Goal: Contribute content: Contribute content

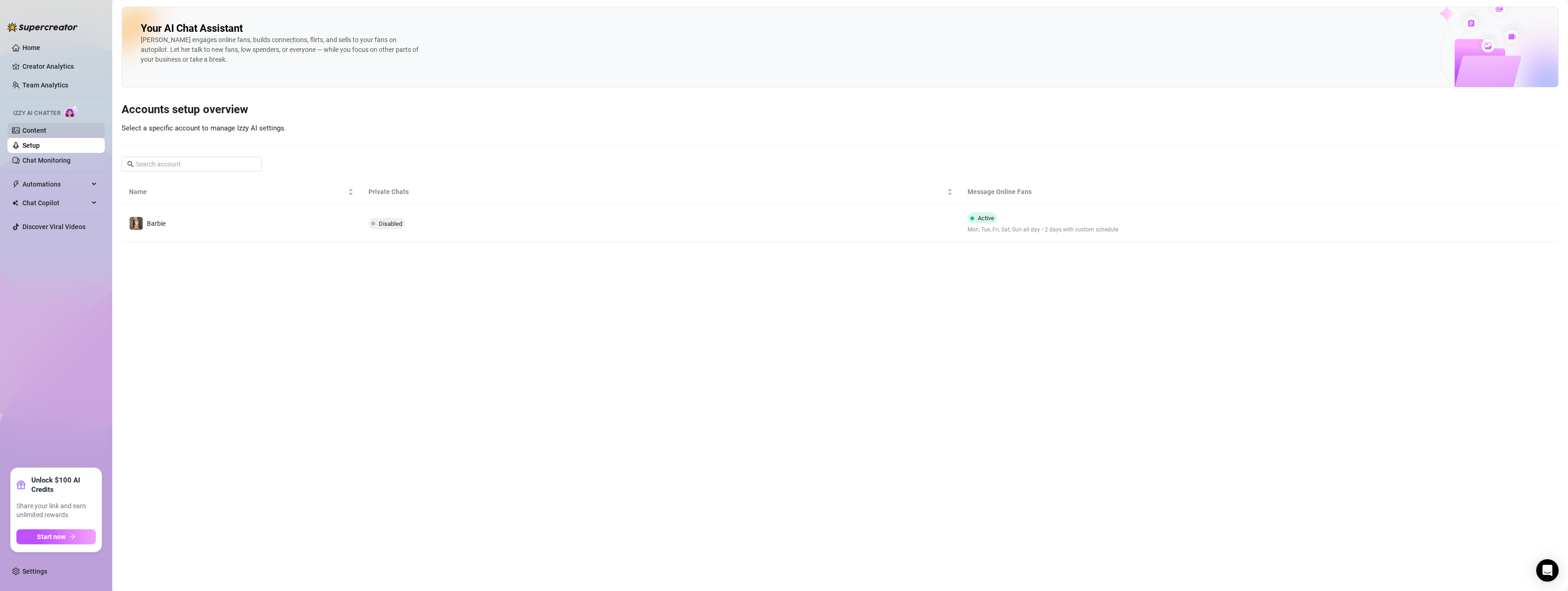
click at [37, 127] on link "Content" at bounding box center [35, 130] width 24 height 8
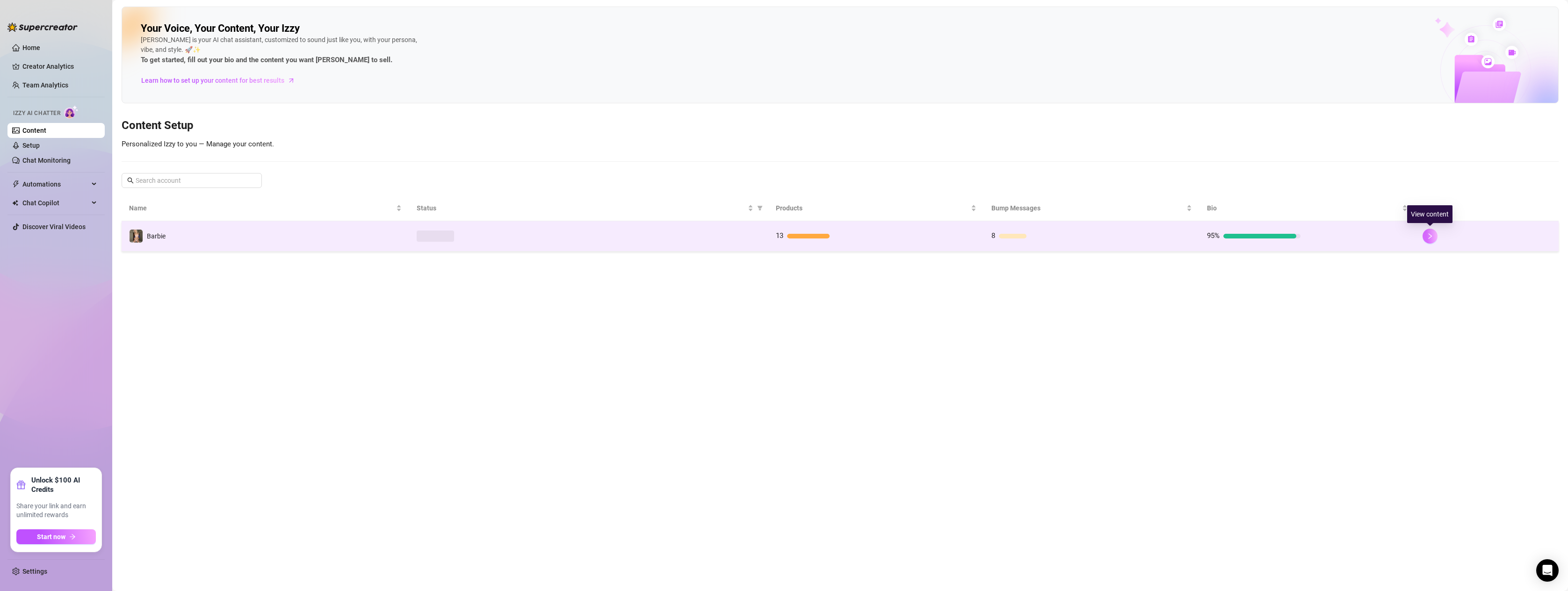
click at [1432, 236] on icon "right" at bounding box center [1430, 236] width 7 height 7
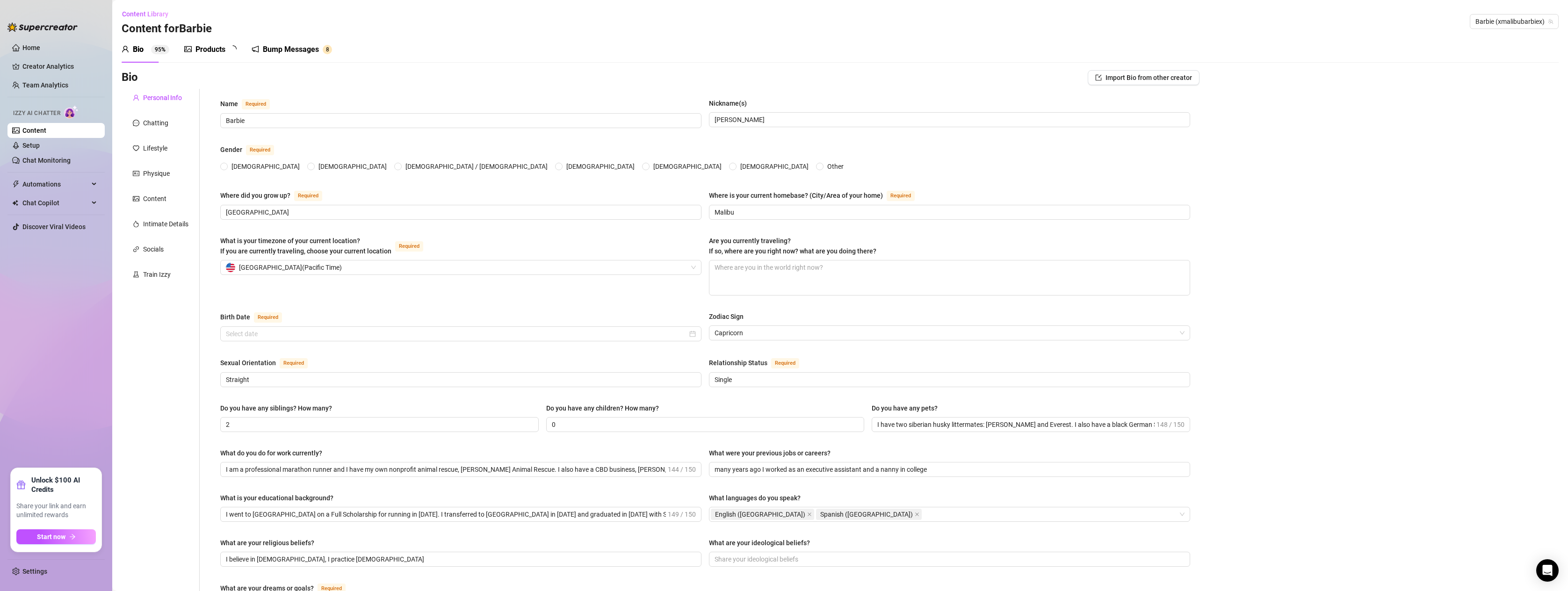
radio input "true"
type input "[DATE]"
click at [291, 49] on div "Bump Messages" at bounding box center [297, 49] width 56 height 11
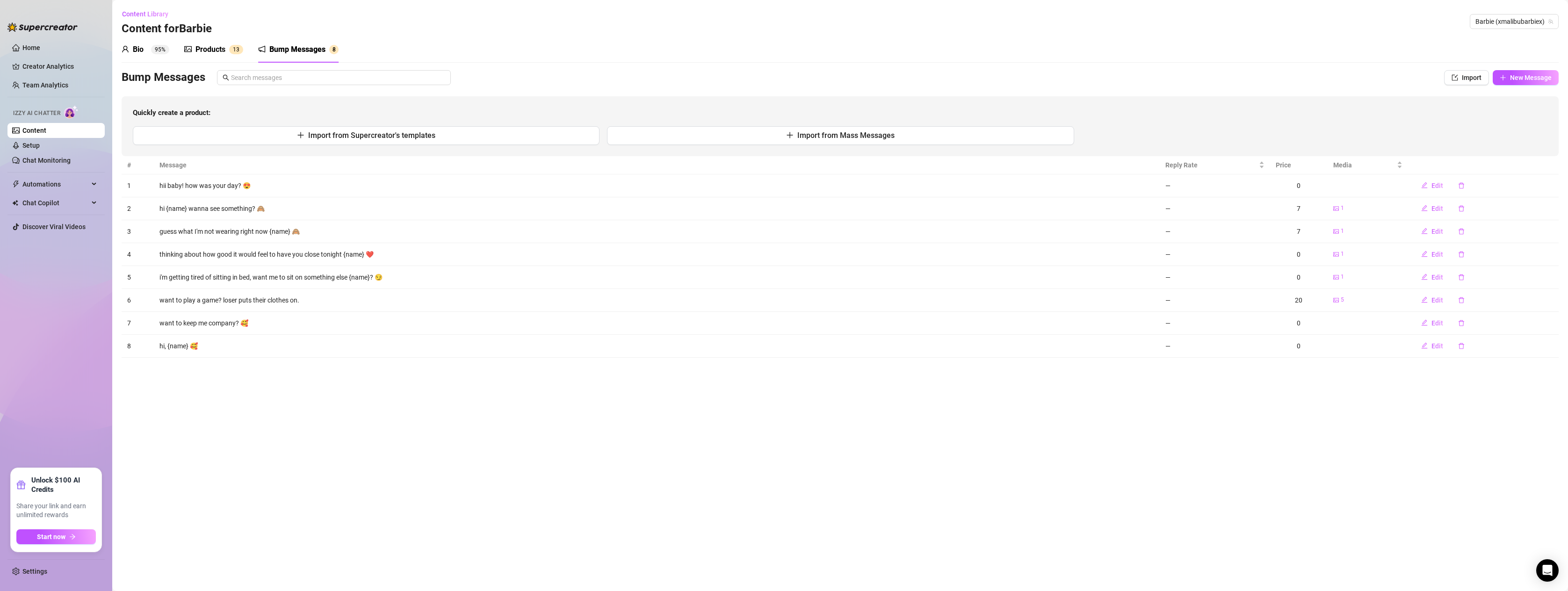
click at [146, 47] on div "Bio 95%" at bounding box center [145, 49] width 47 height 11
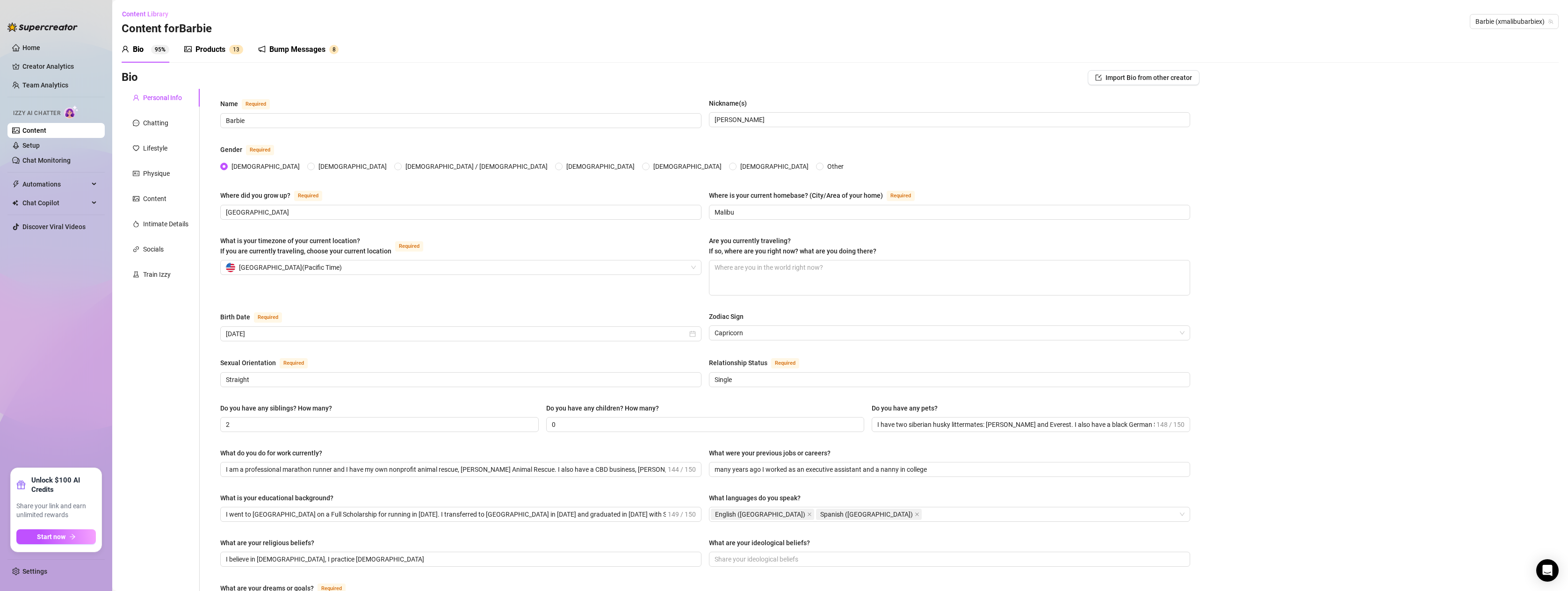
click at [209, 48] on div "Products" at bounding box center [211, 49] width 30 height 11
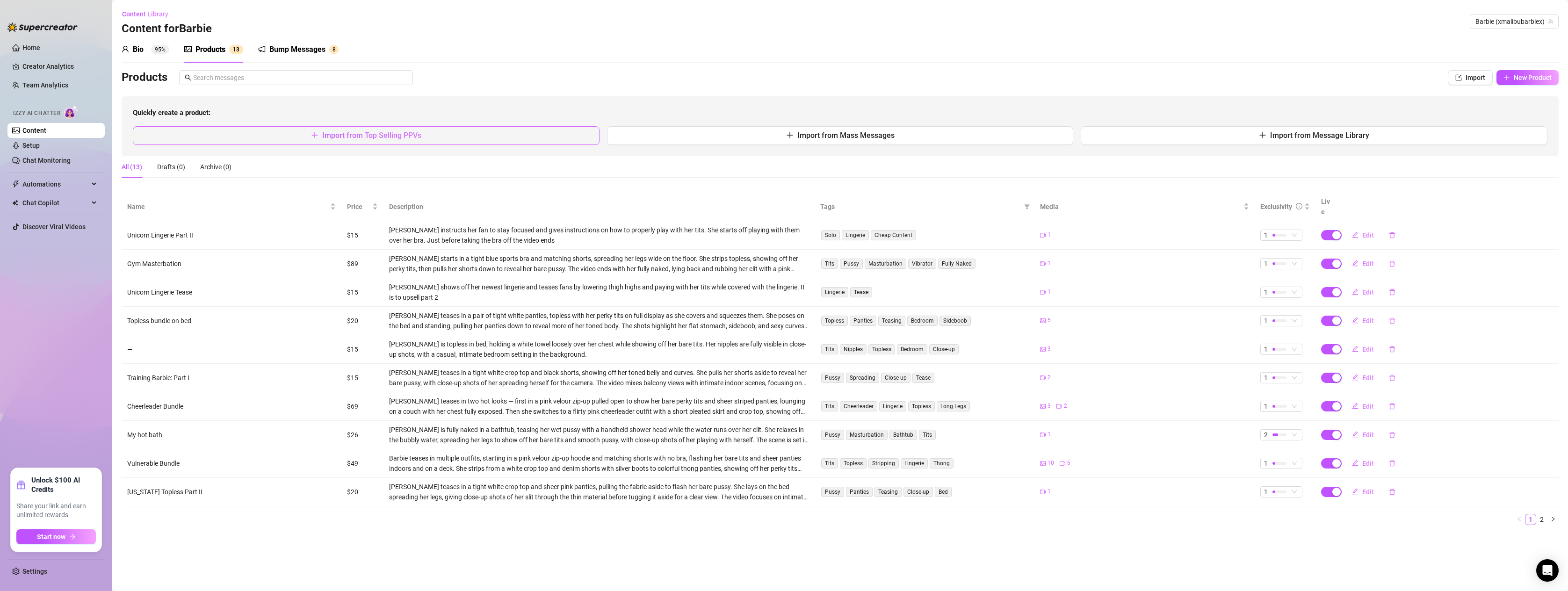
drag, startPoint x: 389, startPoint y: 125, endPoint x: 390, endPoint y: 130, distance: 5.1
click at [389, 128] on div "Quickly create a product: Import from Top Selling PPVs Import from Mass Message…" at bounding box center [840, 126] width 1437 height 60
click at [390, 134] on span "Import from Top Selling PPVs" at bounding box center [371, 135] width 99 height 9
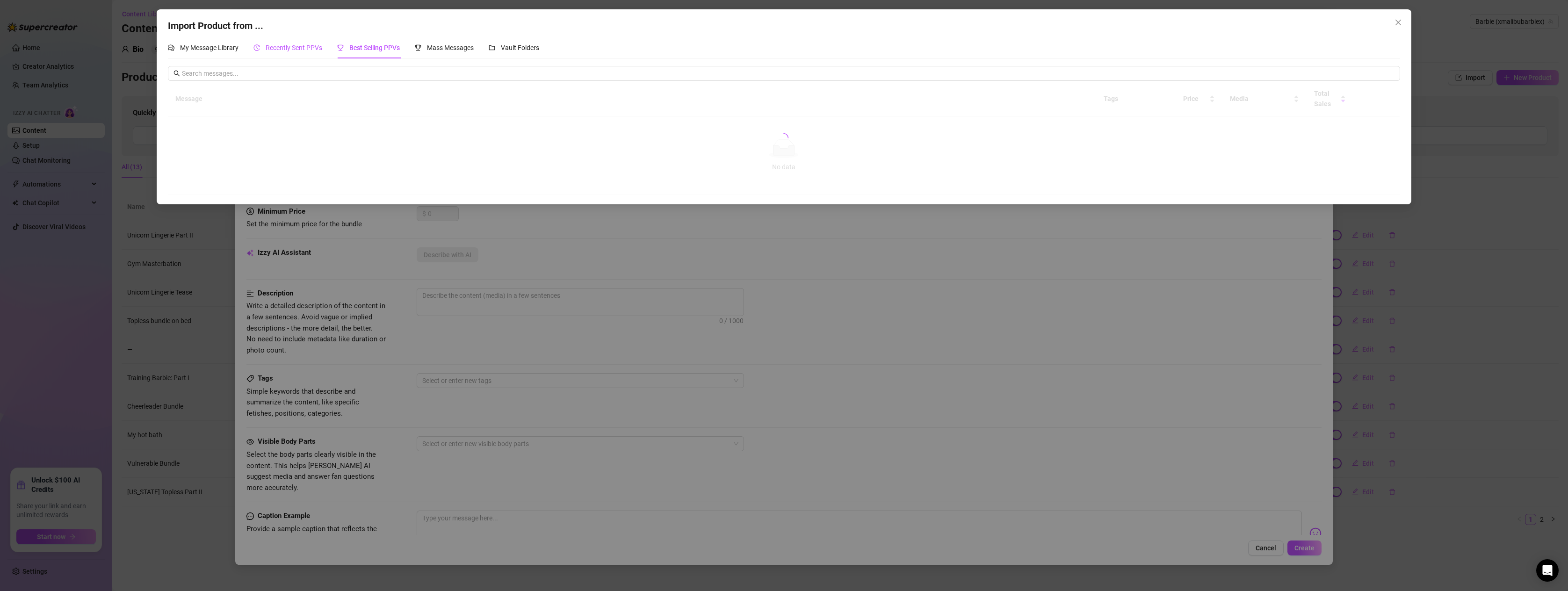
click at [296, 46] on span "Recently Sent PPVs" at bounding box center [294, 47] width 57 height 8
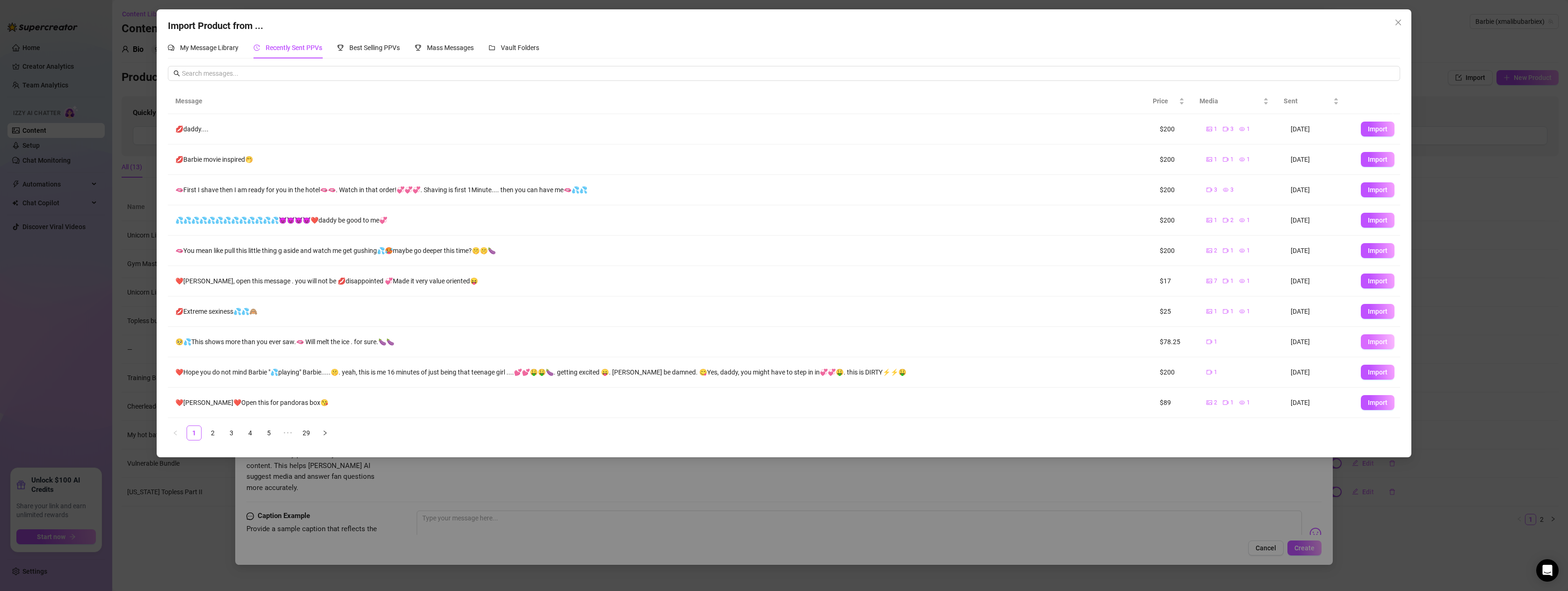
click at [1378, 338] on span "Import" at bounding box center [1377, 342] width 20 height 8
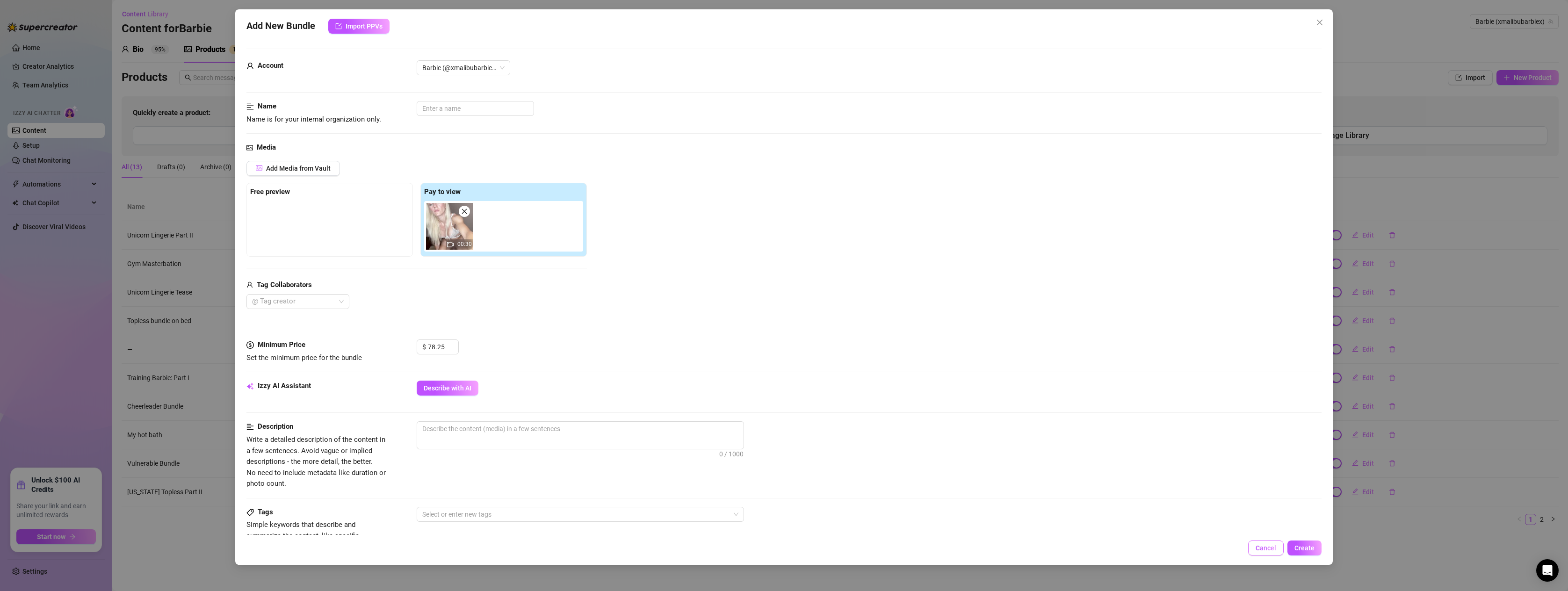
click at [1260, 553] on button "Cancel" at bounding box center [1265, 547] width 35 height 15
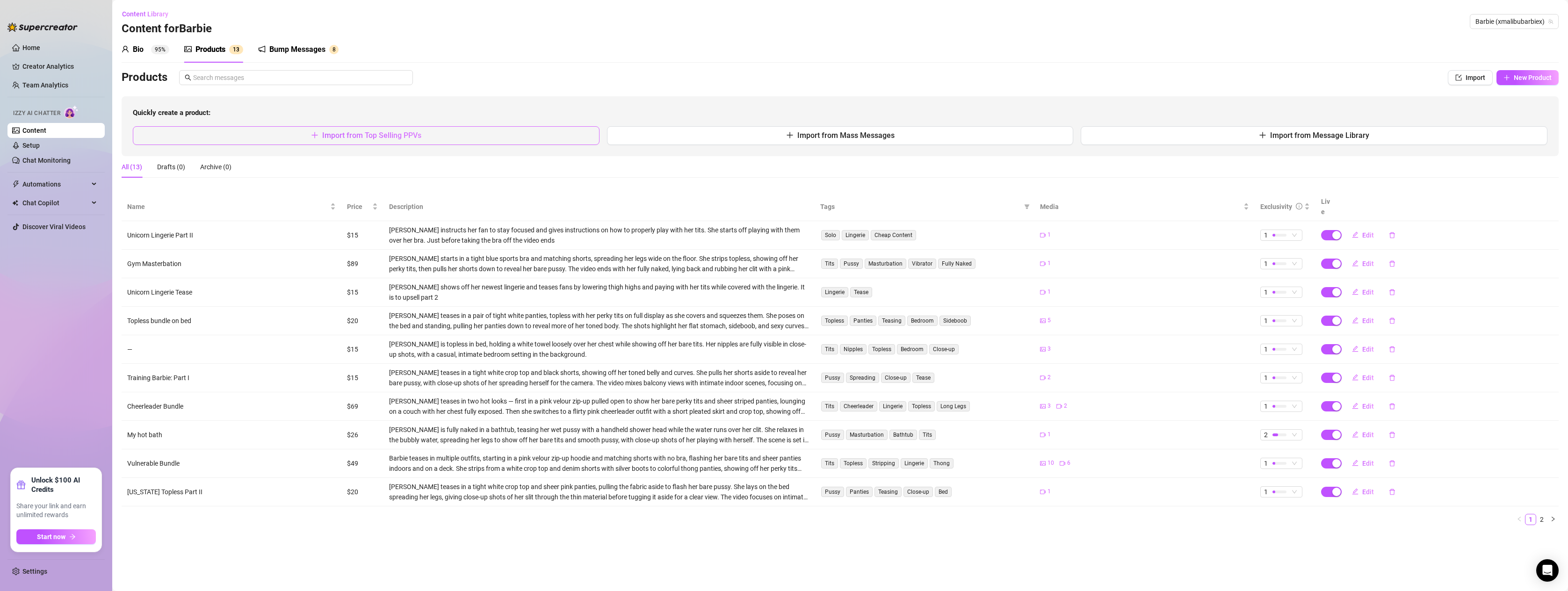
click at [377, 134] on span "Import from Top Selling PPVs" at bounding box center [371, 135] width 99 height 9
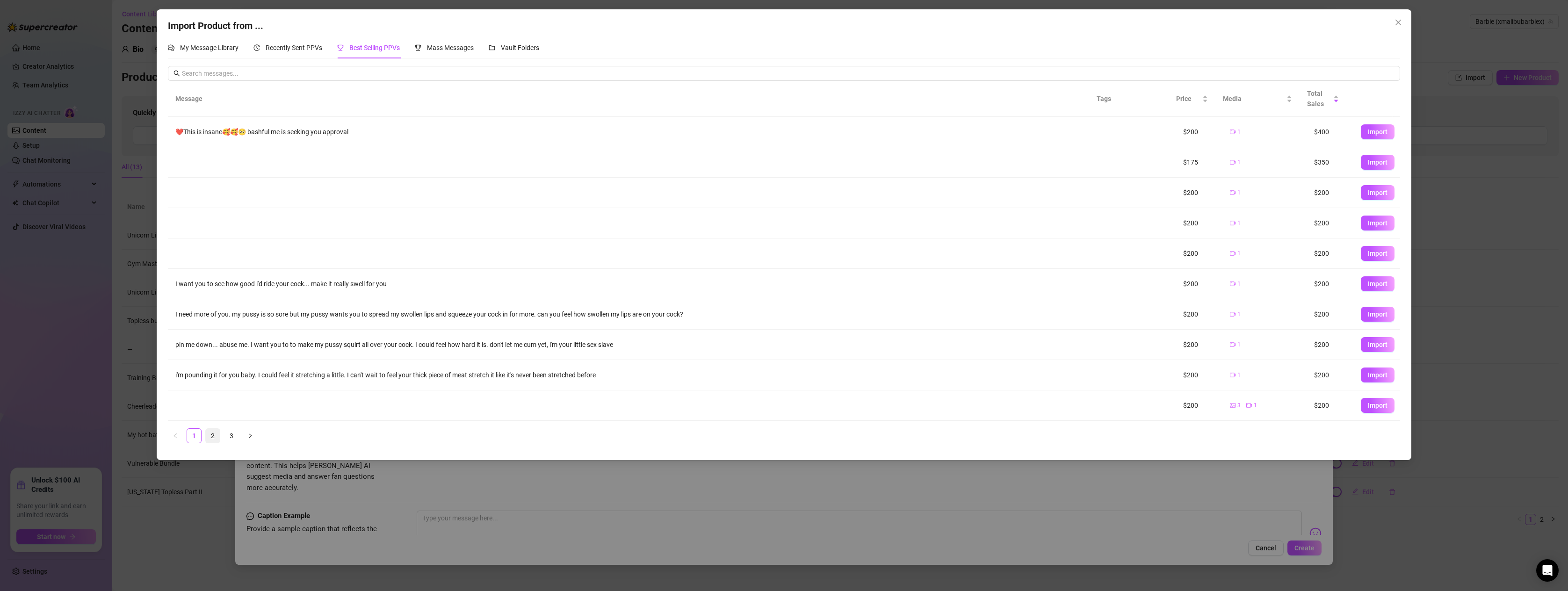
click at [210, 433] on link "2" at bounding box center [212, 436] width 14 height 14
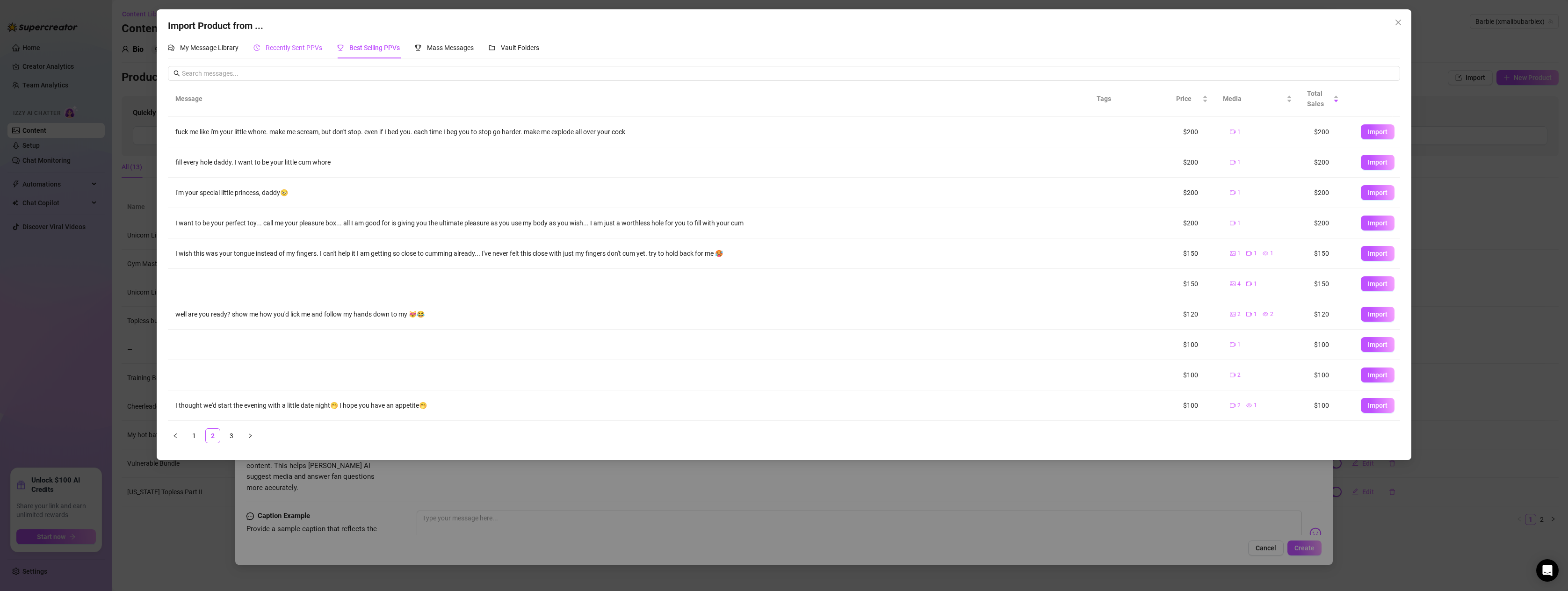
click at [293, 50] on span "Recently Sent PPVs" at bounding box center [294, 47] width 57 height 8
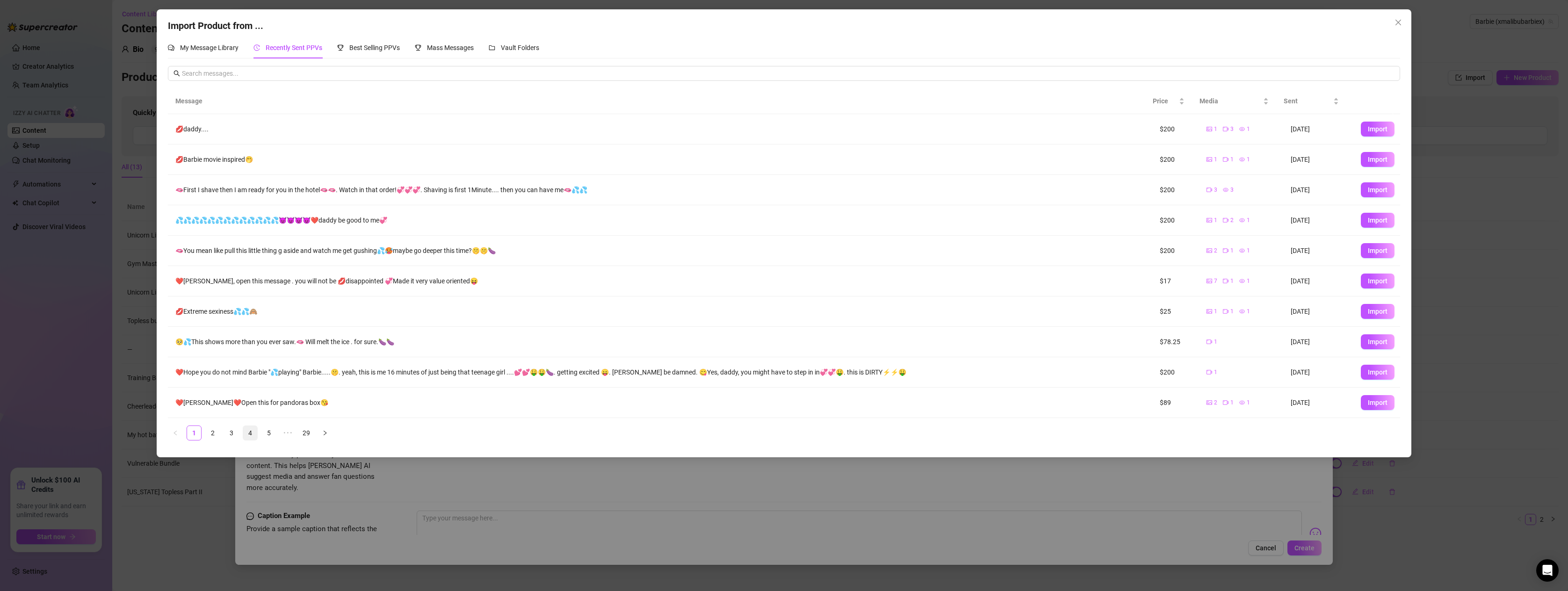
click at [249, 433] on link "4" at bounding box center [250, 433] width 14 height 14
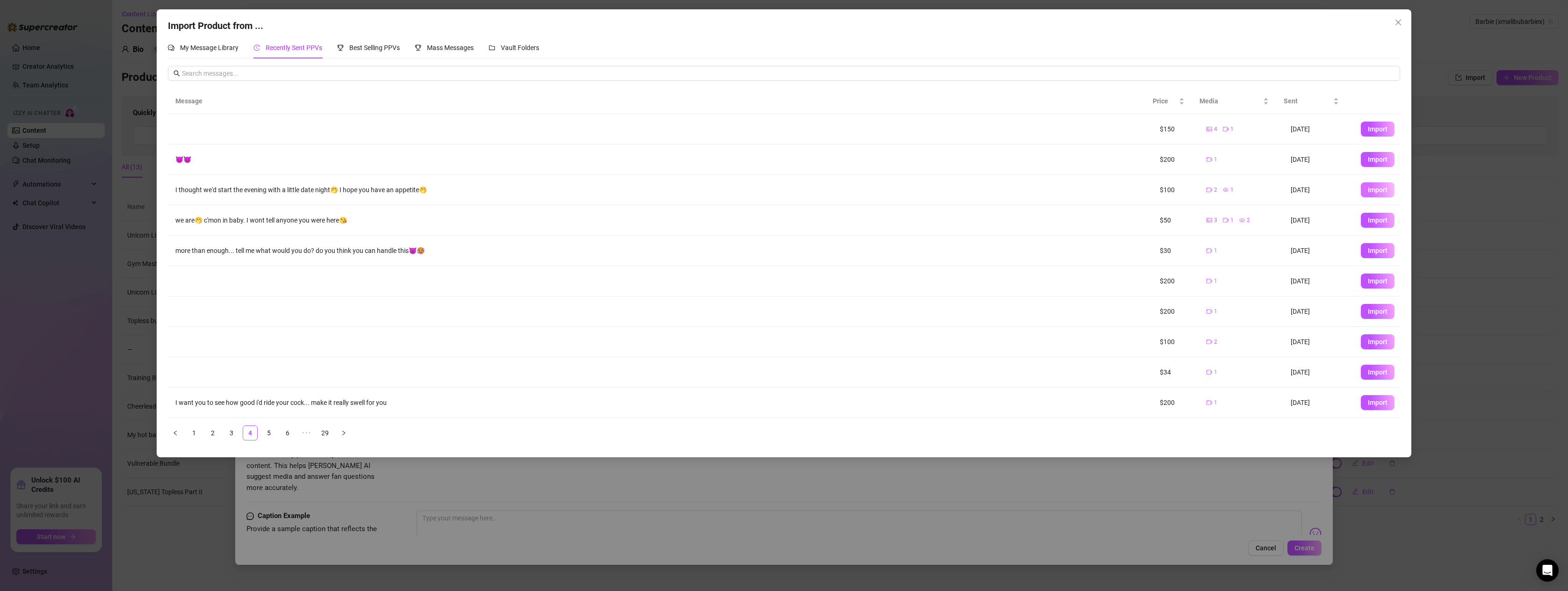
click at [1362, 185] on button "Import" at bounding box center [1377, 189] width 34 height 15
type textarea "I thought we'd start the evening with a little date night🤭 I hope you have an a…"
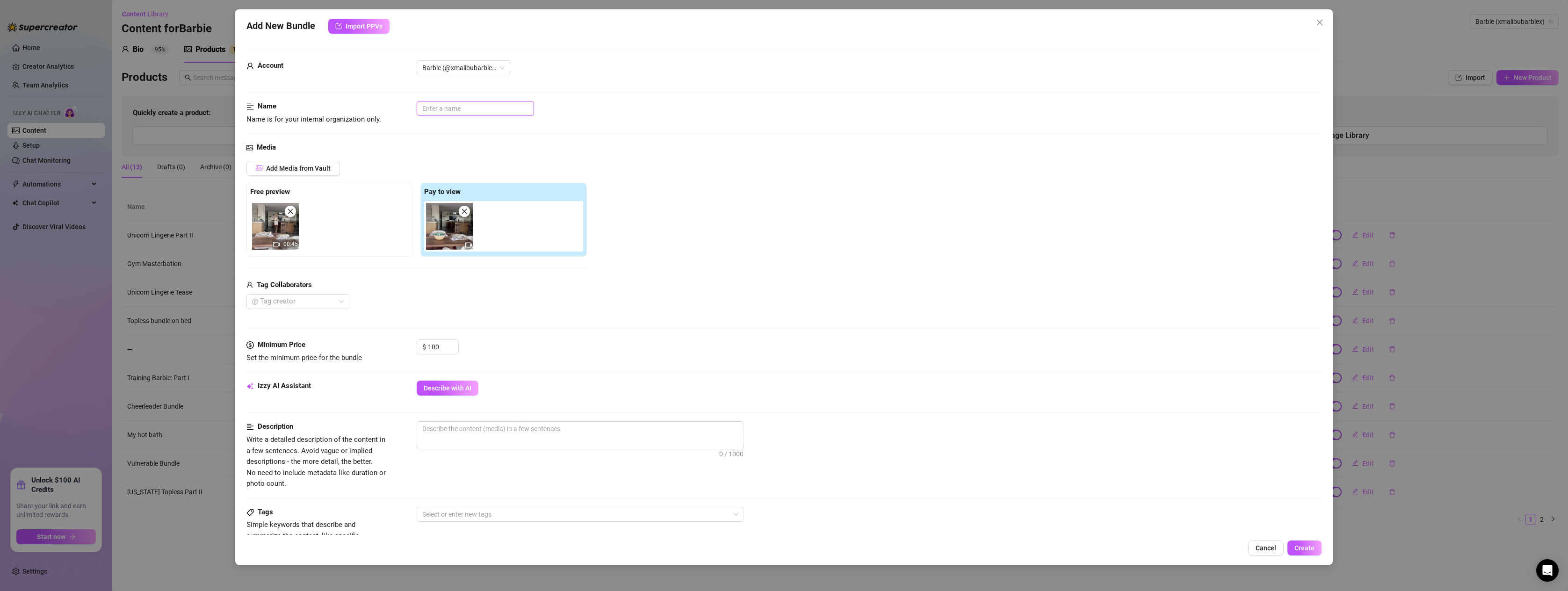
click at [445, 108] on input "text" at bounding box center [475, 108] width 117 height 15
type input "Dinner X"
drag, startPoint x: 445, startPoint y: 344, endPoint x: 346, endPoint y: 346, distance: 99.0
click at [346, 346] on div "Minimum Price Set the minimum price for the bundle $ 100" at bounding box center [784, 351] width 1075 height 24
type input "35"
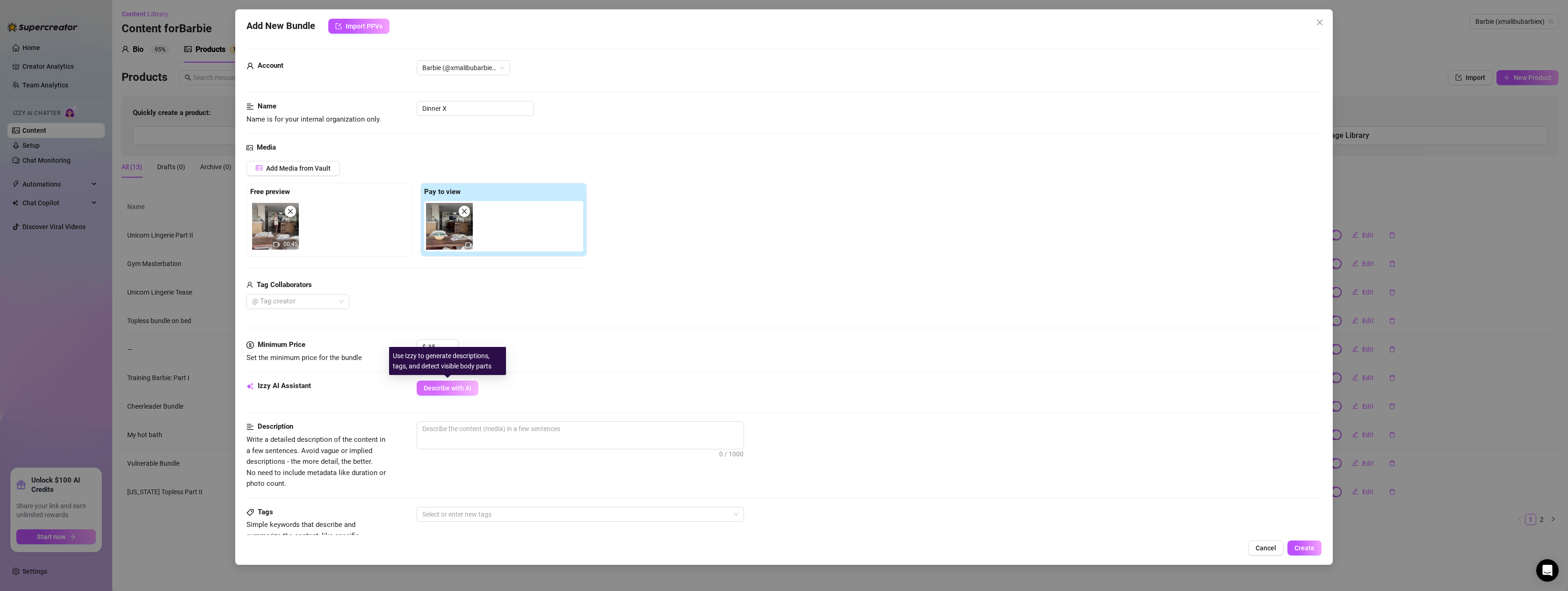
click at [428, 387] on span "Describe with AI" at bounding box center [447, 387] width 47 height 8
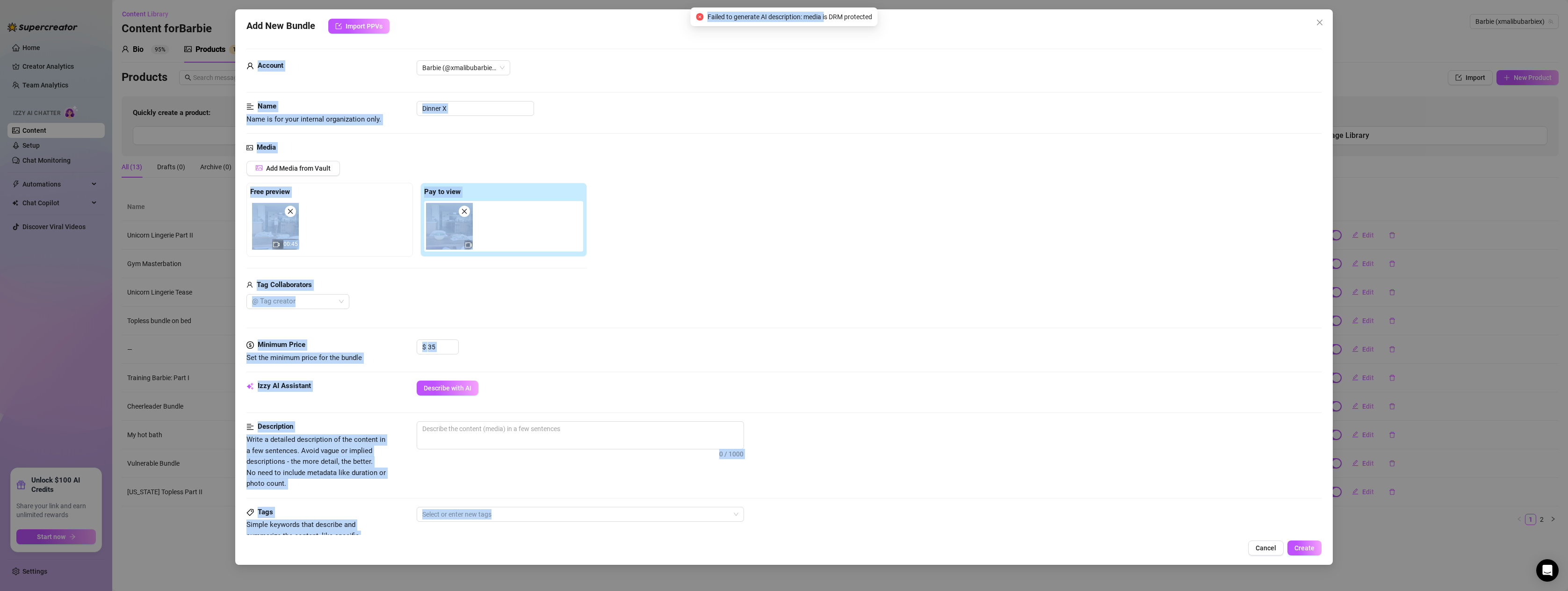
drag, startPoint x: 825, startPoint y: 44, endPoint x: 853, endPoint y: 44, distance: 28.0
click at [853, 44] on body "Home Creator Analytics Team Analytics Izzy AI Chatter Content Setup Chat Monito…" at bounding box center [784, 295] width 1568 height 591
click at [633, 393] on div "Describe with AI" at bounding box center [869, 387] width 905 height 15
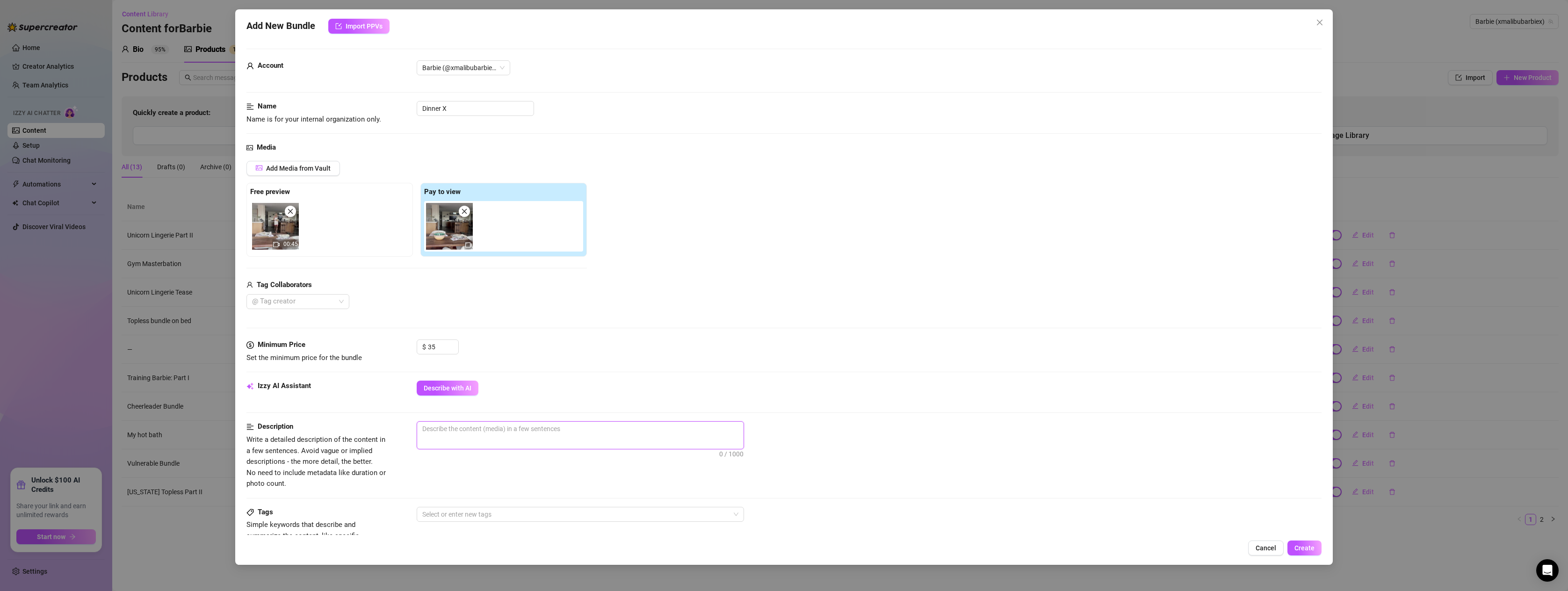
click at [472, 436] on textarea at bounding box center [580, 429] width 326 height 14
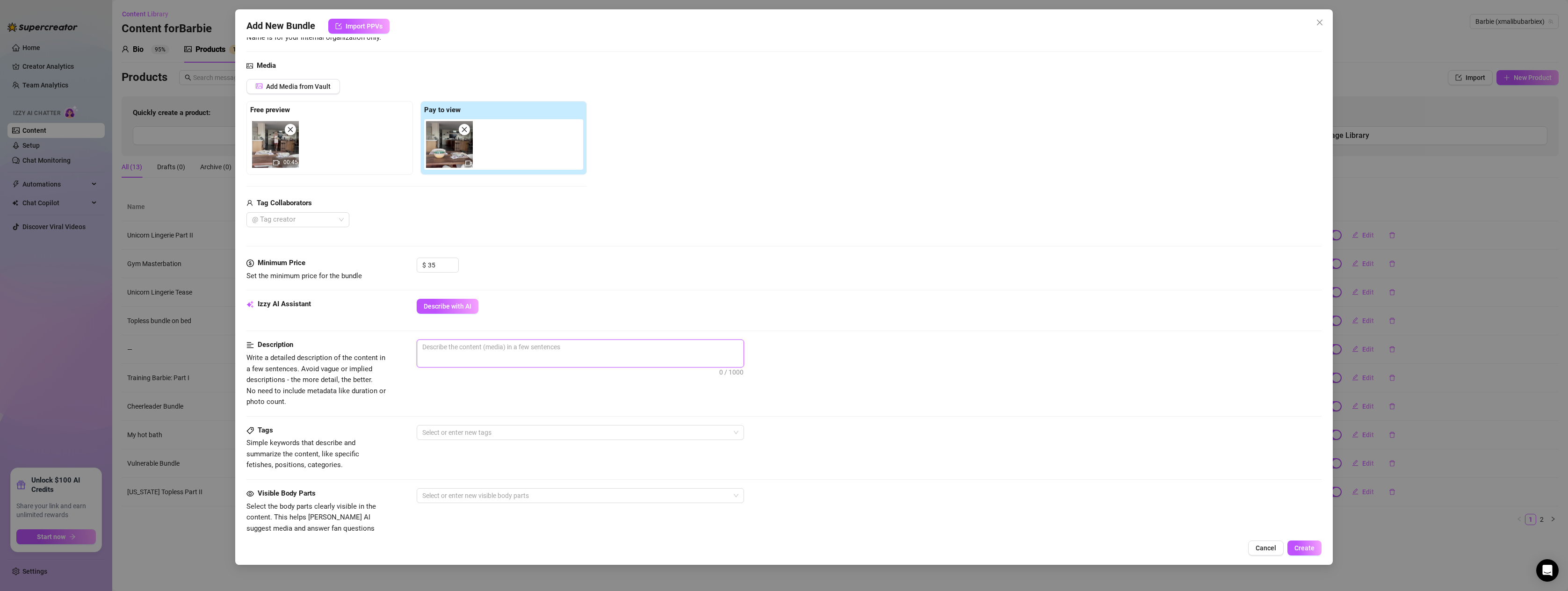
scroll to position [288, 0]
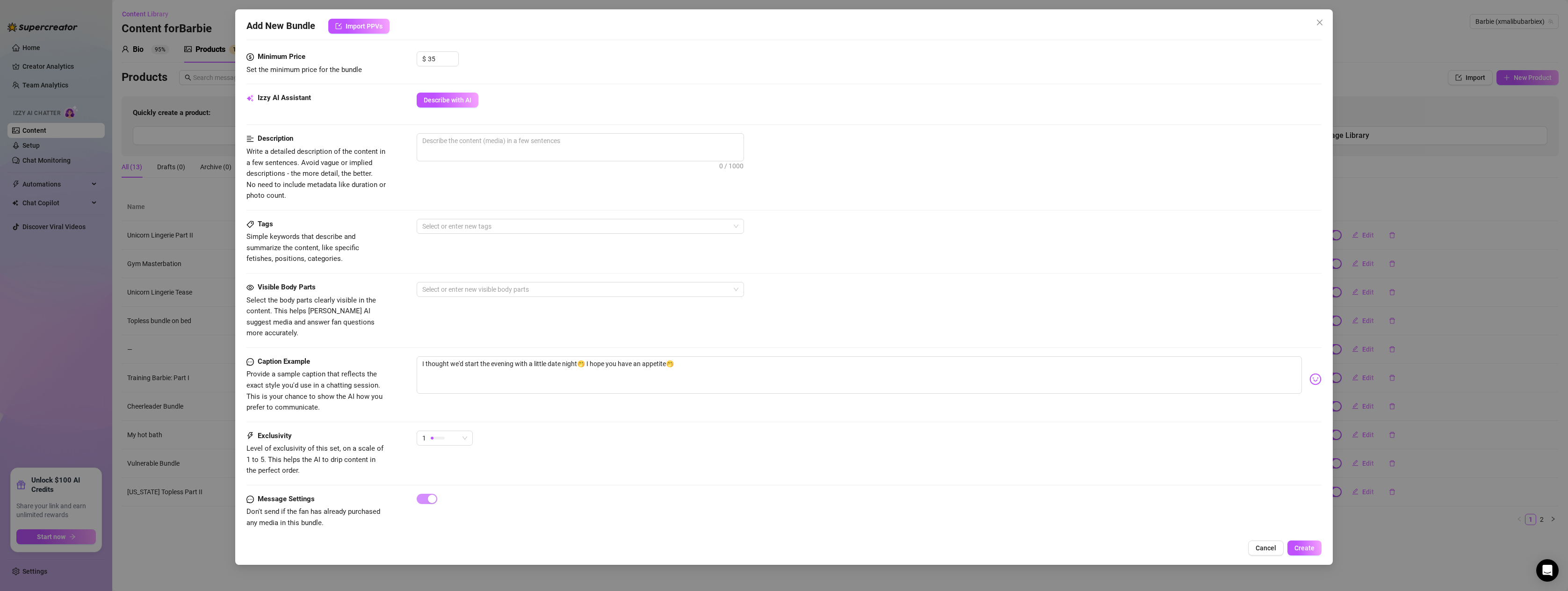
click at [62, 3] on div "Add New Bundle Import PPVs Account Barbie (@xmalibubarbiex) Name Name is for yo…" at bounding box center [784, 295] width 1568 height 591
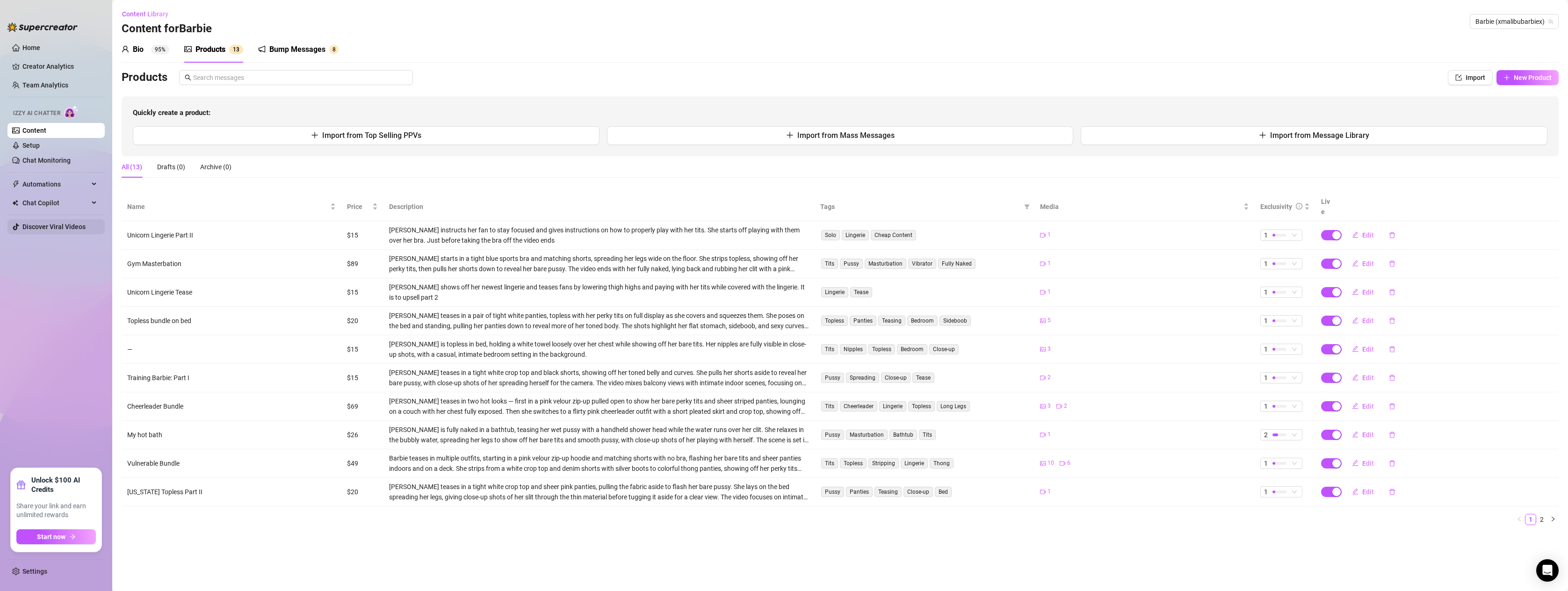
click at [55, 224] on link "Discover Viral Videos" at bounding box center [54, 226] width 63 height 8
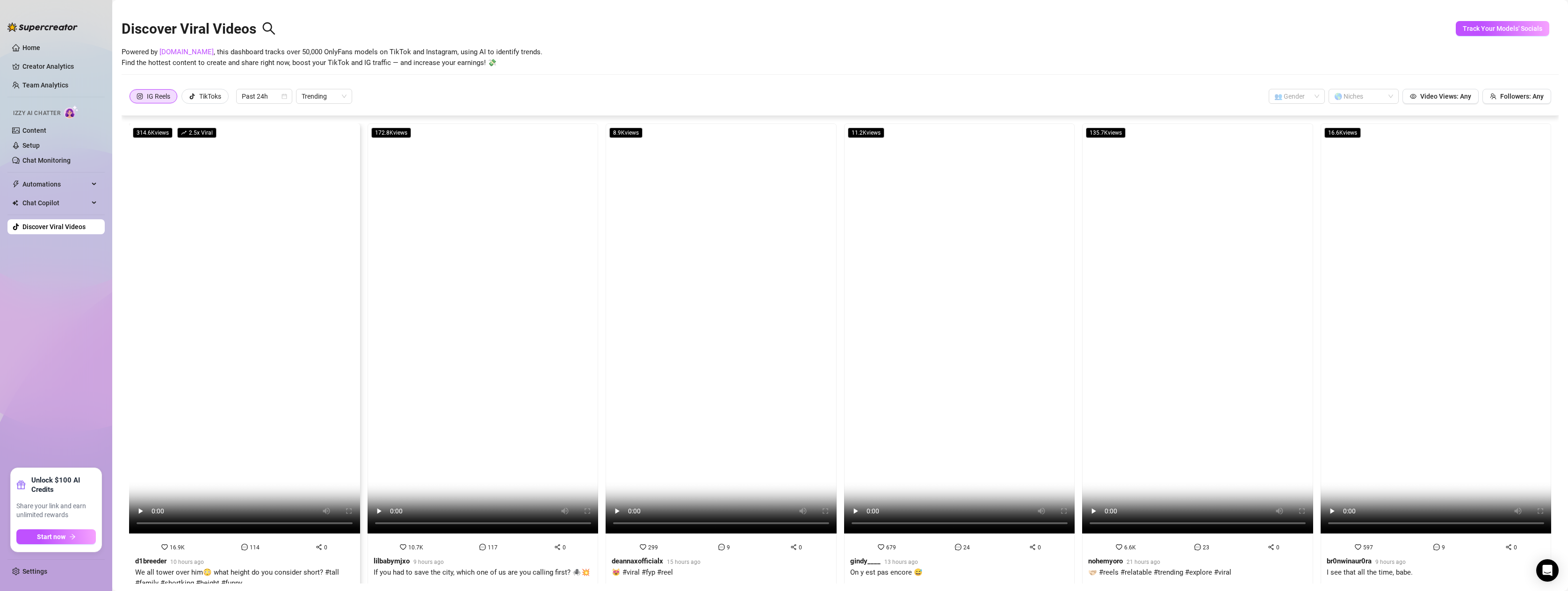
click at [255, 311] on video at bounding box center [245, 328] width 231 height 410
click at [35, 128] on link "Content" at bounding box center [35, 130] width 24 height 8
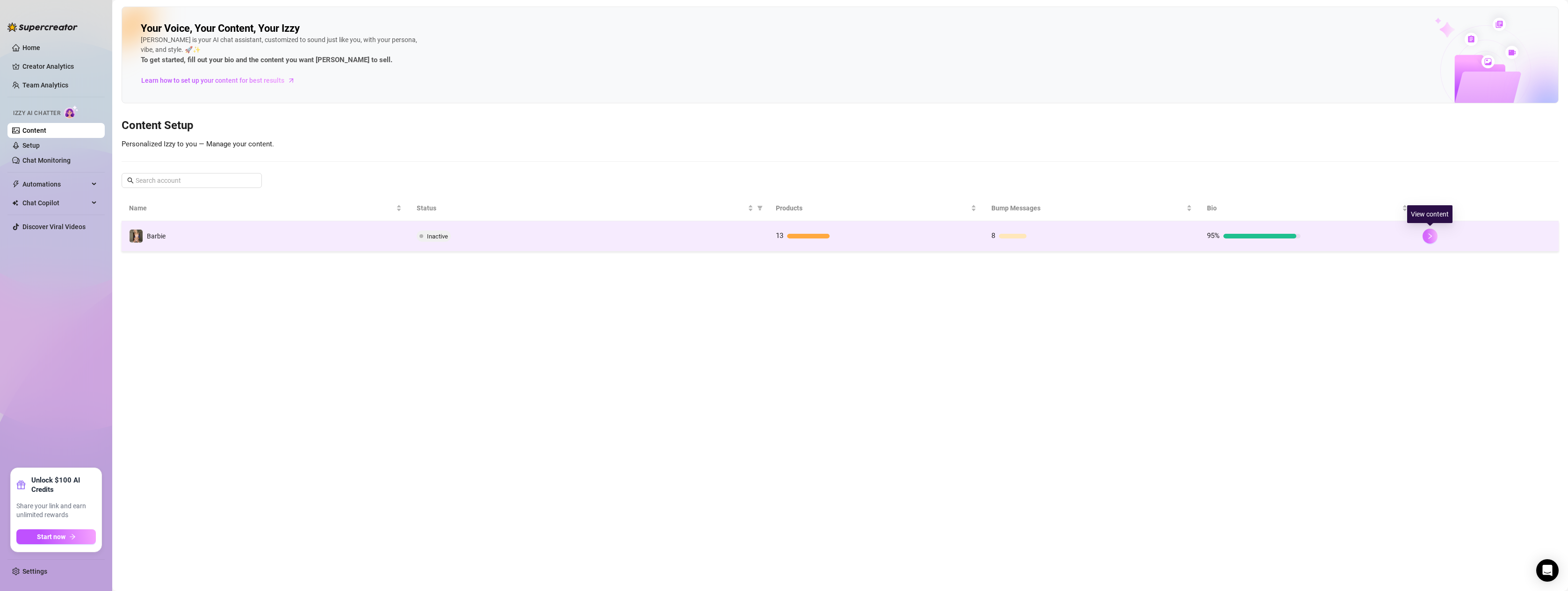
click at [1423, 232] on button "button" at bounding box center [1430, 236] width 15 height 15
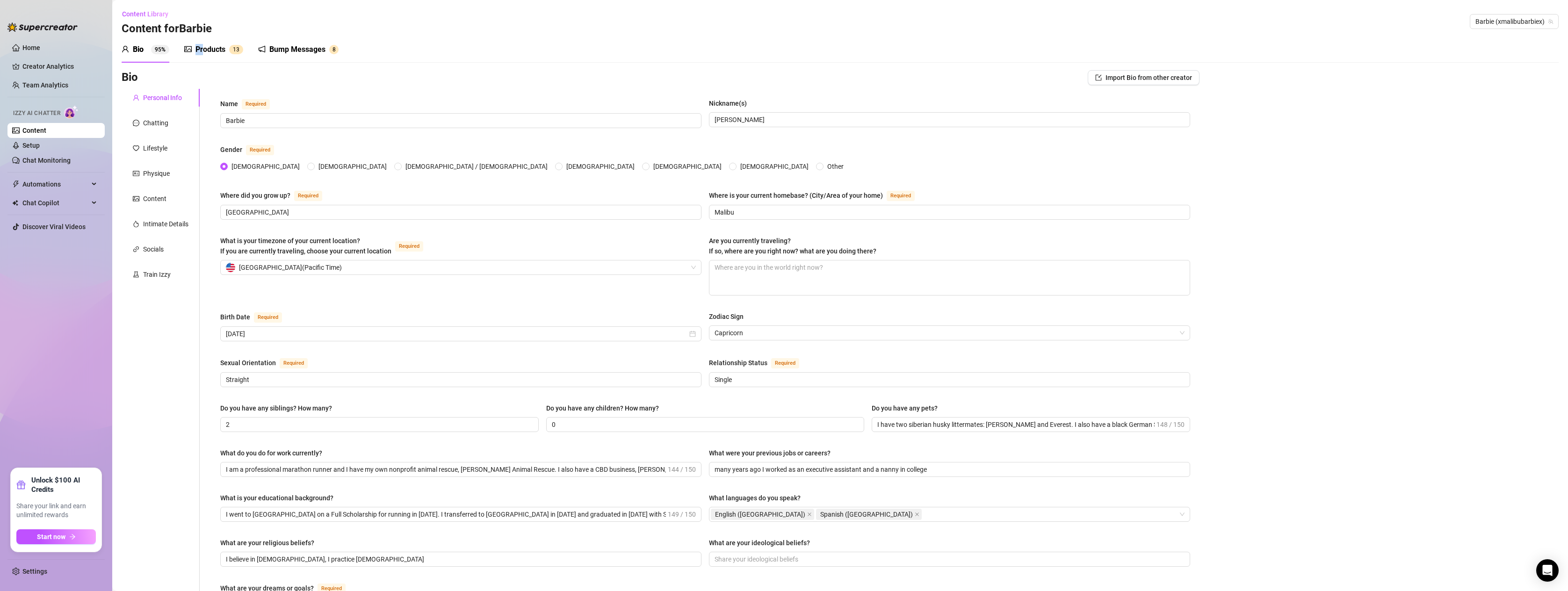
click at [202, 44] on div "Products" at bounding box center [211, 49] width 30 height 11
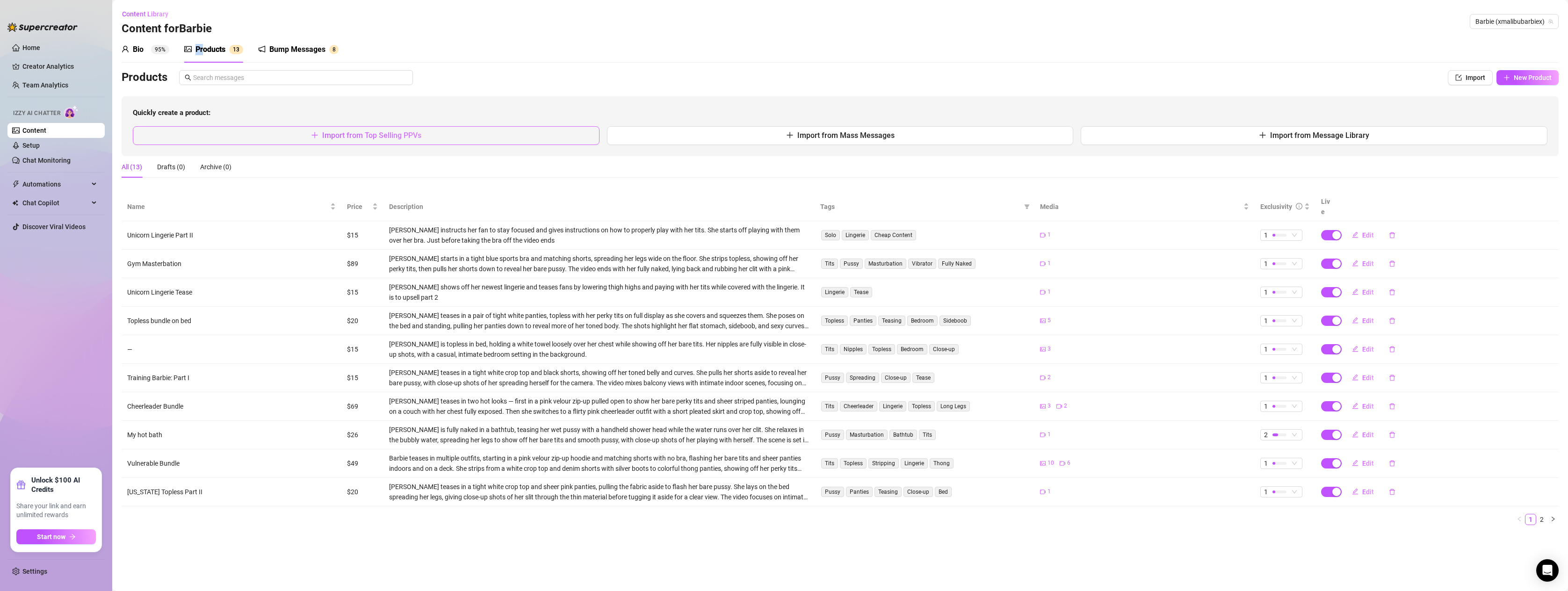
click at [349, 134] on span "Import from Top Selling PPVs" at bounding box center [371, 135] width 99 height 9
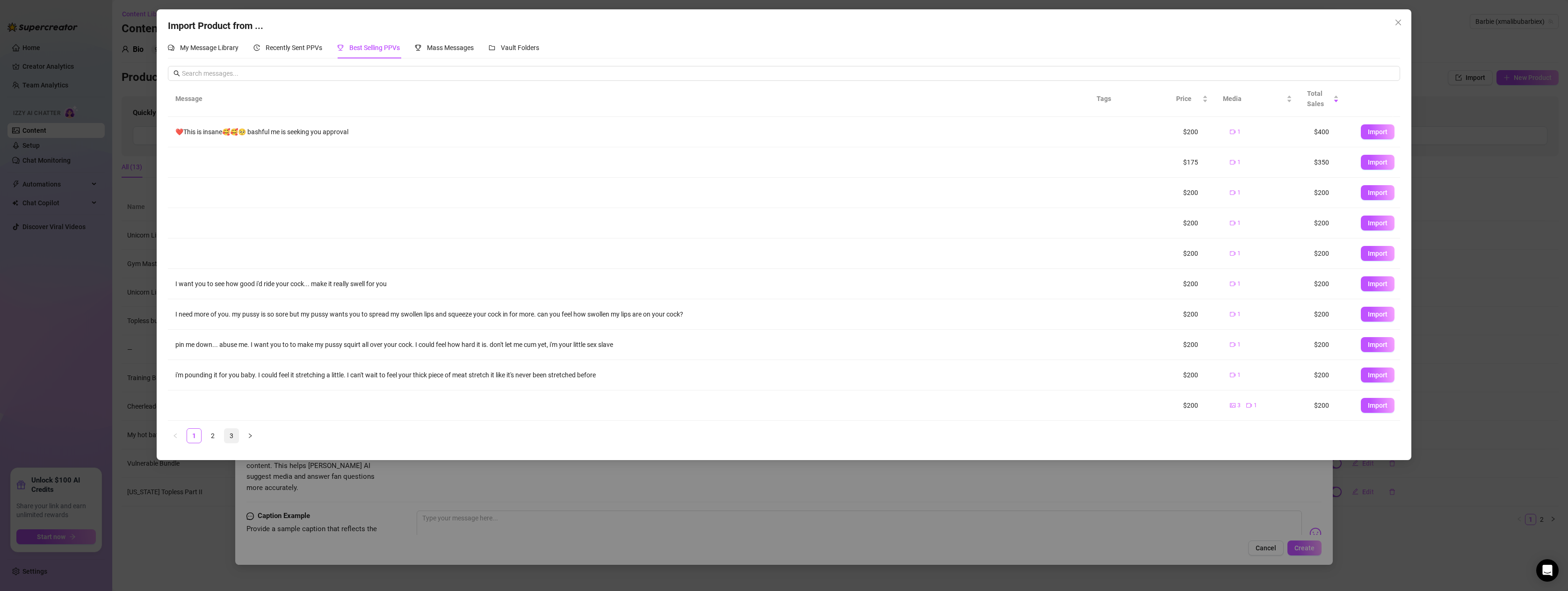
click at [230, 434] on link "3" at bounding box center [231, 436] width 14 height 14
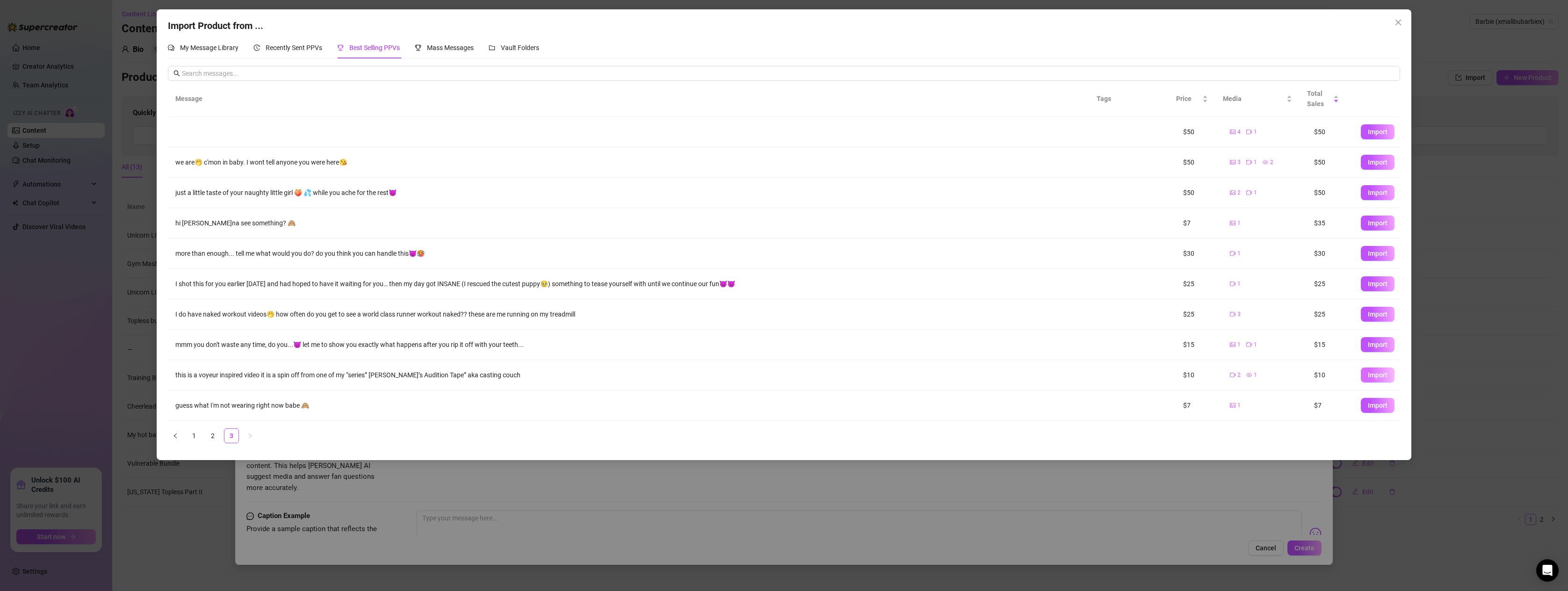
click at [1370, 373] on span "Import" at bounding box center [1377, 374] width 20 height 8
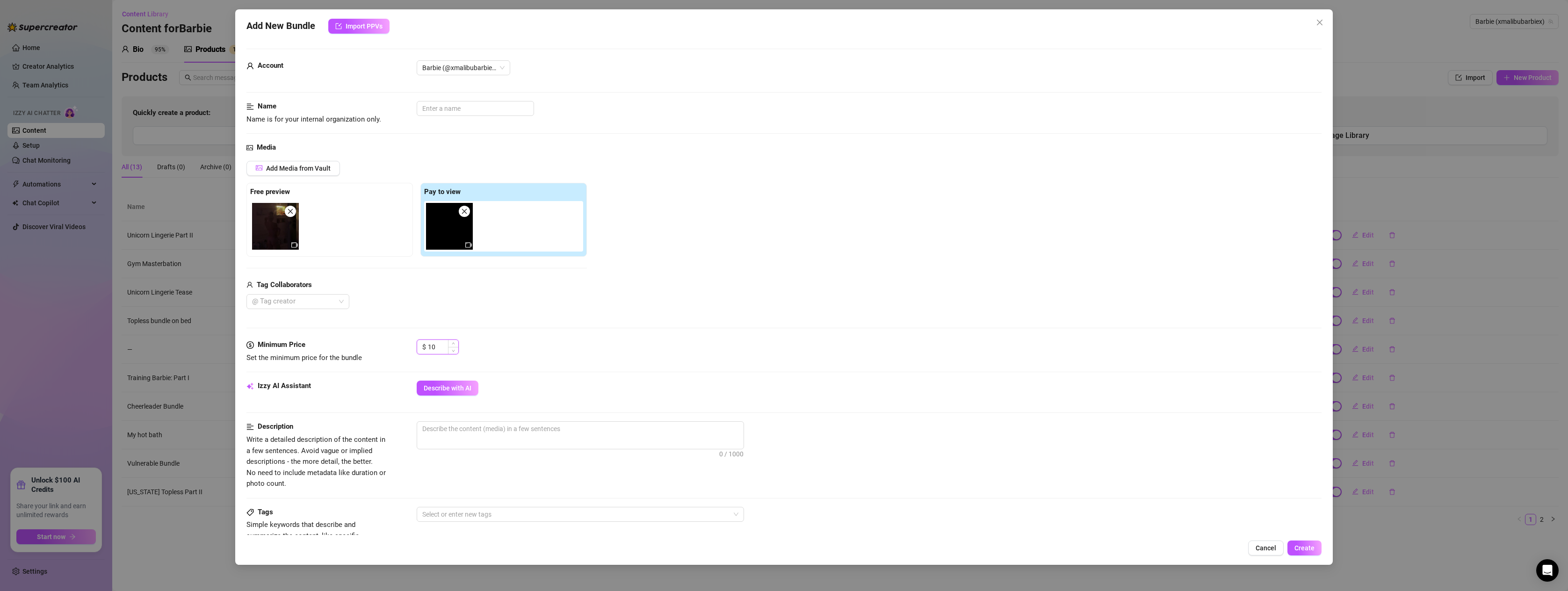
drag, startPoint x: 438, startPoint y: 349, endPoint x: 421, endPoint y: 343, distance: 18.0
click at [421, 343] on div "$ 10" at bounding box center [438, 346] width 42 height 15
click at [558, 382] on div "Describe with AI" at bounding box center [869, 387] width 905 height 15
click at [438, 388] on span "Describe with AI" at bounding box center [447, 387] width 47 height 8
click at [444, 432] on textarea at bounding box center [580, 429] width 326 height 14
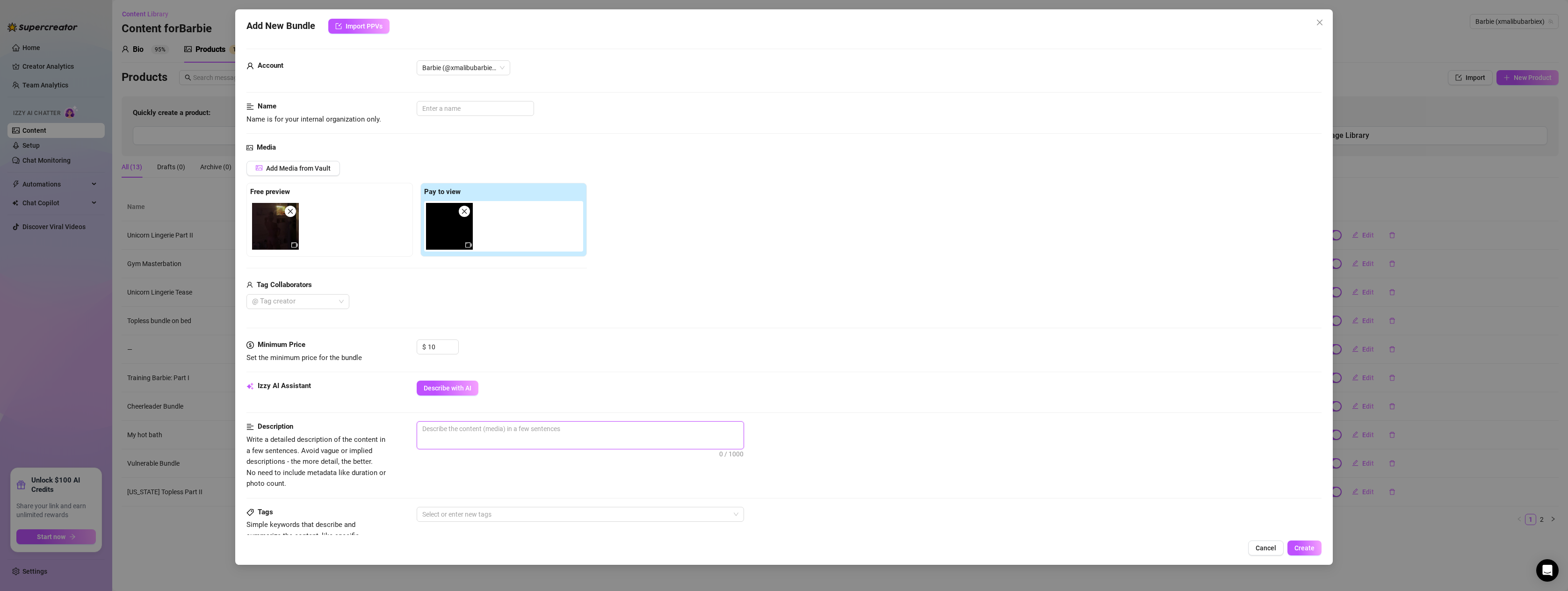
type textarea "B"
type textarea "Ba"
type textarea "Bar"
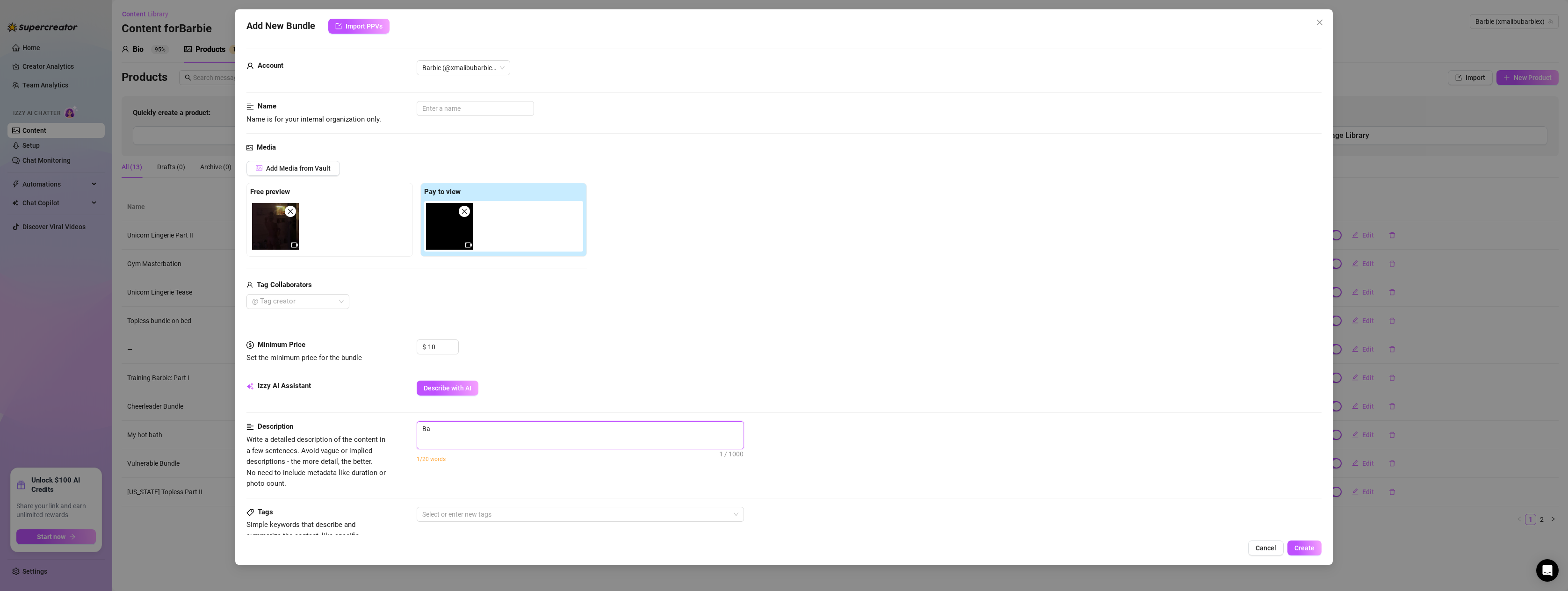
type textarea "Bar"
type textarea "[PERSON_NAME]"
type textarea "Barbi"
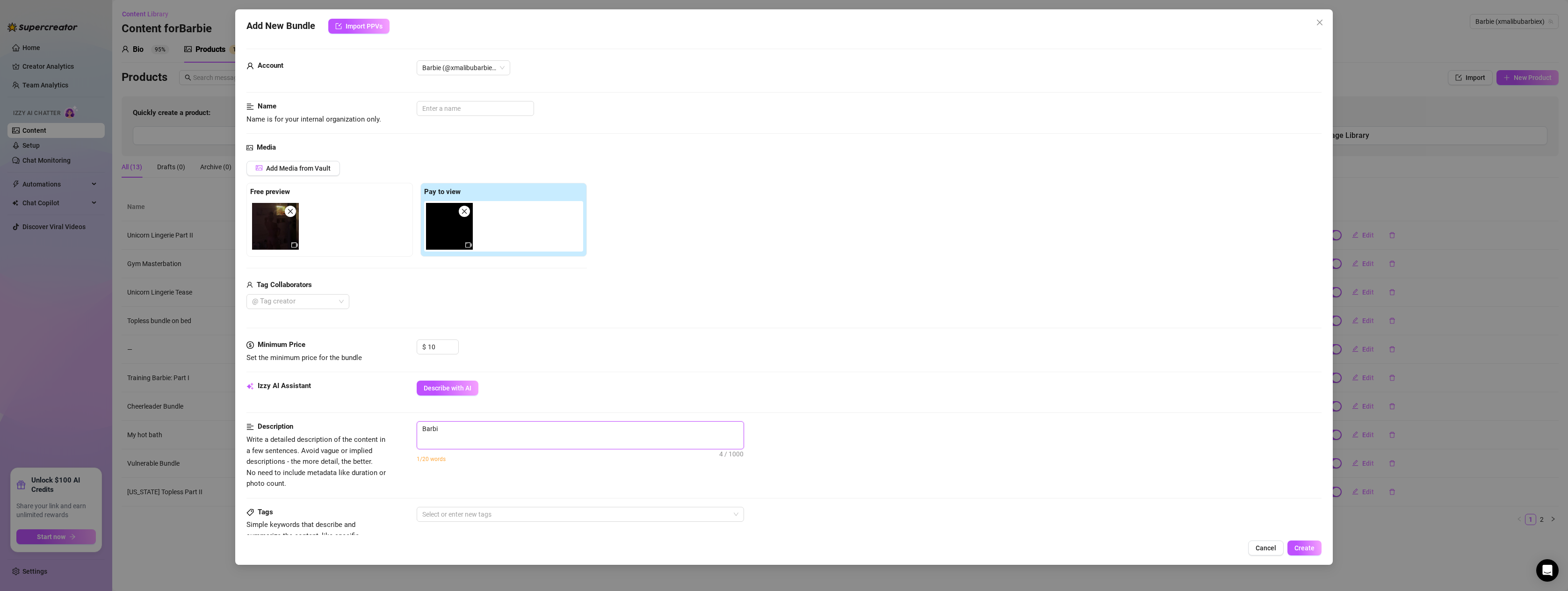
type textarea "Barbie"
type textarea "Barbie c"
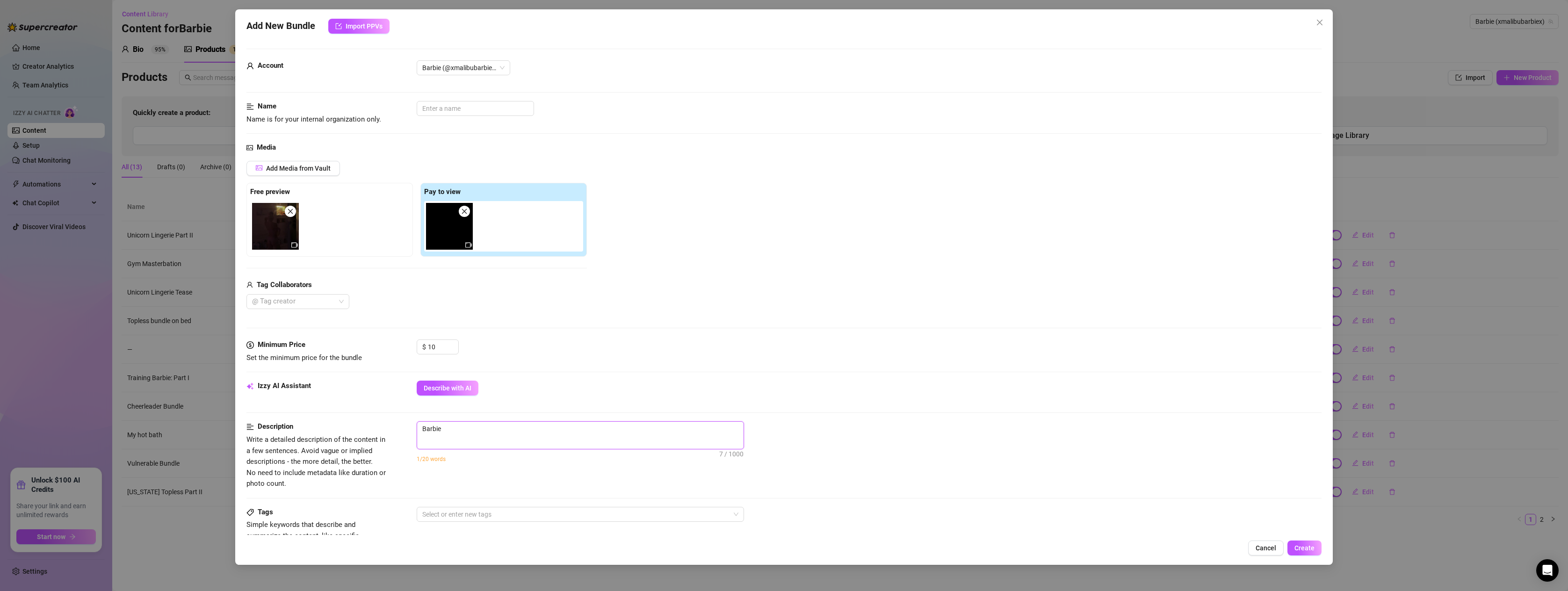
type textarea "Barbie c"
type textarea "Barbie co"
type textarea "Barbie com"
type textarea "Barbie come"
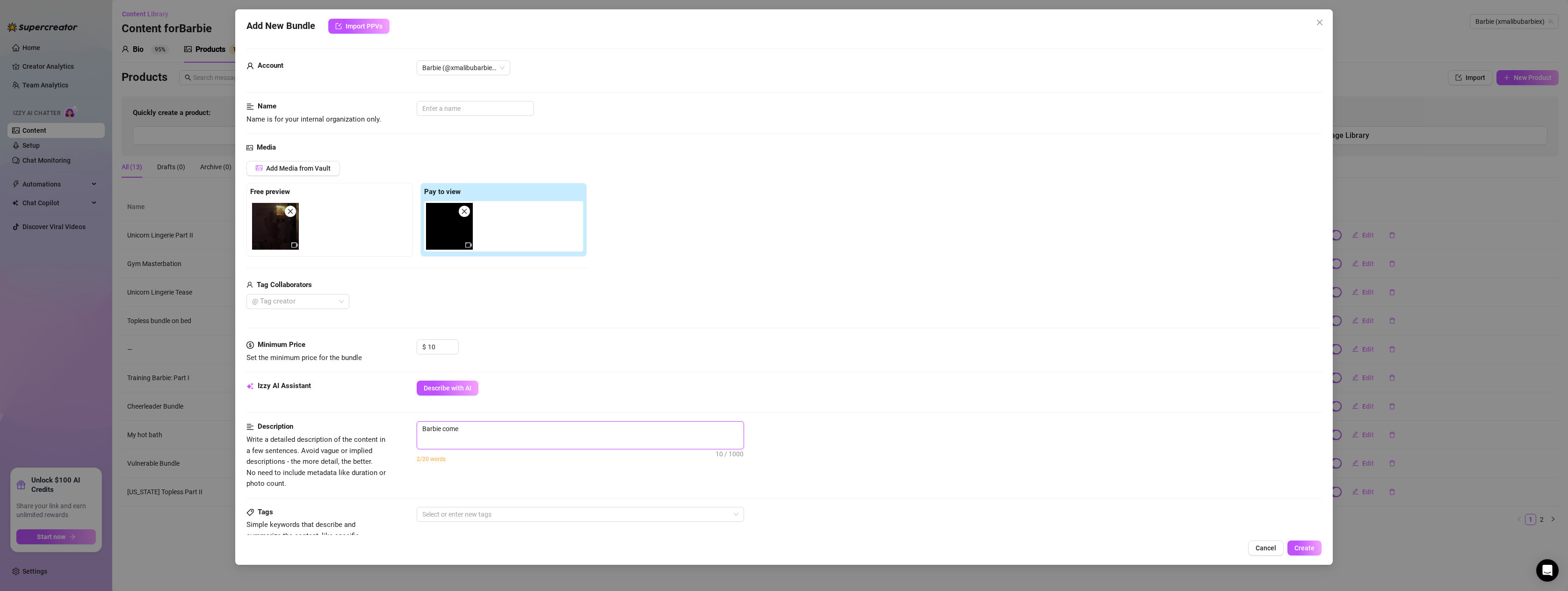
type textarea "Barbie comes"
type textarea "Barbie comes h"
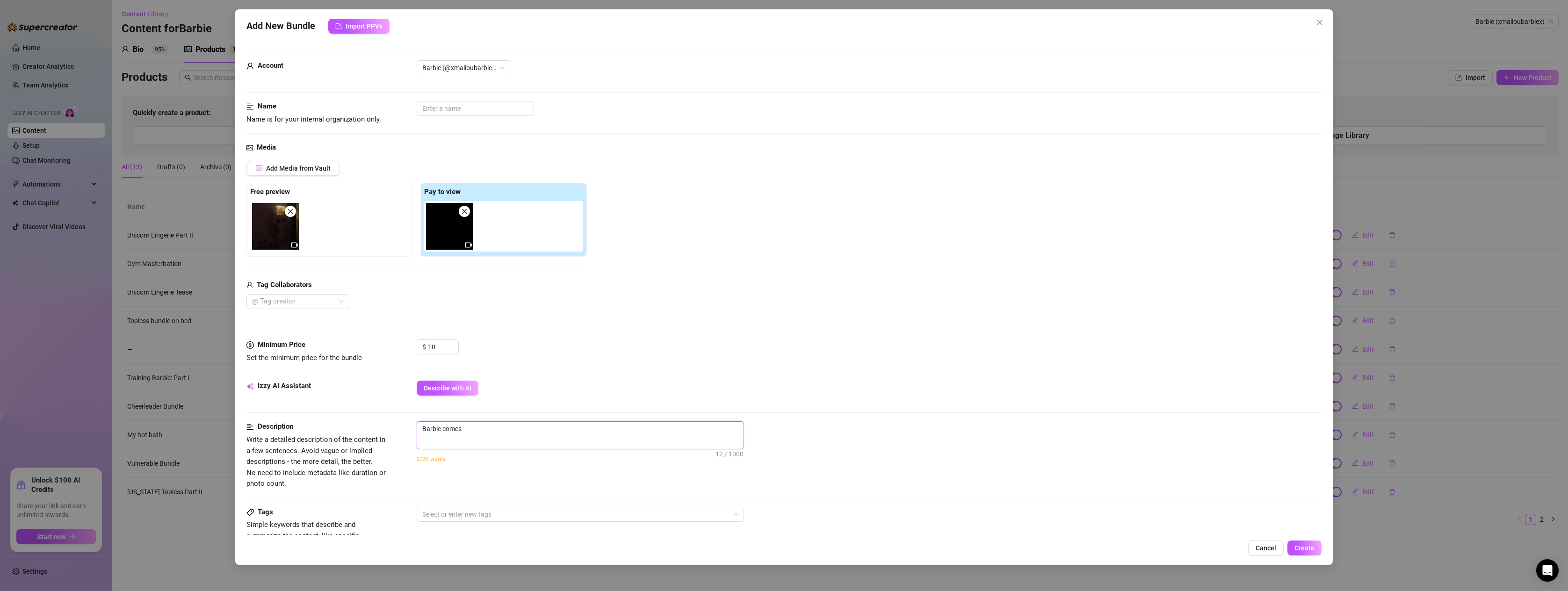
type textarea "Barbie comes h"
type textarea "Barbie comes ho"
type textarea "Barbie comes hom"
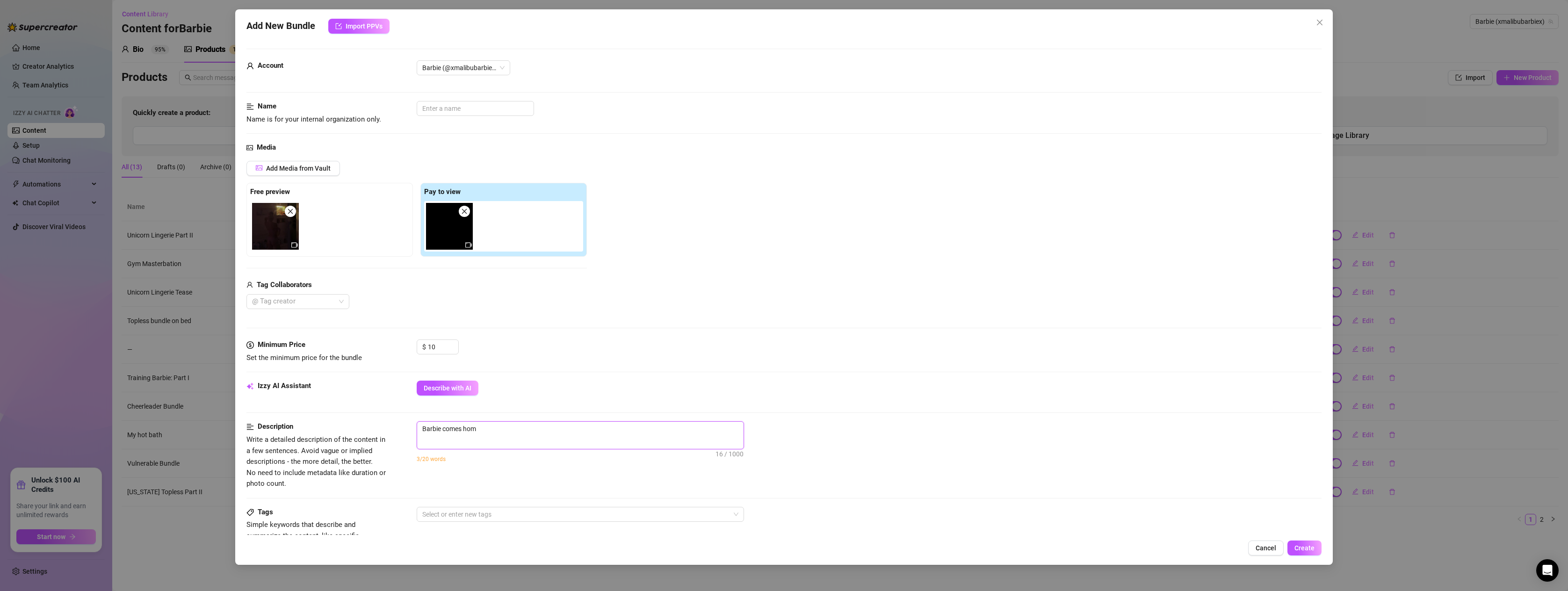
type textarea "Barbie comes home"
type textarea "Barbie comes home f"
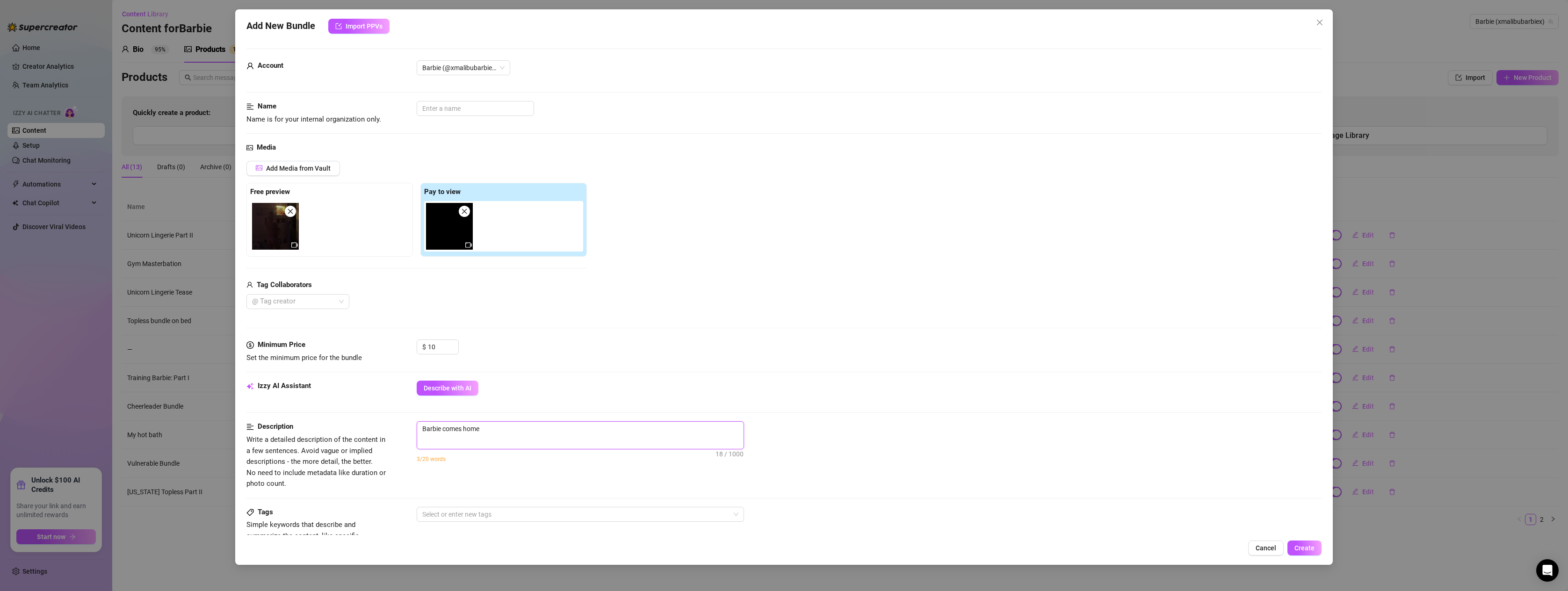
type textarea "Barbie comes home f"
type textarea "Barbie comes home fr"
type textarea "Barbie comes home fro"
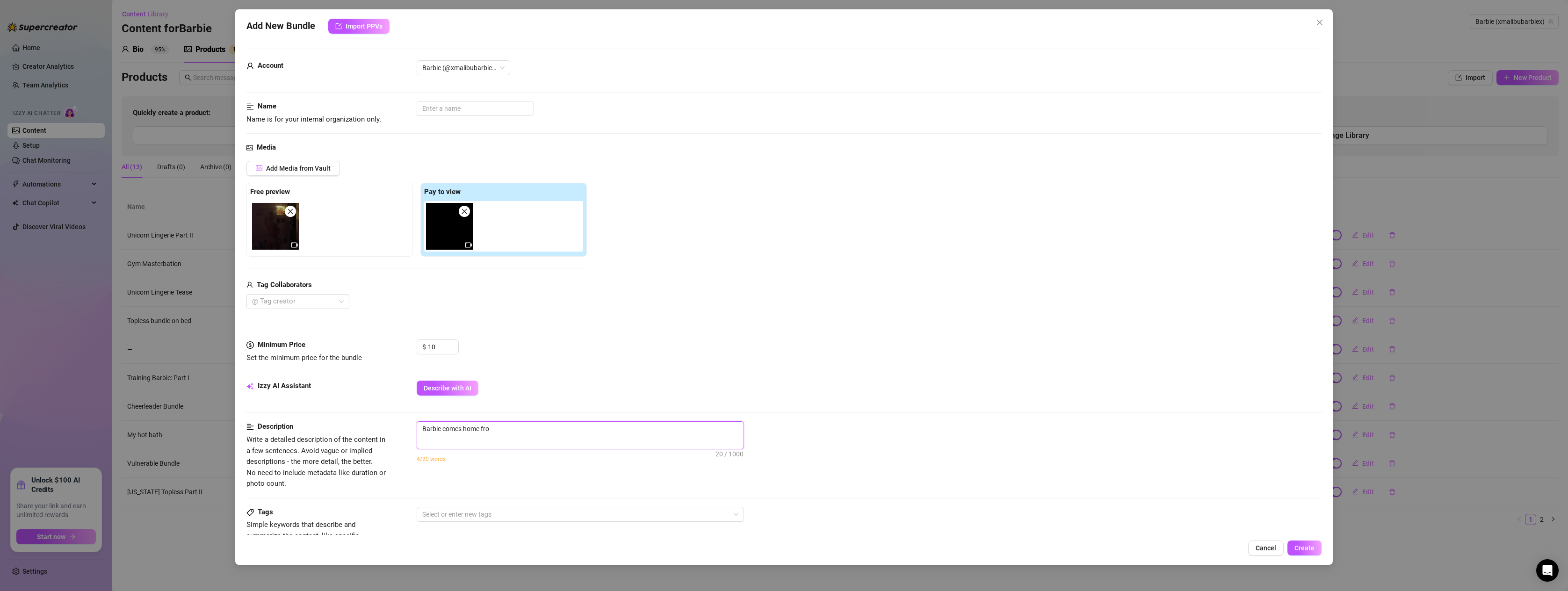
type textarea "Barbie comes home from"
type textarea "Barbie comes home from d"
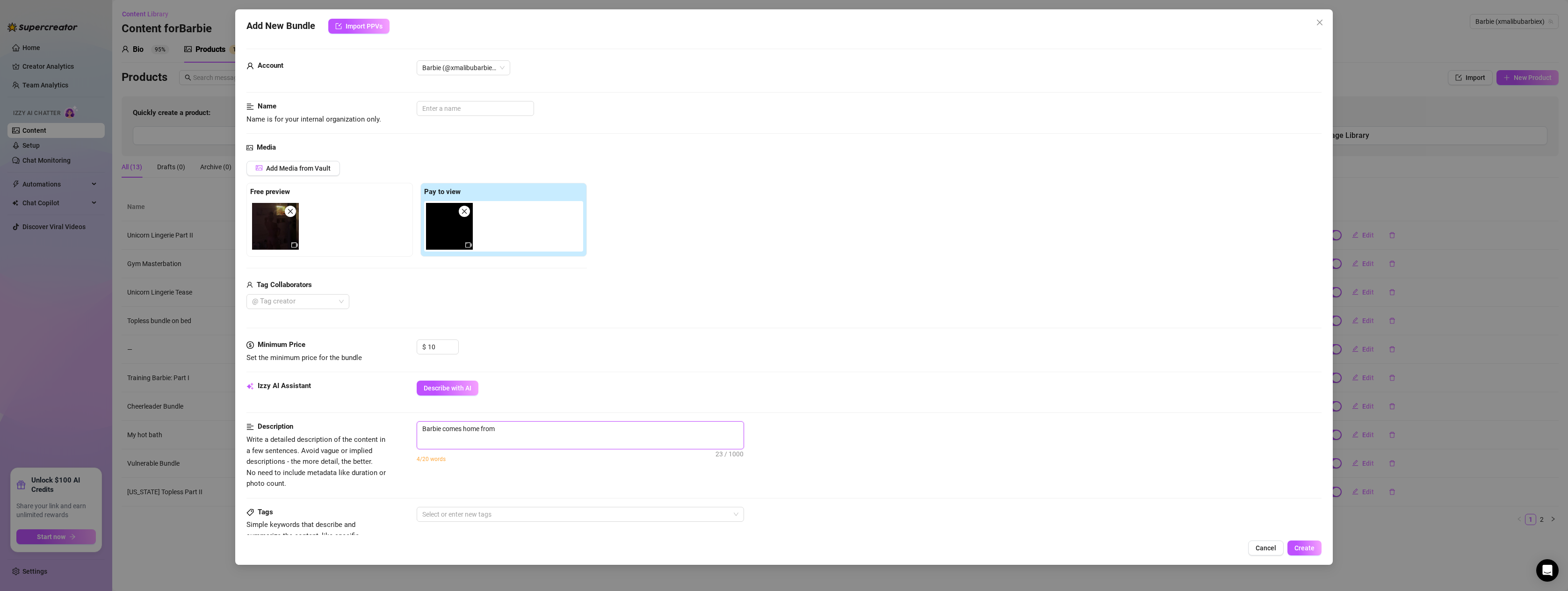
type textarea "Barbie comes home from d"
type textarea "[PERSON_NAME] comes home from di"
type textarea "Barbie comes home from din"
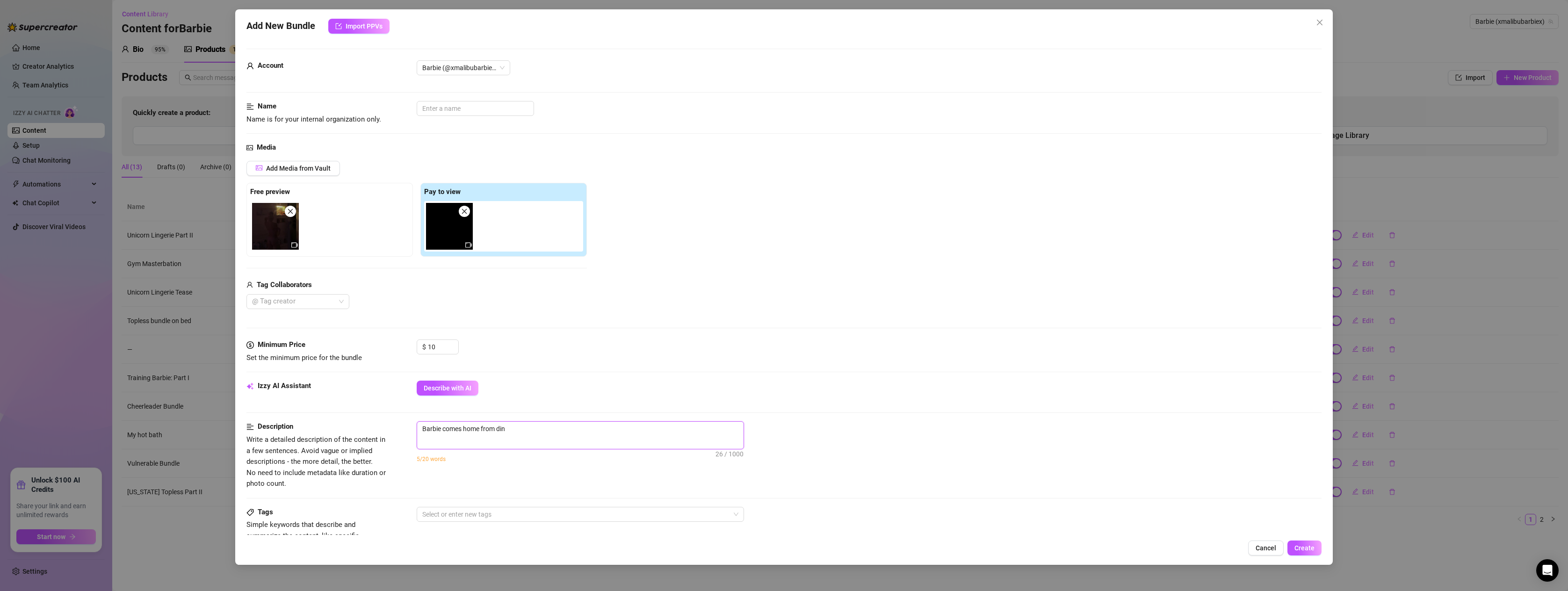
type textarea "Barbie comes home from dinn"
type textarea "Barbie comes home from dinne"
type textarea "[PERSON_NAME] comes home from dinner"
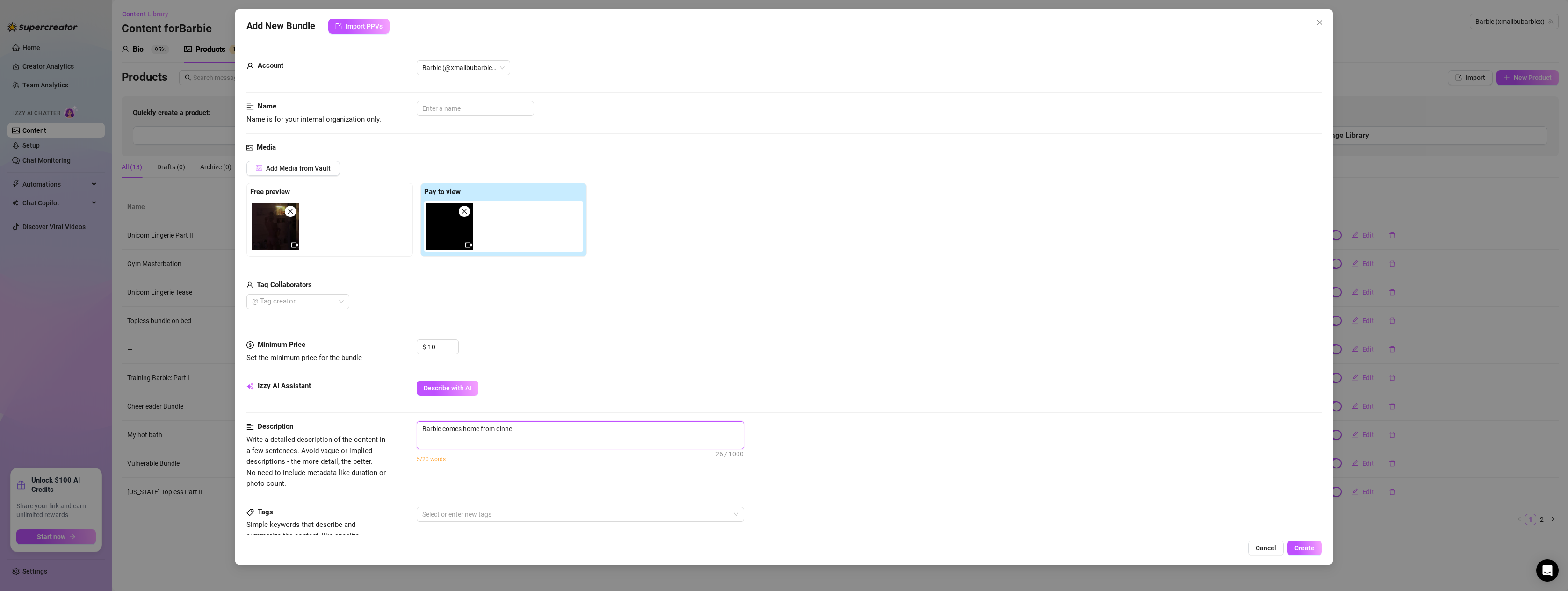
type textarea "[PERSON_NAME] comes home from dinner"
click at [462, 107] on input "text" at bounding box center [475, 108] width 117 height 15
type input "Watching Me Wet"
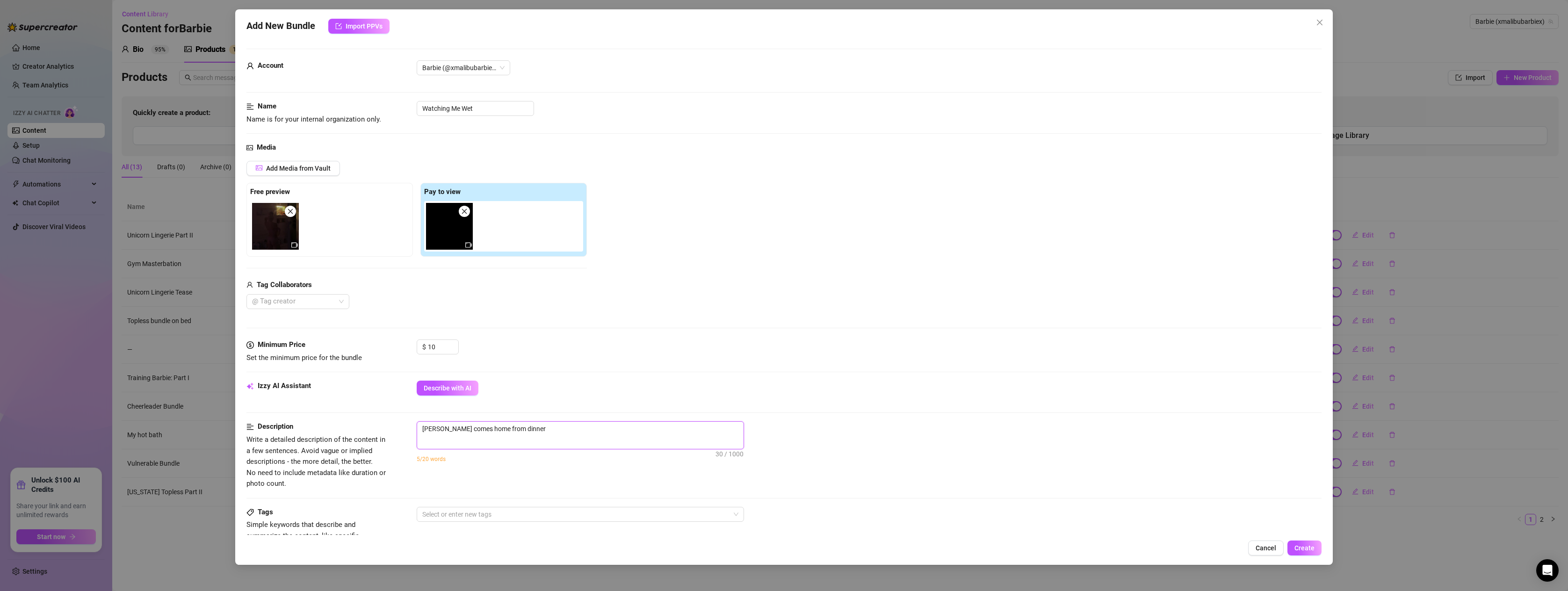
click at [524, 431] on textarea "[PERSON_NAME] comes home from dinner" at bounding box center [580, 429] width 326 height 14
type textarea "[PERSON_NAME] comes home from dinner a"
type textarea "[PERSON_NAME] comes home from dinner an"
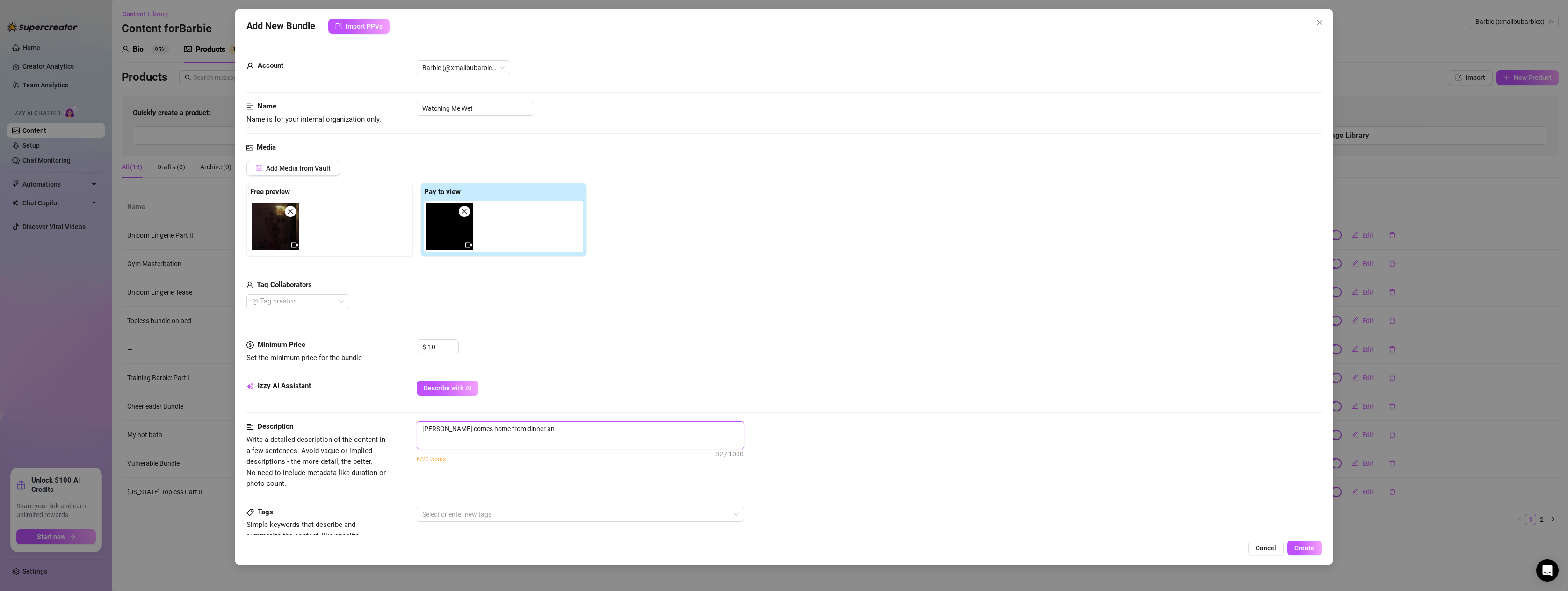
type textarea "[PERSON_NAME] comes home from dinner and"
type textarea "[PERSON_NAME] comes home from dinner and t"
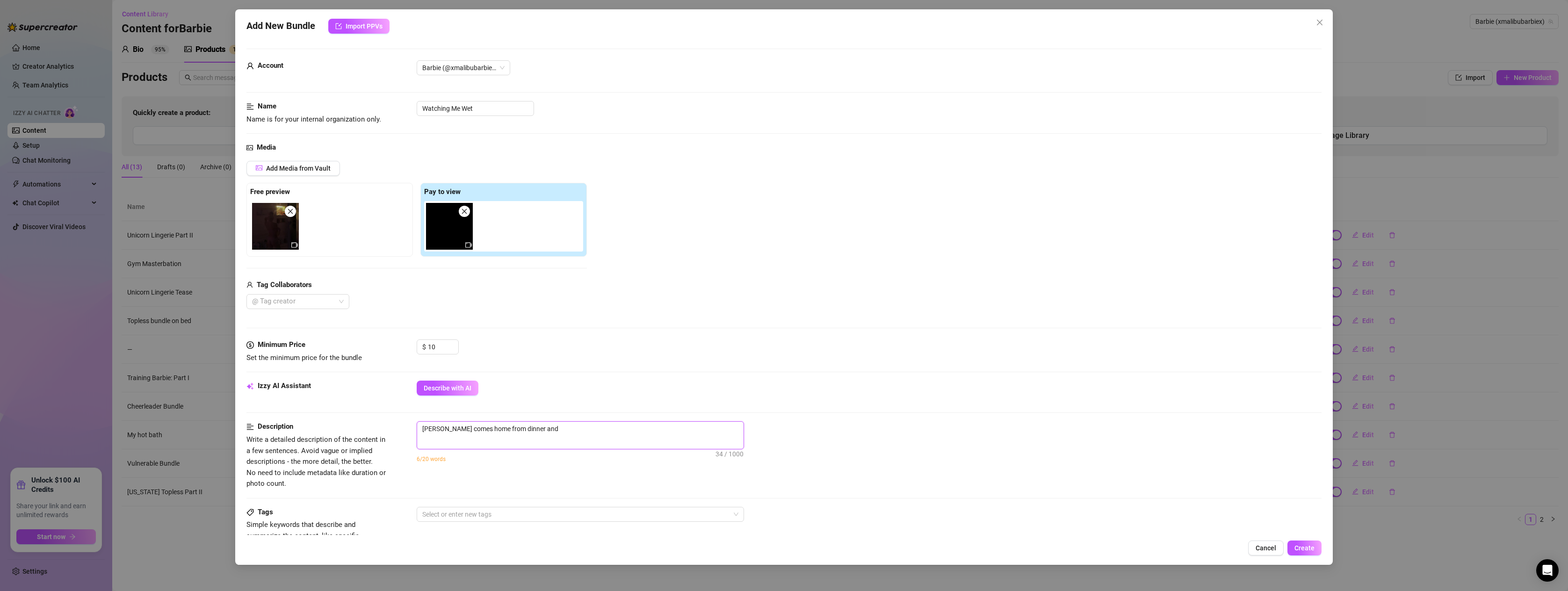
type textarea "[PERSON_NAME] comes home from dinner and t"
type textarea "[PERSON_NAME] comes home from dinner and th"
type textarea "[PERSON_NAME] comes home from dinner and thi"
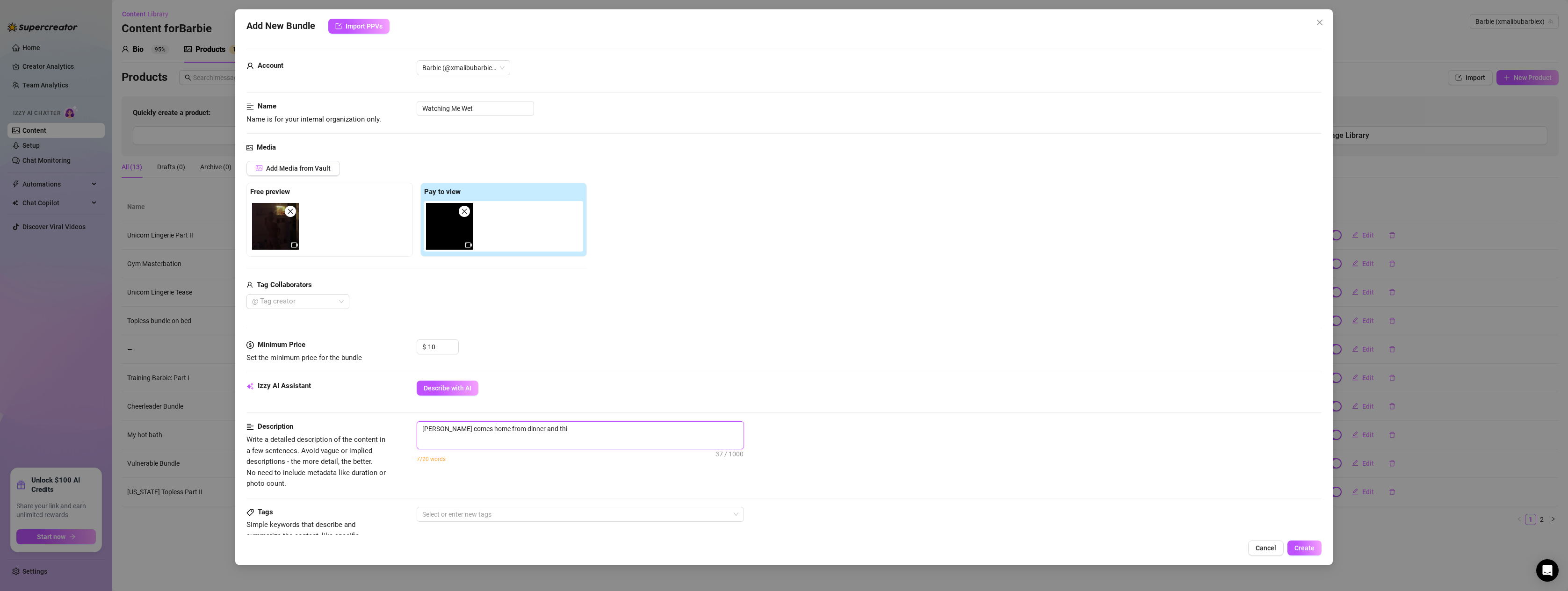
type textarea "[PERSON_NAME] comes home from dinner and thin"
type textarea "[PERSON_NAME] comes home from dinner and think"
type textarea "[PERSON_NAME] comes home from dinner and thinks"
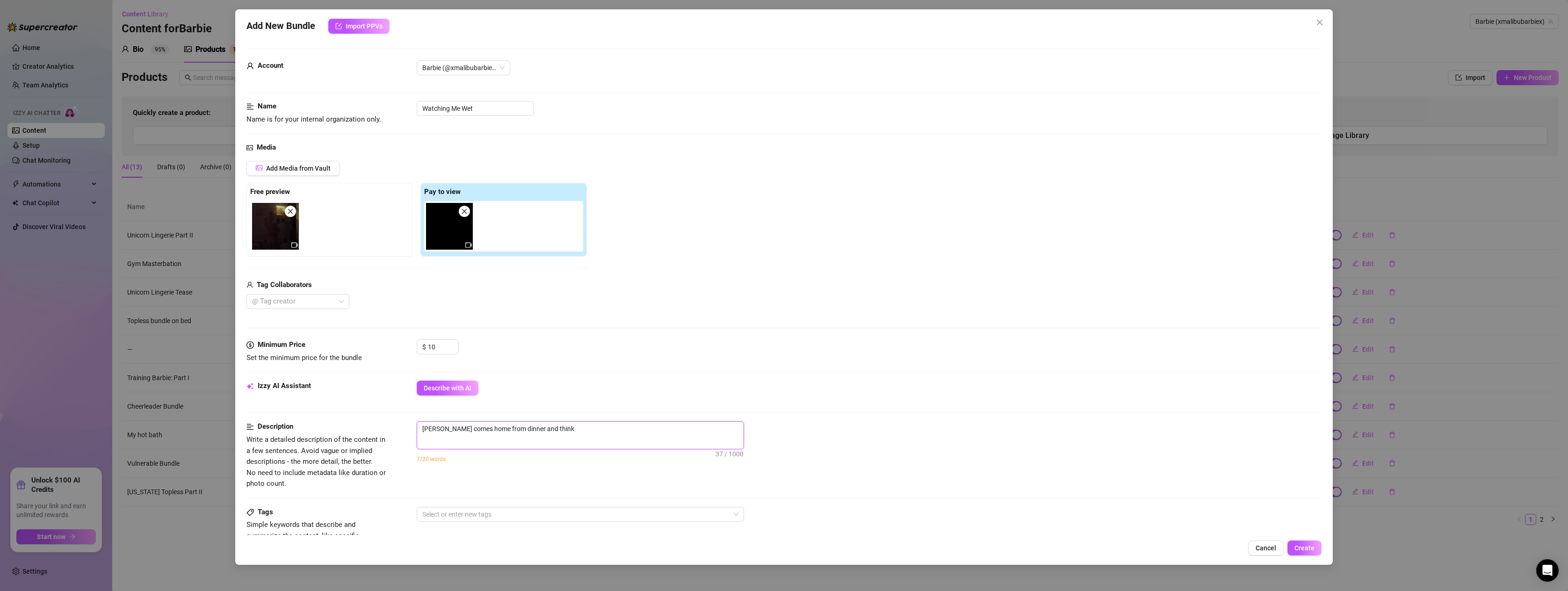
type textarea "[PERSON_NAME] comes home from dinner and thinks"
type textarea "[PERSON_NAME] comes home from dinner and thinks s"
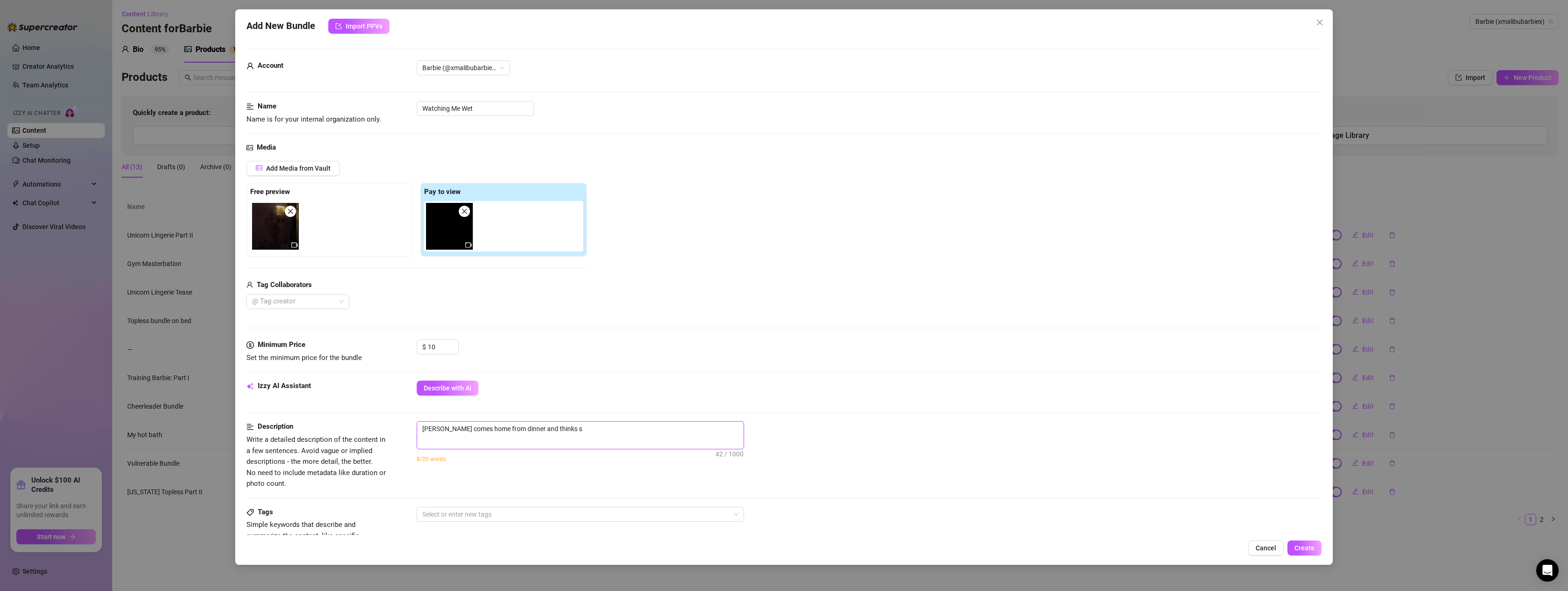
type textarea "[PERSON_NAME] comes home from dinner and thinks sh"
type textarea "[PERSON_NAME] comes home from dinner and thinks she"
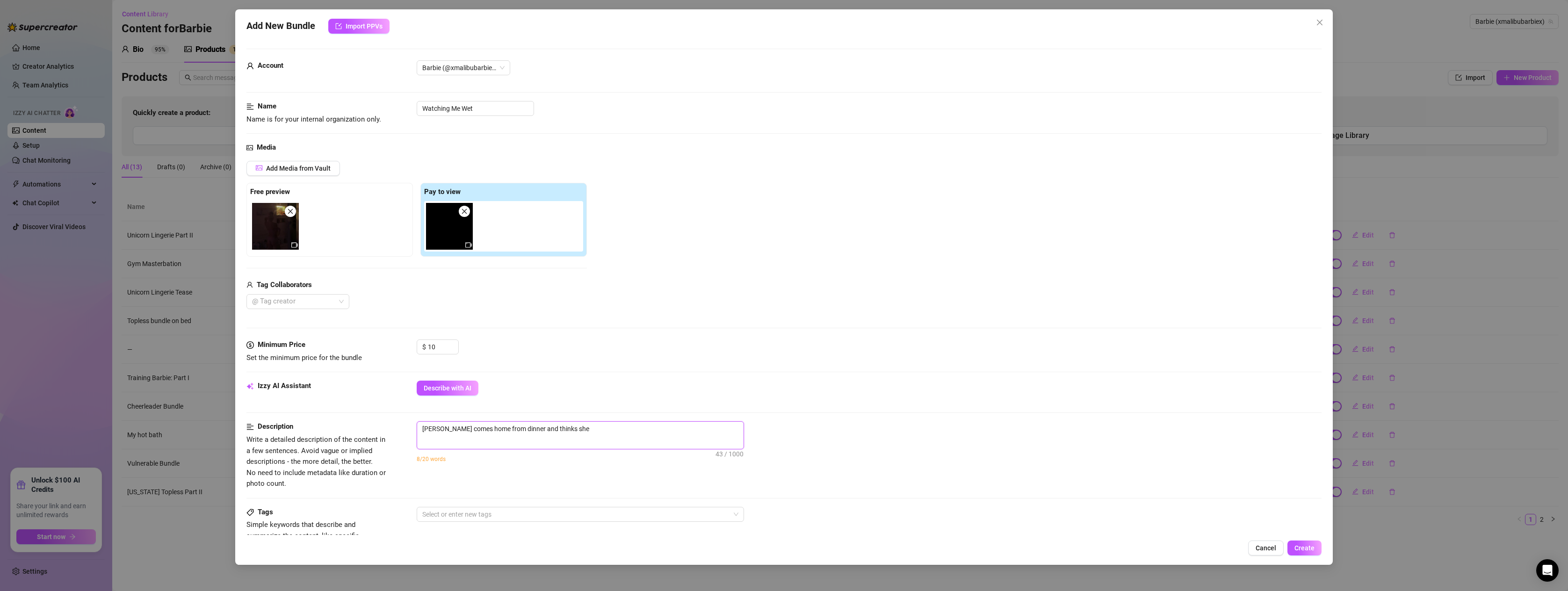
type textarea "[PERSON_NAME] comes home from dinner and thinks she"
type textarea "[PERSON_NAME] comes home from dinner and thinks she i"
type textarea "[PERSON_NAME] comes home from dinner and thinks she is"
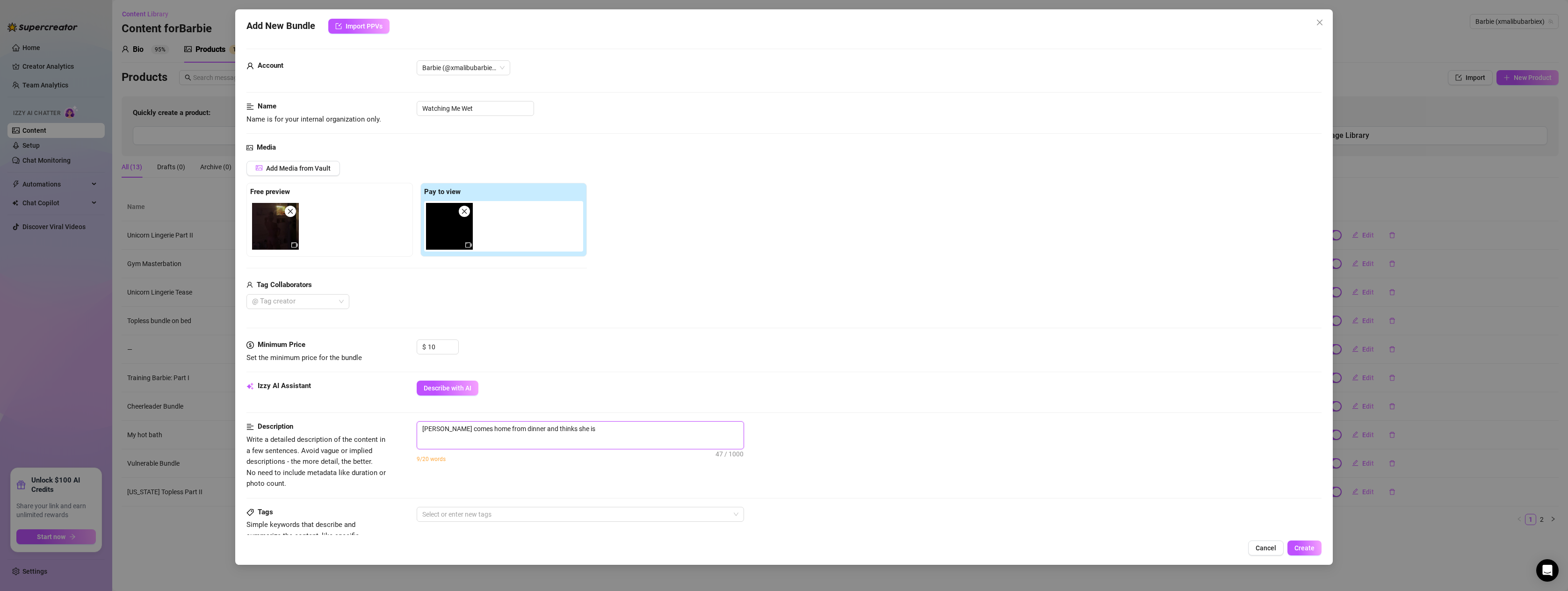
type textarea "[PERSON_NAME] comes home from dinner and thinks she is"
type textarea "[PERSON_NAME] comes home from dinner and thinks she is a"
type textarea "[PERSON_NAME] comes home from dinner and thinks she is al"
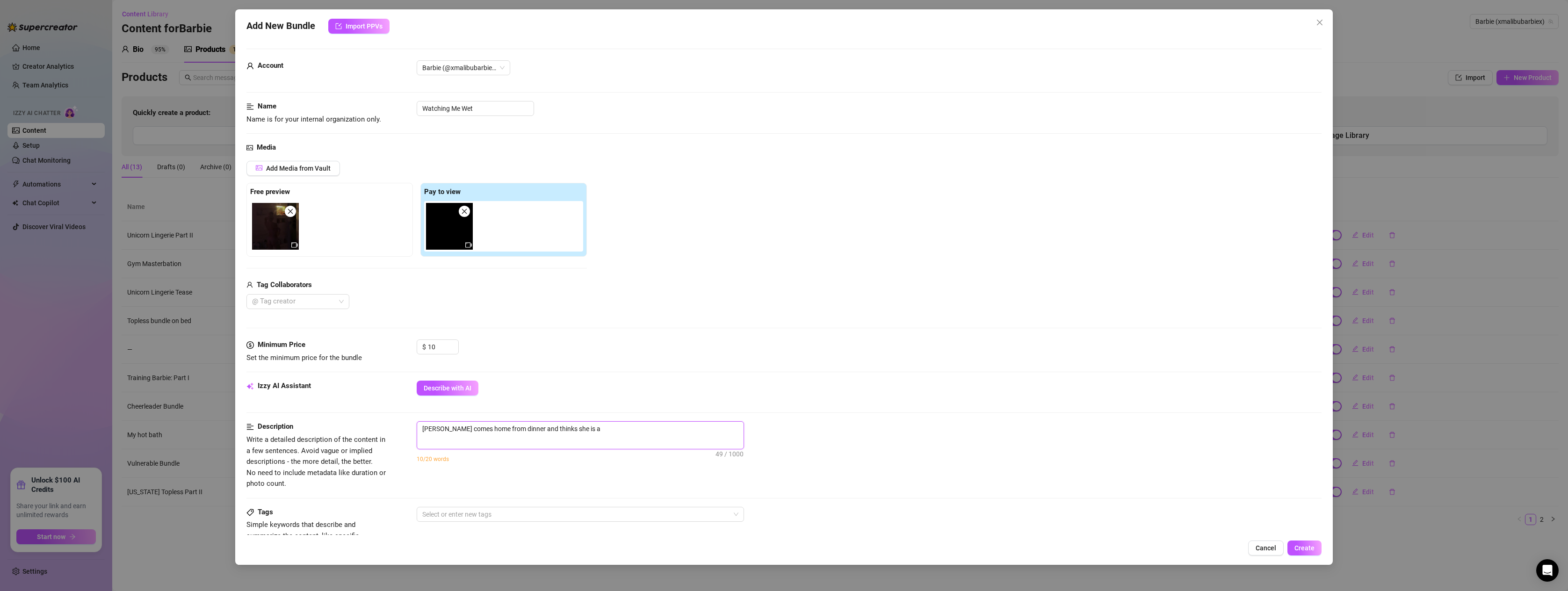
type textarea "[PERSON_NAME] comes home from dinner and thinks she is al"
type textarea "[PERSON_NAME] comes home from dinner and thinks she is alo"
type textarea "[PERSON_NAME] comes home from dinner and thinks she is alon"
type textarea "[PERSON_NAME] comes home from dinner and thinks she is alone"
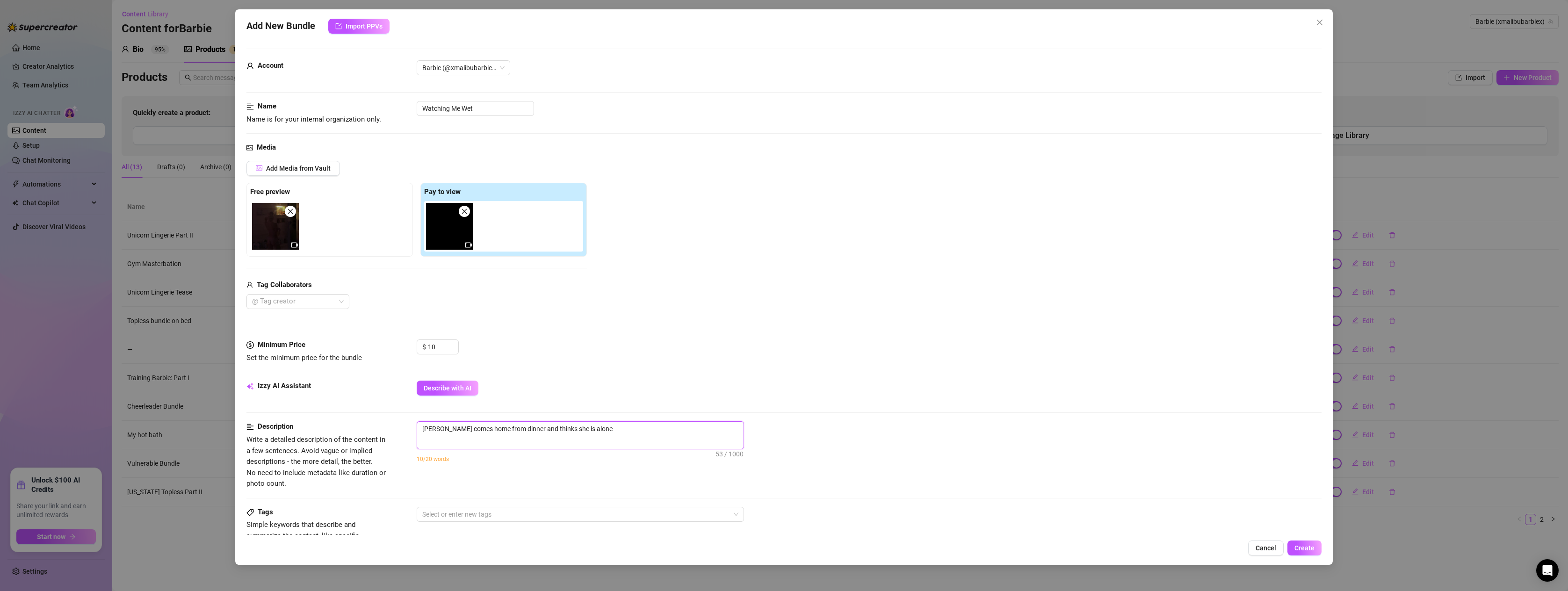
type textarea "[PERSON_NAME] comes home from dinner and thinks she is alone"
type textarea "[PERSON_NAME] comes home from dinner and thinks she is alone."
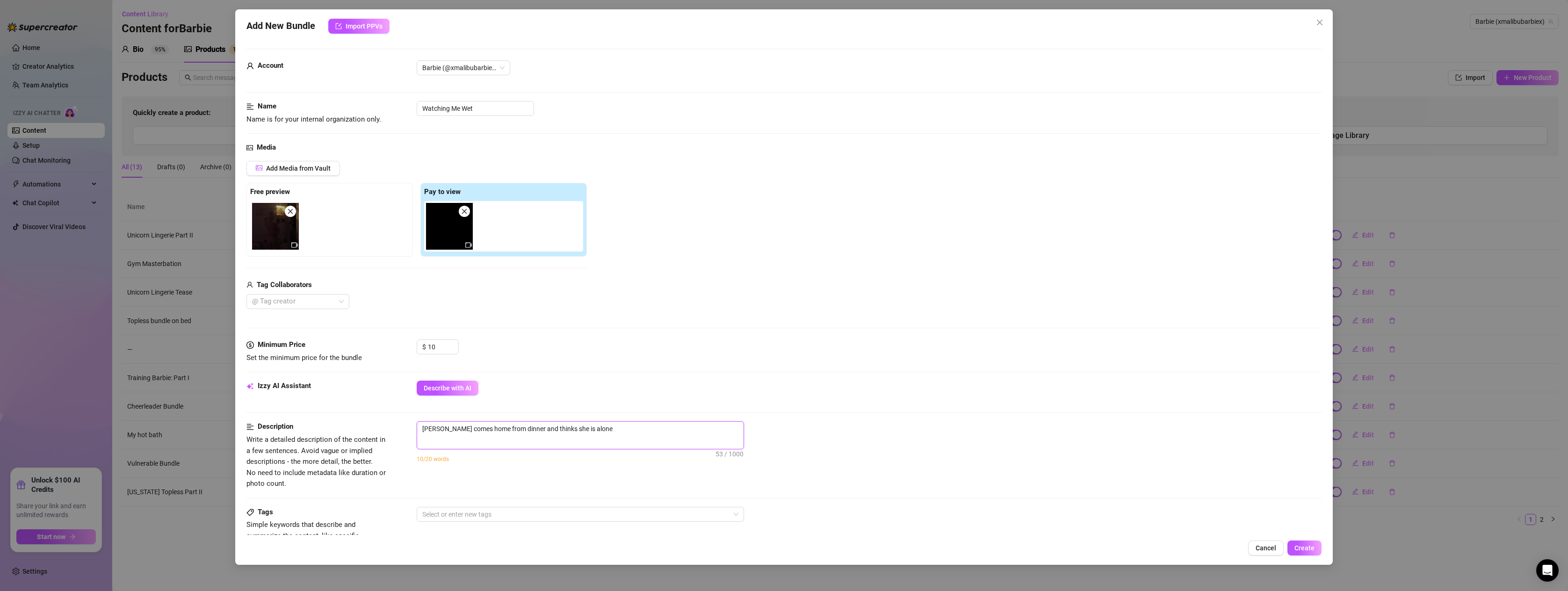
type textarea "[PERSON_NAME] comes home from dinner and thinks she is alone."
type textarea "[PERSON_NAME] comes home from dinner and thinks she is alone. O"
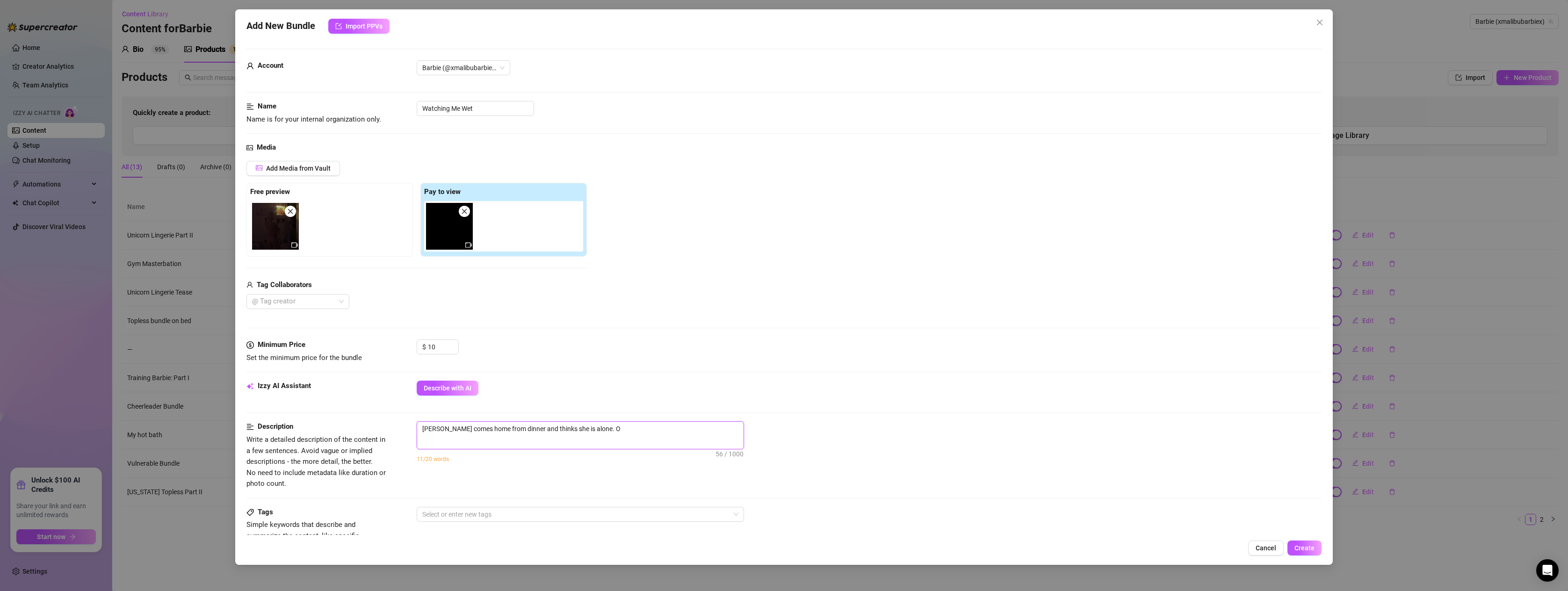
type textarea "[PERSON_NAME] comes home from dinner and thinks she is alone. Ou"
type textarea "[PERSON_NAME] comes home from dinner and thinks she is alone. Out"
type textarea "[PERSON_NAME] comes home from dinner and thinks she is alone. Ou"
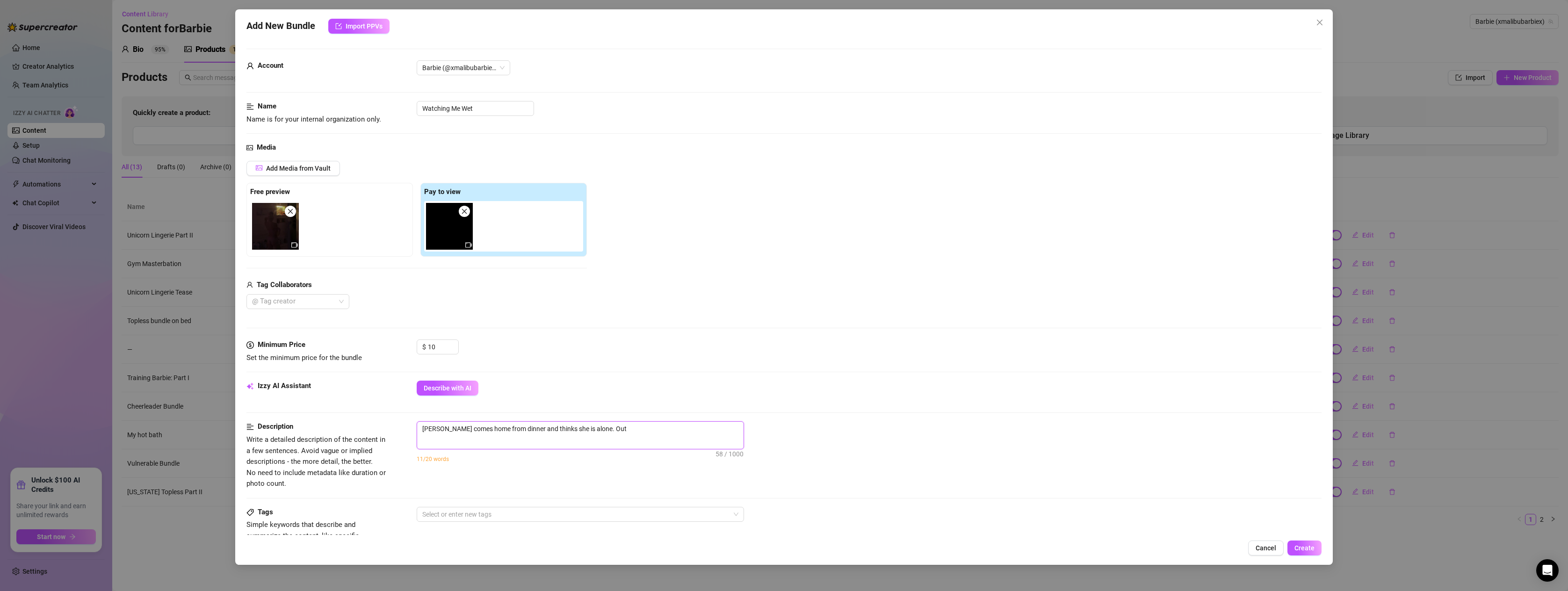
type textarea "[PERSON_NAME] comes home from dinner and thinks she is alone. Ou"
type textarea "[PERSON_NAME] comes home from dinner and thinks she is alone. O"
type textarea "[PERSON_NAME] comes home from dinner and thinks she is alone."
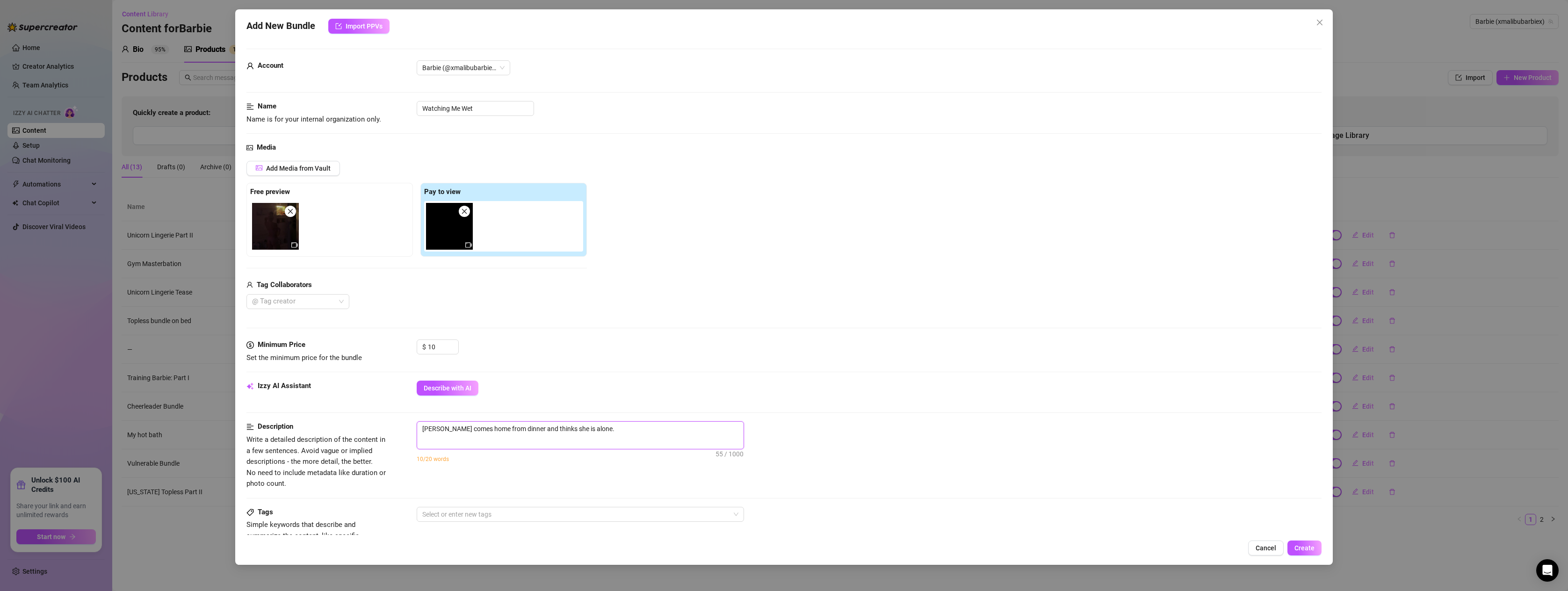
type textarea "[PERSON_NAME] comes home from dinner and thinks she is alone. Y"
type textarea "[PERSON_NAME] comes home from dinner and thinks she is alone. Yo"
type textarea "[PERSON_NAME] comes home from dinner and thinks she is alone. You"
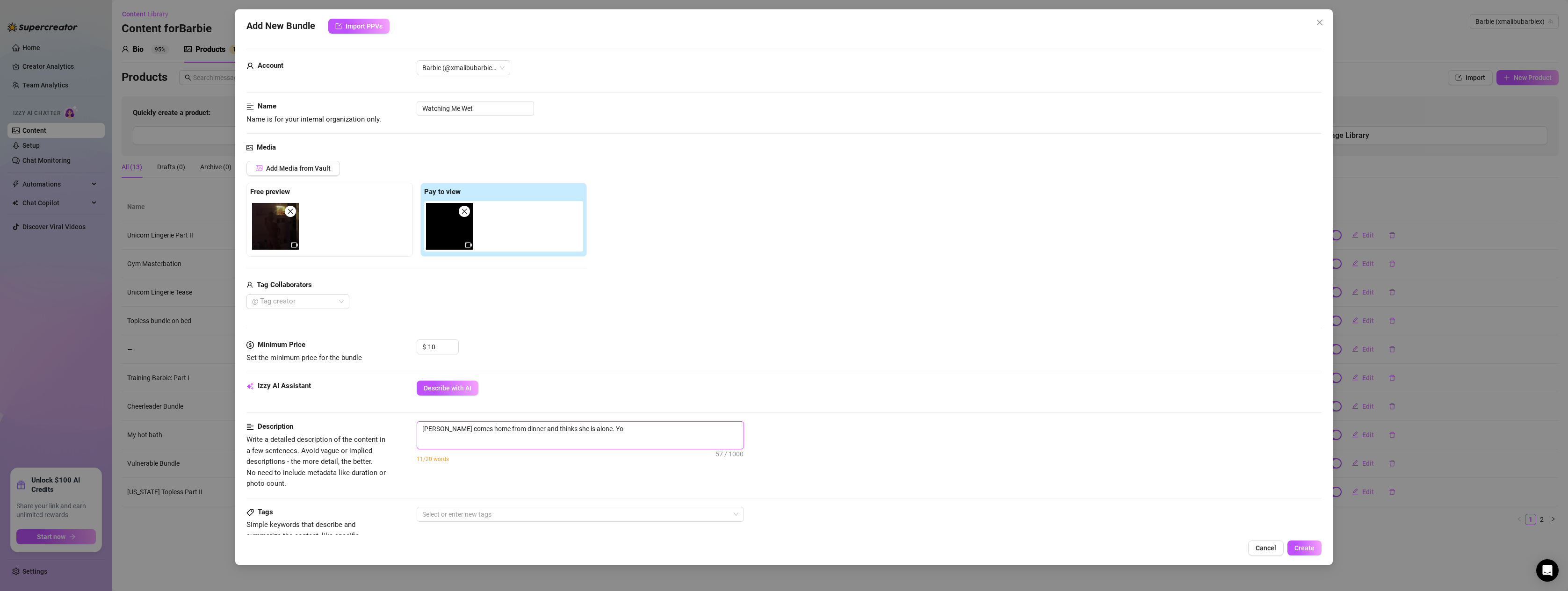
type textarea "[PERSON_NAME] comes home from dinner and thinks she is alone. You"
type textarea "[PERSON_NAME] comes home from dinner and thinks she is alone. You a"
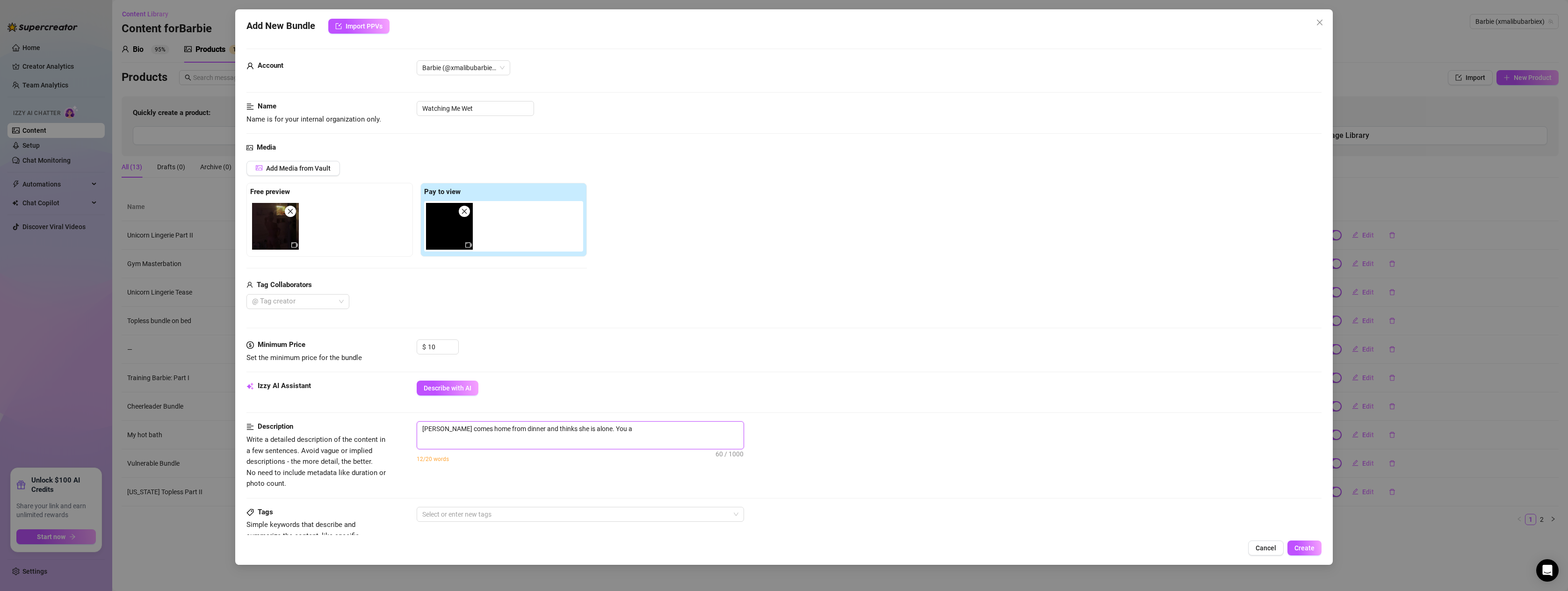
type textarea "[PERSON_NAME] comes home from dinner and thinks she is alone. You ar"
type textarea "[PERSON_NAME] comes home from dinner and thinks she is alone. You are"
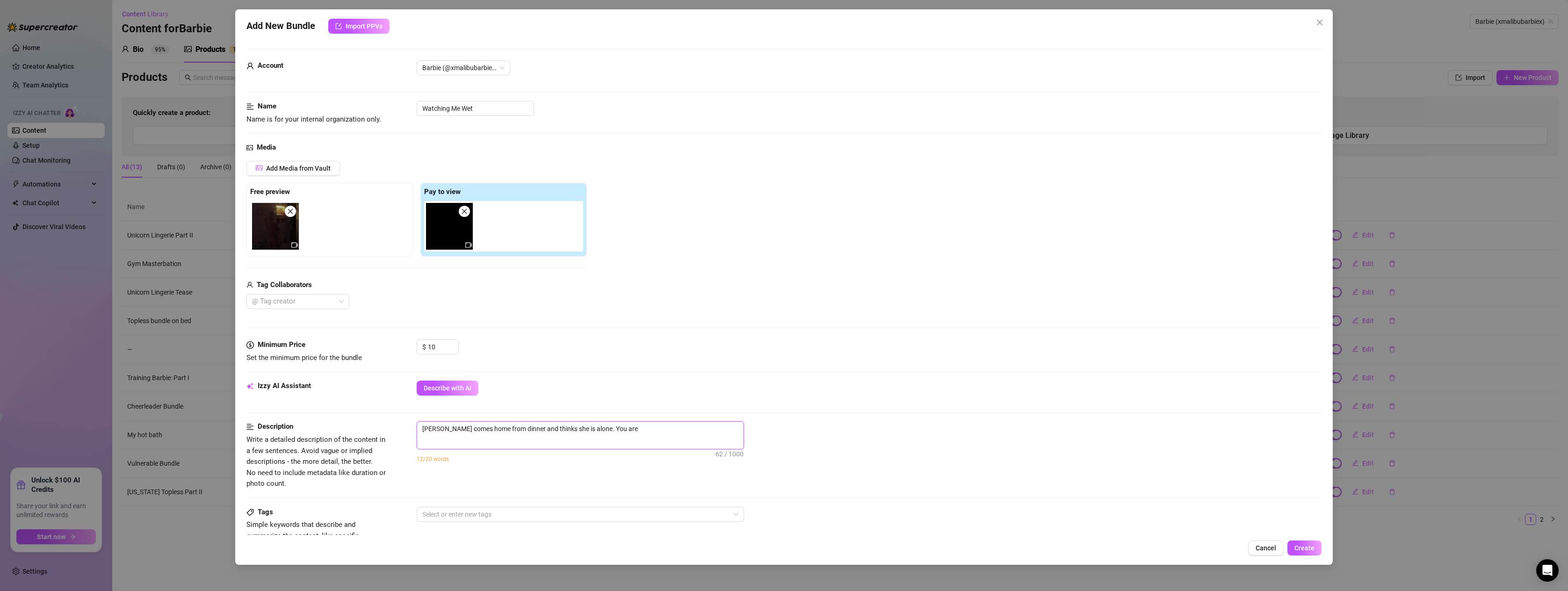
type textarea "[PERSON_NAME] comes home from dinner and thinks she is alone. You are"
type textarea "[PERSON_NAME] comes home from dinner and thinks she is alone. You are t"
type textarea "[PERSON_NAME] comes home from dinner and thinks she is alone. You are th"
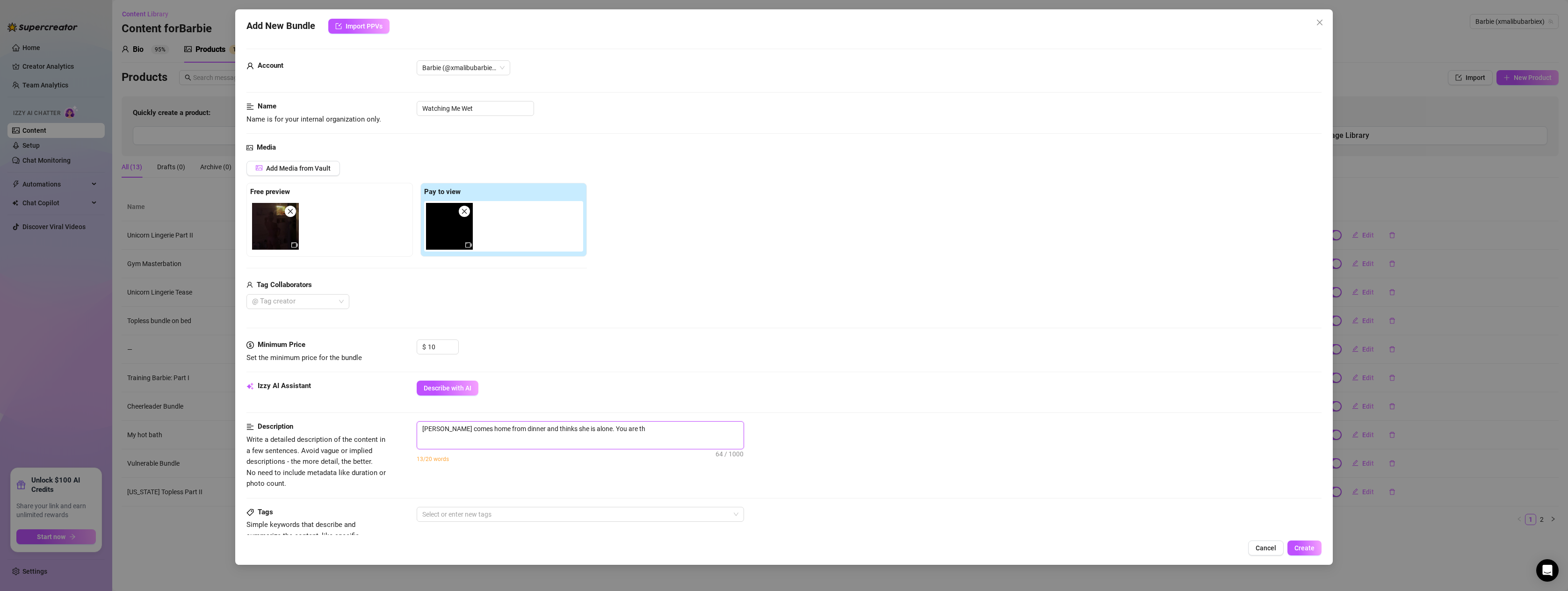
type textarea "[PERSON_NAME] comes home from dinner and thinks she is alone. You are the"
type textarea "[PERSON_NAME] comes home from dinner and thinks she is alone. You are the P"
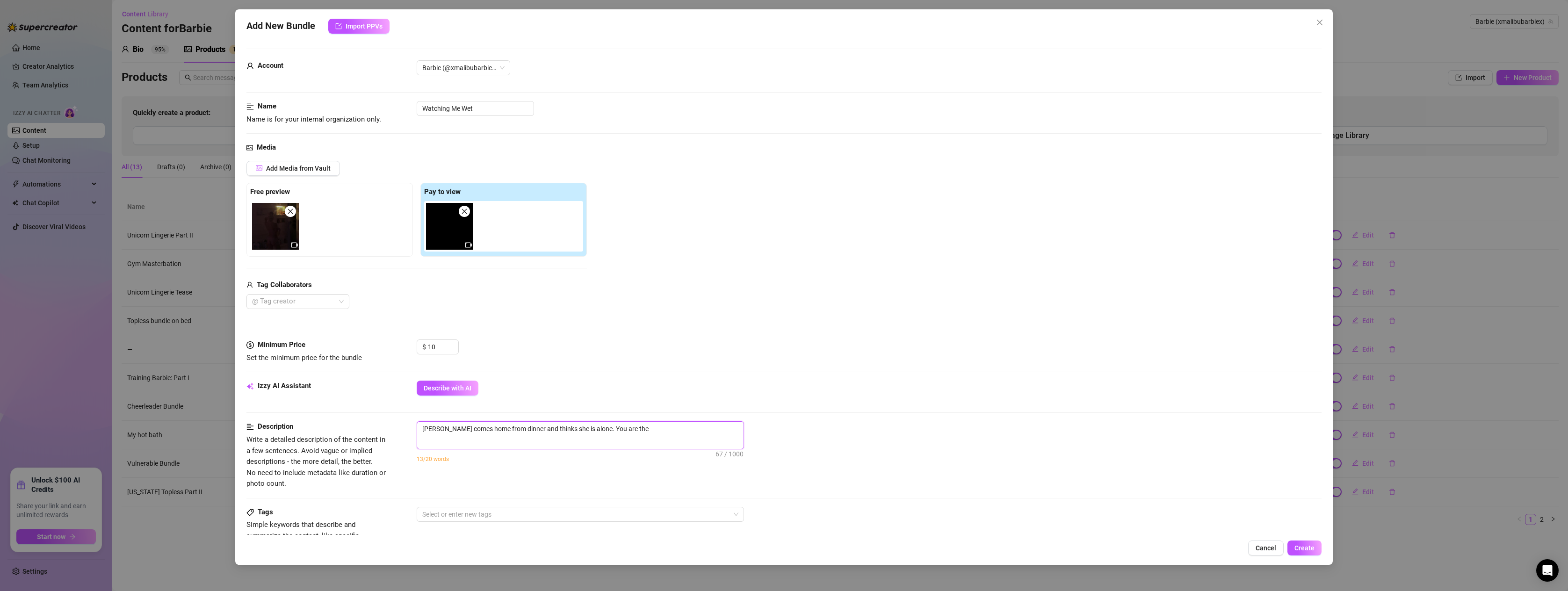
type textarea "[PERSON_NAME] comes home from dinner and thinks she is alone. You are the P"
type textarea "[PERSON_NAME] comes home from dinner and thinks she is alone. You are the PO"
type textarea "[PERSON_NAME] comes home from dinner and thinks she is alone. You are the POV"
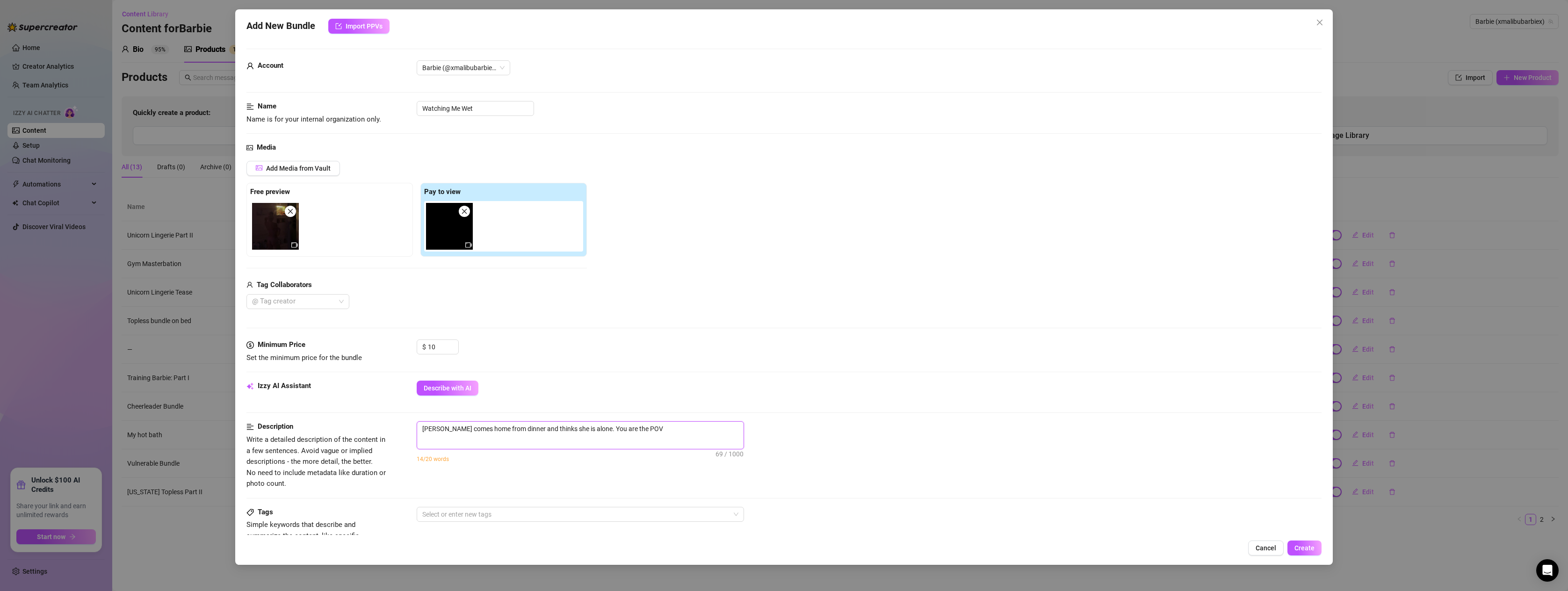
type textarea "[PERSON_NAME] comes home from dinner and thinks she is alone. You are the POV"
type textarea "[PERSON_NAME] comes home from dinner and thinks she is alone. You are the POV o"
type textarea "[PERSON_NAME] comes home from dinner and thinks she is alone. You are the POV of"
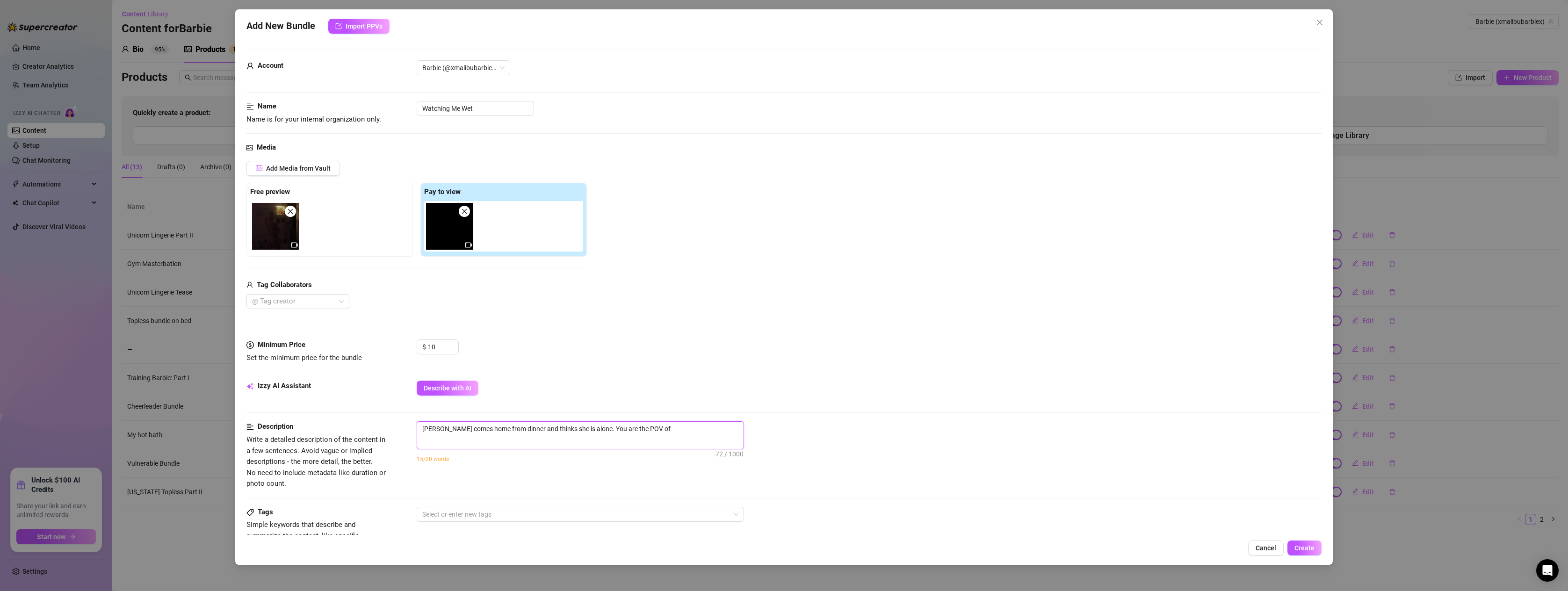
type textarea "[PERSON_NAME] comes home from dinner and thinks she is alone. You are the POV of"
type textarea "[PERSON_NAME] comes home from dinner and thinks she is alone. You are the POV o…"
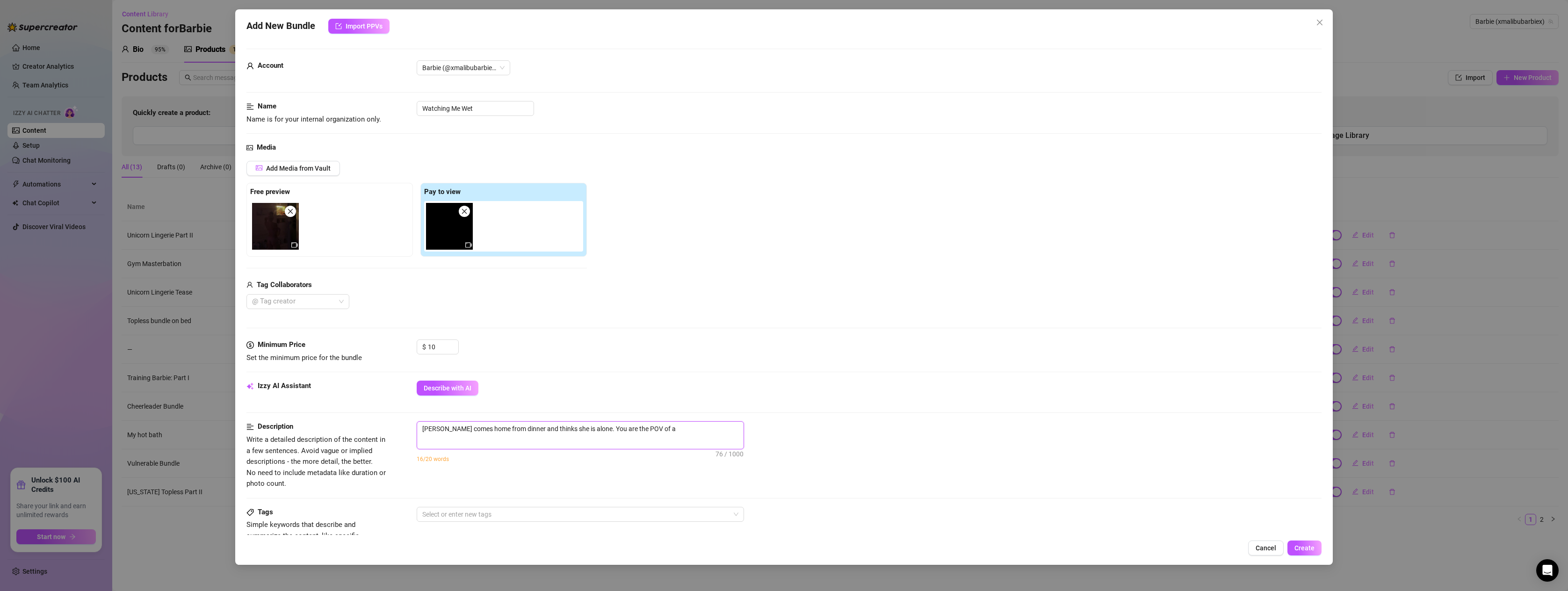
type textarea "[PERSON_NAME] comes home from dinner and thinks she is alone. You are the POV o…"
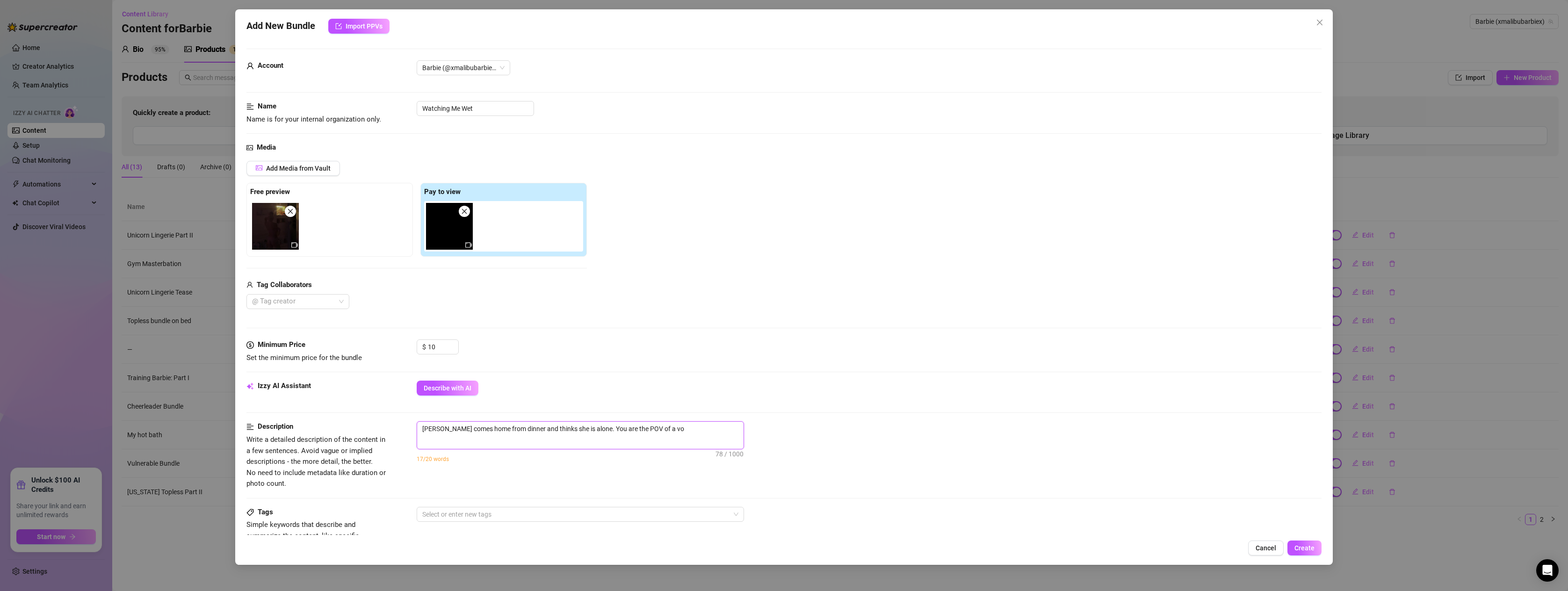
type textarea "[PERSON_NAME] comes home from dinner and thinks she is alone. You are the POV o…"
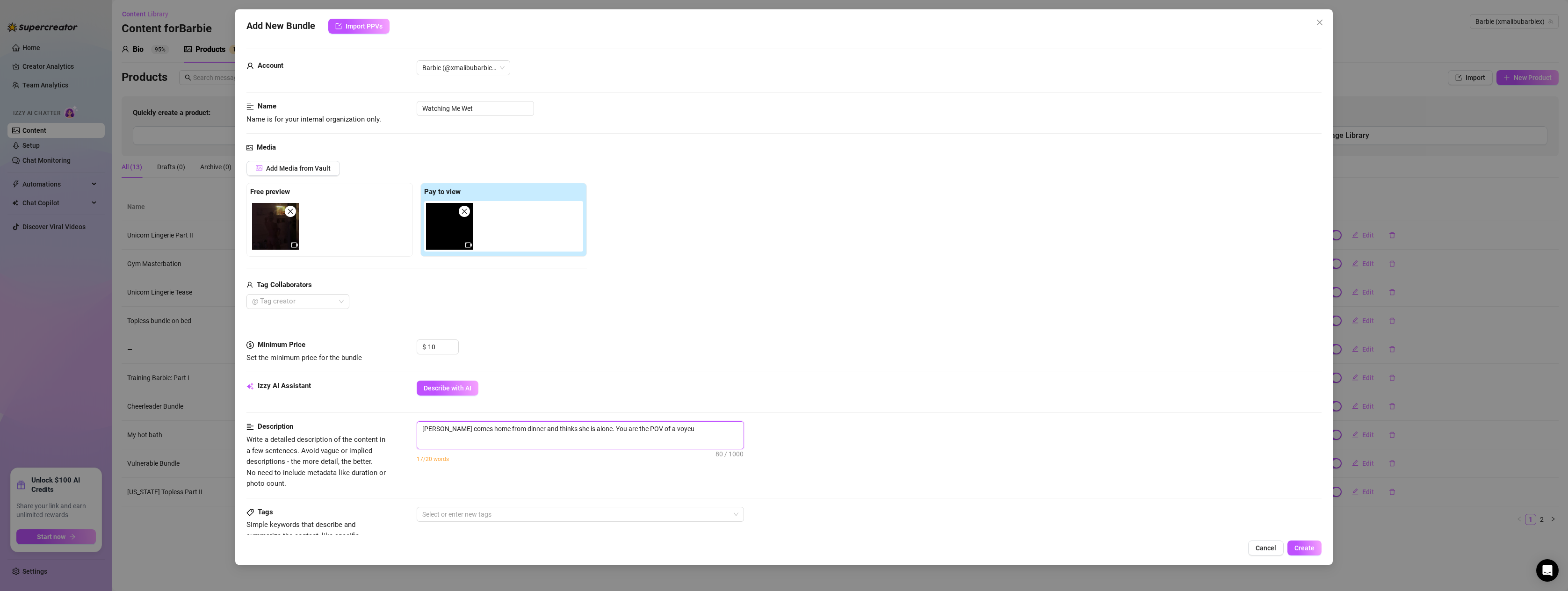
type textarea "[PERSON_NAME] comes home from dinner and thinks she is alone. You are the POV o…"
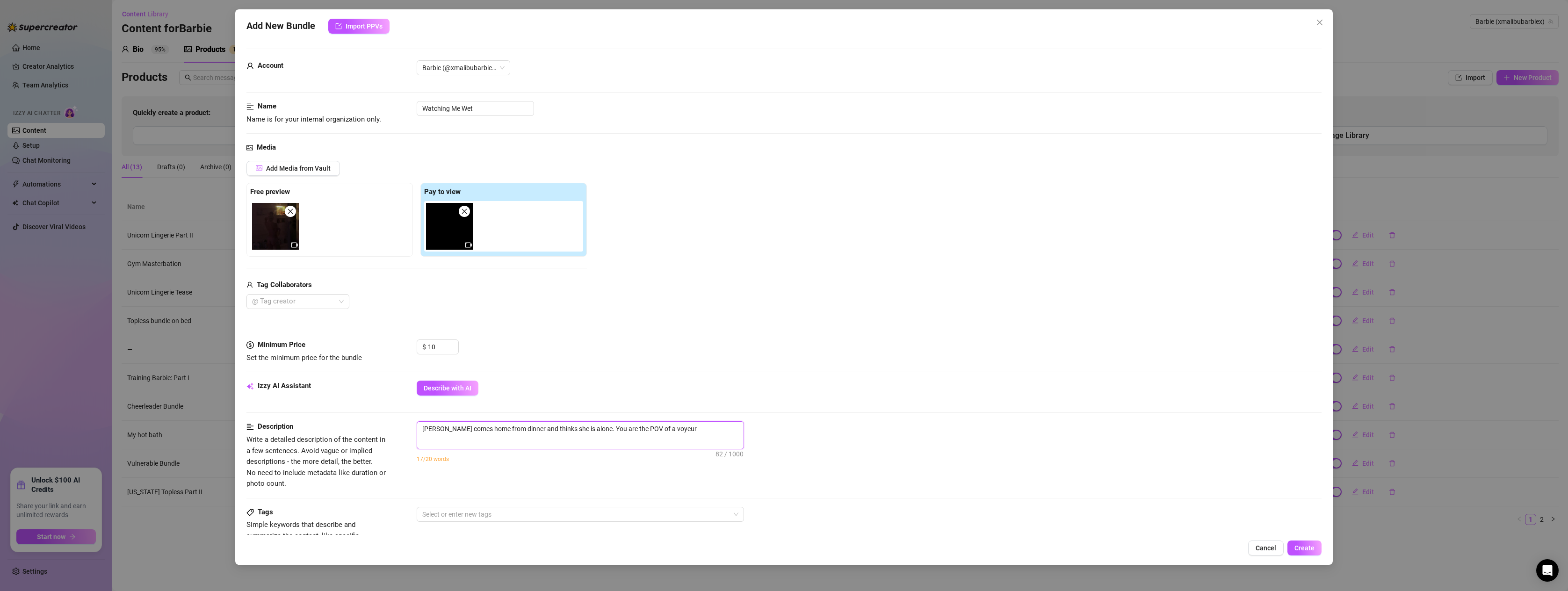
type textarea "[PERSON_NAME] comes home from dinner and thinks she is alone. You are the POV o…"
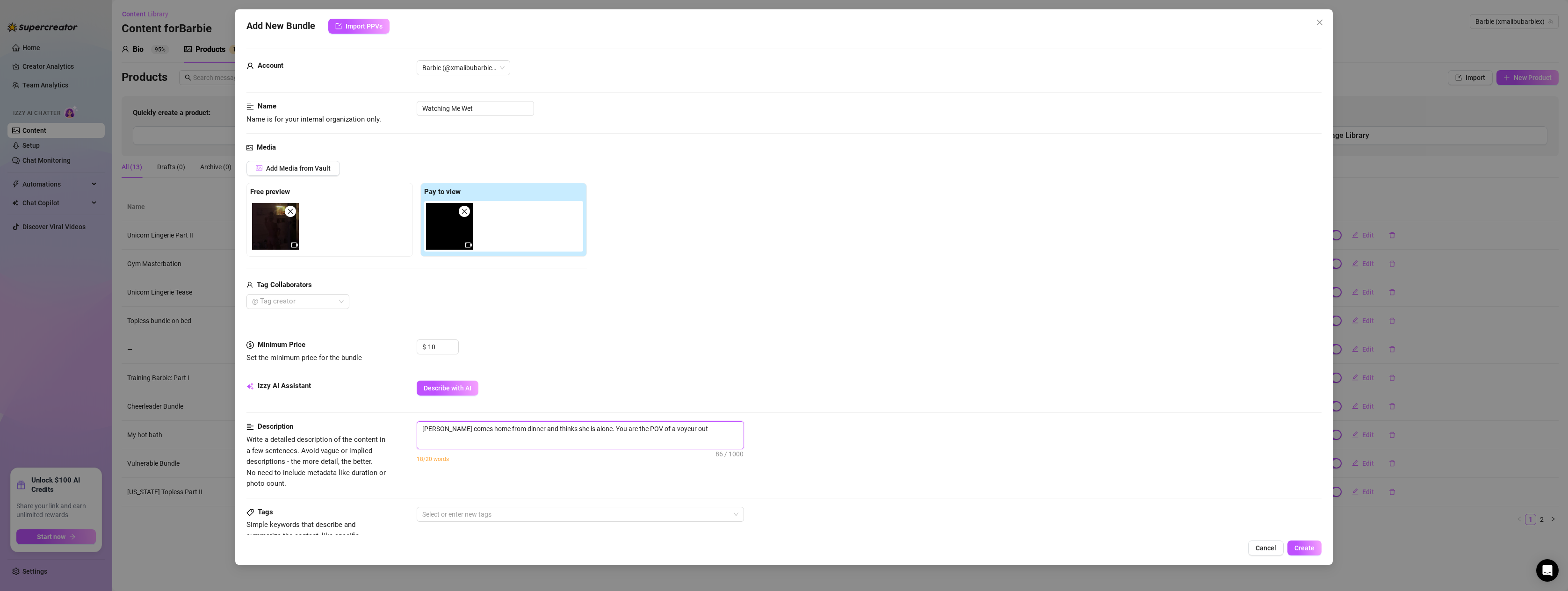
type textarea "[PERSON_NAME] comes home from dinner and thinks she is alone. You are the POV o…"
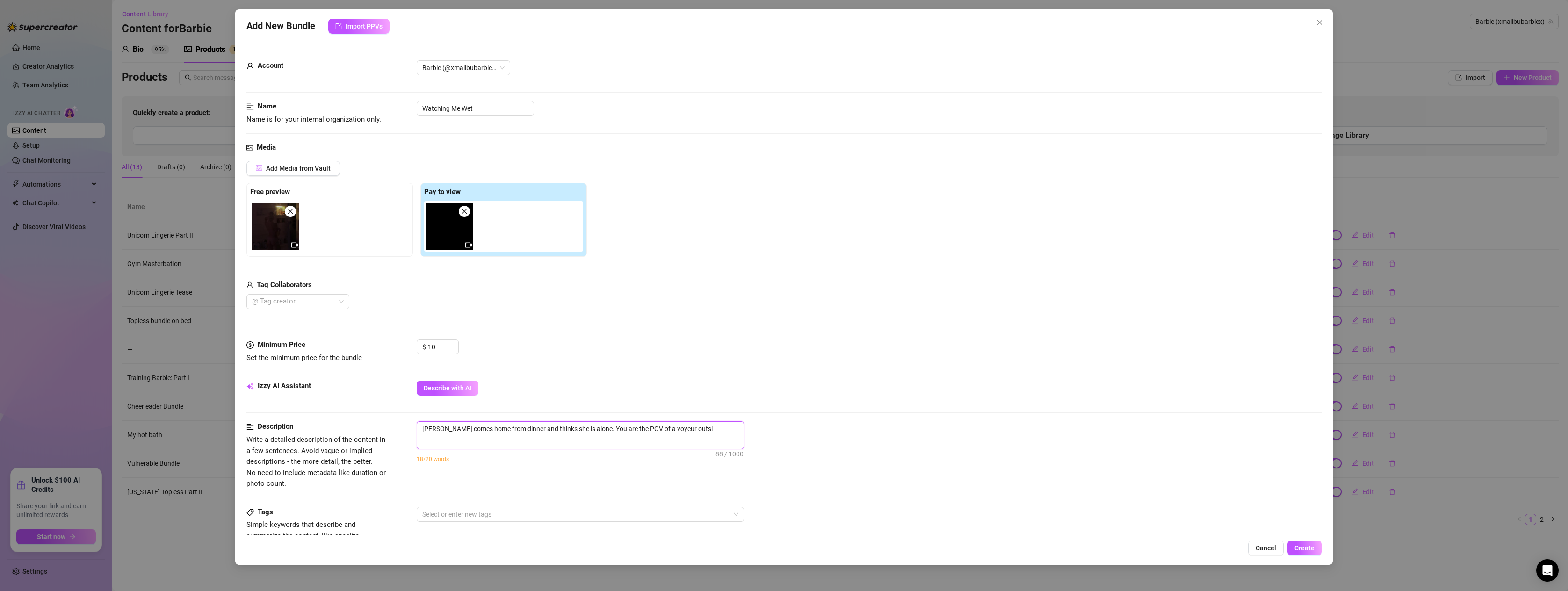
type textarea "[PERSON_NAME] comes home from dinner and thinks she is alone. You are the POV o…"
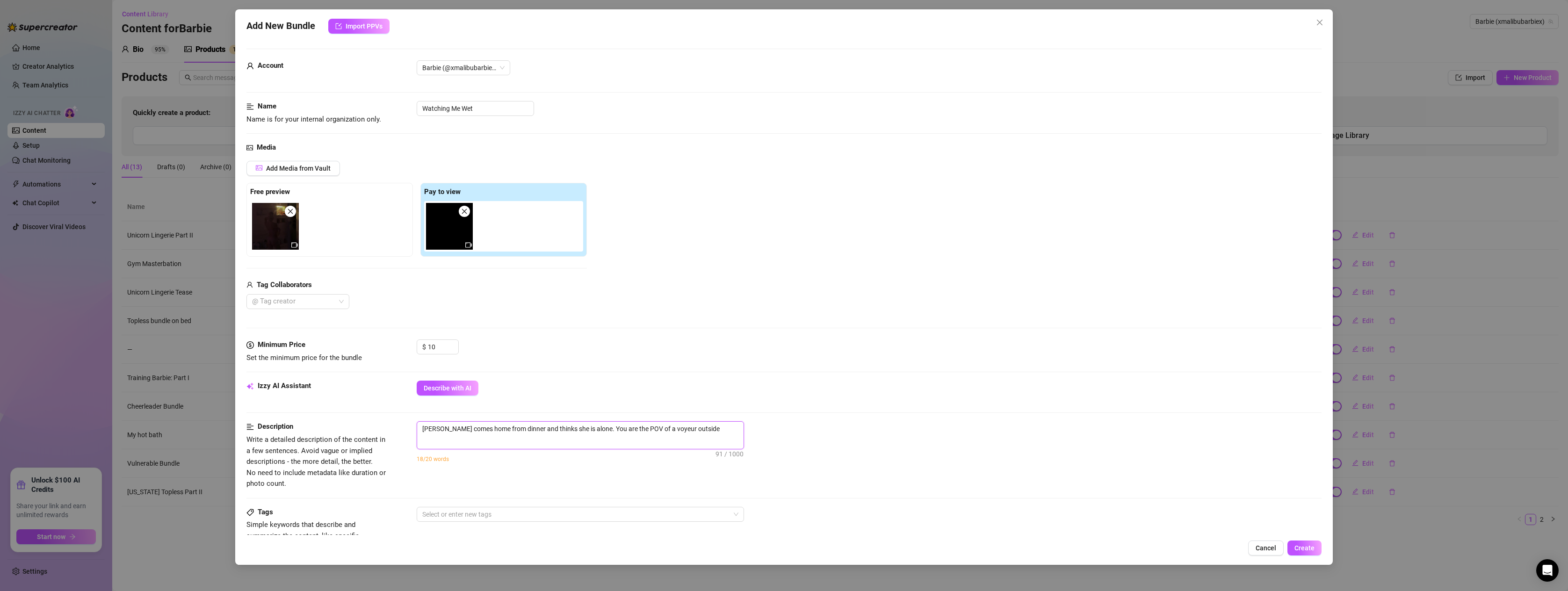
type textarea "[PERSON_NAME] comes home from dinner and thinks she is alone. You are the POV o…"
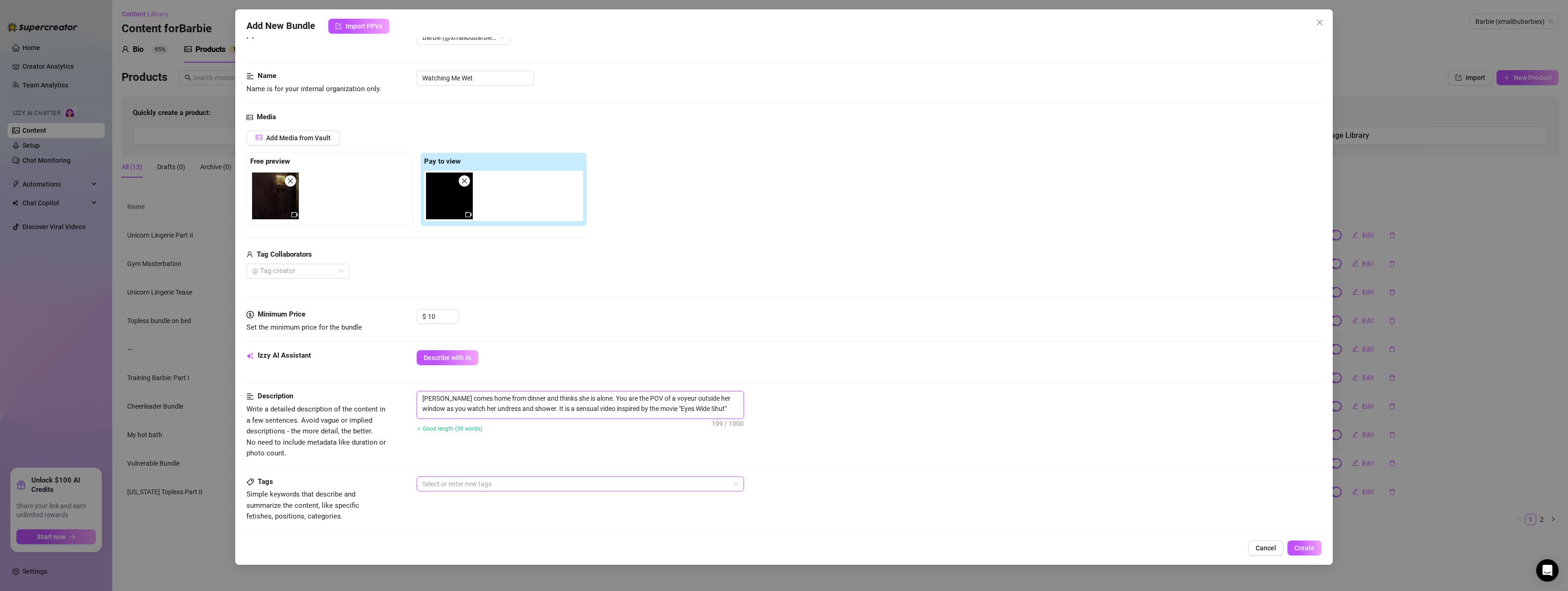
click at [437, 479] on div at bounding box center [576, 483] width 314 height 13
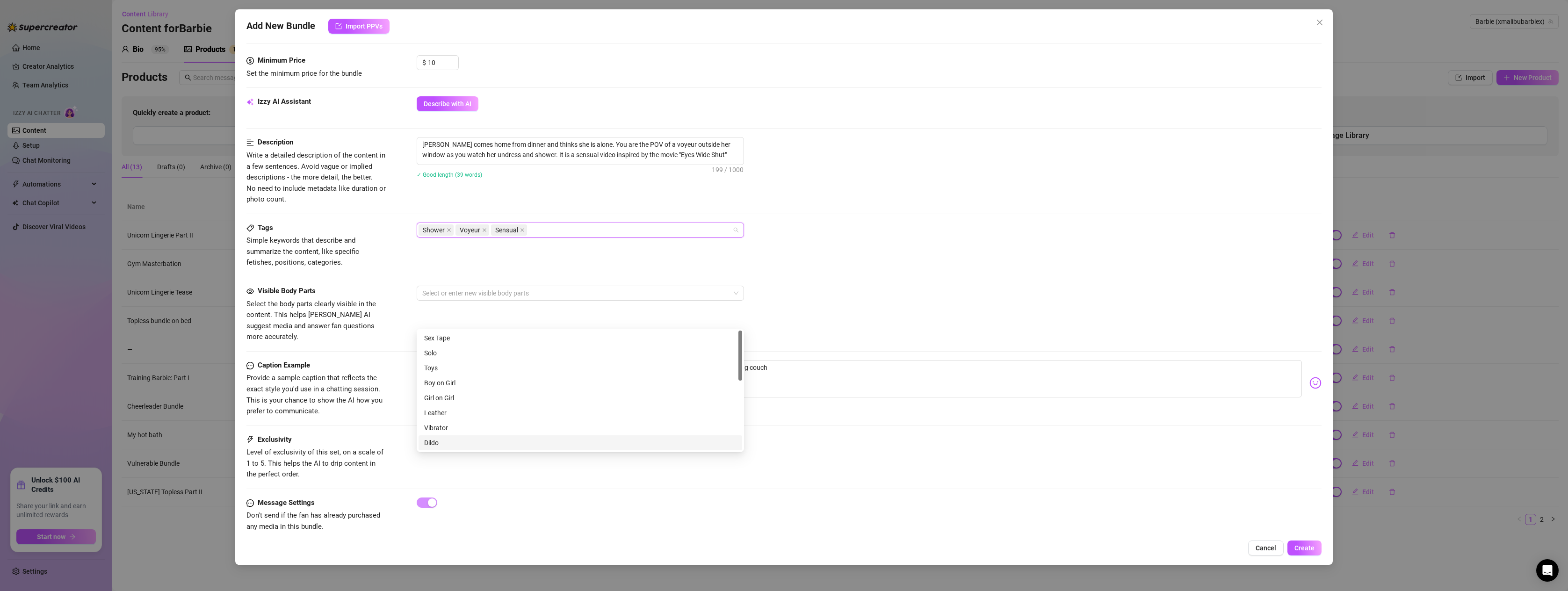
scroll to position [288, 0]
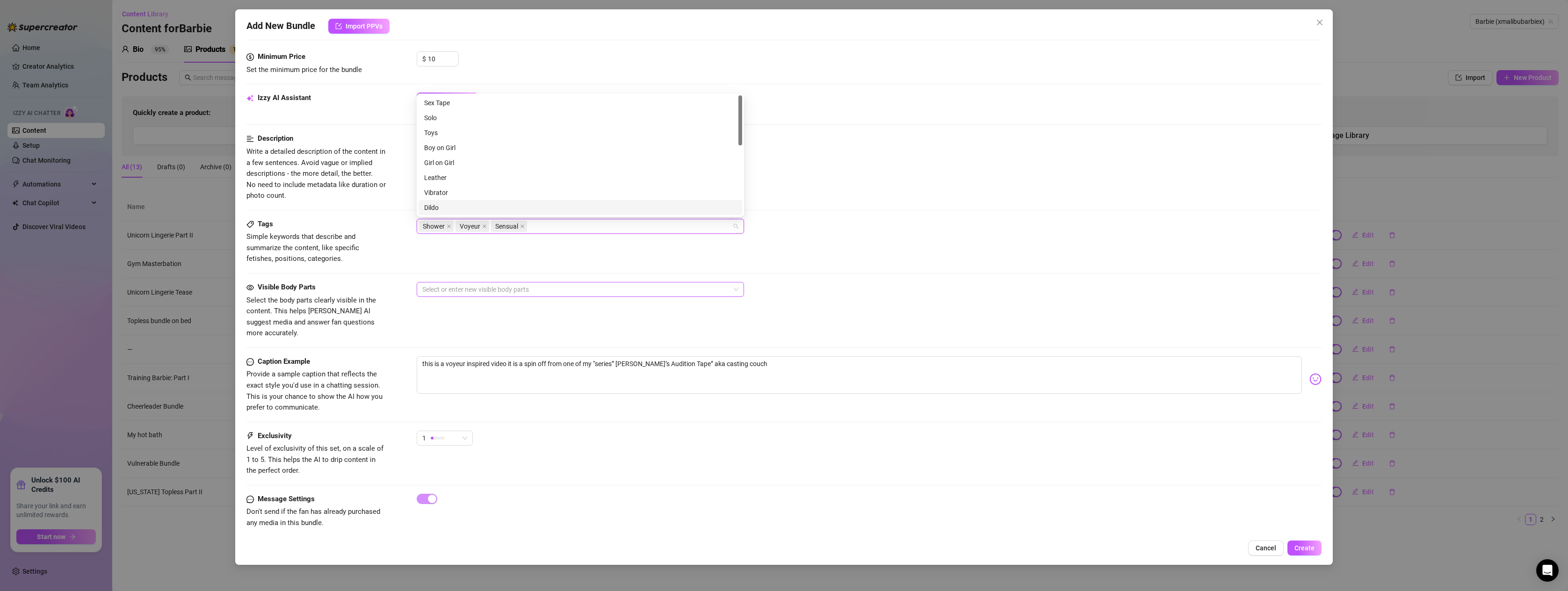
click at [437, 289] on div at bounding box center [576, 289] width 314 height 13
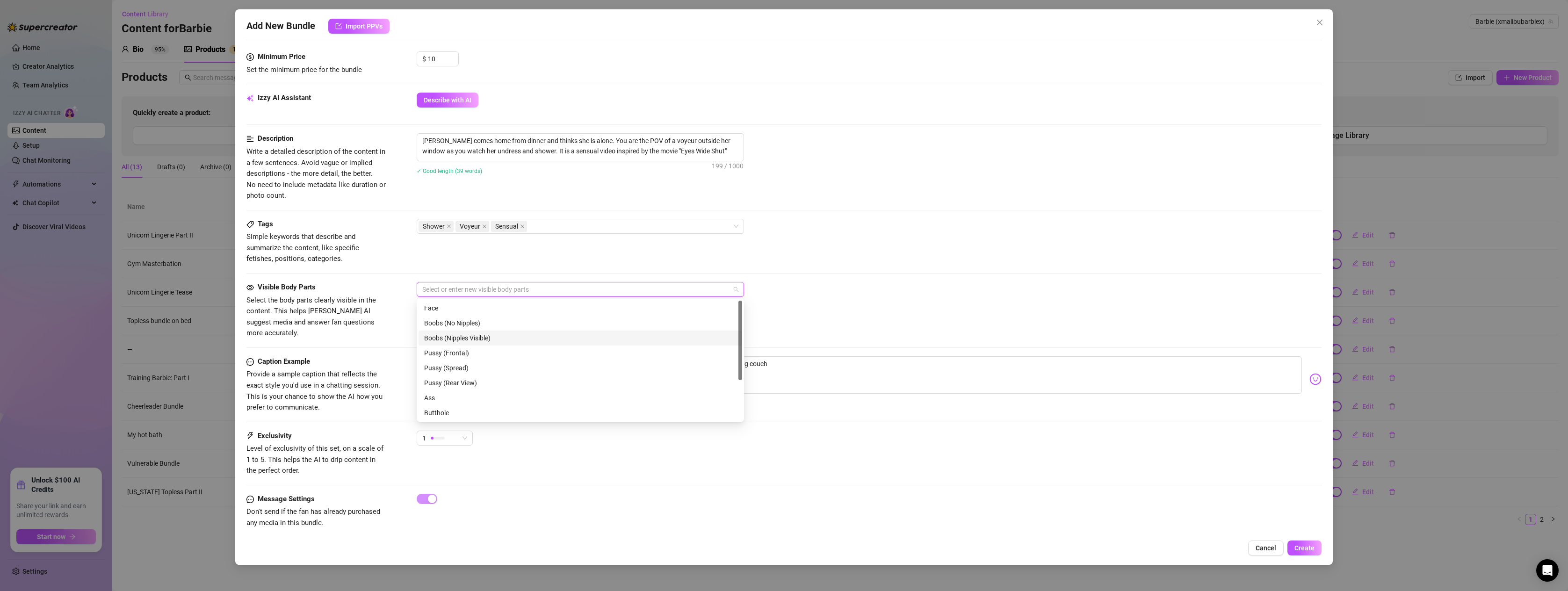
click at [467, 337] on div "Boobs (Nipples Visible)" at bounding box center [581, 338] width 312 height 10
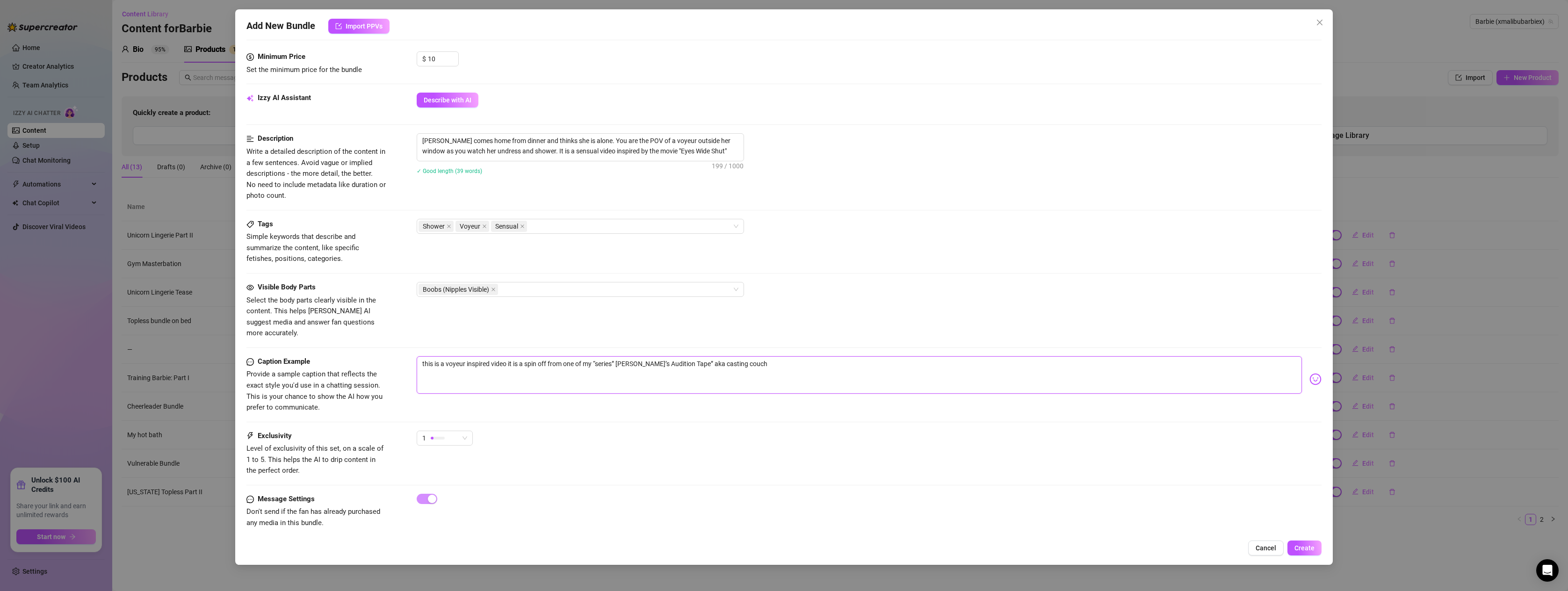
click at [767, 356] on textarea "this is a voyeur inspired video it is a spin off from one of my “series” [PERSO…" at bounding box center [860, 374] width 885 height 37
drag, startPoint x: 735, startPoint y: 465, endPoint x: 704, endPoint y: 375, distance: 95.2
click at [735, 463] on div "Exclusivity Level of exclusivity of this set, on a scale of 1 to 5. This helps …" at bounding box center [784, 462] width 1075 height 63
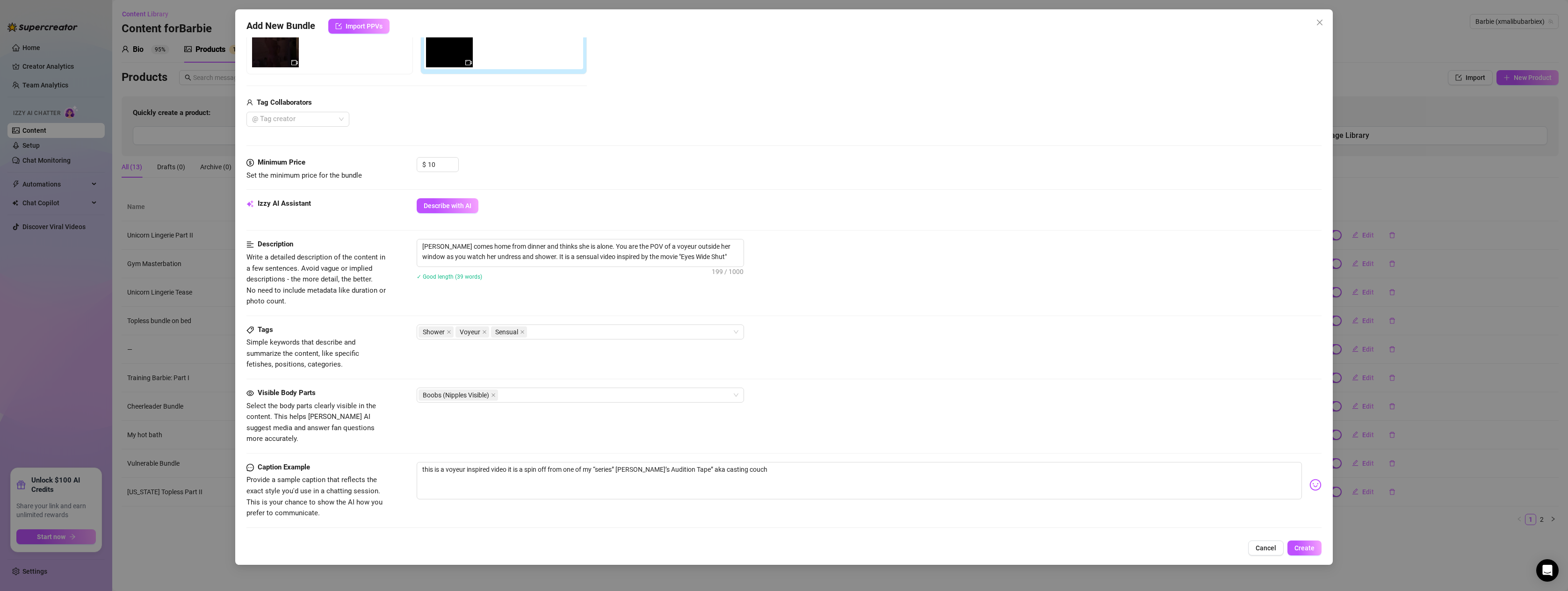
scroll to position [180, 0]
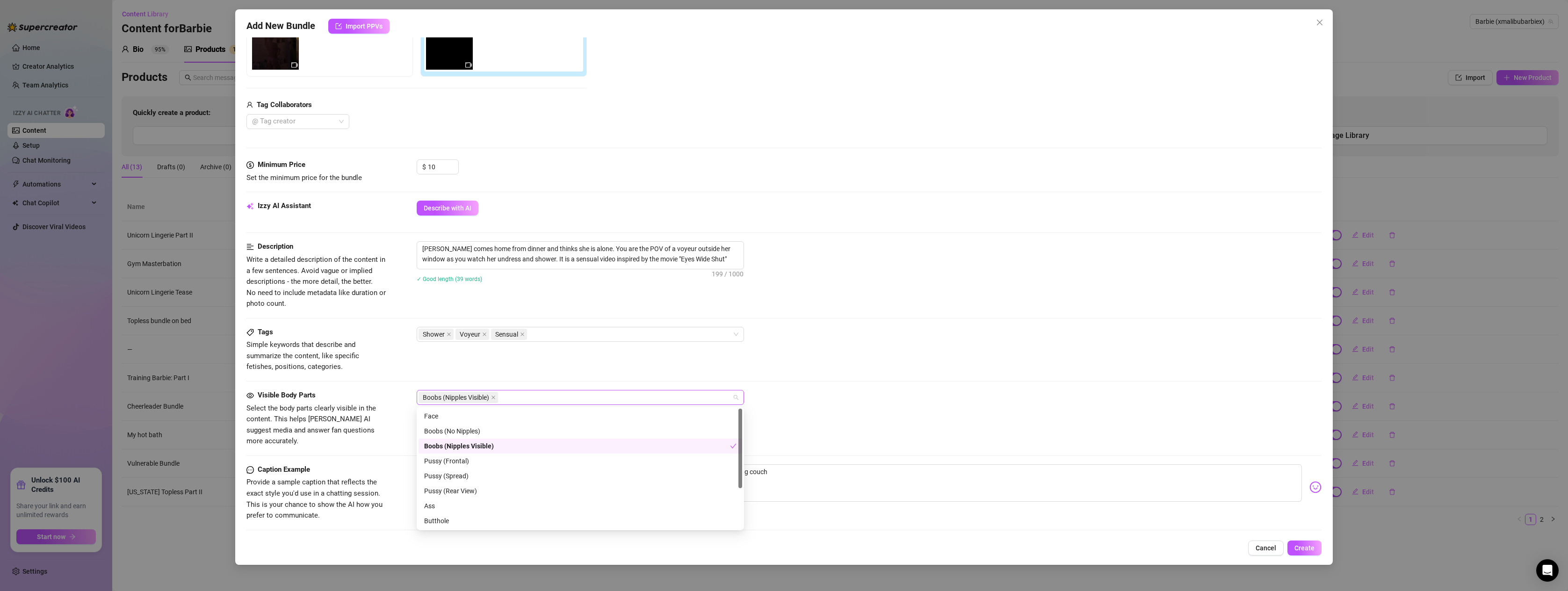
click at [515, 397] on div "Boobs (Nipples Visible)" at bounding box center [576, 397] width 314 height 13
click at [427, 444] on div "Ass" at bounding box center [581, 446] width 312 height 10
click at [431, 514] on div "Belly" at bounding box center [580, 520] width 324 height 15
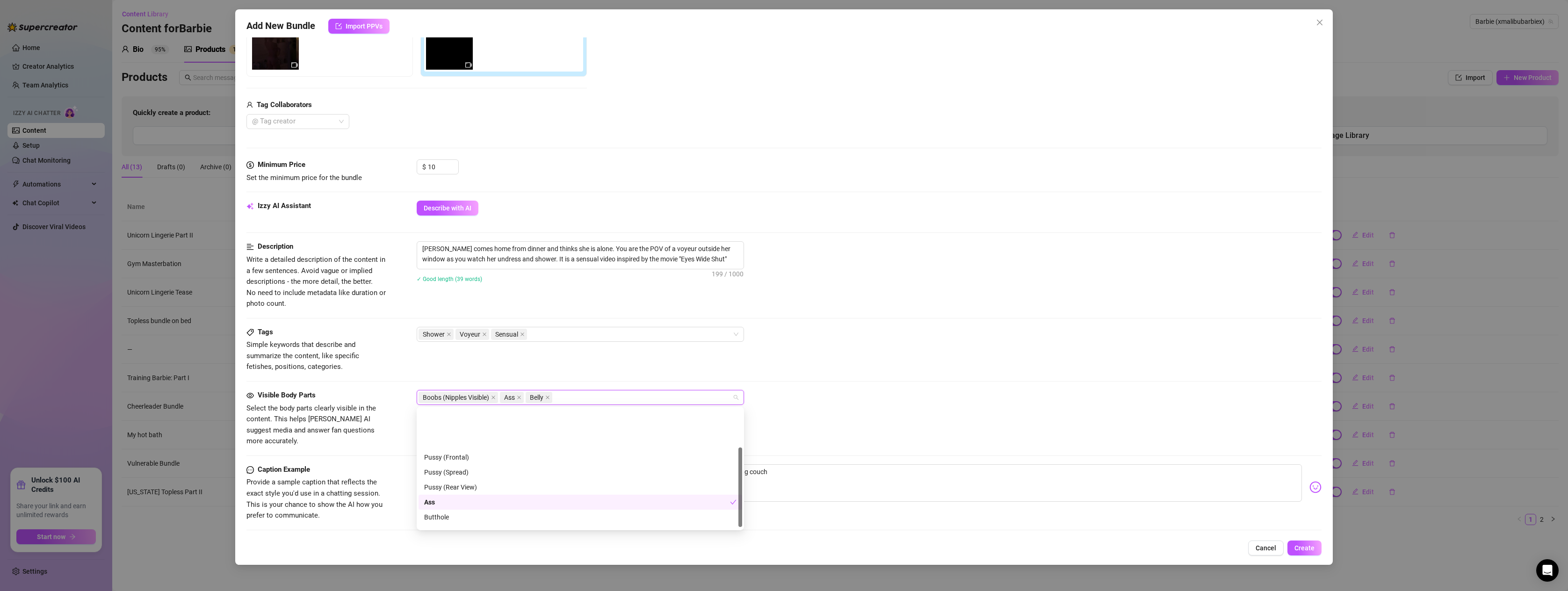
scroll to position [0, 0]
click at [431, 415] on div "Face" at bounding box center [581, 416] width 312 height 10
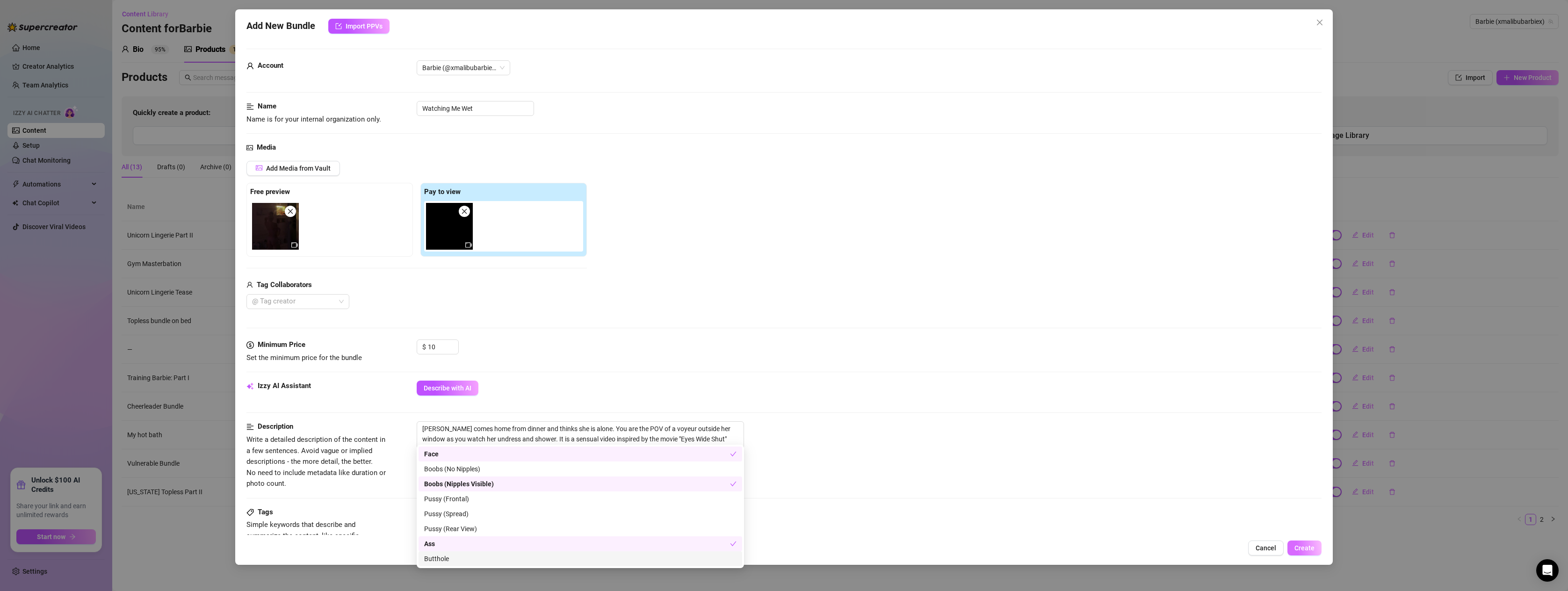
click at [1307, 549] on span "Create" at bounding box center [1304, 548] width 20 height 8
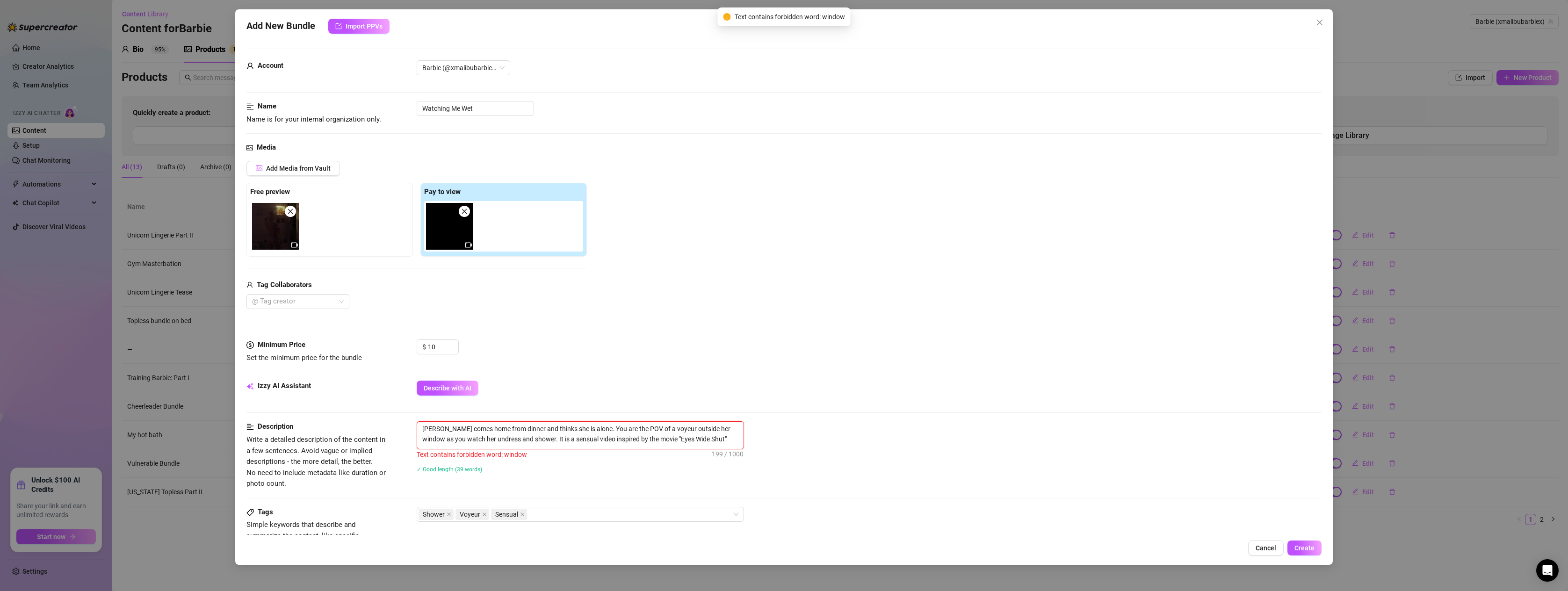
click at [529, 434] on textarea "[PERSON_NAME] comes home from dinner and thinks she is alone. You are the POV o…" at bounding box center [580, 434] width 326 height 24
drag, startPoint x: 728, startPoint y: 430, endPoint x: 671, endPoint y: 427, distance: 57.1
click at [671, 427] on textarea "[PERSON_NAME] comes home from dinner and thinks she is alone. You are the POV o…" at bounding box center [580, 434] width 326 height 24
click at [1310, 543] on div "Add New Bundle Import PPVs Account Barbie (@xmalibubarbiex) Name Name is for yo…" at bounding box center [784, 287] width 1098 height 556
click at [1303, 549] on span "Create" at bounding box center [1304, 548] width 20 height 8
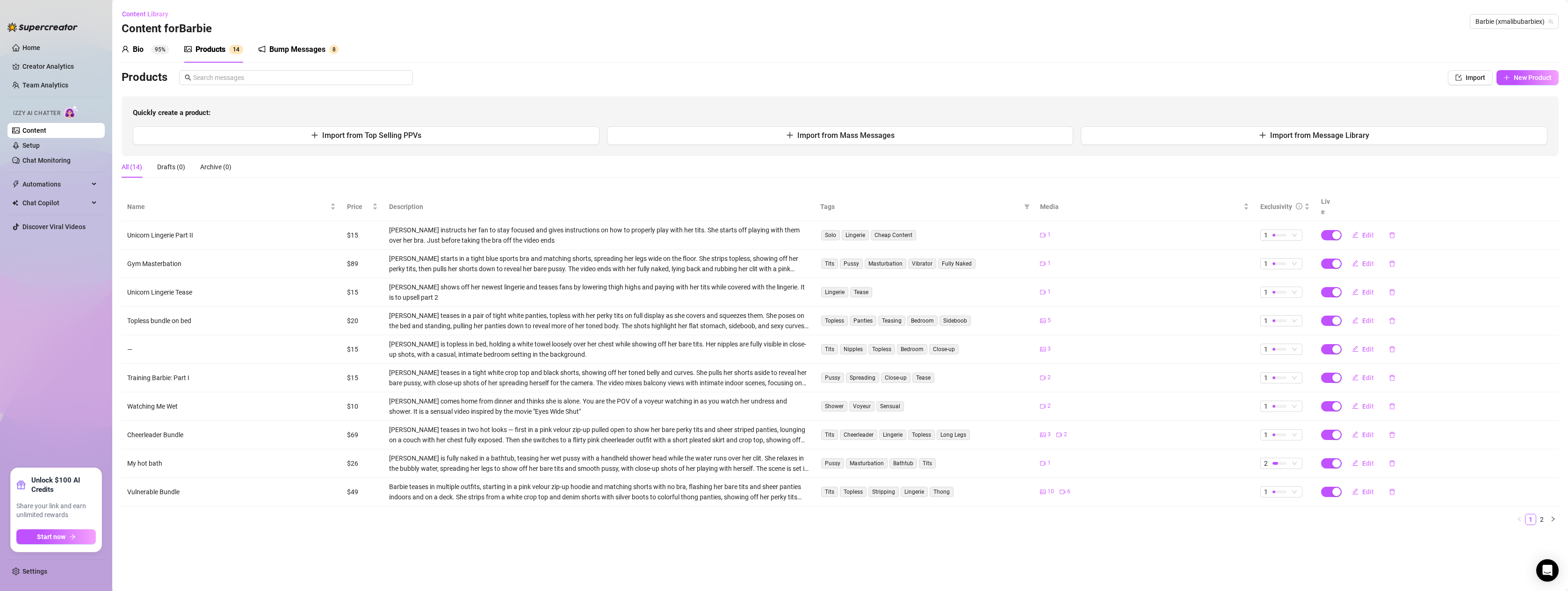
click at [294, 46] on div "Bump Messages" at bounding box center [297, 49] width 56 height 11
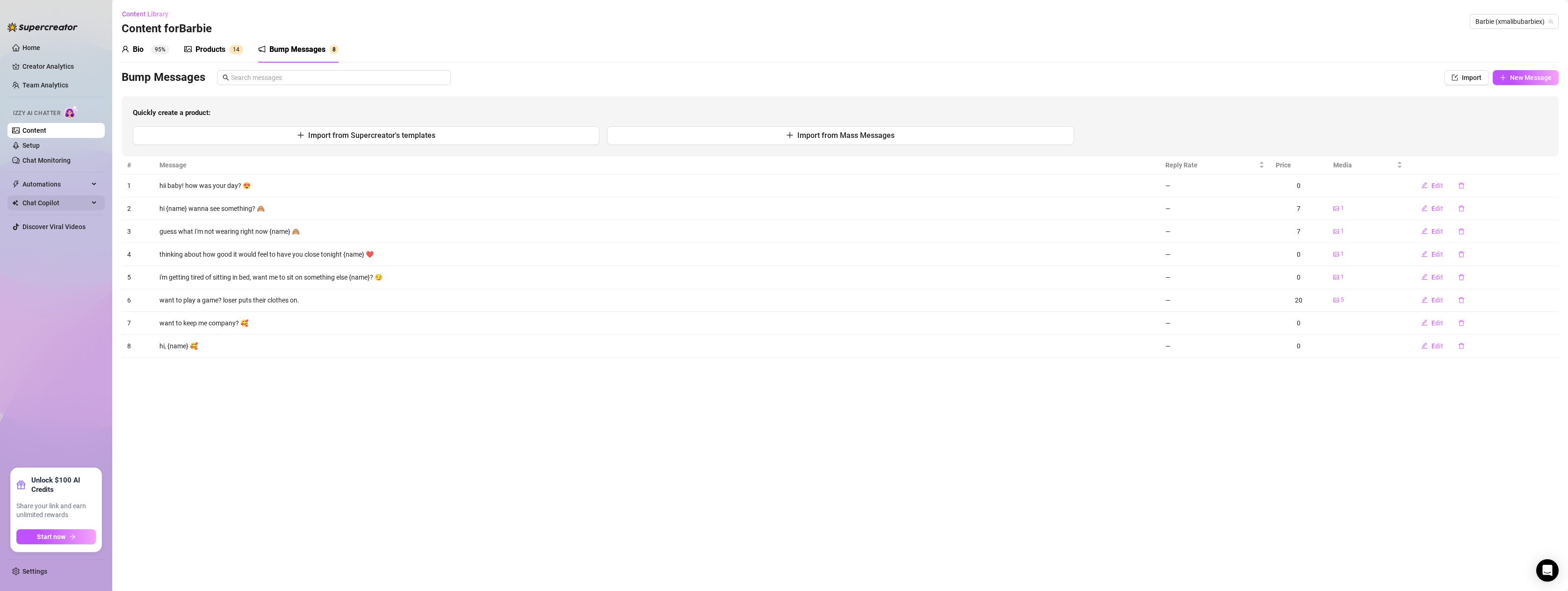
click at [87, 198] on span "Chat Copilot" at bounding box center [55, 203] width 66 height 15
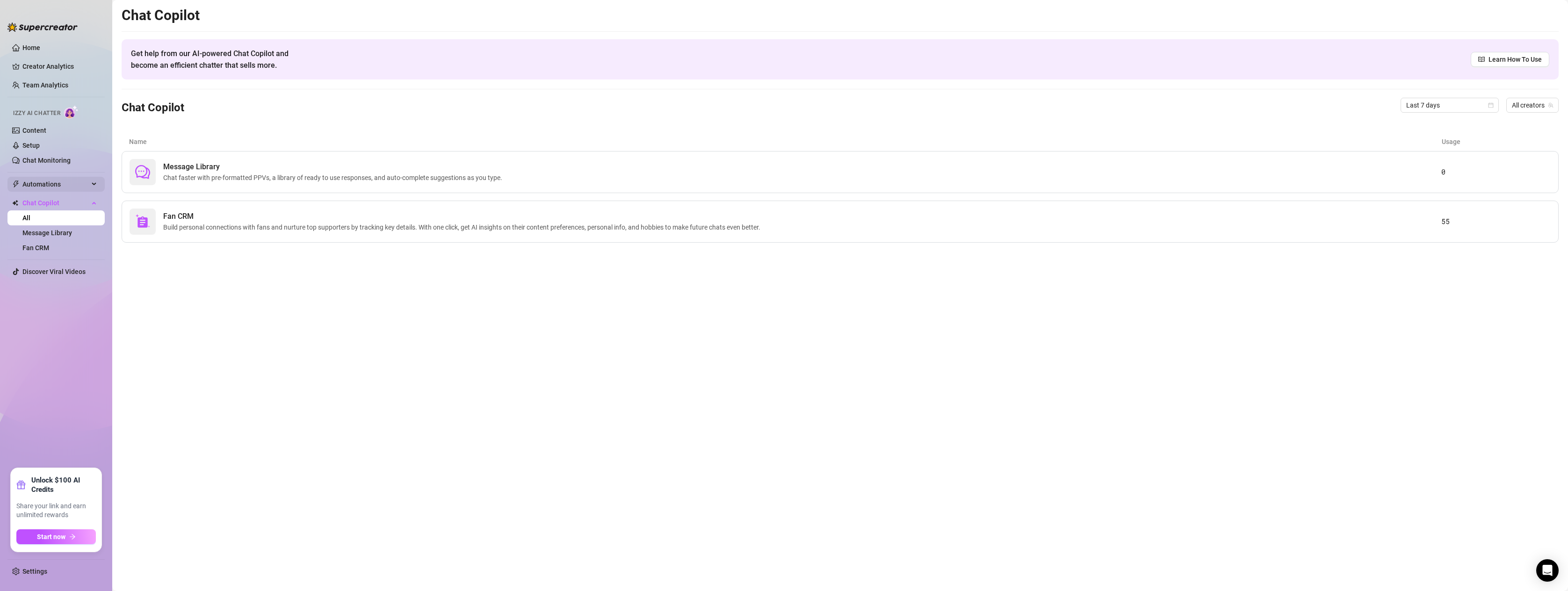
click at [52, 182] on span "Automations" at bounding box center [55, 184] width 66 height 15
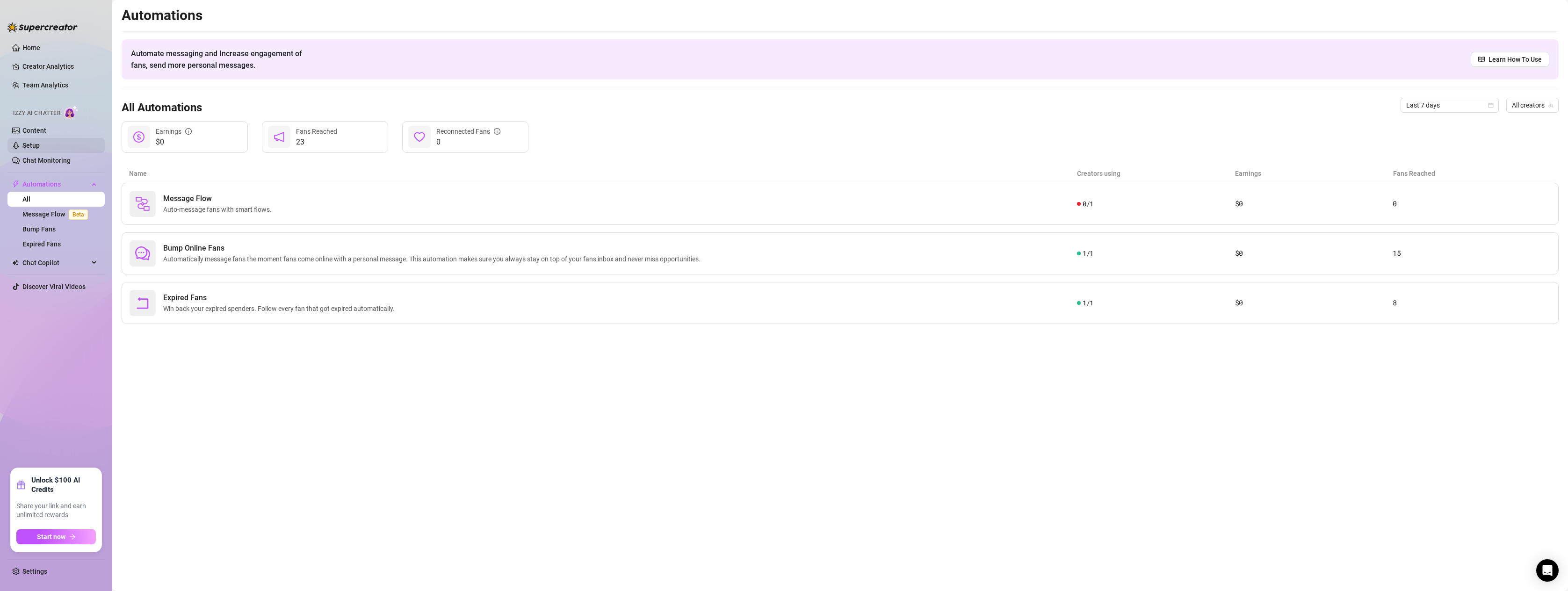
click at [28, 147] on link "Setup" at bounding box center [31, 145] width 17 height 8
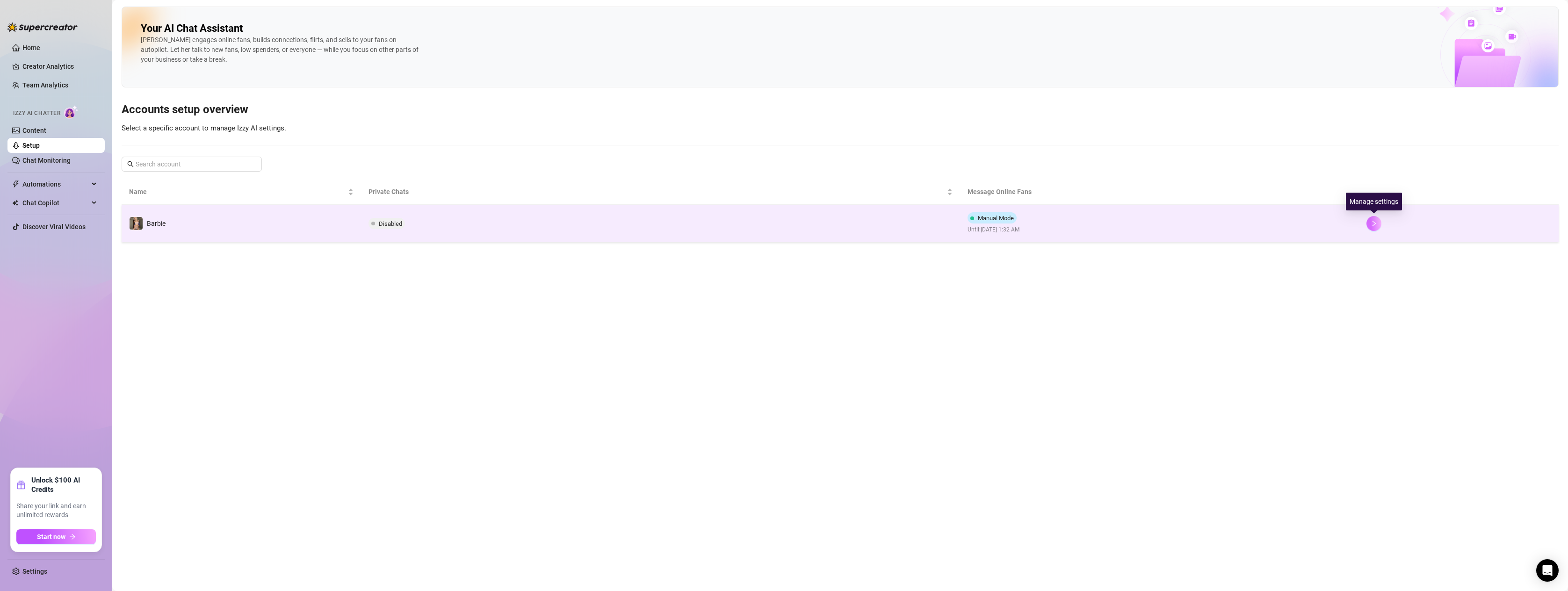
click at [1370, 222] on button "button" at bounding box center [1373, 223] width 15 height 15
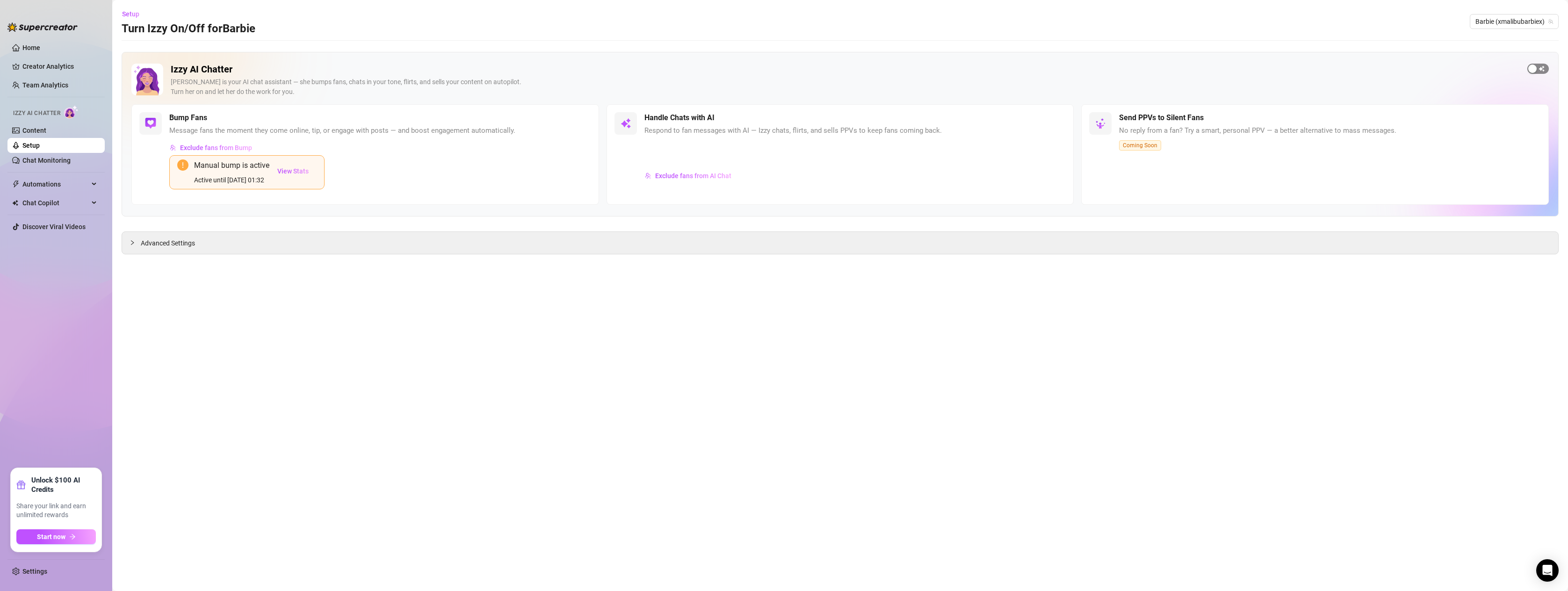
click at [1532, 66] on div "button" at bounding box center [1533, 69] width 9 height 9
click at [698, 177] on span "Exclude fans from AI Chat" at bounding box center [693, 175] width 76 height 8
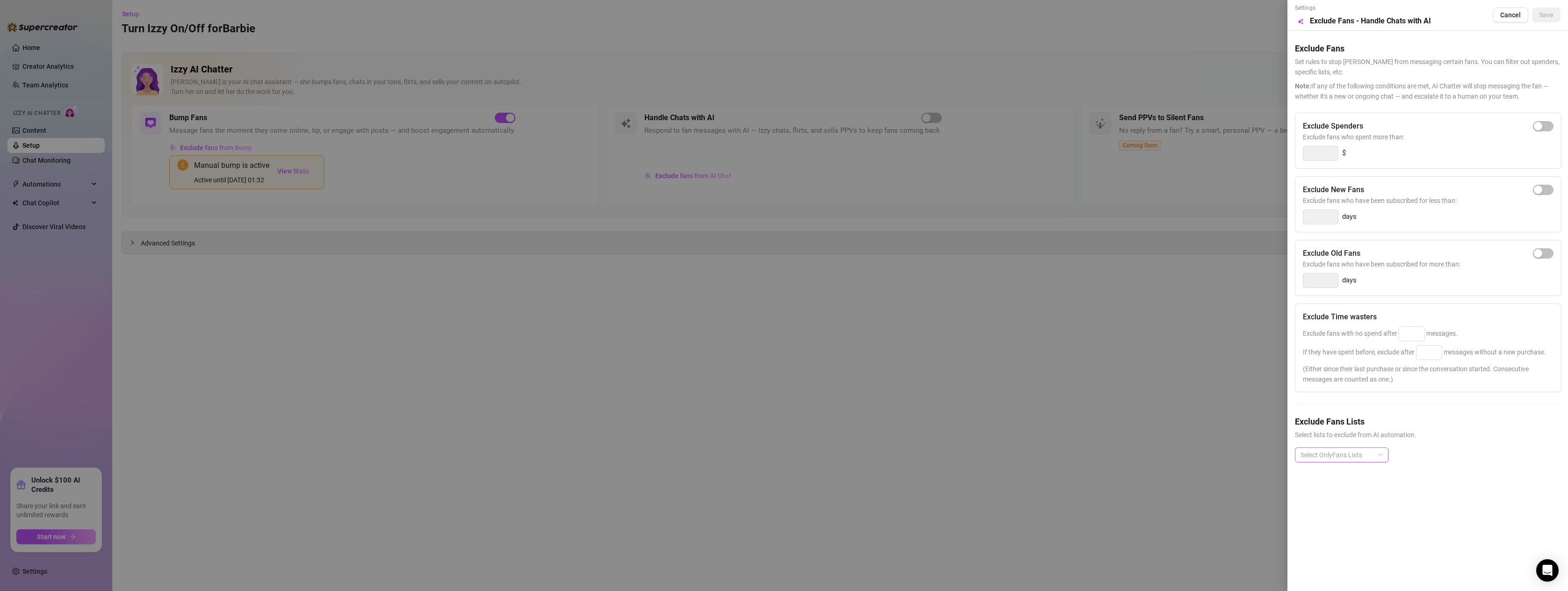
click at [1376, 454] on div at bounding box center [1337, 455] width 80 height 13
click at [1319, 504] on div "Super Fans" at bounding box center [1341, 504] width 79 height 10
click at [1465, 468] on div "Super Fans" at bounding box center [1428, 462] width 266 height 30
click at [1549, 17] on span "Save" at bounding box center [1546, 15] width 15 height 8
click at [1414, 336] on input at bounding box center [1411, 334] width 25 height 14
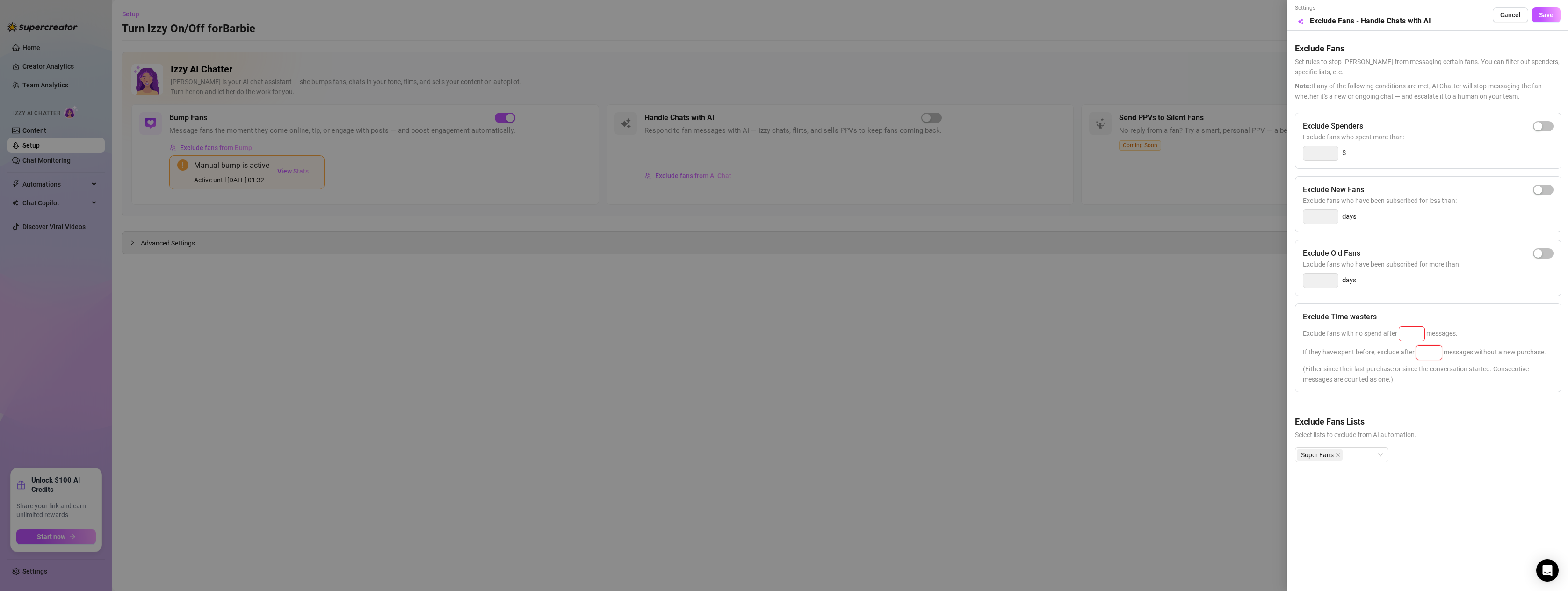
click at [1434, 352] on input at bounding box center [1428, 352] width 25 height 14
click at [1420, 331] on input at bounding box center [1411, 334] width 25 height 14
drag, startPoint x: 1430, startPoint y: 352, endPoint x: 1401, endPoint y: 352, distance: 29.0
click at [1401, 352] on span "If they have spent before, exclude after 25 messages without a new purchase." at bounding box center [1425, 352] width 243 height 8
click at [1499, 432] on span "Select lists to exclude from AI automation." at bounding box center [1428, 435] width 266 height 10
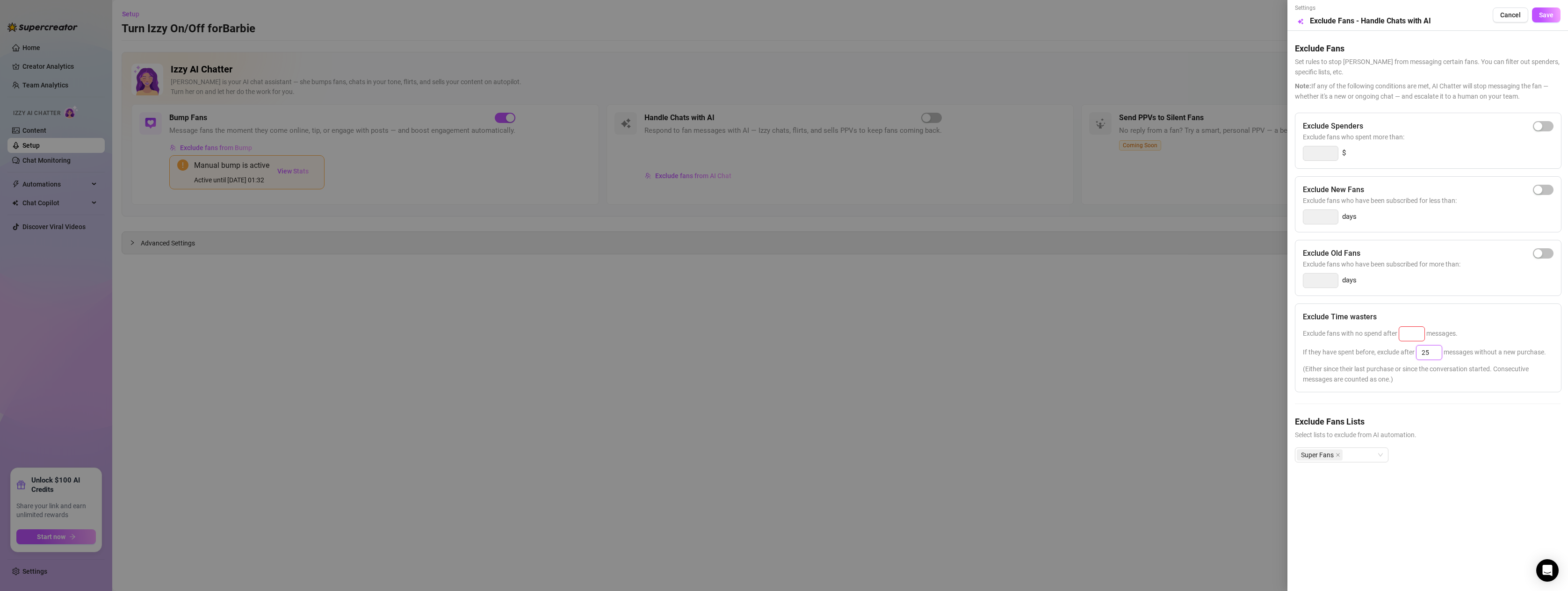
click at [1429, 353] on input "25" at bounding box center [1428, 352] width 25 height 14
click at [1522, 399] on div "Exclude Spenders Exclude fans who spent more than: $ Exclude New Fans Exclude f…" at bounding box center [1428, 295] width 266 height 365
click at [1434, 349] on input "25" at bounding box center [1428, 352] width 25 height 14
click at [1409, 332] on input at bounding box center [1411, 334] width 25 height 14
drag, startPoint x: 1433, startPoint y: 354, endPoint x: 1378, endPoint y: 340, distance: 56.8
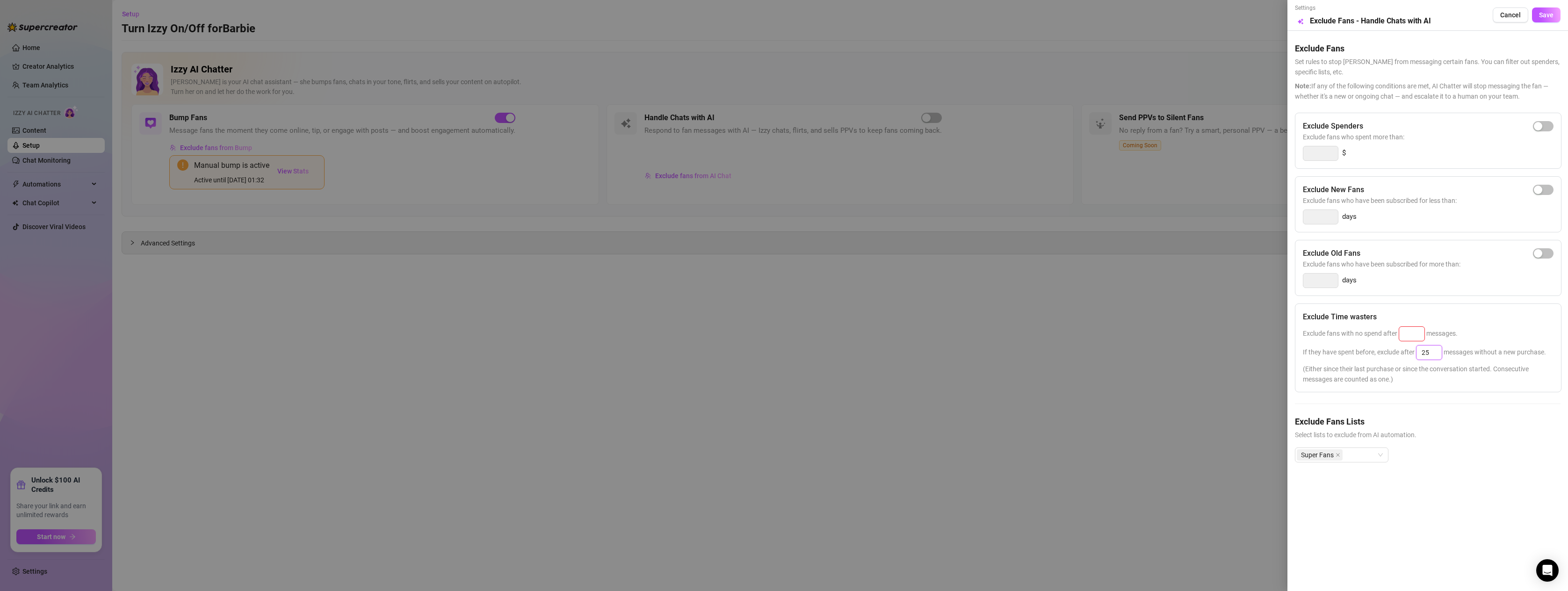
click at [1379, 341] on div "Exclude Time wasters Exclude fans with no spend after messages. If they have sp…" at bounding box center [1428, 348] width 267 height 89
click at [1489, 315] on div "Exclude Time wasters" at bounding box center [1428, 317] width 250 height 11
click at [1435, 352] on input "25" at bounding box center [1428, 352] width 25 height 14
click at [1414, 330] on input at bounding box center [1411, 334] width 25 height 14
click at [1519, 332] on div "Exclude fans with no spend after 25 messages." at bounding box center [1428, 333] width 250 height 15
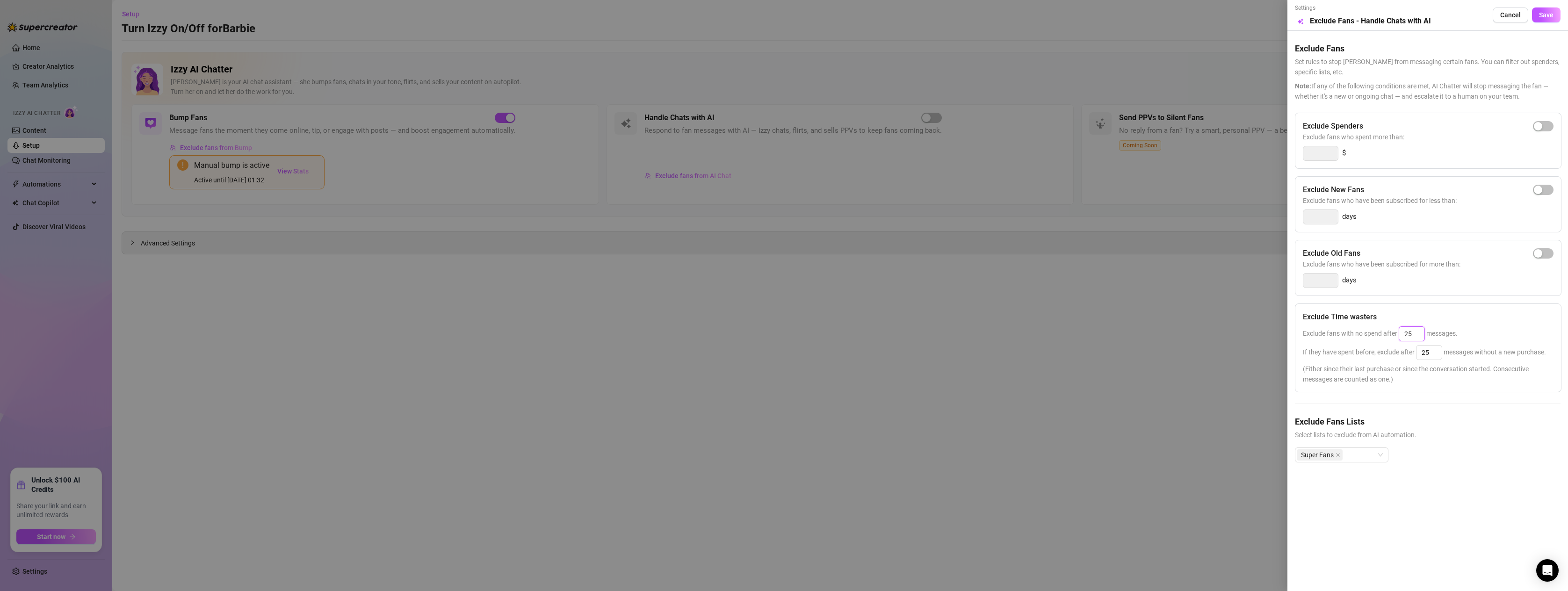
drag, startPoint x: 1414, startPoint y: 330, endPoint x: 1346, endPoint y: 326, distance: 68.1
click at [1346, 326] on div "Exclude fans with no spend after 25 messages." at bounding box center [1428, 333] width 250 height 15
click at [1509, 316] on div "Exclude Time wasters" at bounding box center [1428, 317] width 250 height 11
click at [1378, 304] on div "Exclude Time wasters Exclude fans with no spend after 25 messages. If they have…" at bounding box center [1428, 348] width 267 height 89
click at [1378, 303] on div "Exclude Spenders Exclude fans who spent more than: $ Exclude New Fans Exclude f…" at bounding box center [1428, 295] width 266 height 365
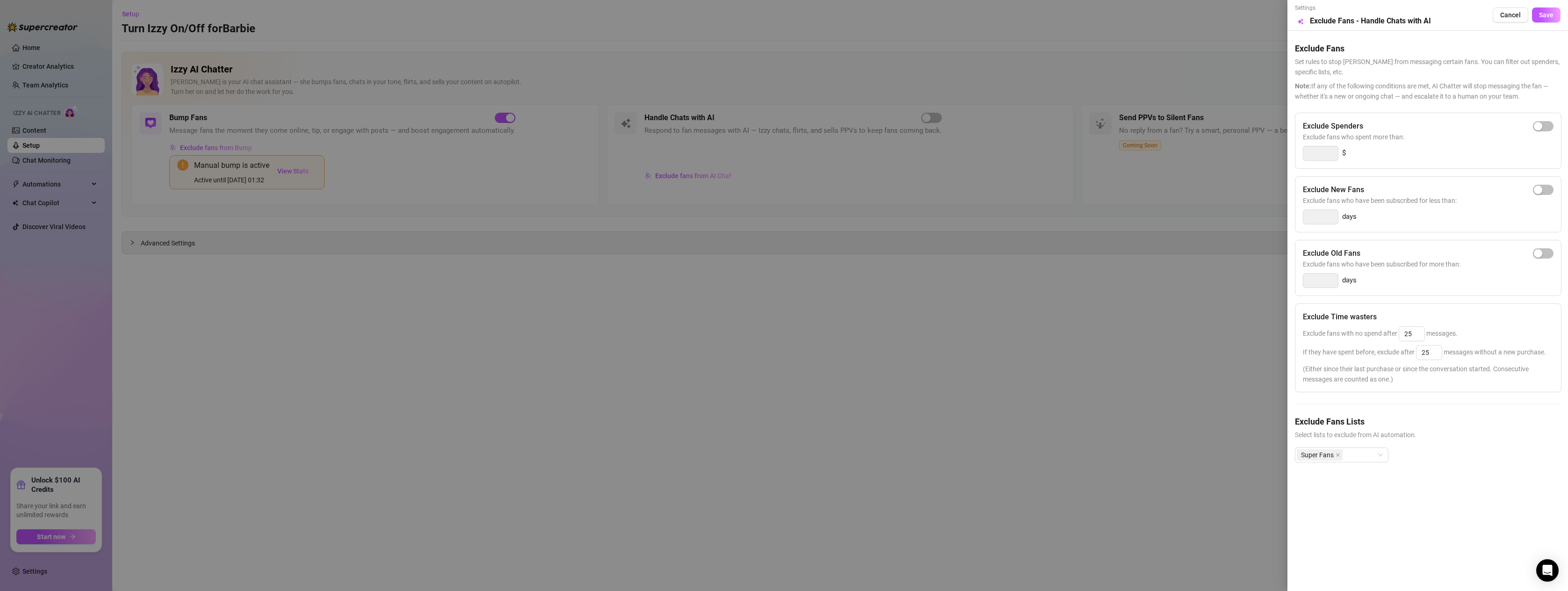
click at [1554, 7] on div "Settings Preview Exclude Fans - Handle Chats with AI Cancel Save" at bounding box center [1428, 15] width 266 height 23
click at [1540, 9] on button "Save" at bounding box center [1546, 15] width 28 height 15
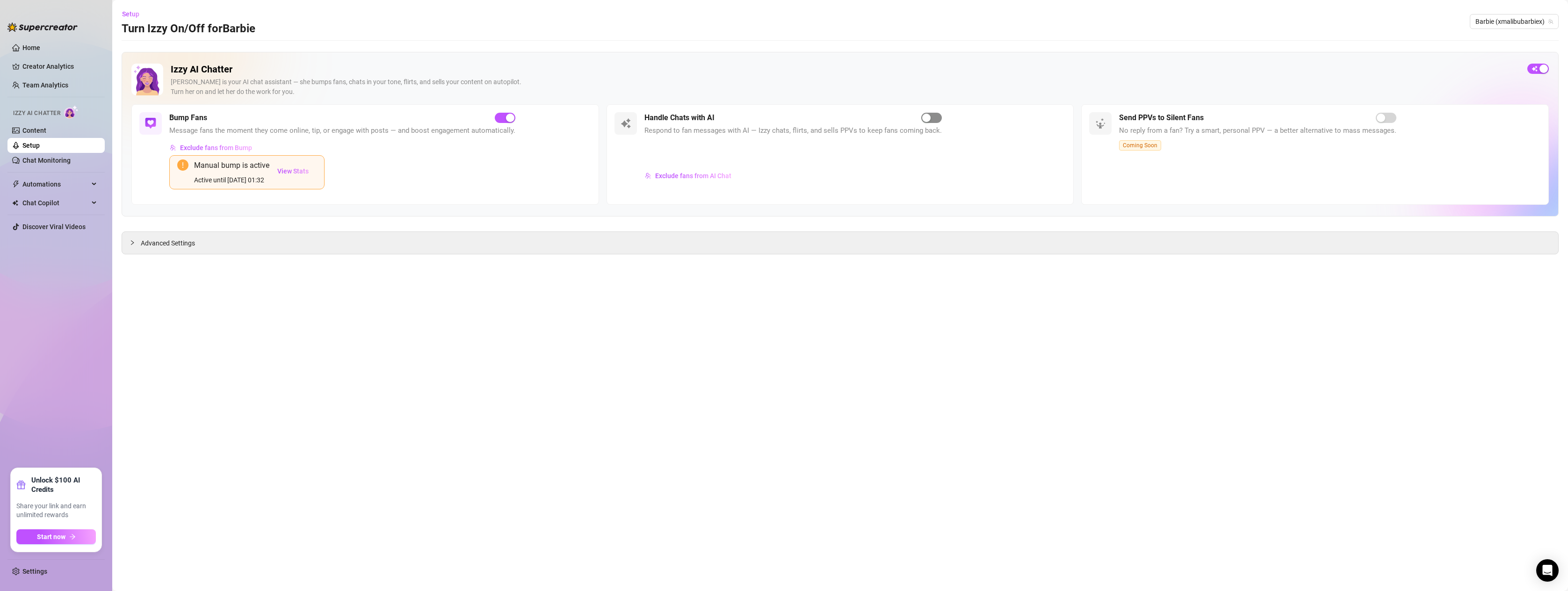
click at [924, 116] on div "button" at bounding box center [927, 118] width 9 height 9
click at [924, 116] on div "button" at bounding box center [927, 118] width 9 height 9
click at [156, 236] on div "Advanced Settings" at bounding box center [840, 242] width 1436 height 22
click at [147, 242] on span "Advanced Settings" at bounding box center [167, 243] width 54 height 10
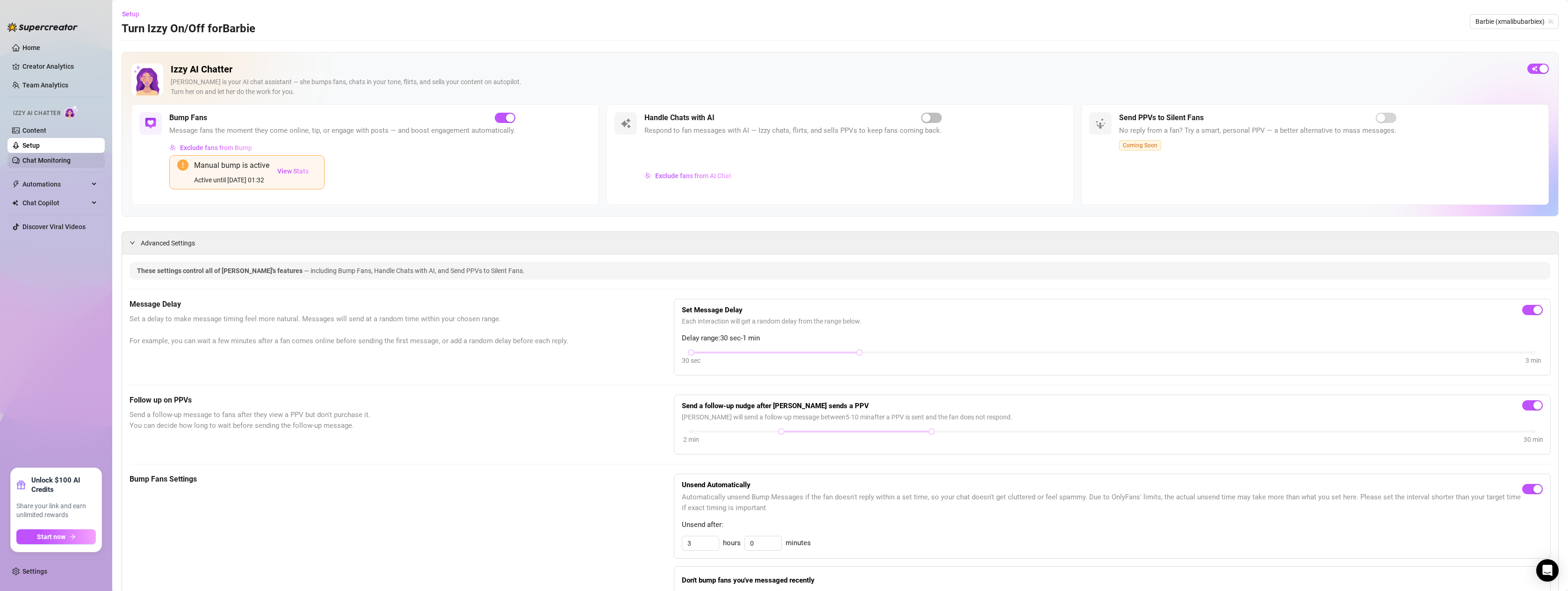
click at [31, 159] on link "Chat Monitoring" at bounding box center [47, 160] width 48 height 8
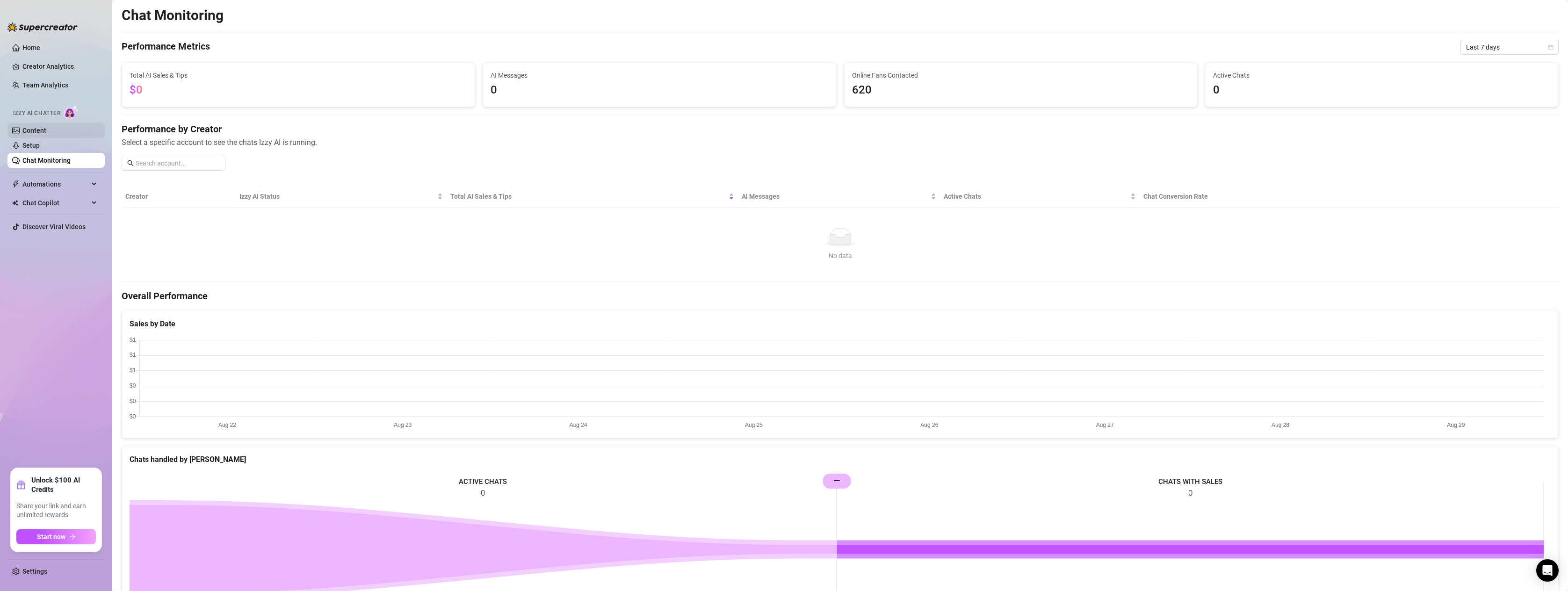
click at [36, 130] on link "Content" at bounding box center [35, 130] width 24 height 8
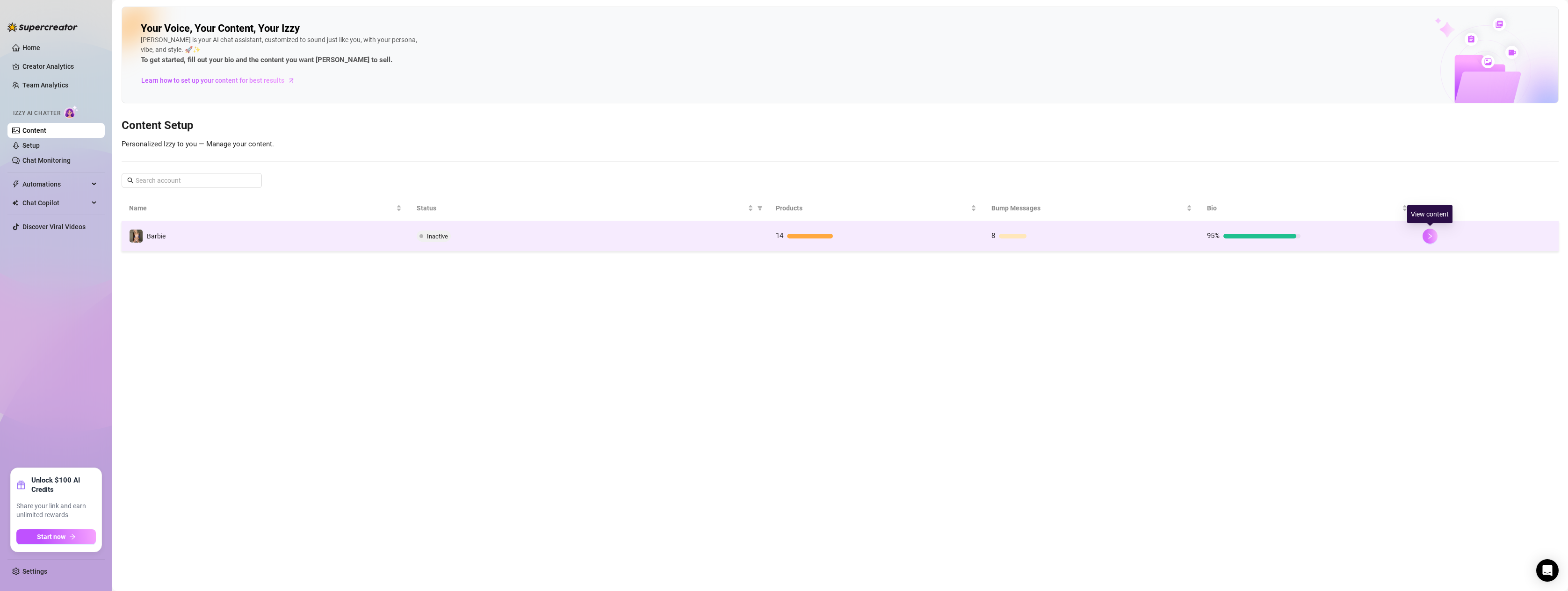
click at [1429, 237] on icon "right" at bounding box center [1430, 236] width 3 height 6
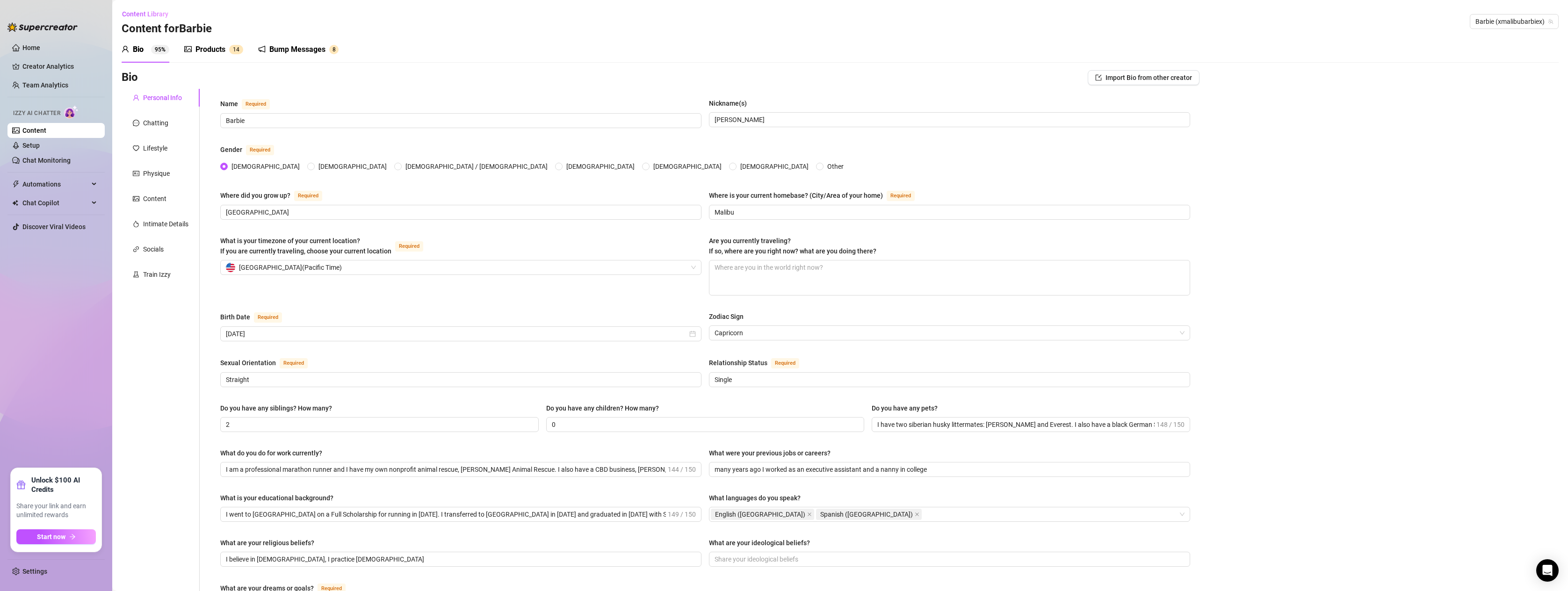
click at [210, 47] on div "Products" at bounding box center [211, 49] width 30 height 11
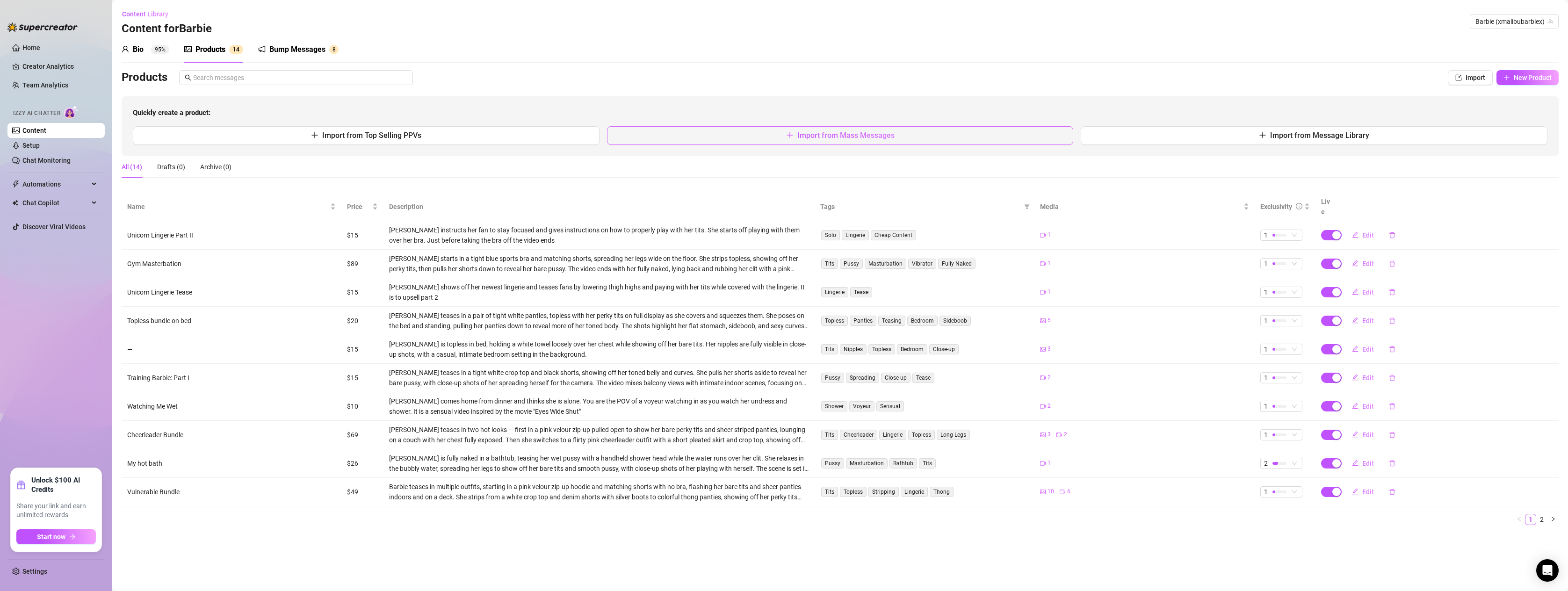
click at [872, 129] on button "Import from Mass Messages" at bounding box center [840, 135] width 467 height 19
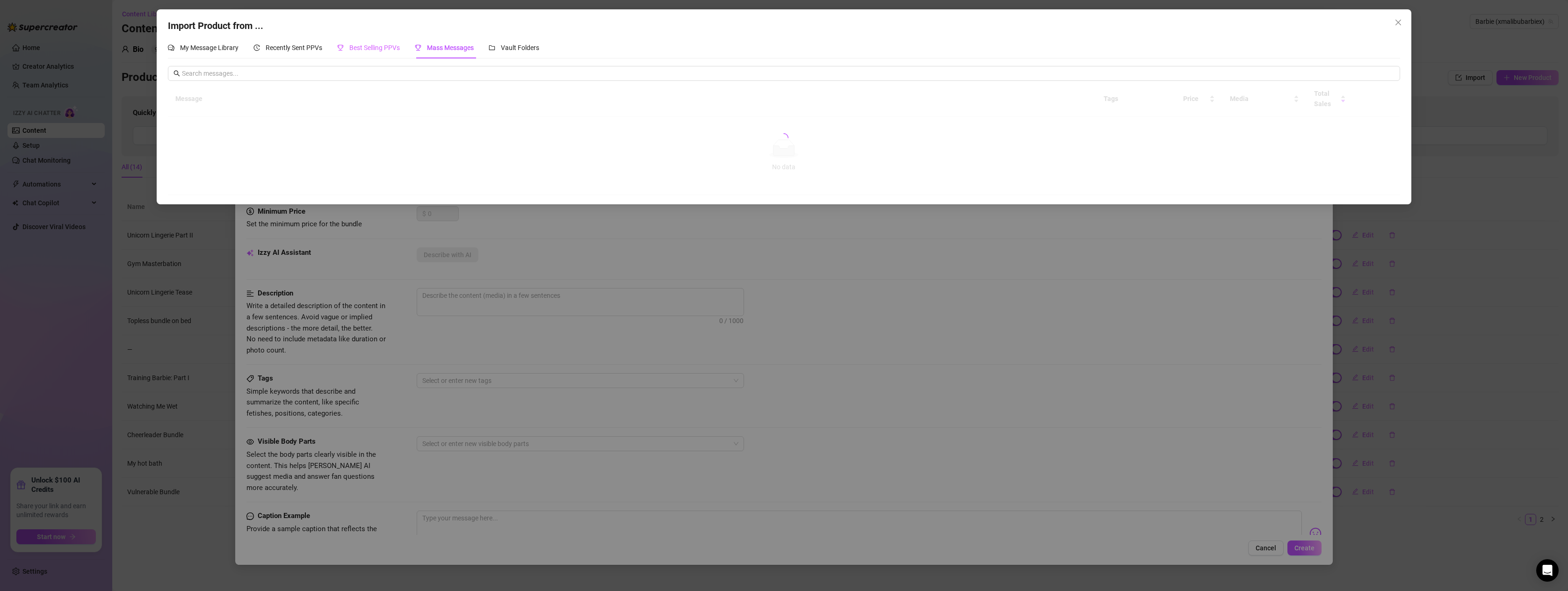
click at [373, 41] on div "Best Selling PPVs" at bounding box center [368, 47] width 63 height 22
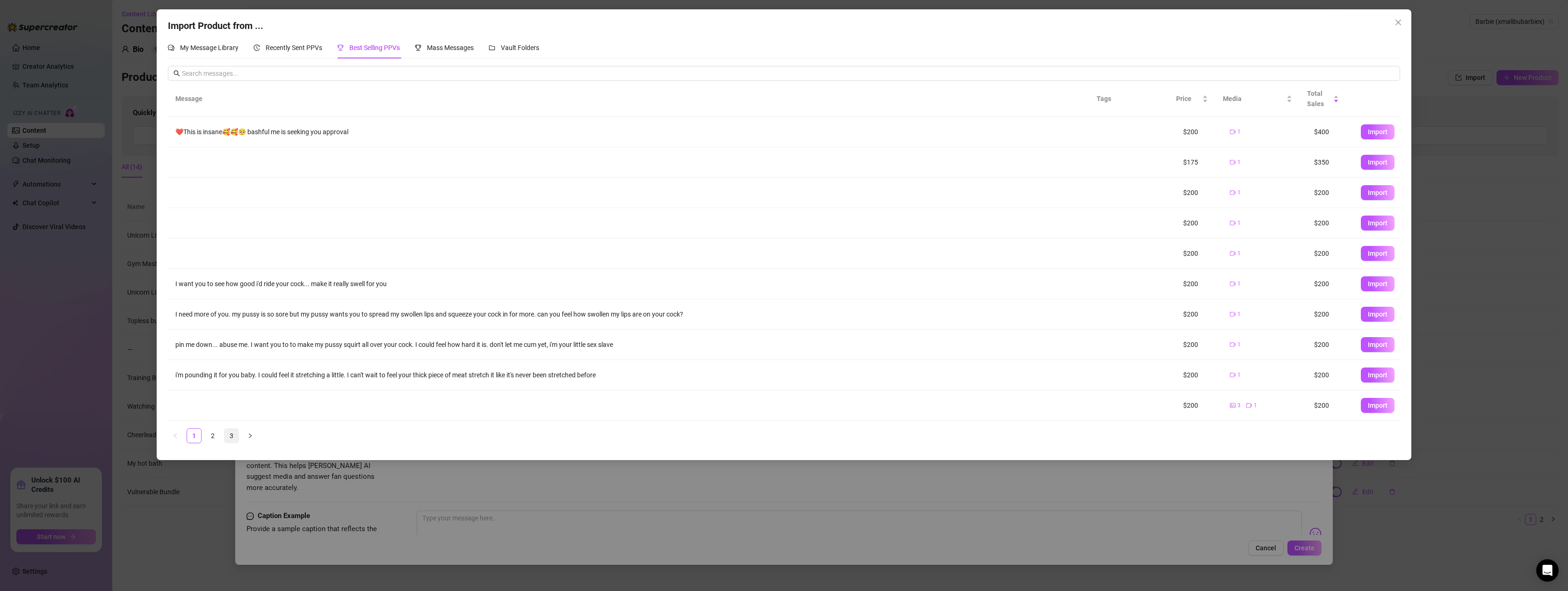
click at [230, 431] on link "3" at bounding box center [231, 436] width 14 height 14
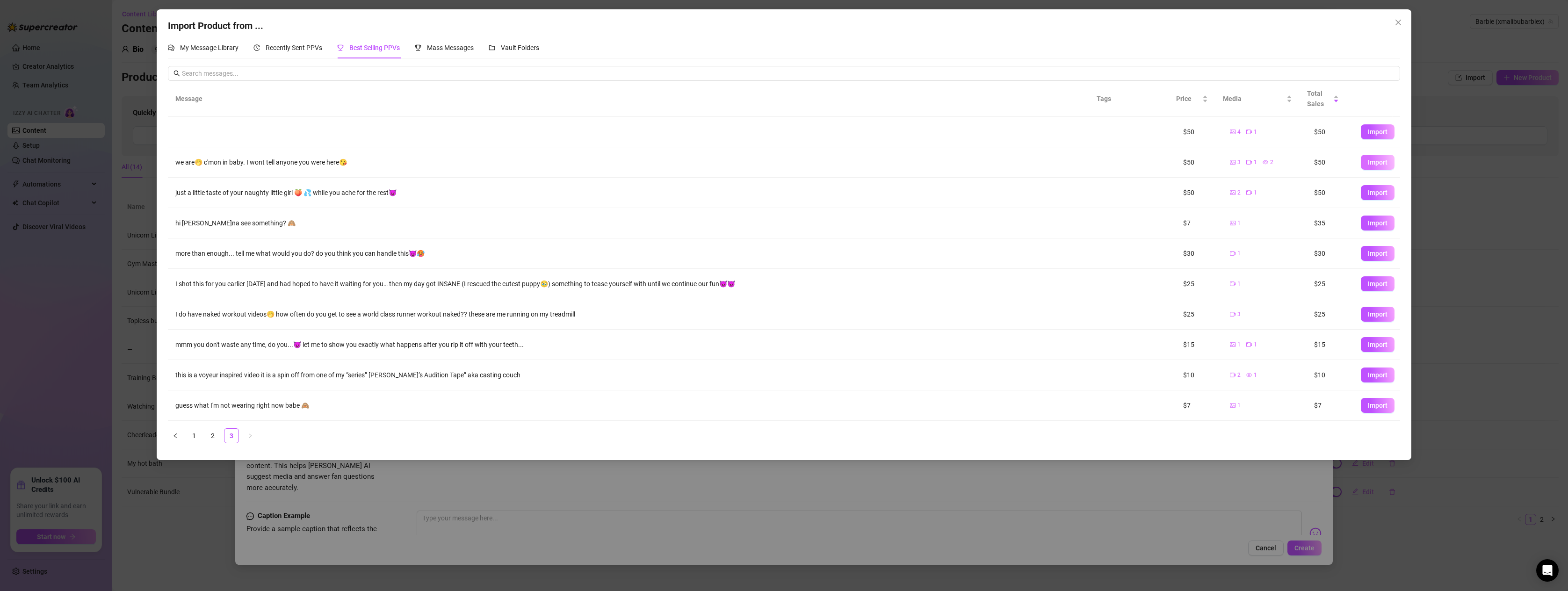
click at [1378, 160] on span "Import" at bounding box center [1377, 162] width 20 height 8
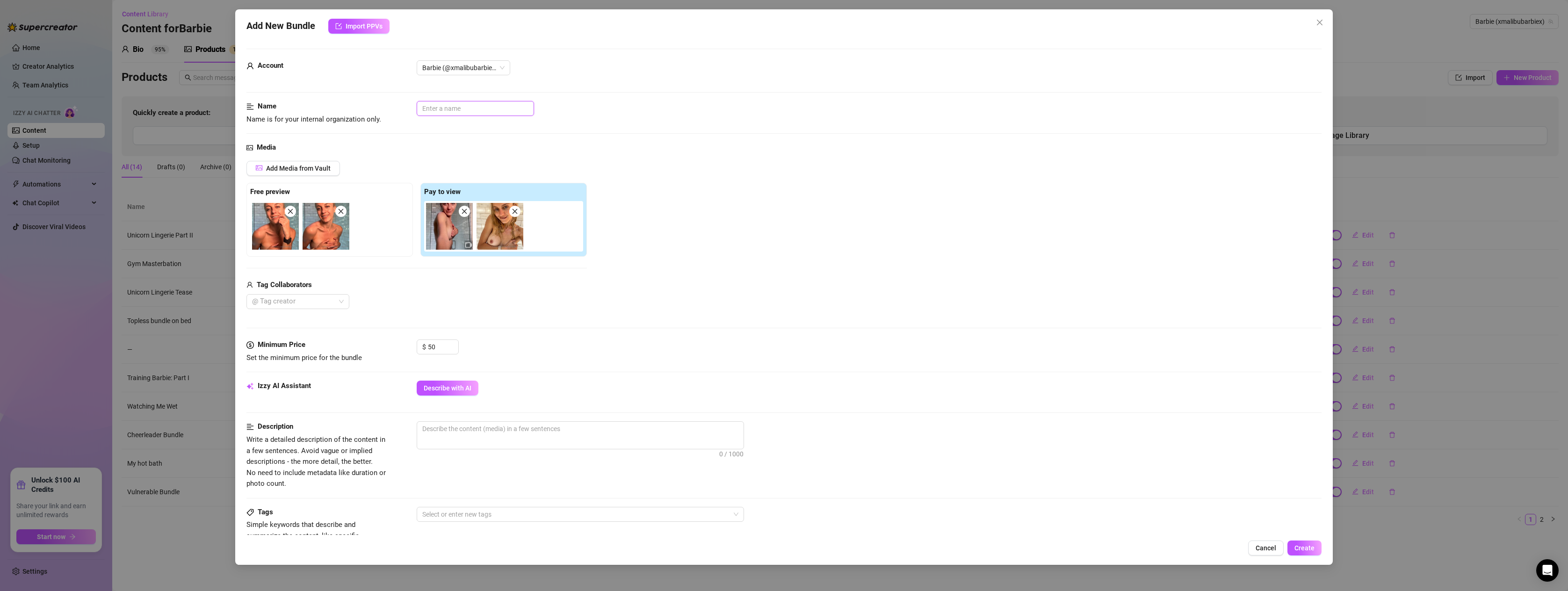
click at [440, 108] on input "text" at bounding box center [475, 108] width 117 height 15
click at [444, 429] on textarea at bounding box center [580, 429] width 326 height 14
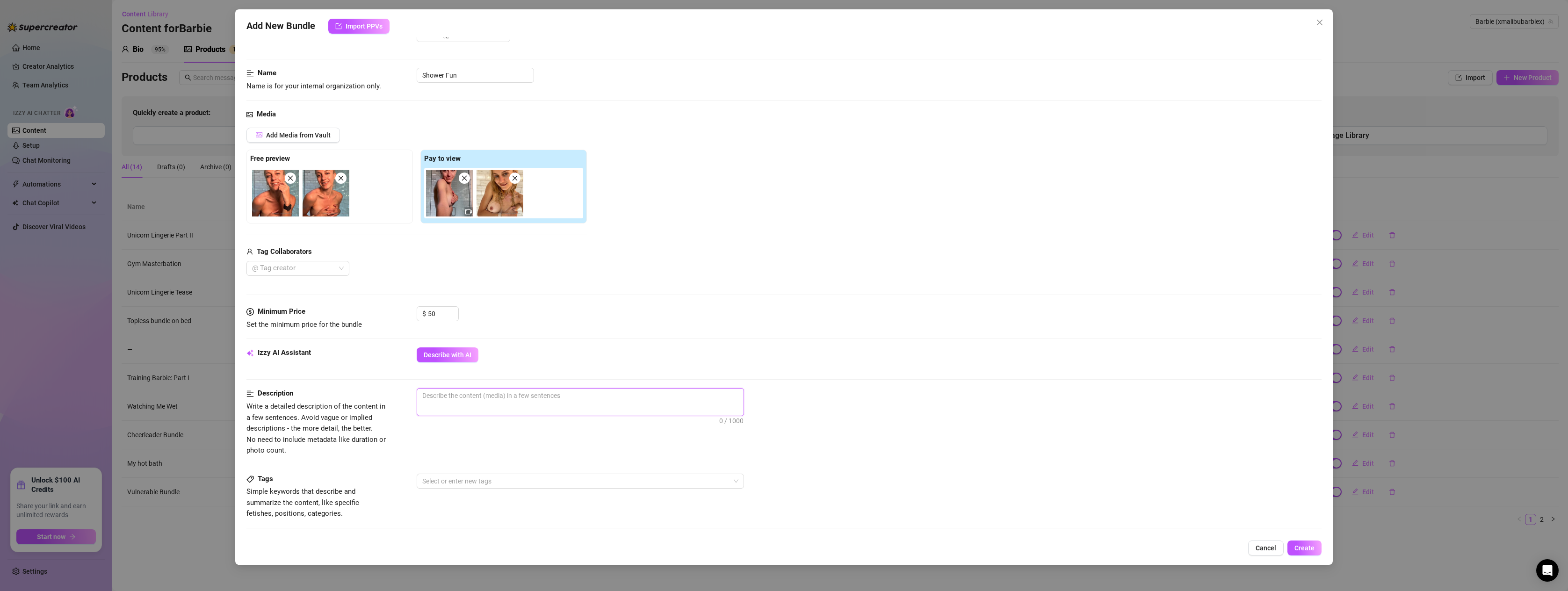
scroll to position [34, 0]
click at [462, 479] on div at bounding box center [576, 481] width 314 height 13
click at [432, 374] on div "Solo" at bounding box center [581, 372] width 312 height 10
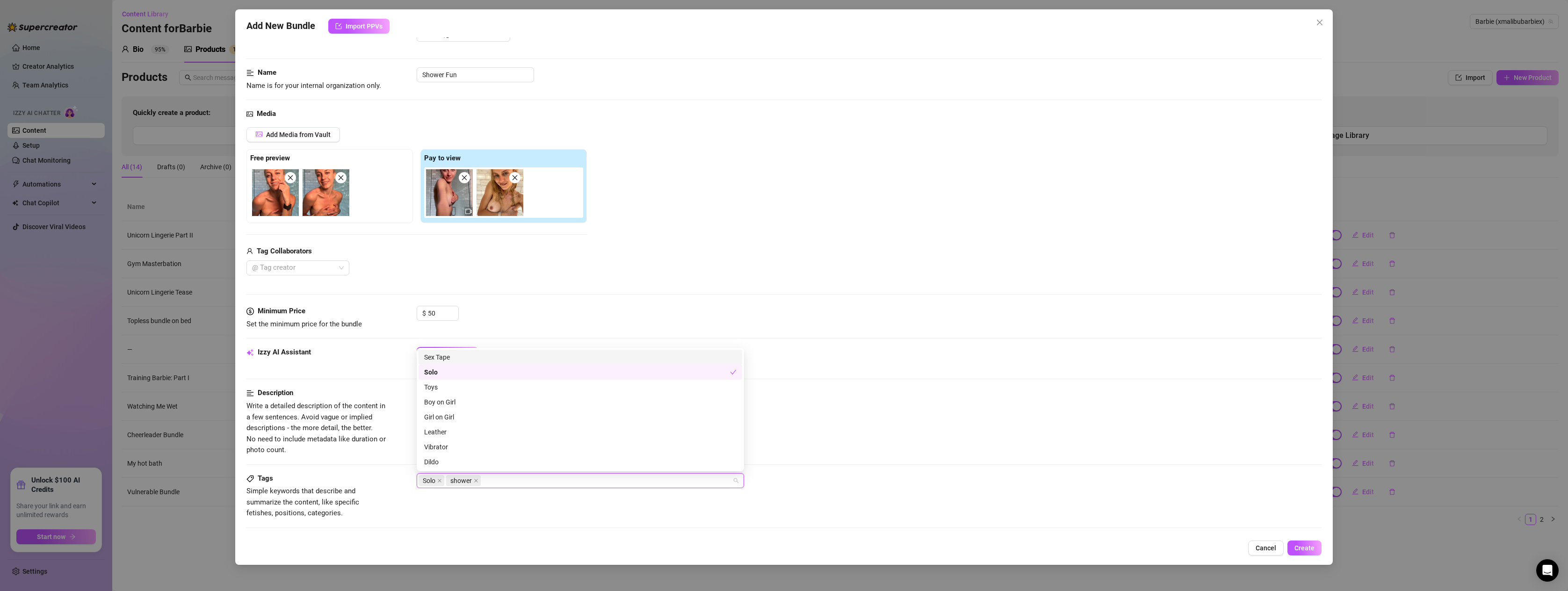
click at [472, 523] on div "Tags Simple keywords that describe and summarize the content, like specific fet…" at bounding box center [784, 504] width 1075 height 63
click at [538, 484] on div "Solo shower" at bounding box center [576, 481] width 314 height 13
click at [611, 532] on div "Tags Simple keywords that describe and summarize the content, like specific fet…" at bounding box center [784, 504] width 1075 height 63
click at [450, 399] on textarea at bounding box center [580, 395] width 326 height 14
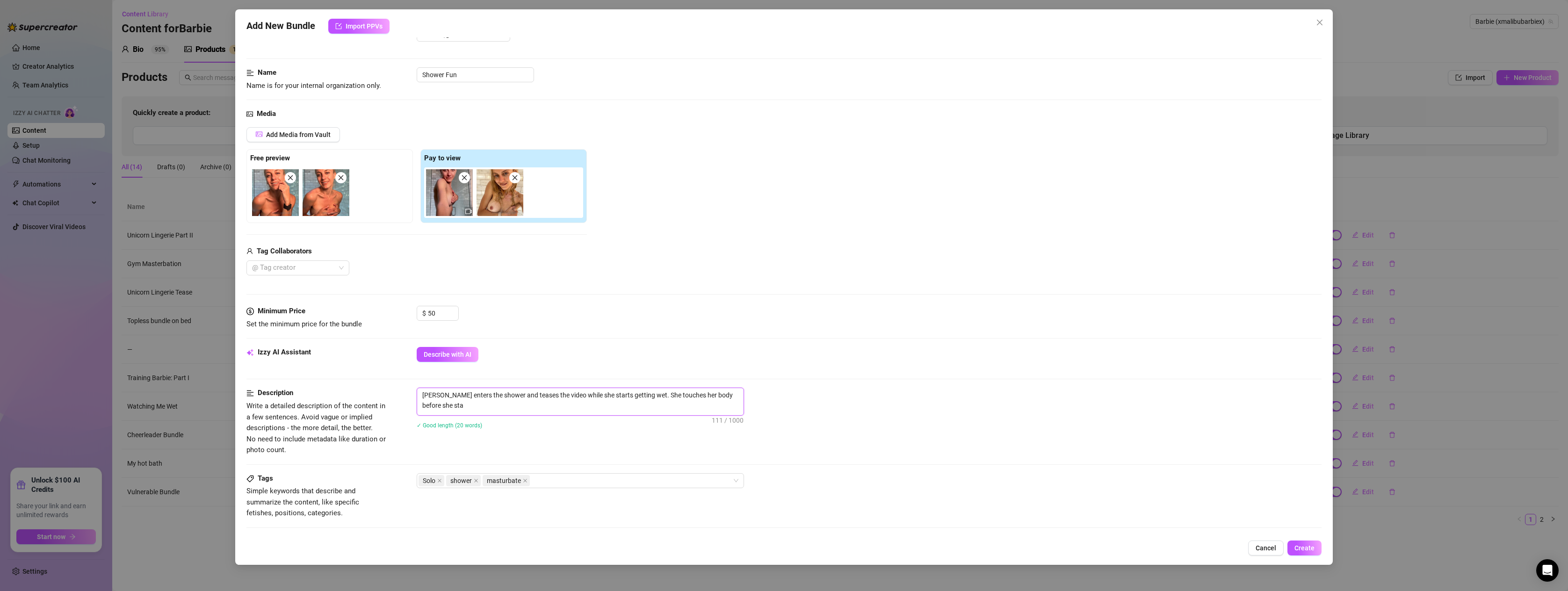
scroll to position [0, 0]
click at [1303, 544] on button "Create" at bounding box center [1305, 547] width 35 height 15
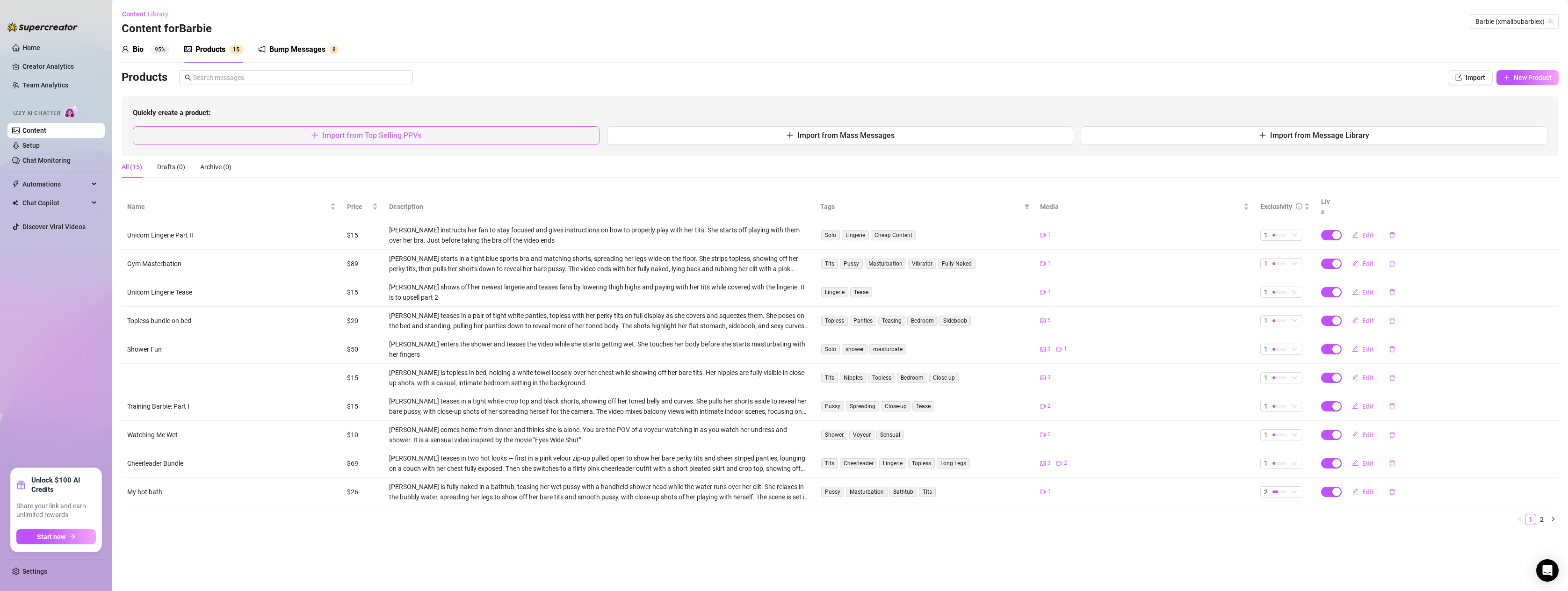
click at [368, 135] on span "Import from Top Selling PPVs" at bounding box center [371, 135] width 99 height 9
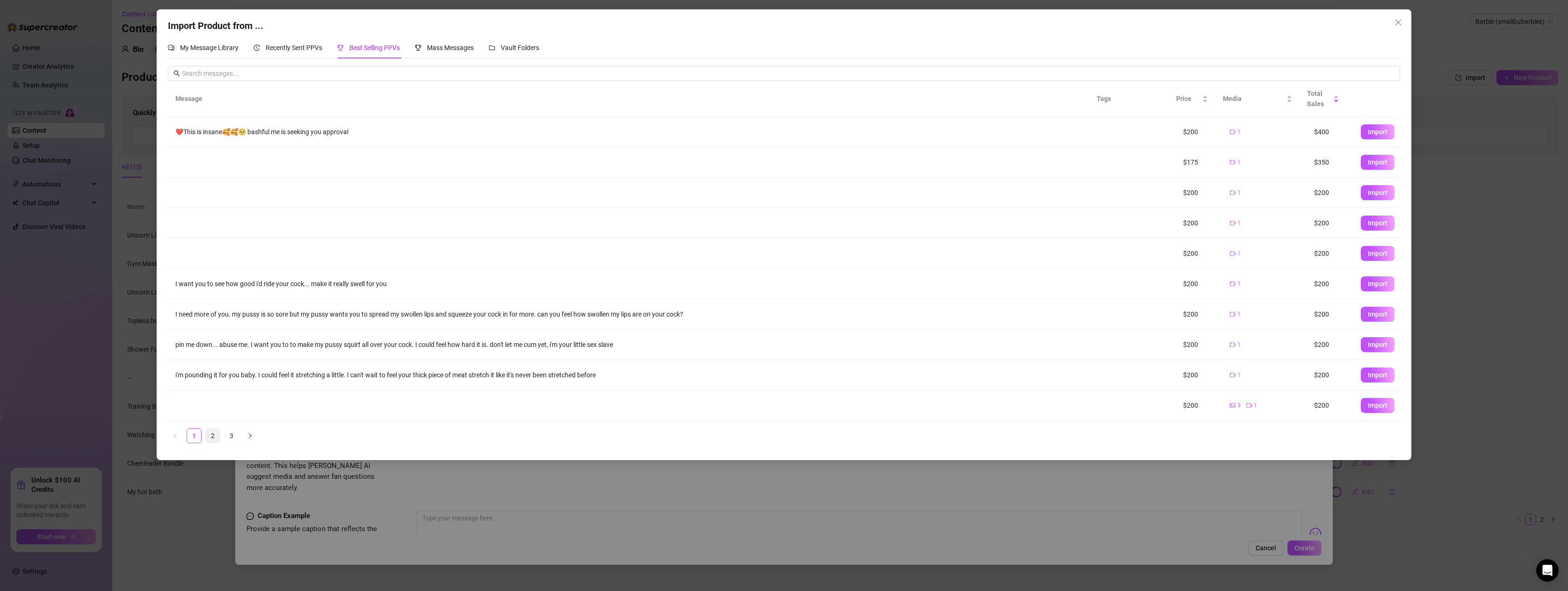
click at [216, 438] on link "2" at bounding box center [212, 436] width 14 height 14
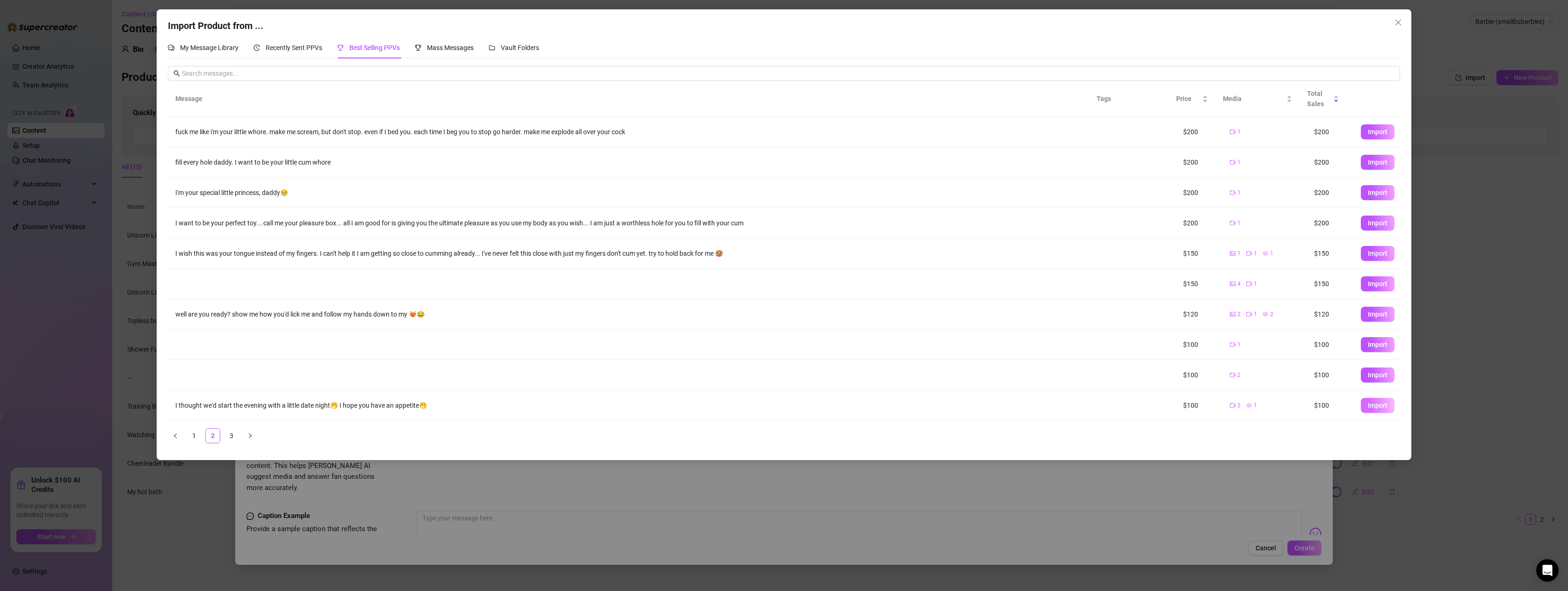
click at [1373, 402] on span "Import" at bounding box center [1377, 406] width 20 height 8
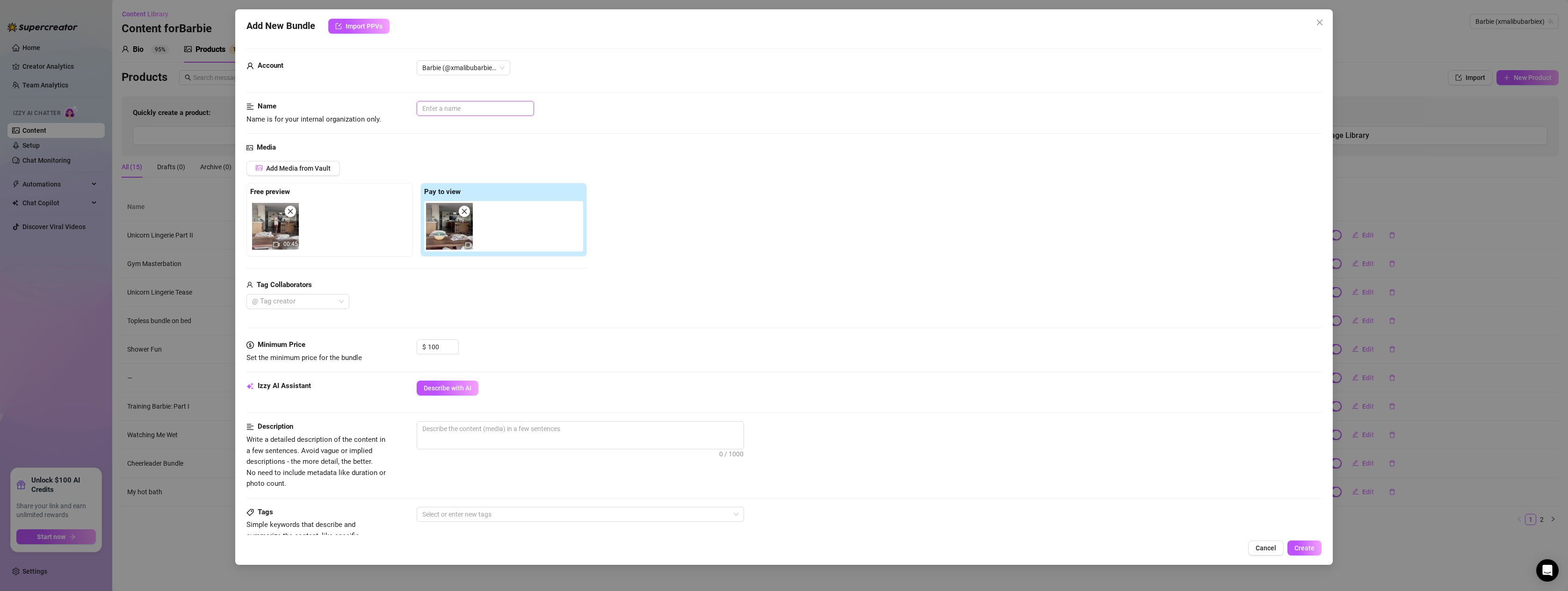
click at [451, 110] on input "text" at bounding box center [475, 108] width 117 height 15
click at [443, 427] on textarea at bounding box center [580, 429] width 326 height 14
click at [447, 236] on img at bounding box center [450, 226] width 47 height 47
drag, startPoint x: 610, startPoint y: 442, endPoint x: 564, endPoint y: 436, distance: 46.4
click at [564, 436] on textarea "[PERSON_NAME] has a dinner table set for two after you return home from work. S…" at bounding box center [580, 434] width 326 height 24
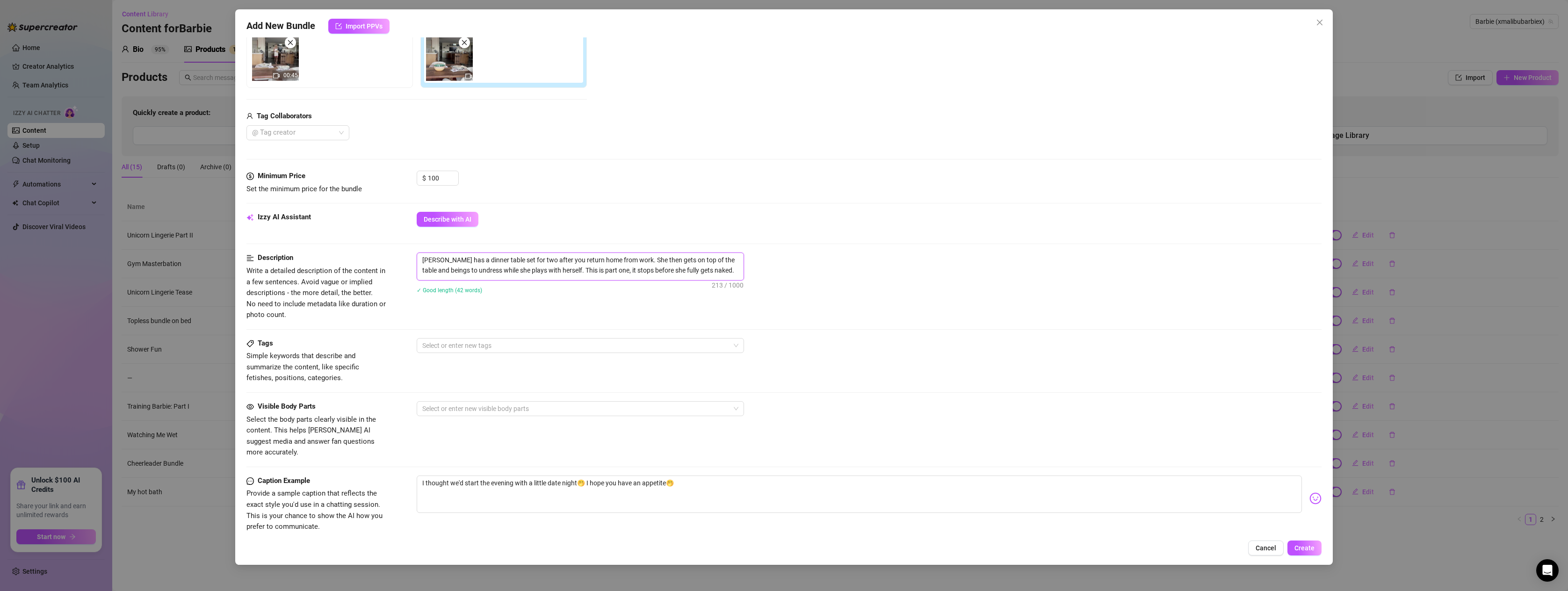
scroll to position [196, 0]
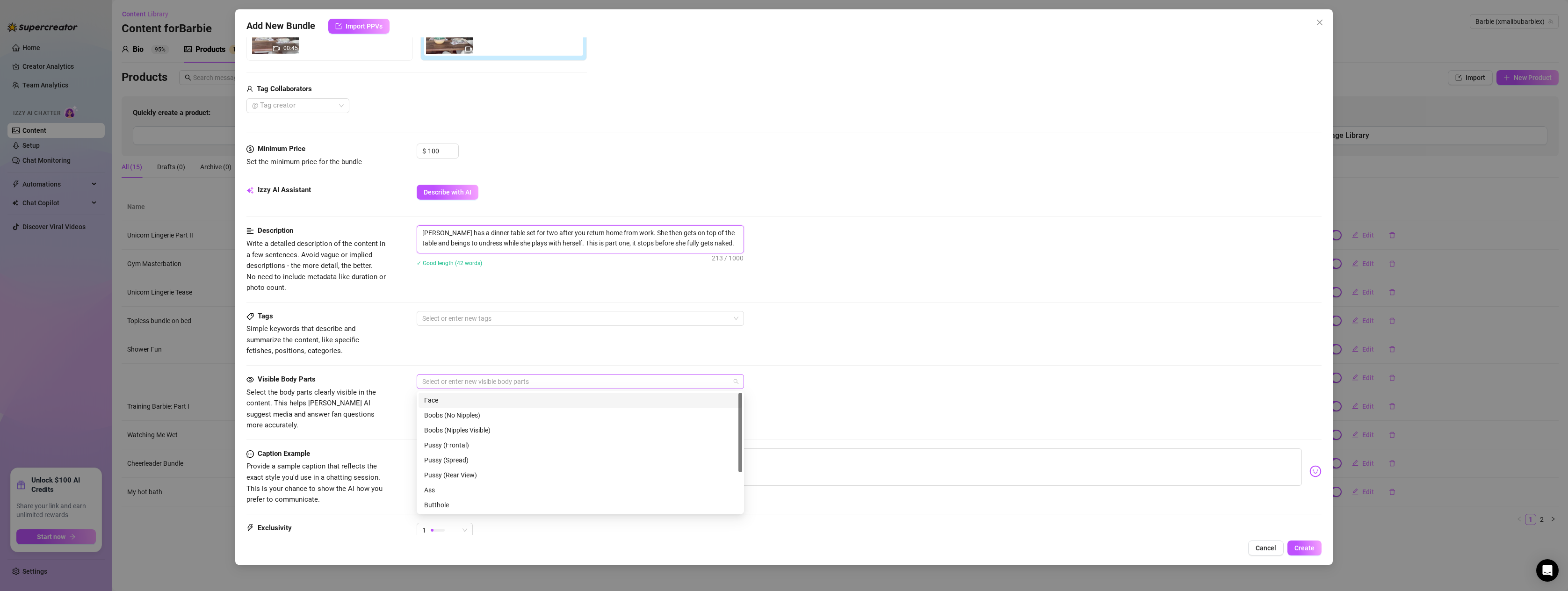
click at [455, 378] on div at bounding box center [576, 381] width 314 height 13
click at [433, 395] on div "Face" at bounding box center [581, 400] width 312 height 10
click at [449, 426] on div "Boobs (Nipples Visible)" at bounding box center [581, 431] width 312 height 10
click at [436, 431] on div "Ass" at bounding box center [581, 431] width 312 height 10
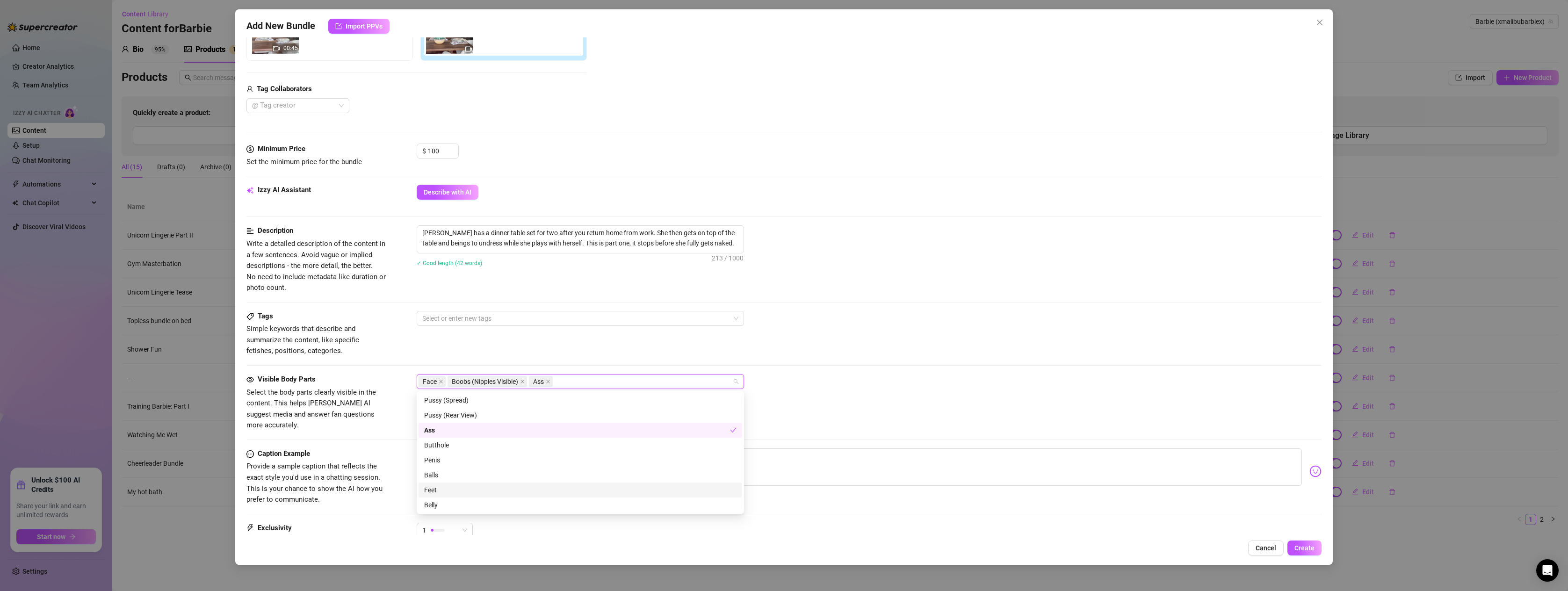
click at [436, 489] on div "Feet" at bounding box center [581, 490] width 312 height 10
click at [433, 504] on div "Belly" at bounding box center [581, 505] width 312 height 10
click at [551, 532] on div "1" at bounding box center [869, 534] width 905 height 23
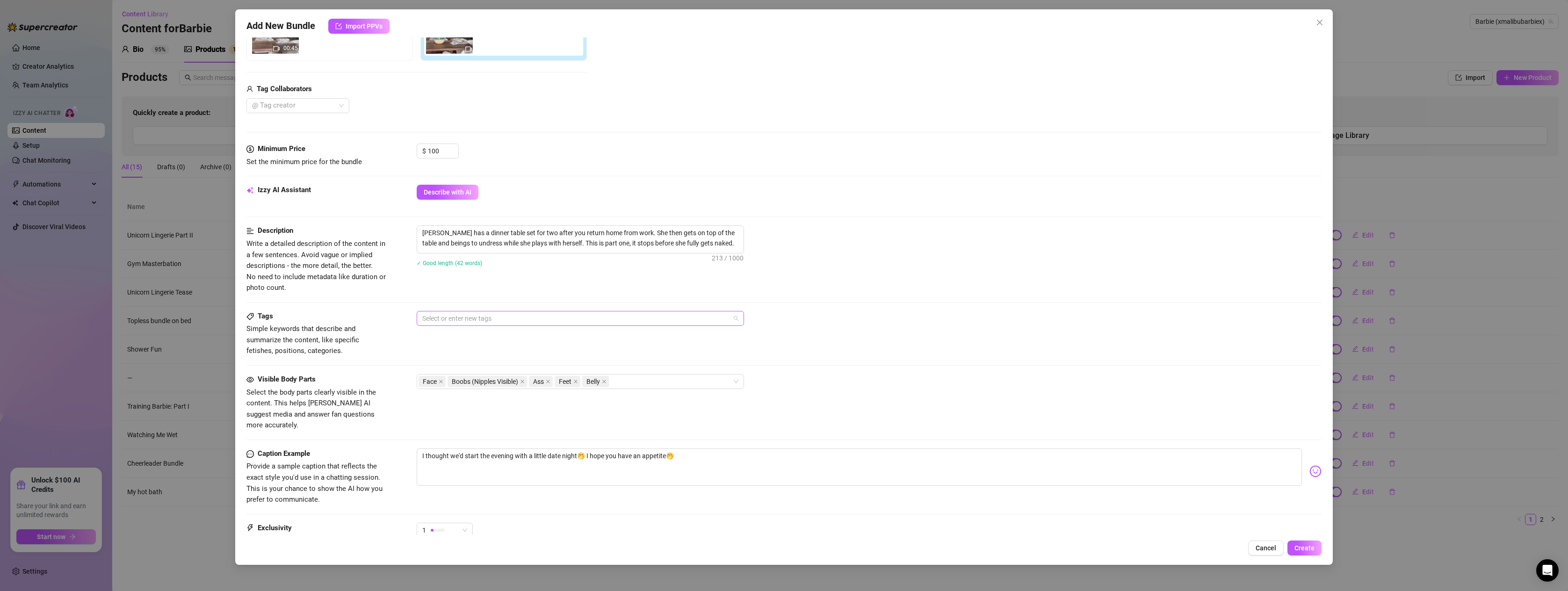
click at [439, 320] on div at bounding box center [576, 318] width 314 height 13
click at [433, 351] on div "Solo" at bounding box center [581, 352] width 312 height 10
click at [923, 380] on div "Face Boobs (Nipples Visible) Ass Feet Belly" at bounding box center [869, 381] width 905 height 15
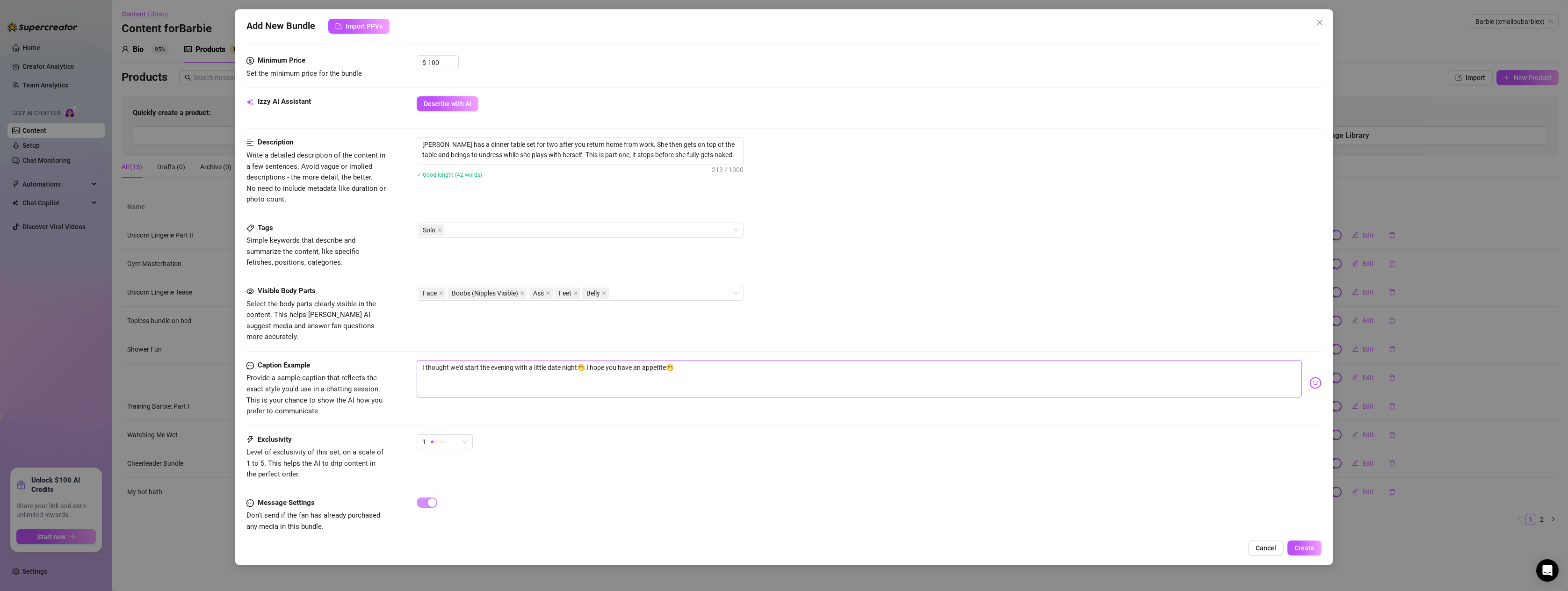
scroll to position [286, 0]
click at [466, 433] on span "1" at bounding box center [444, 440] width 45 height 14
click at [429, 477] on span "3" at bounding box center [455, 478] width 60 height 10
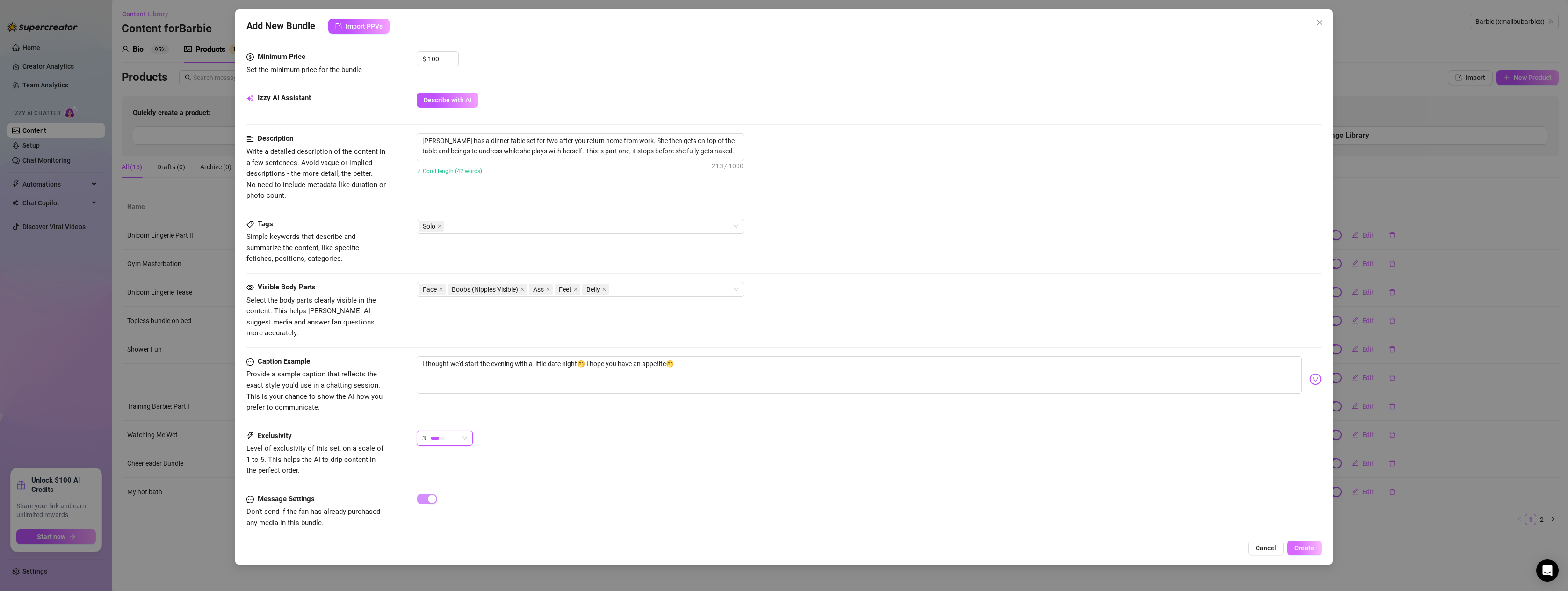
click at [1317, 546] on button "Create" at bounding box center [1305, 547] width 35 height 15
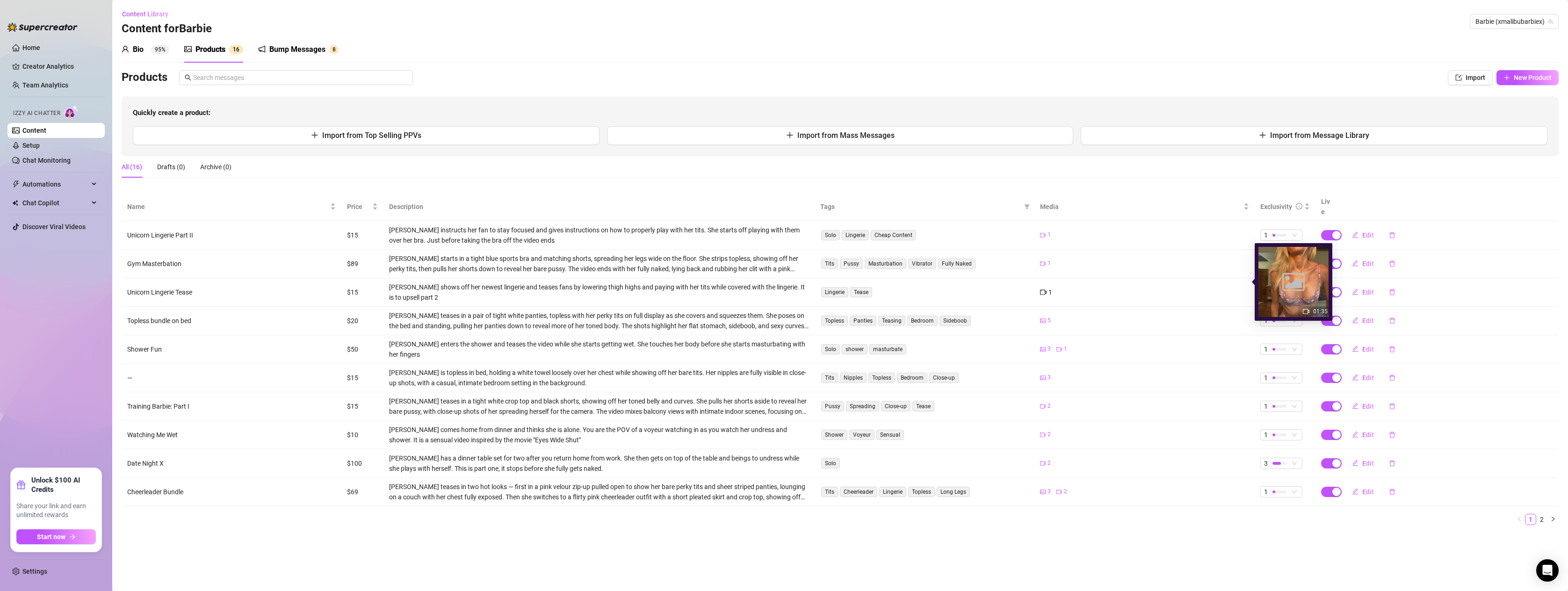
drag, startPoint x: 1288, startPoint y: 281, endPoint x: 1111, endPoint y: 254, distance: 179.0
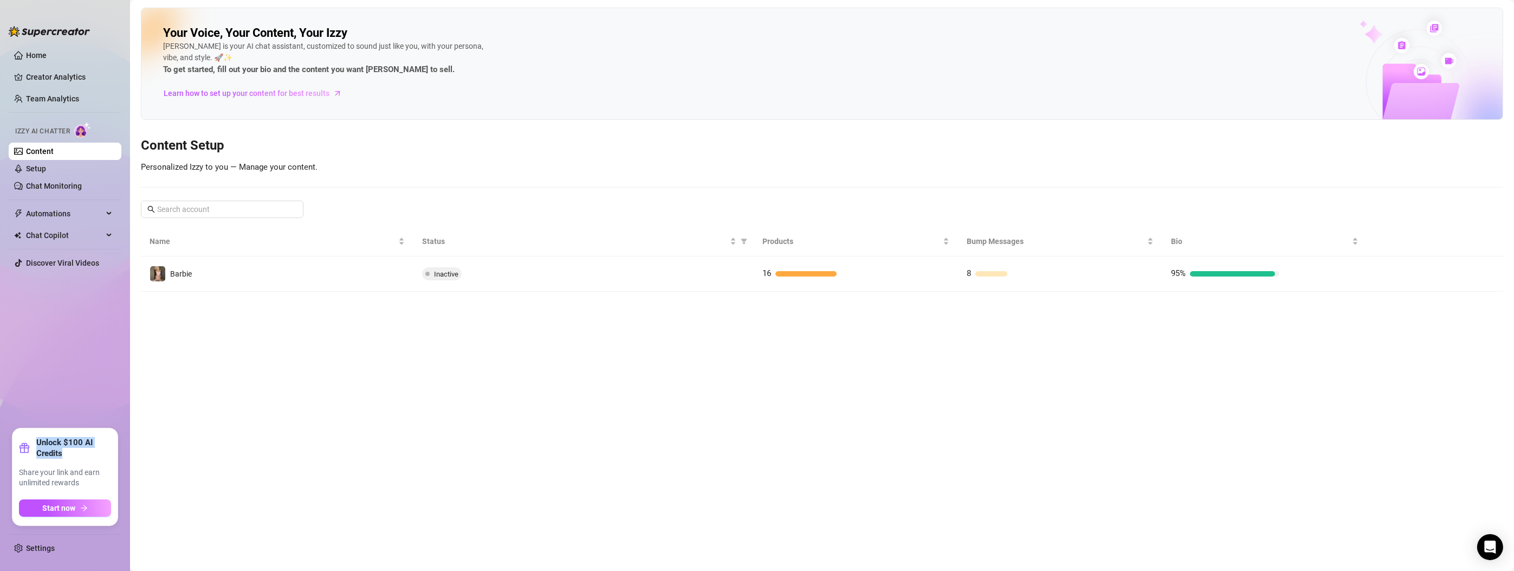
click at [75, 424] on div "Unlock $100 AI Credits Share your link and earn unlimited rewards Start now" at bounding box center [65, 476] width 113 height 105
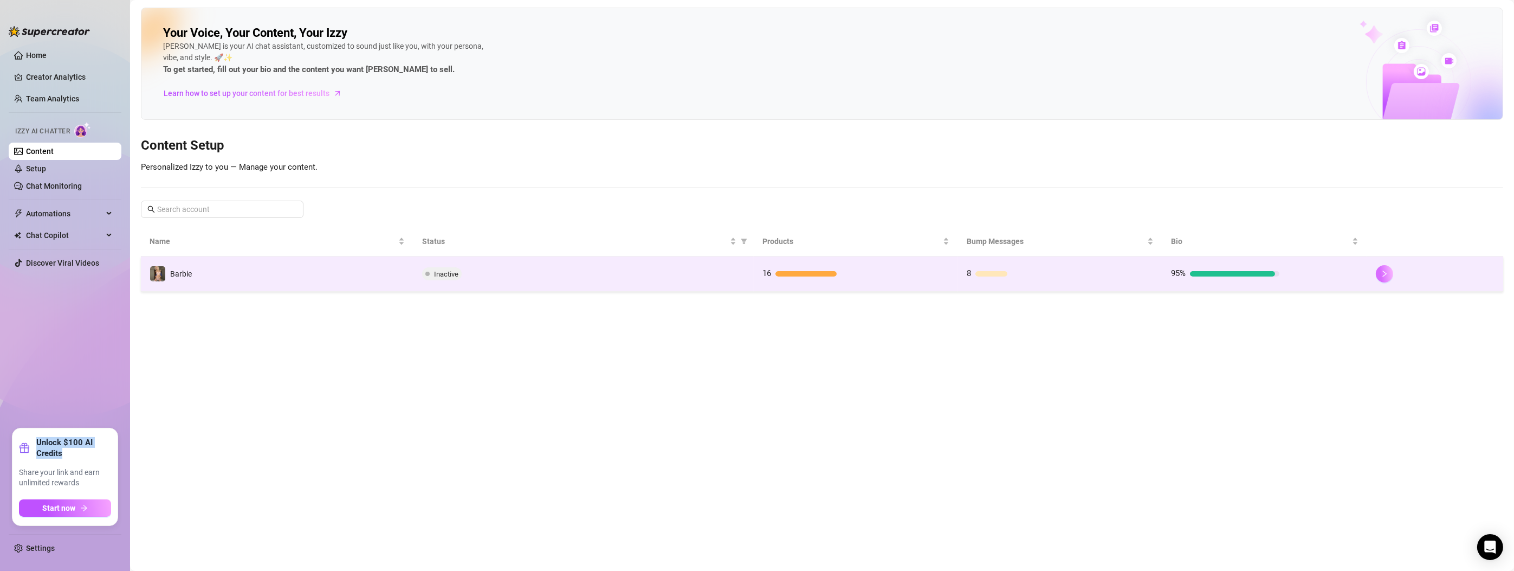
click at [1381, 276] on icon "right" at bounding box center [1385, 274] width 8 height 8
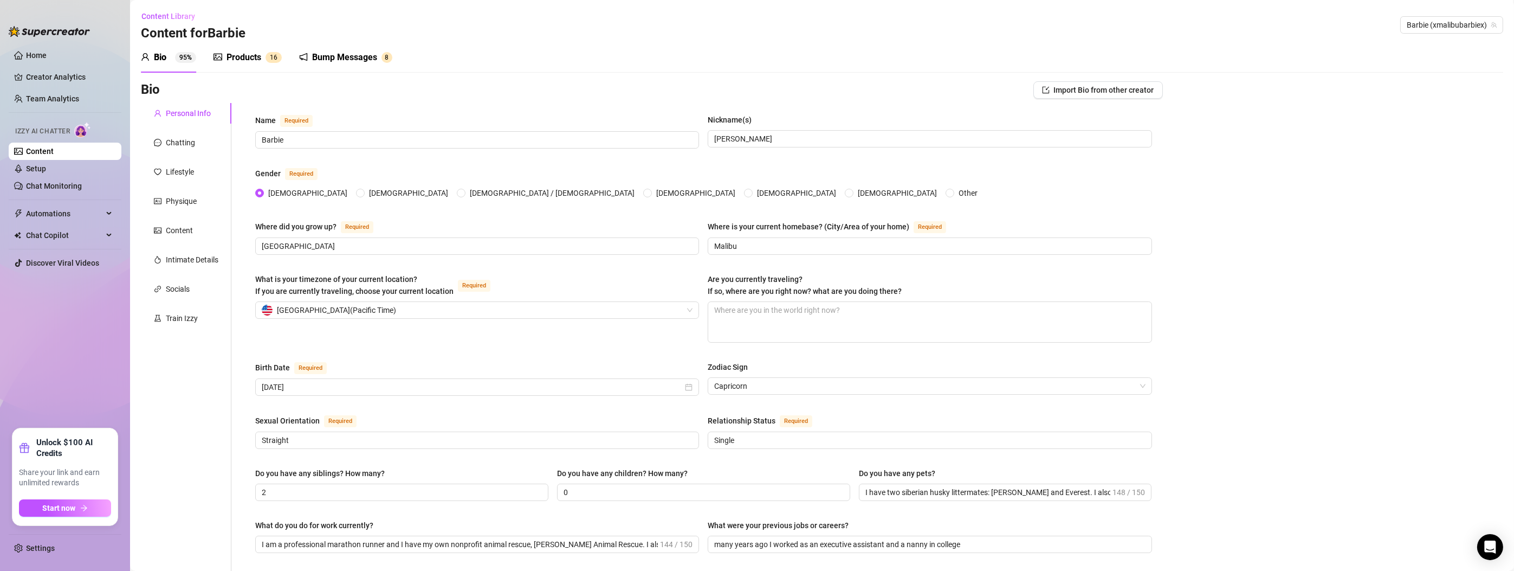
click at [240, 56] on div "Products" at bounding box center [244, 57] width 35 height 13
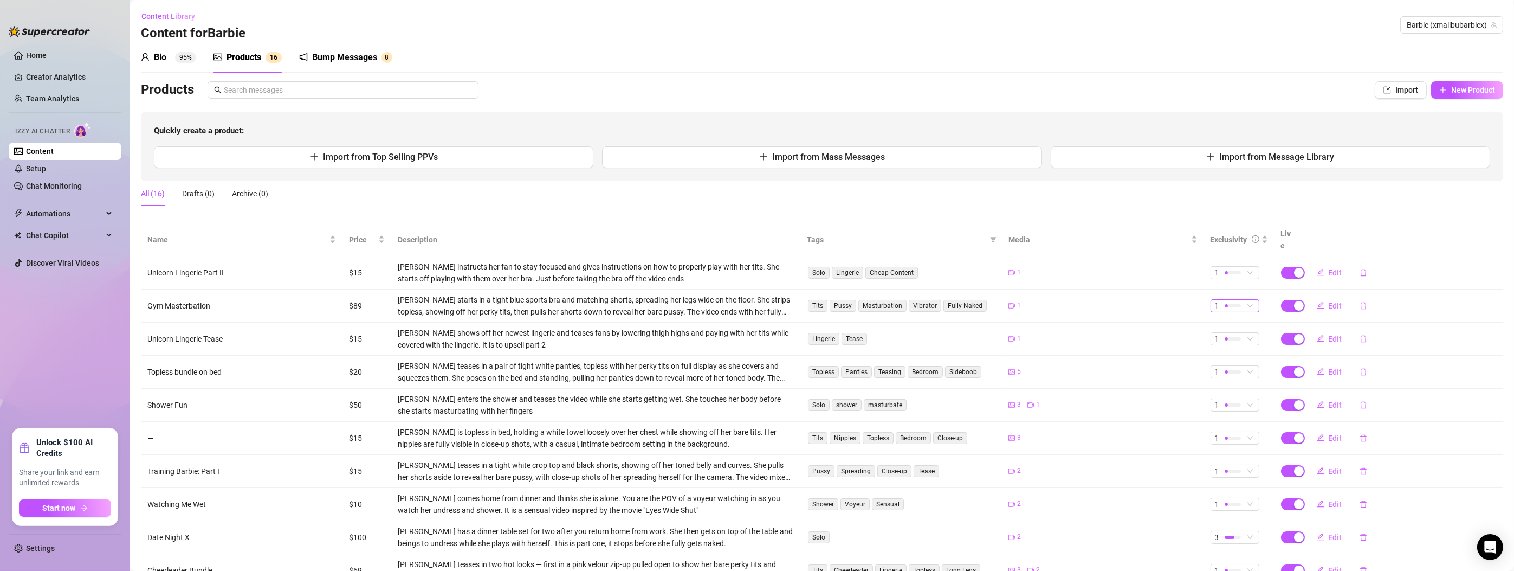
click at [1235, 300] on div "1" at bounding box center [1229, 306] width 29 height 12
click at [1215, 342] on span "3" at bounding box center [1248, 347] width 70 height 12
click at [1243, 399] on span "1" at bounding box center [1235, 405] width 40 height 12
click at [1219, 447] on span "3" at bounding box center [1248, 446] width 70 height 12
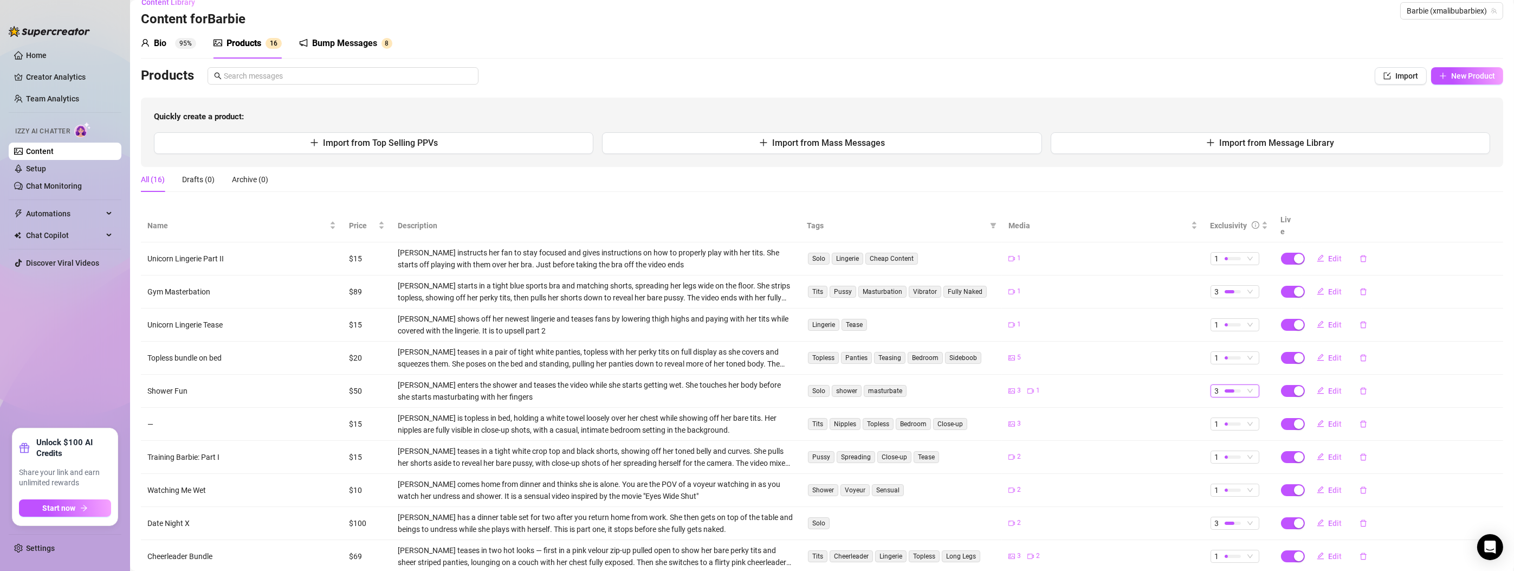
scroll to position [29, 0]
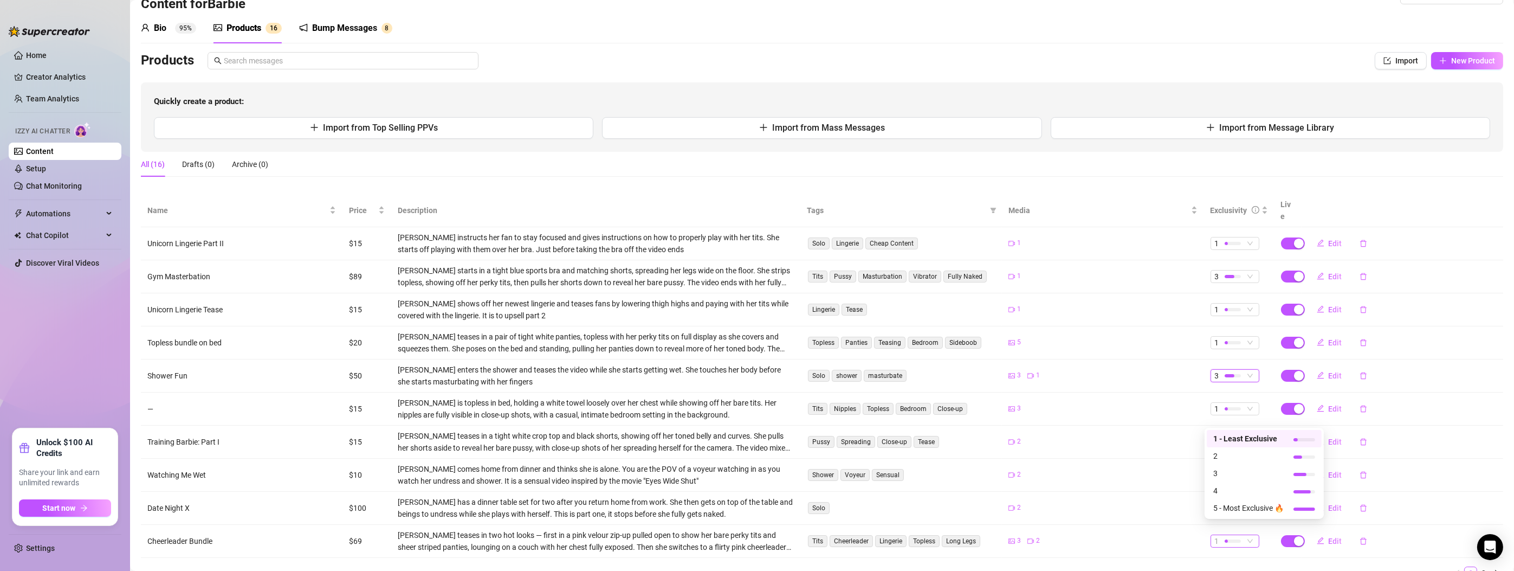
click at [1243, 535] on span "1" at bounding box center [1235, 541] width 40 height 12
click at [1218, 452] on span "2" at bounding box center [1248, 456] width 70 height 12
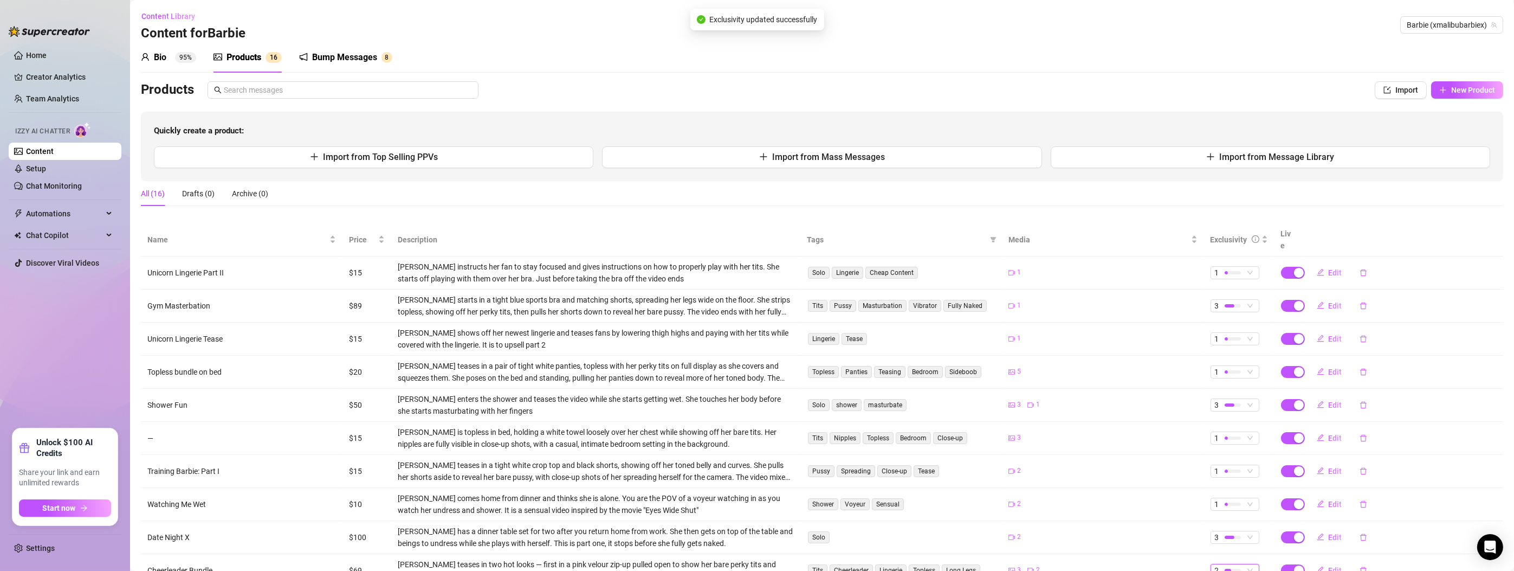
scroll to position [0, 0]
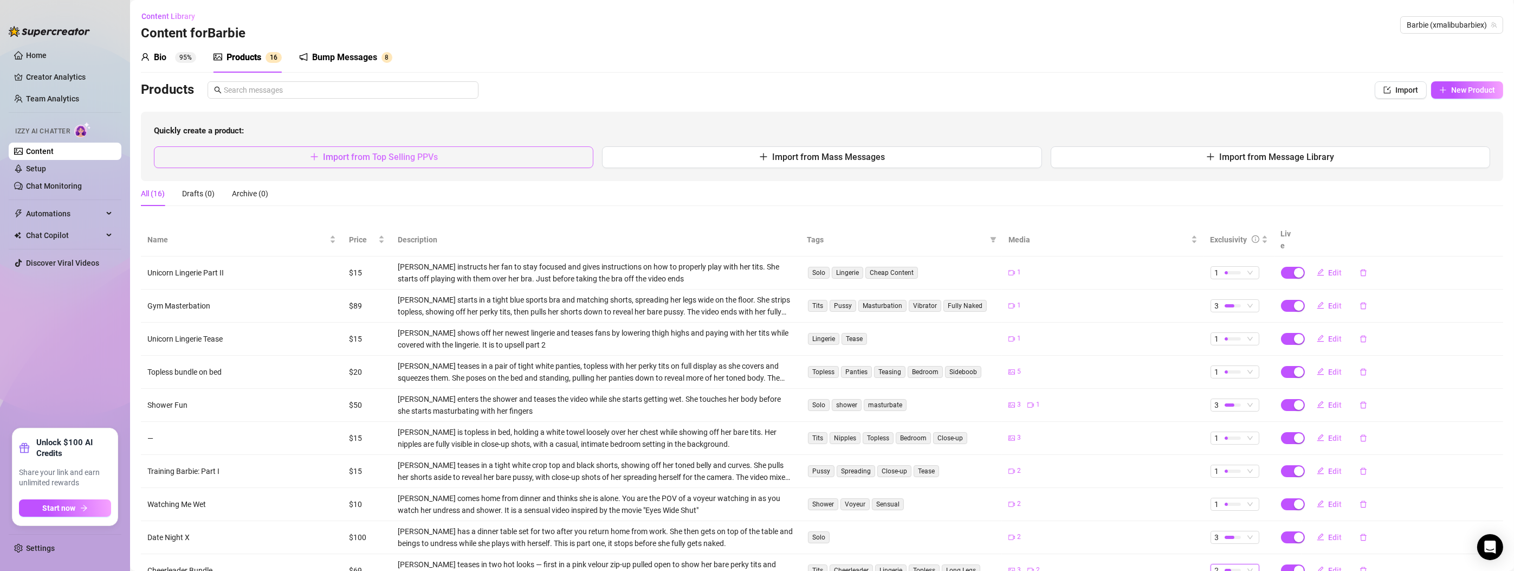
click at [369, 152] on span "Import from Top Selling PPVs" at bounding box center [380, 157] width 115 height 10
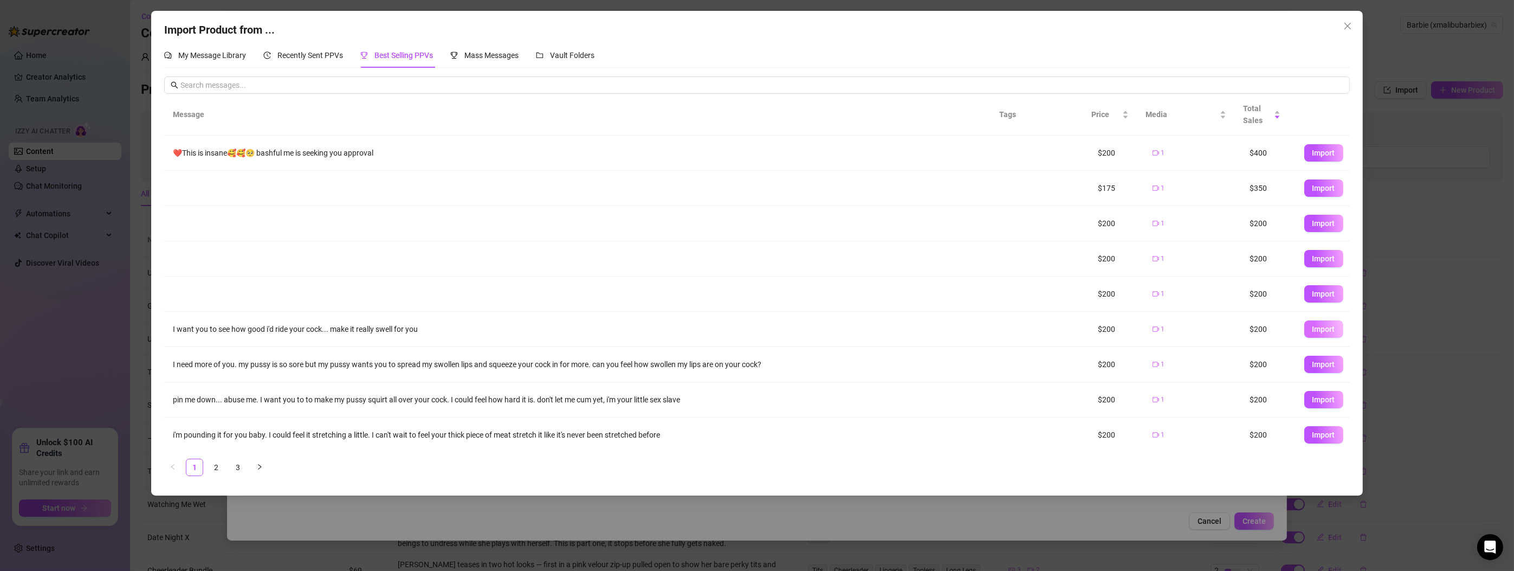
click at [1321, 325] on span "Import" at bounding box center [1324, 329] width 23 height 9
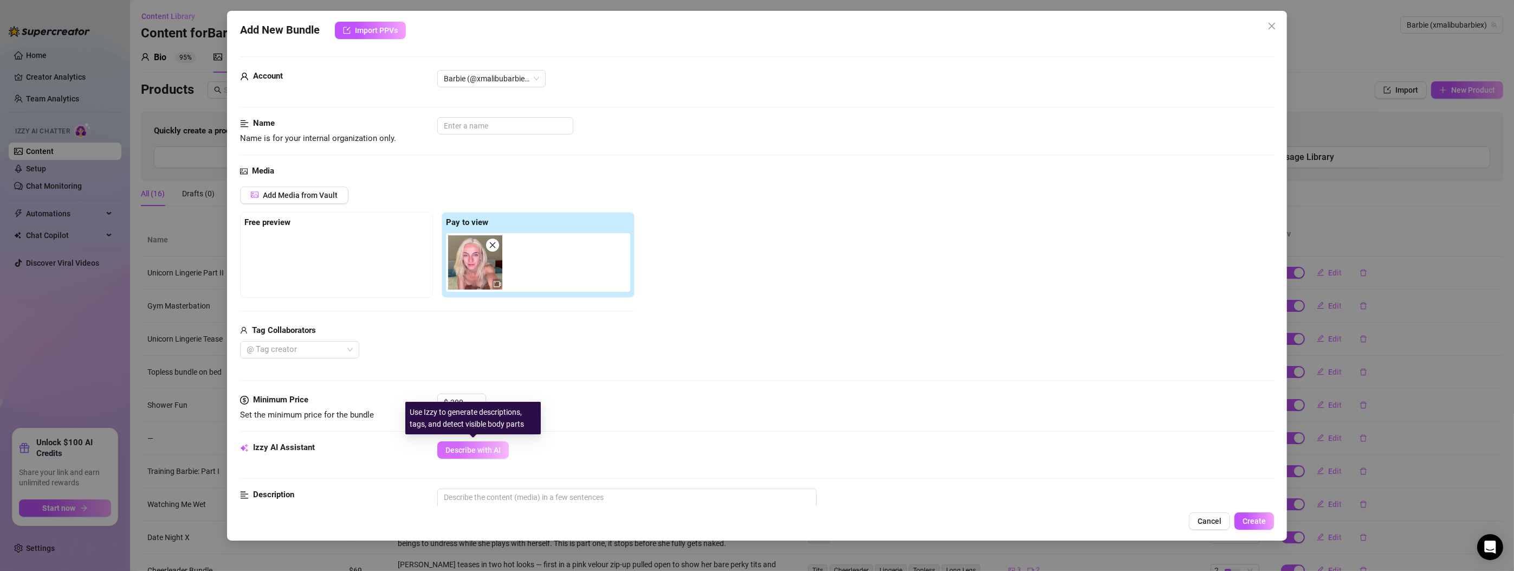
click at [471, 453] on span "Describe with AI" at bounding box center [472, 449] width 55 height 9
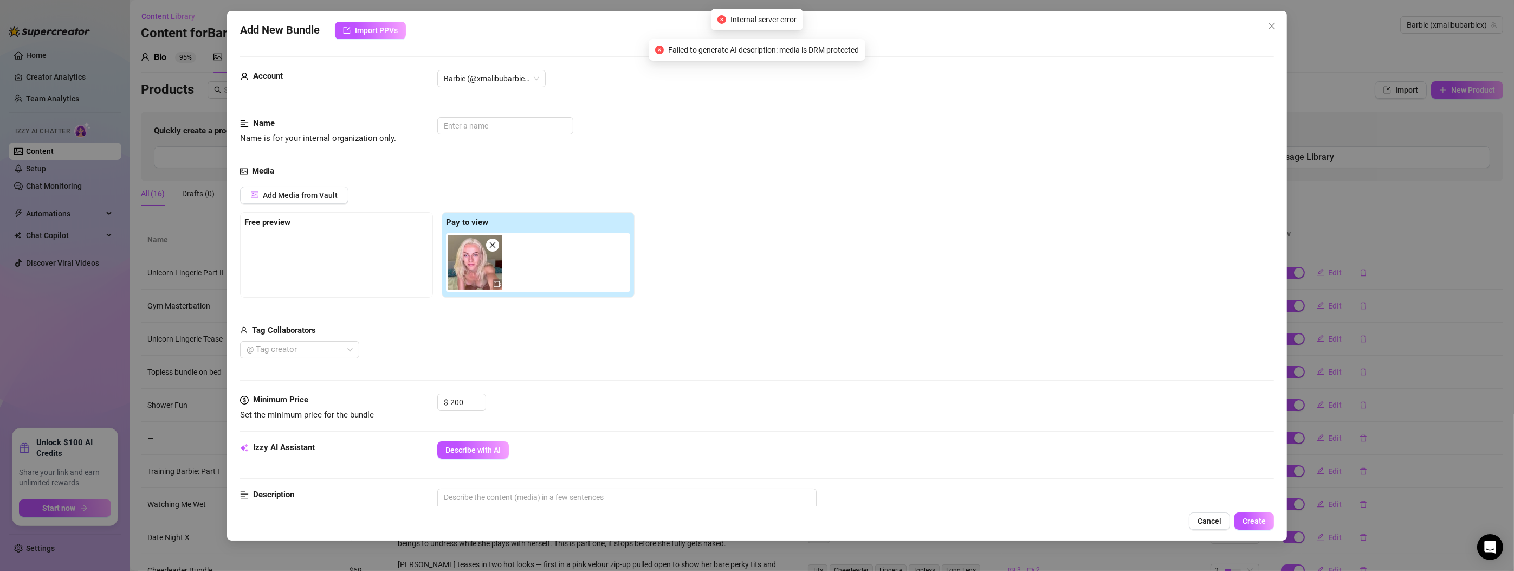
click at [661, 402] on div "$ 200" at bounding box center [855, 406] width 837 height 27
click at [453, 127] on input "text" at bounding box center [505, 125] width 136 height 17
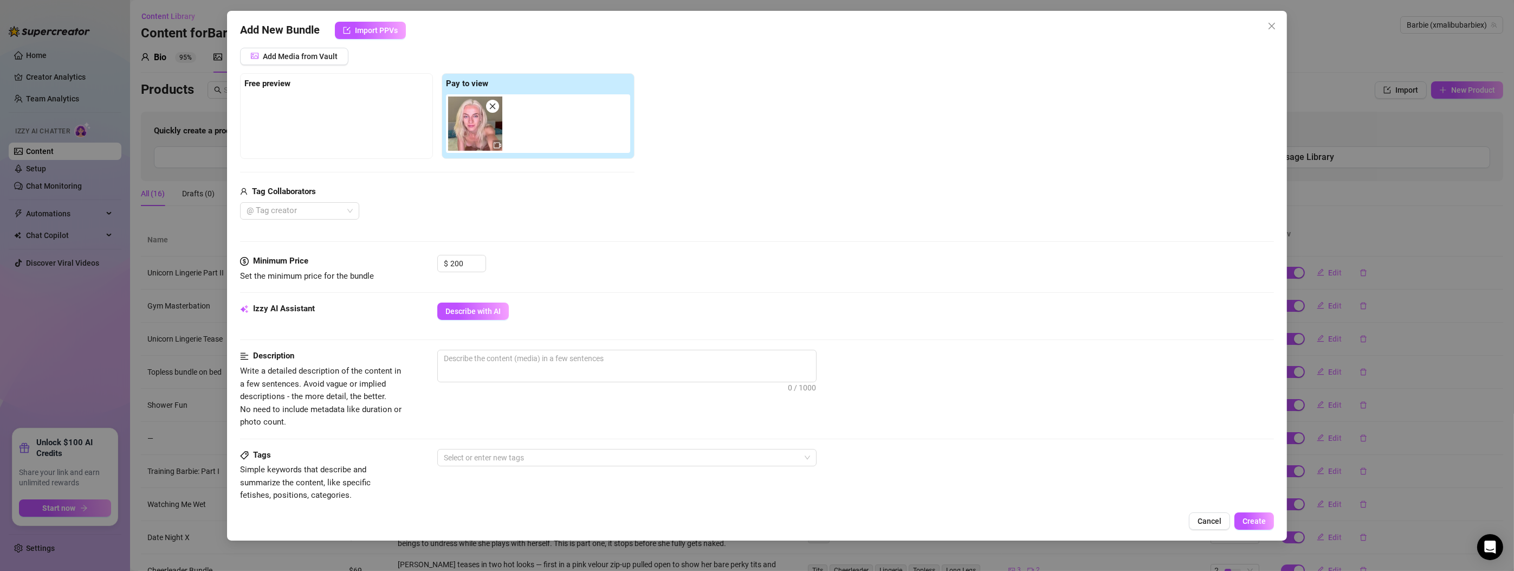
scroll to position [78, 0]
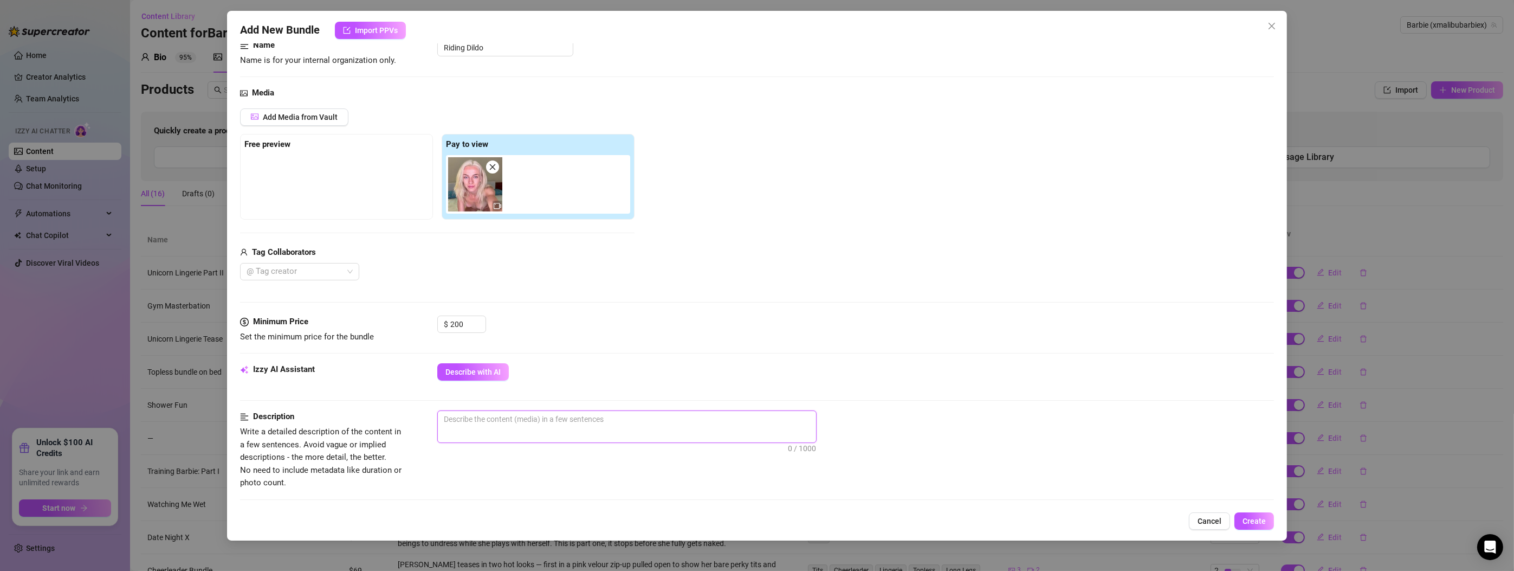
click at [486, 421] on textarea at bounding box center [627, 419] width 378 height 16
click at [611, 418] on textarea "[PERSON_NAME] is fully naked and on her bed with her dildo named [PERSON_NAME]" at bounding box center [627, 419] width 378 height 16
click at [593, 418] on textarea "[PERSON_NAME] is fully naked and on her bed with her dildo named [PERSON_NAME]" at bounding box center [627, 419] width 378 height 16
click at [720, 417] on textarea "[PERSON_NAME] is fully naked and on her bed with her magenta bunny ear dildo na…" at bounding box center [627, 419] width 378 height 16
click at [736, 420] on textarea "[PERSON_NAME] is fully naked and on her bed with her magenta bunny ear dildo na…" at bounding box center [627, 419] width 378 height 16
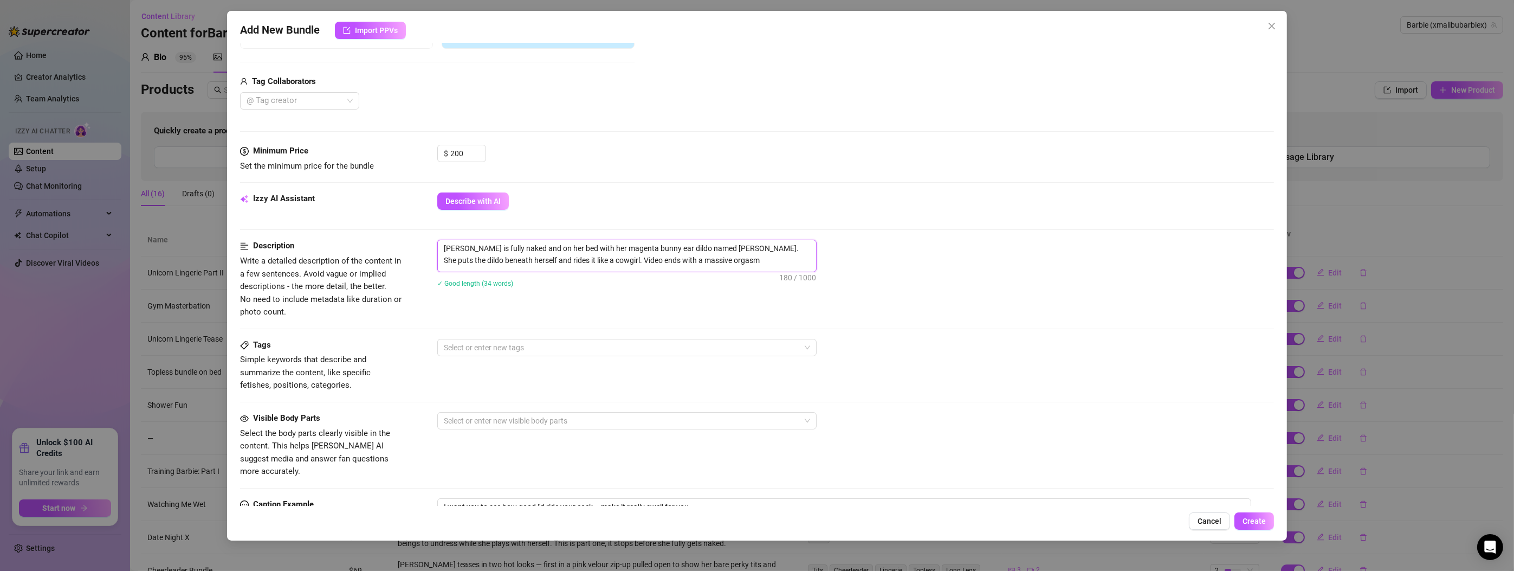
scroll to position [260, 0]
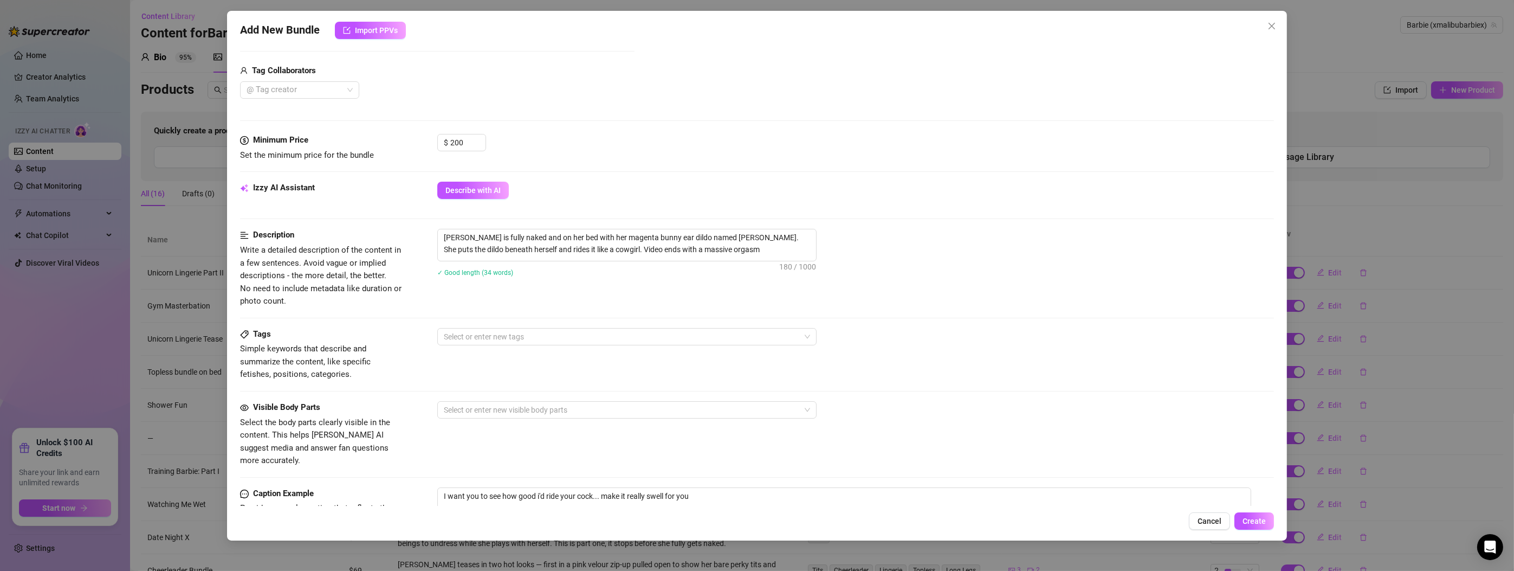
click at [551, 325] on div "Description Write a detailed description of the content in a few sentences. Avo…" at bounding box center [757, 278] width 1034 height 99
click at [551, 330] on div at bounding box center [621, 336] width 364 height 15
click at [451, 373] on div "Solo" at bounding box center [627, 375] width 362 height 12
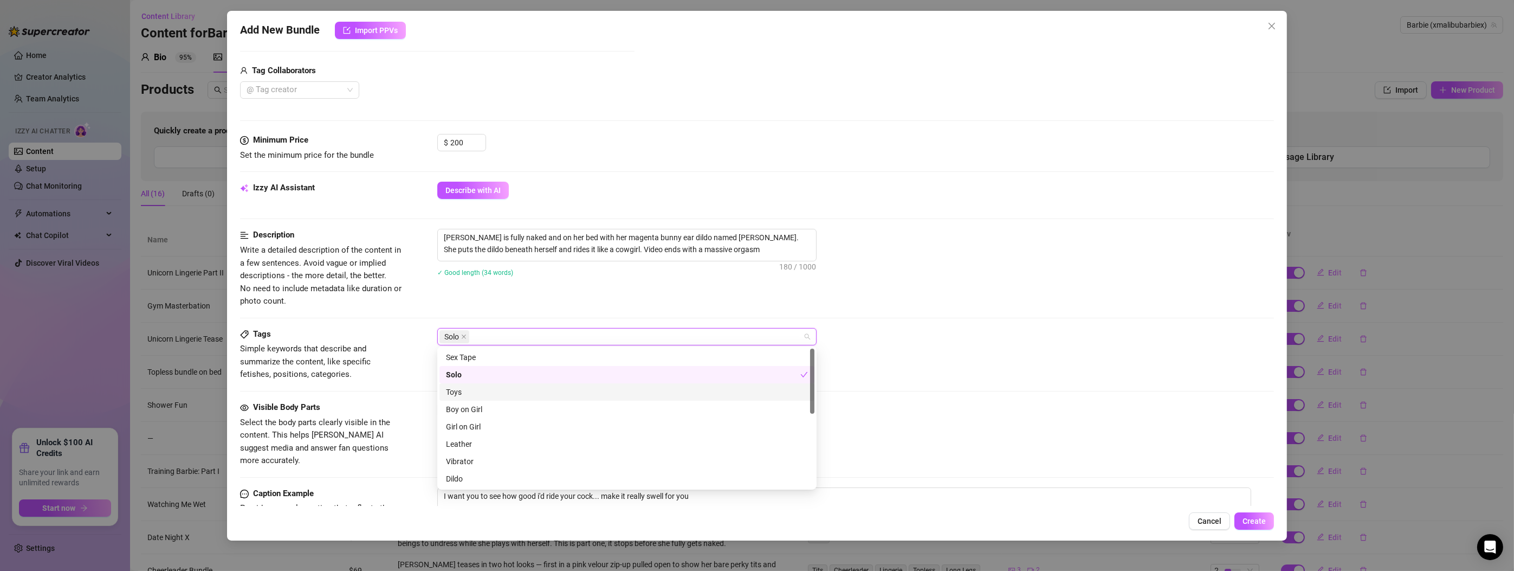
click at [457, 391] on div "Toys" at bounding box center [627, 392] width 362 height 12
click at [460, 448] on div "Vibrator" at bounding box center [627, 448] width 362 height 12
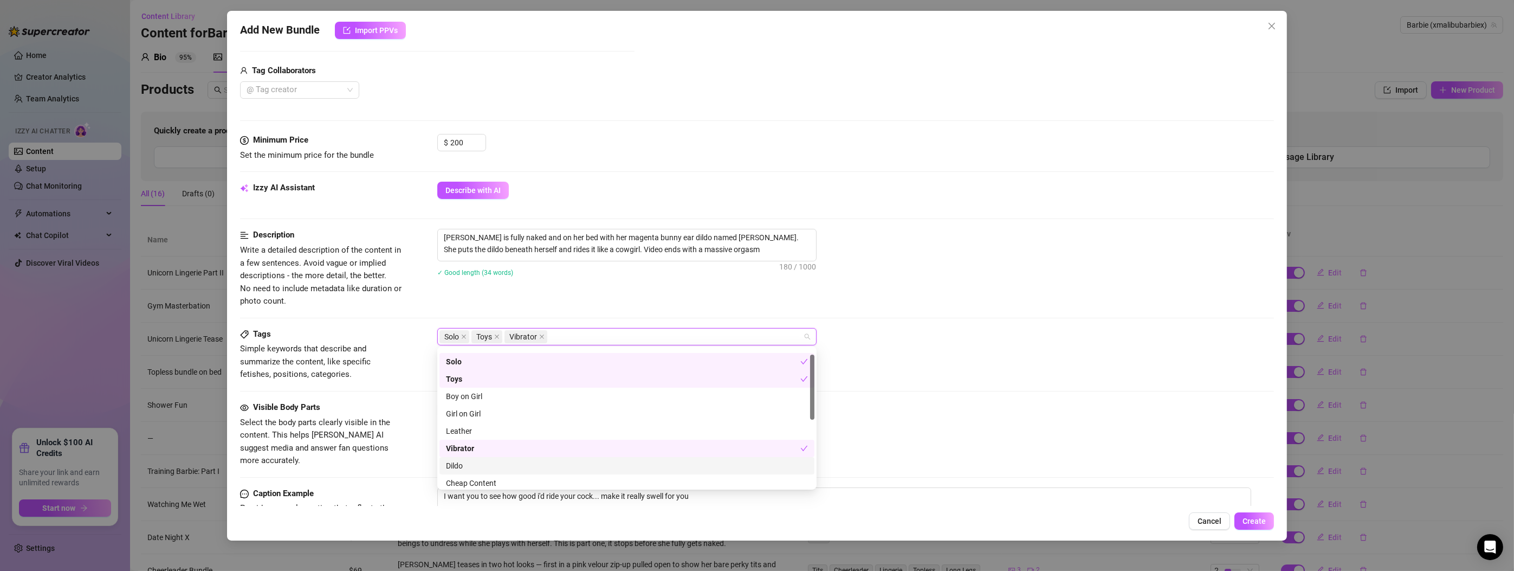
click at [458, 465] on div "Dildo" at bounding box center [627, 466] width 362 height 12
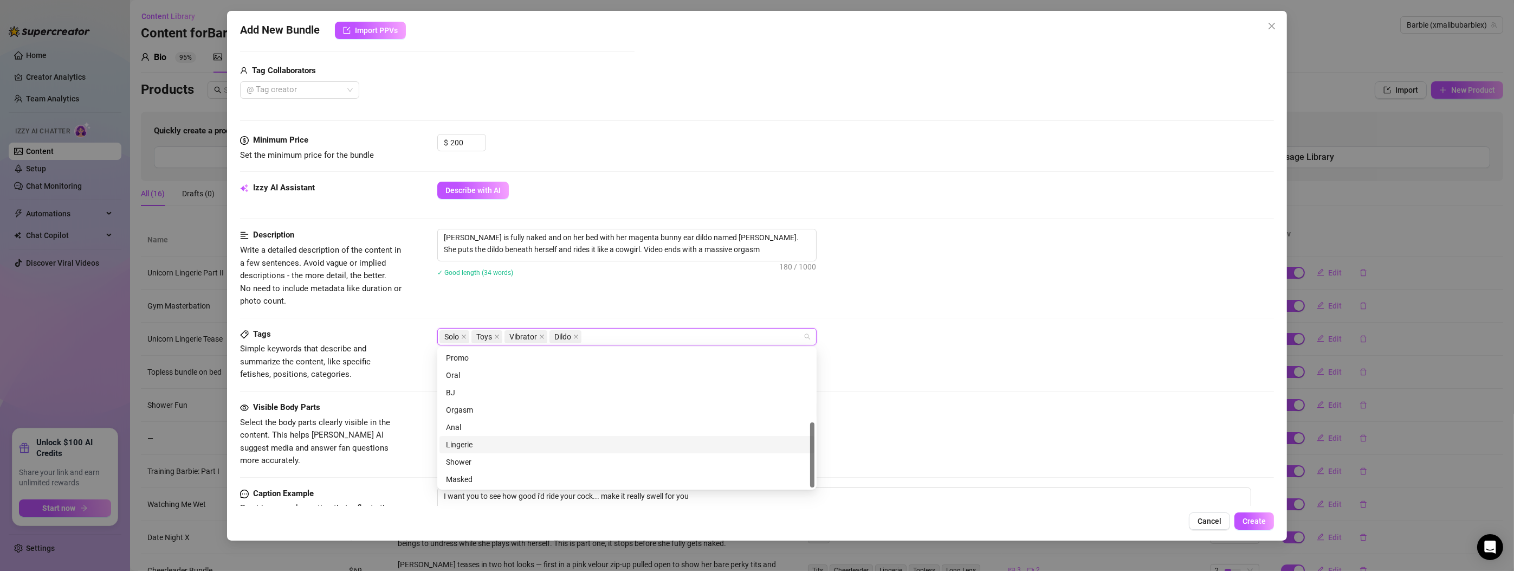
scroll to position [156, 0]
click at [933, 423] on div "Visible Body Parts Select the body parts clearly visible in the content. This h…" at bounding box center [757, 434] width 1034 height 66
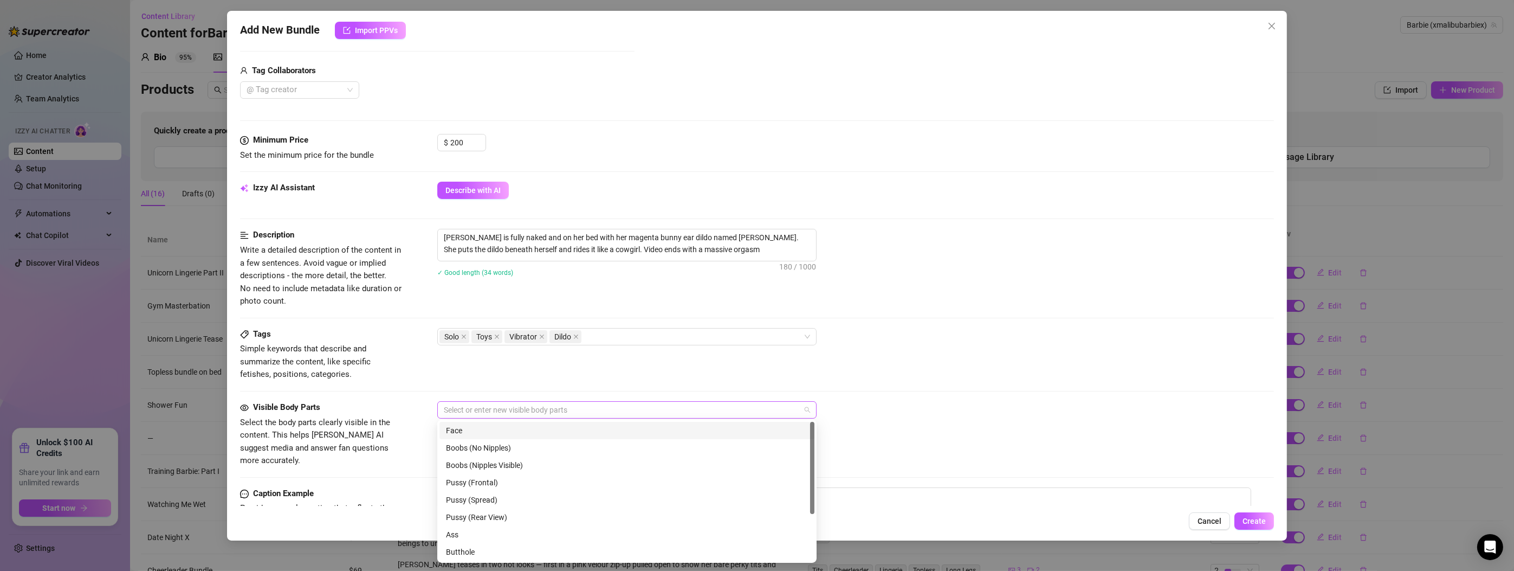
click at [472, 408] on div at bounding box center [621, 409] width 364 height 15
click at [494, 462] on div "Boobs (Nipples Visible)" at bounding box center [627, 465] width 362 height 12
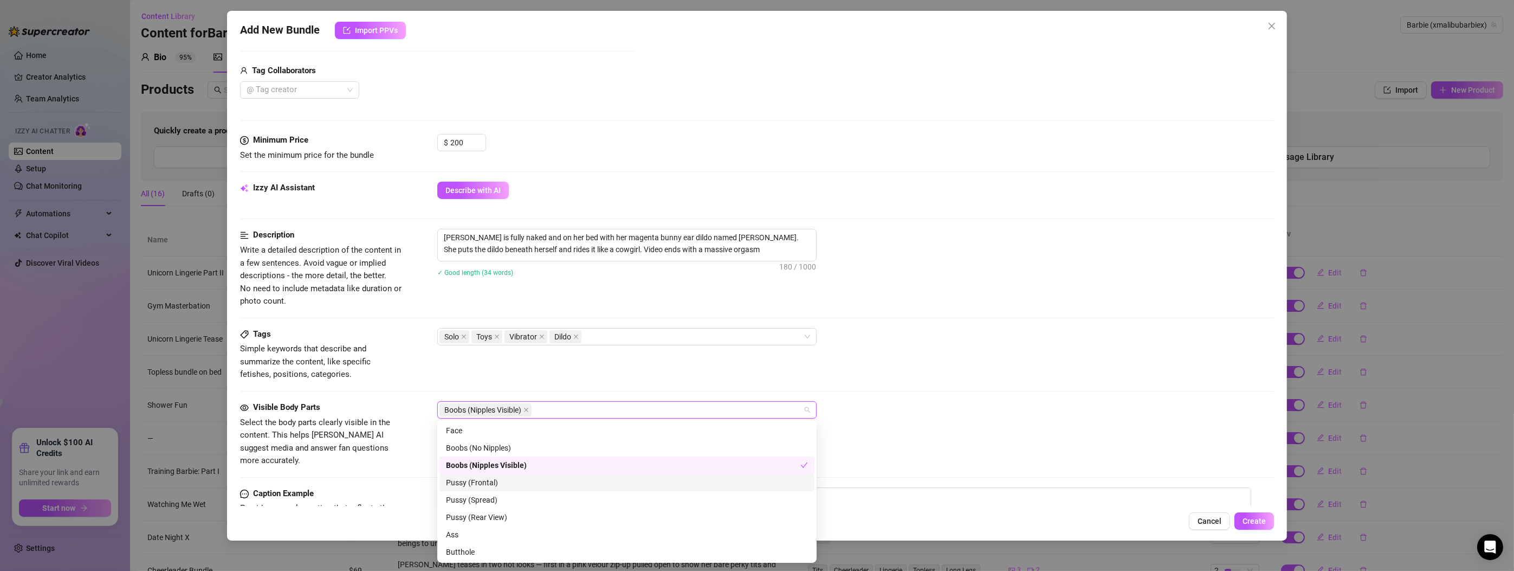
click at [484, 478] on div "Pussy (Frontal)" at bounding box center [627, 482] width 362 height 12
click at [460, 427] on div "Face" at bounding box center [627, 430] width 362 height 12
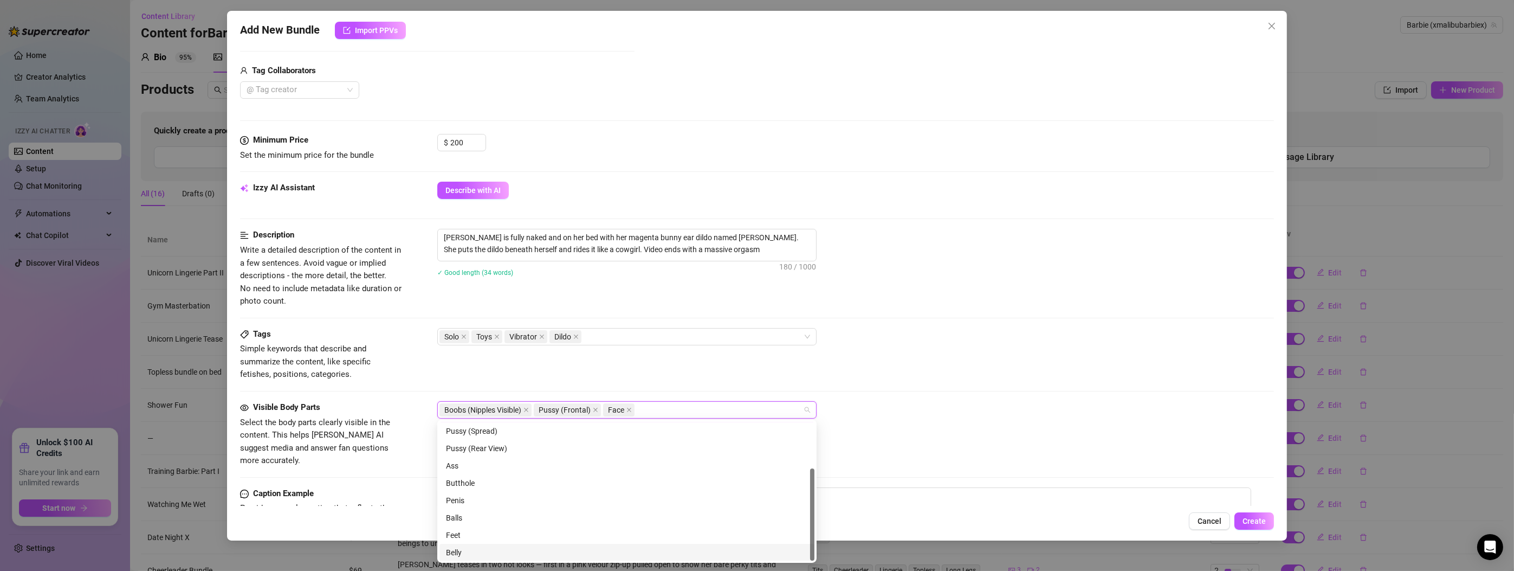
click at [458, 548] on div "Belly" at bounding box center [627, 552] width 362 height 12
click at [880, 409] on div "Boobs (Nipples Visible) Pussy (Frontal) Face Belly" at bounding box center [855, 409] width 837 height 17
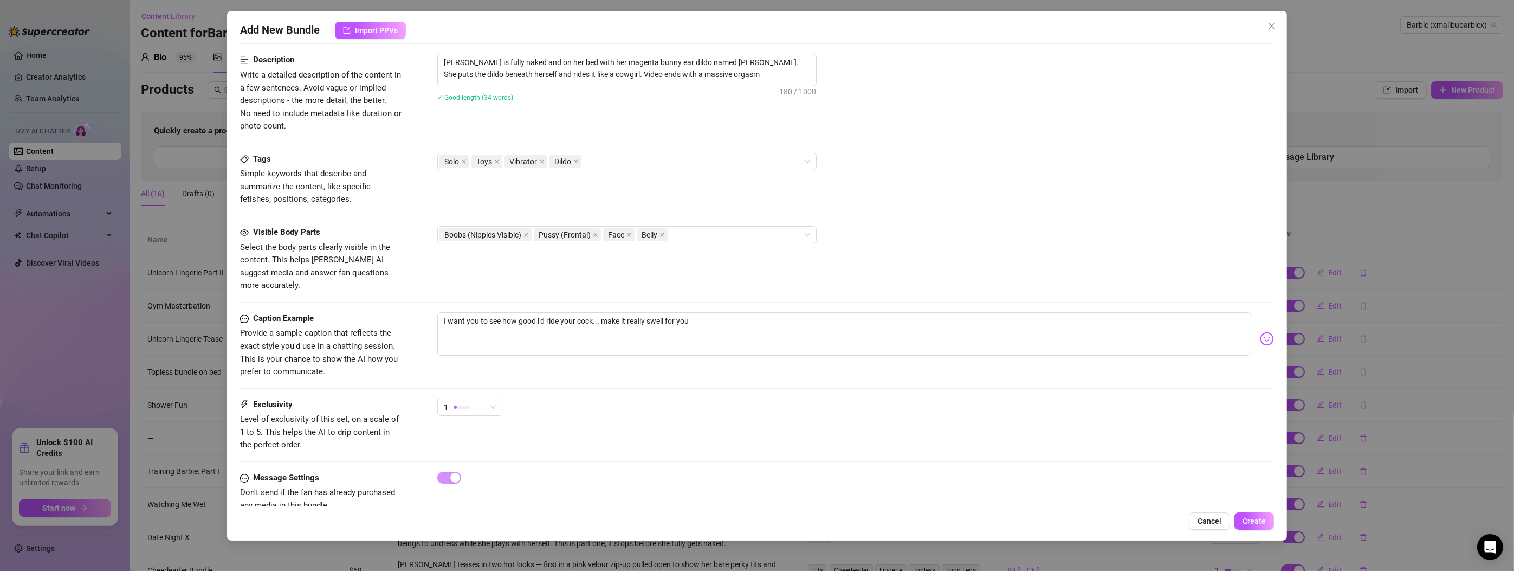
scroll to position [440, 0]
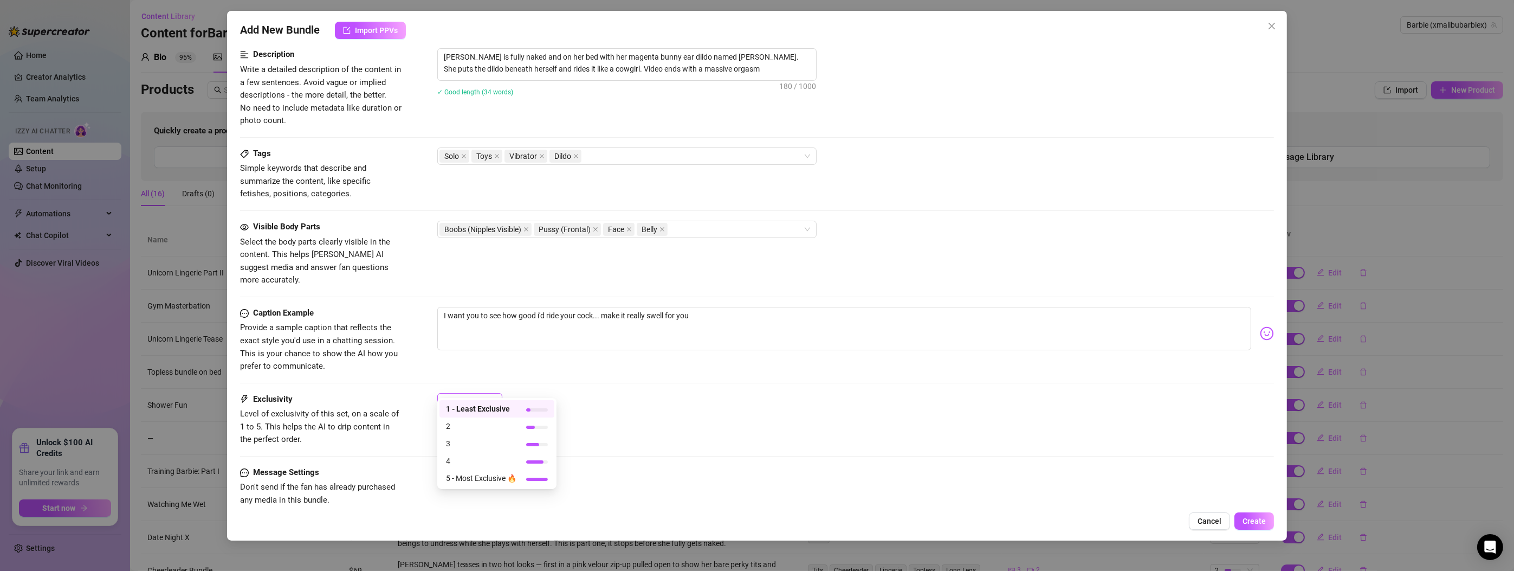
click at [478, 393] on div "1" at bounding box center [465, 401] width 42 height 16
click at [476, 481] on span "5 - Most Exclusive 🔥" at bounding box center [481, 478] width 70 height 12
click at [1251, 518] on span "Create" at bounding box center [1254, 520] width 23 height 9
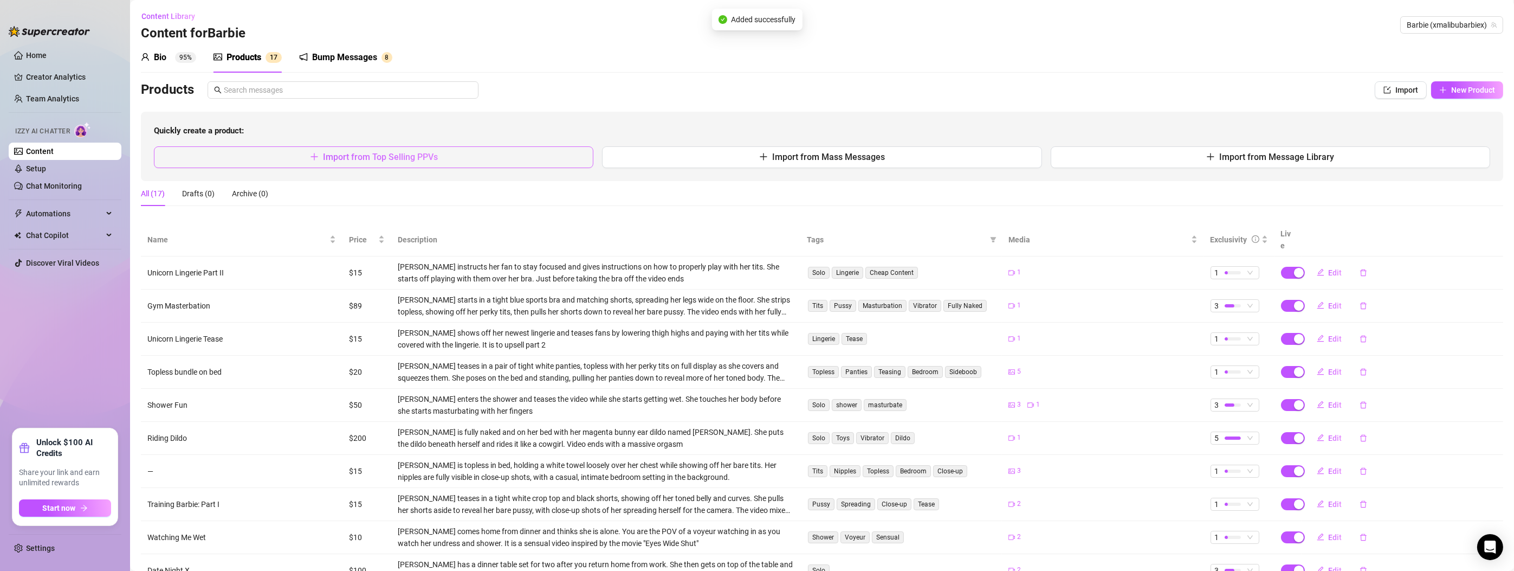
click at [386, 148] on button "Import from Top Selling PPVs" at bounding box center [373, 157] width 439 height 22
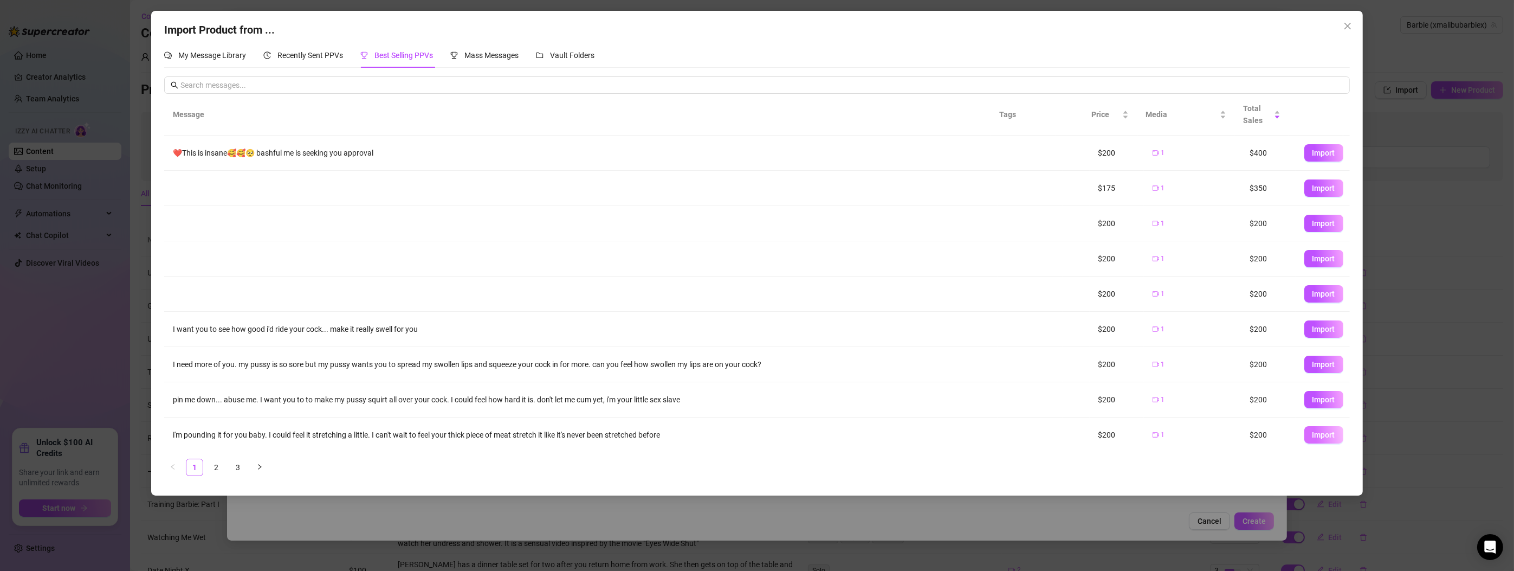
click at [1325, 434] on span "Import" at bounding box center [1324, 434] width 23 height 9
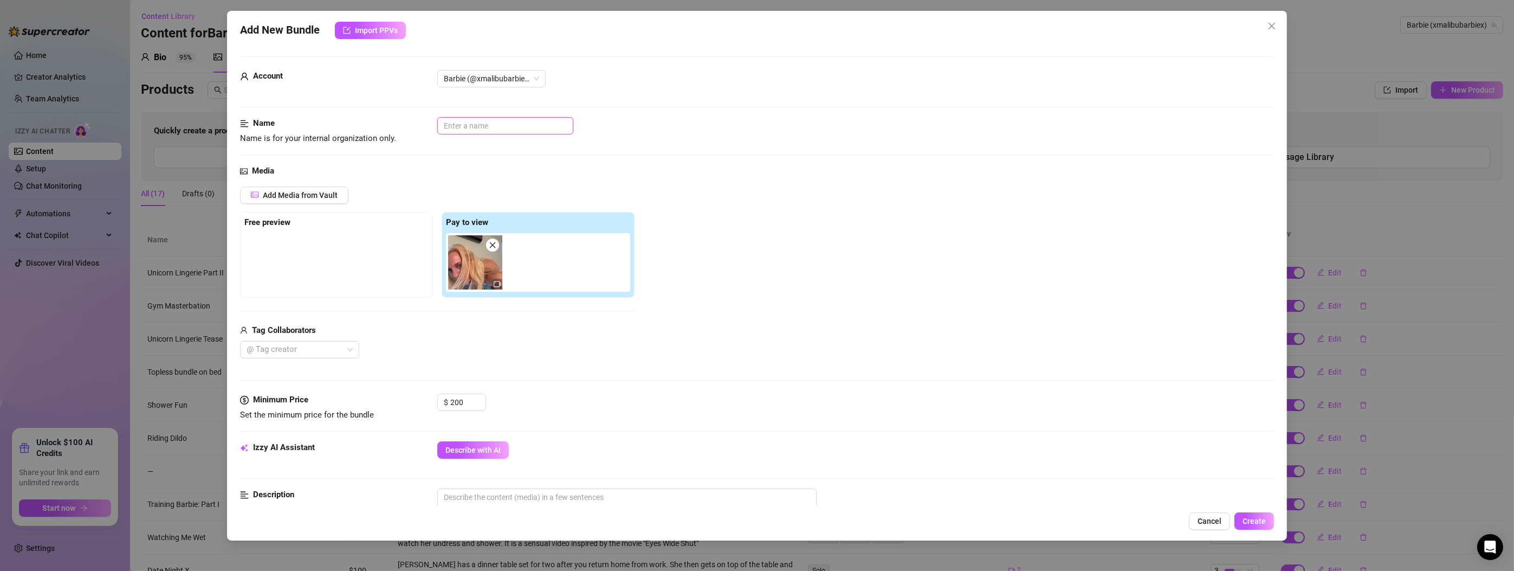
click at [500, 129] on input "text" at bounding box center [505, 125] width 136 height 17
click at [607, 416] on div "$ 200" at bounding box center [855, 406] width 837 height 27
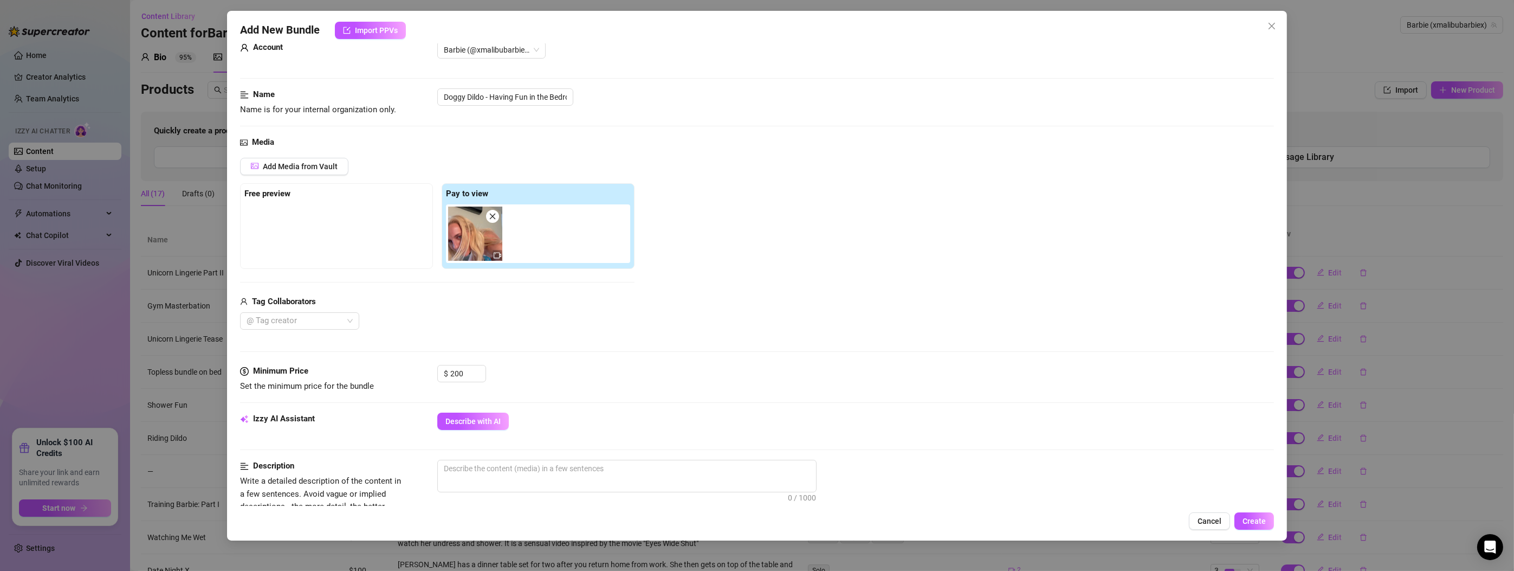
scroll to position [29, 0]
click at [486, 418] on span "Describe with AI" at bounding box center [472, 420] width 55 height 9
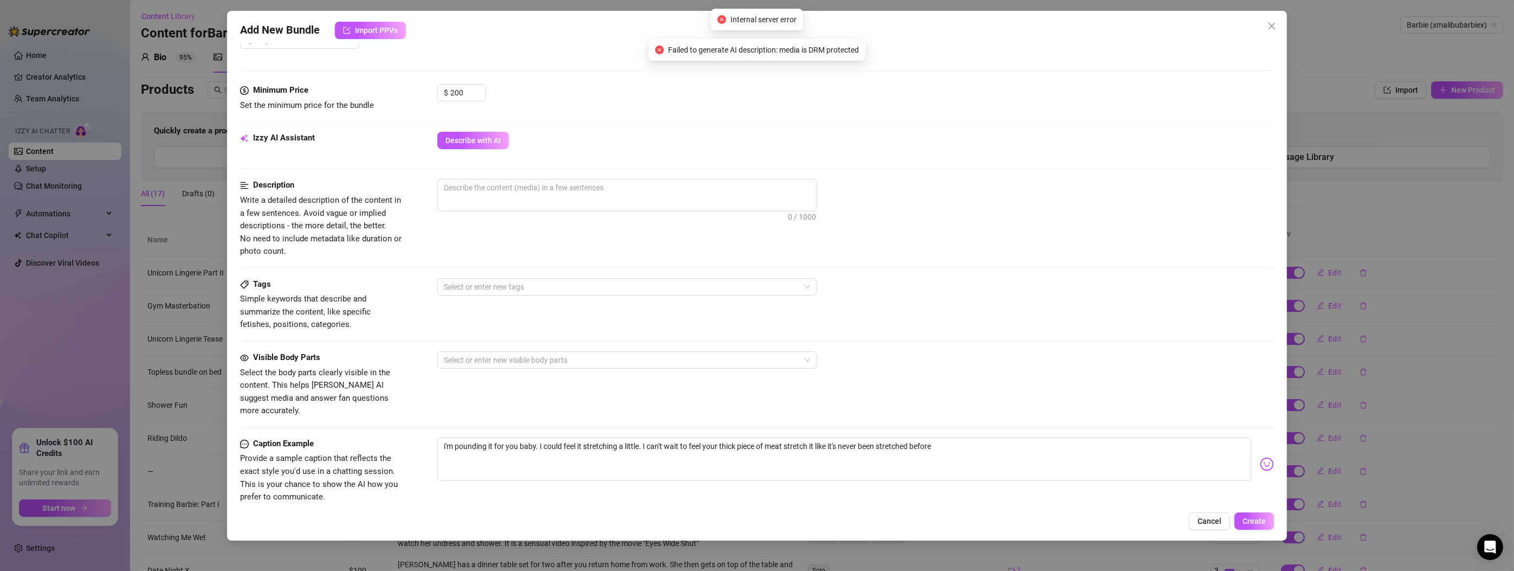
scroll to position [333, 0]
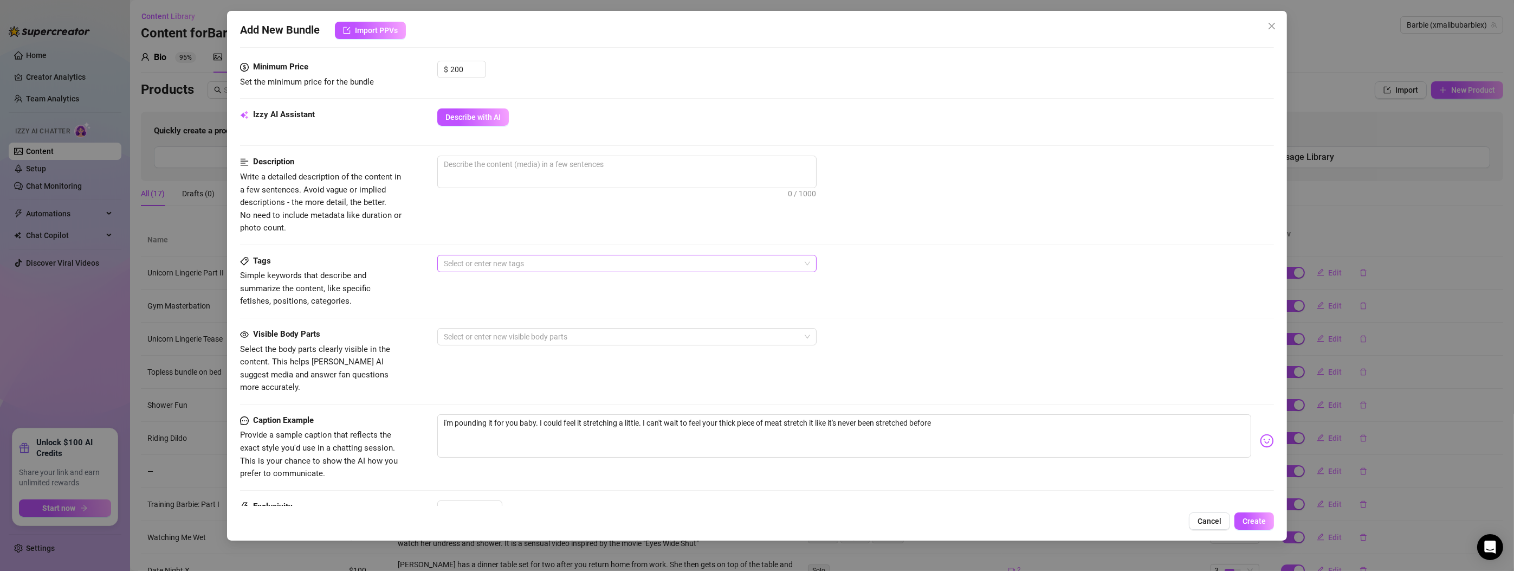
click at [489, 256] on div at bounding box center [621, 263] width 364 height 15
click at [457, 300] on div "Solo" at bounding box center [627, 301] width 362 height 12
click at [456, 316] on div "Toys" at bounding box center [627, 319] width 362 height 12
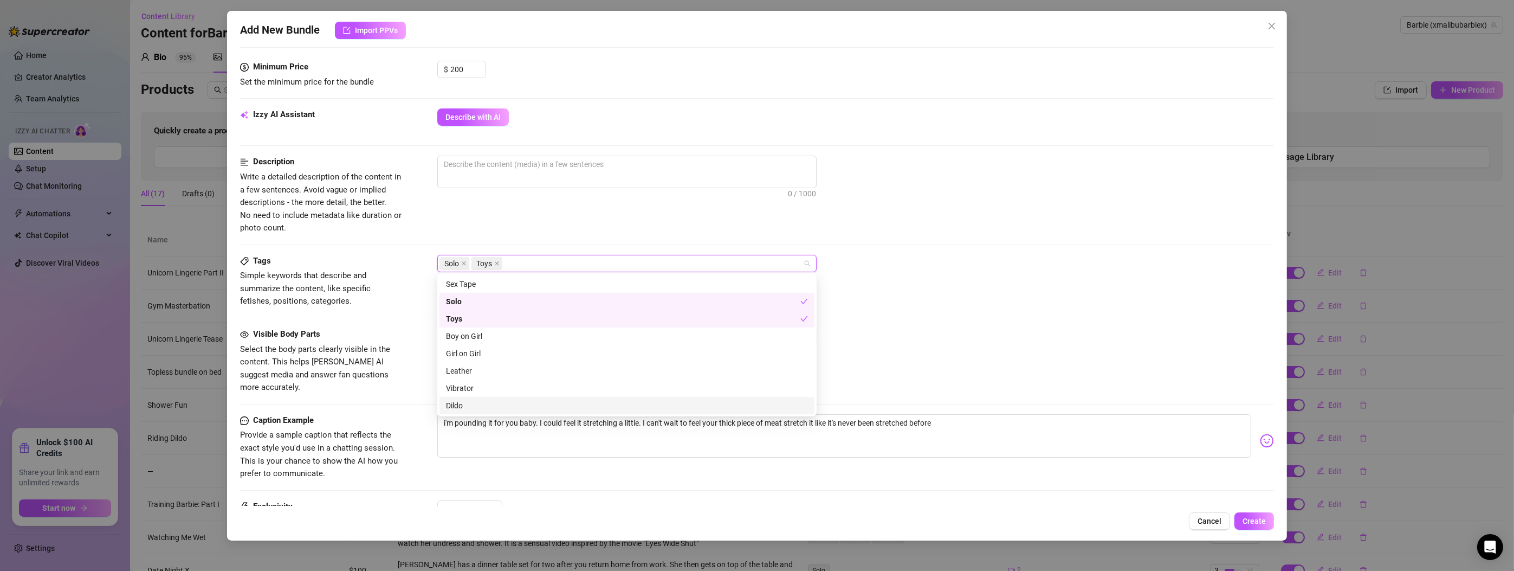
click at [457, 400] on div "Dildo" at bounding box center [627, 405] width 362 height 12
click at [463, 386] on div "Vibrator" at bounding box center [627, 388] width 362 height 12
click at [466, 333] on div "Orgasm" at bounding box center [627, 337] width 362 height 12
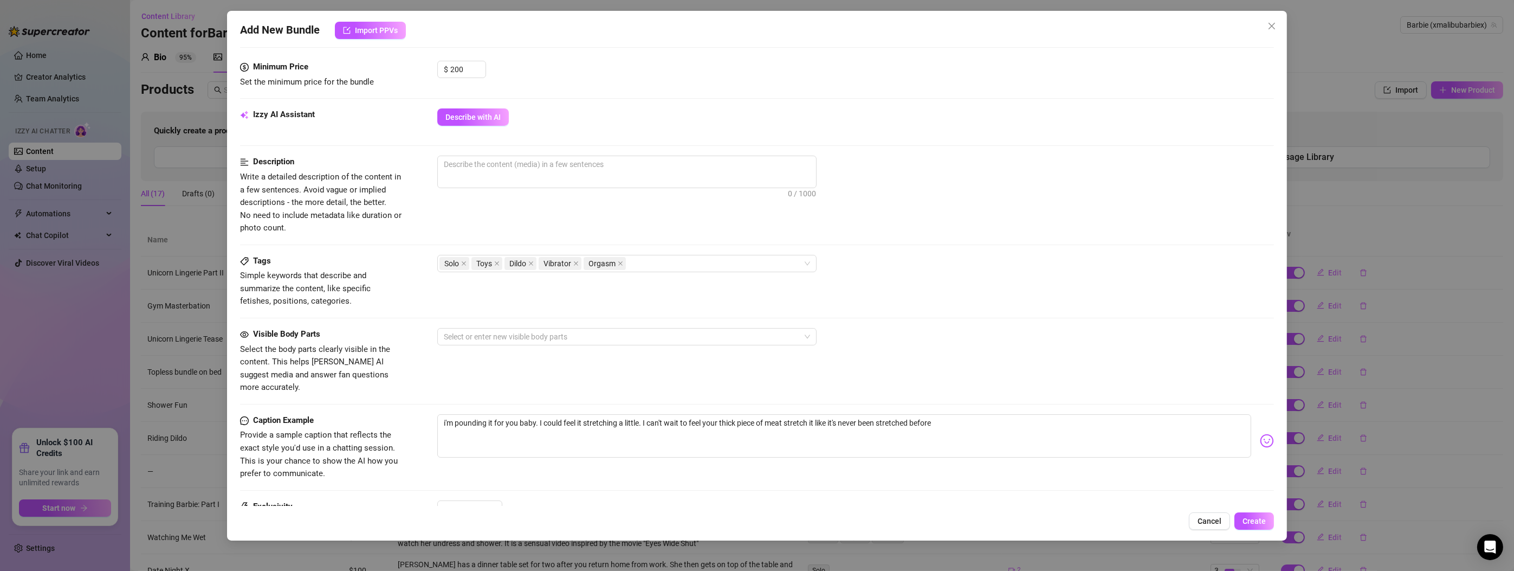
click at [1019, 318] on div "Tags Simple keywords that describe and summarize the content, like specific fet…" at bounding box center [757, 291] width 1034 height 73
click at [486, 339] on div at bounding box center [621, 336] width 364 height 15
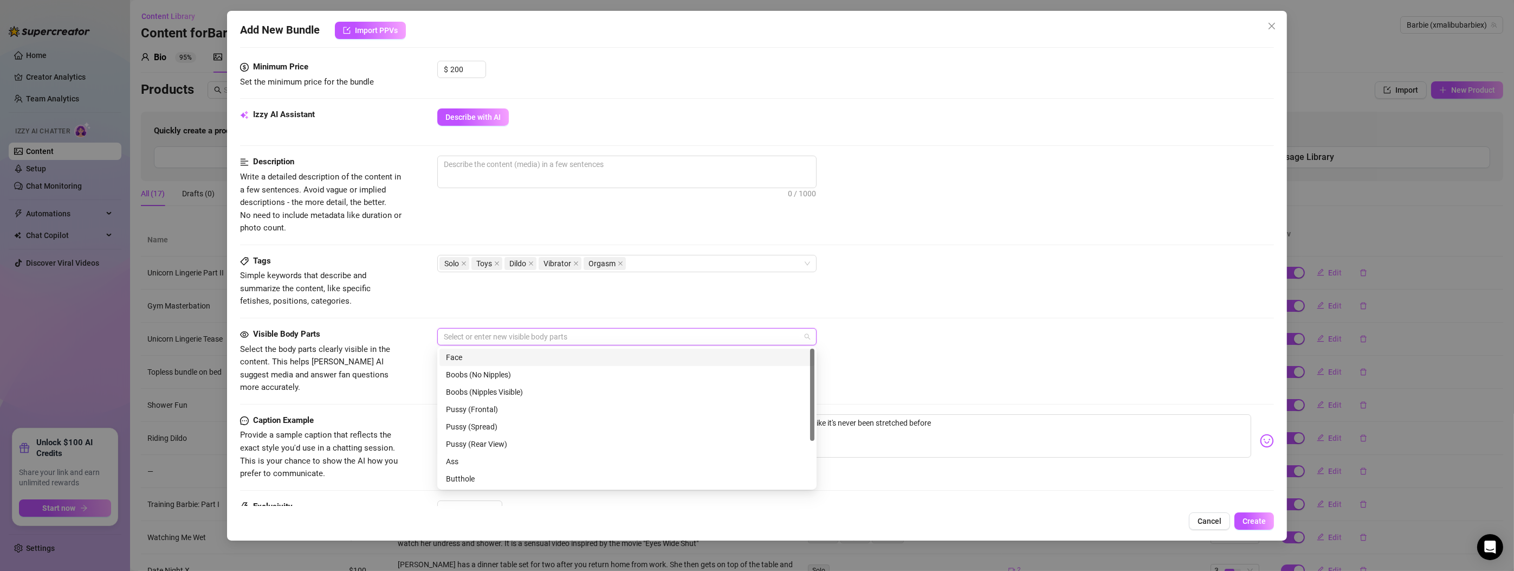
click at [455, 350] on div "Face" at bounding box center [626, 356] width 375 height 17
click at [466, 392] on div "Boobs (Nipples Visible)" at bounding box center [627, 392] width 362 height 12
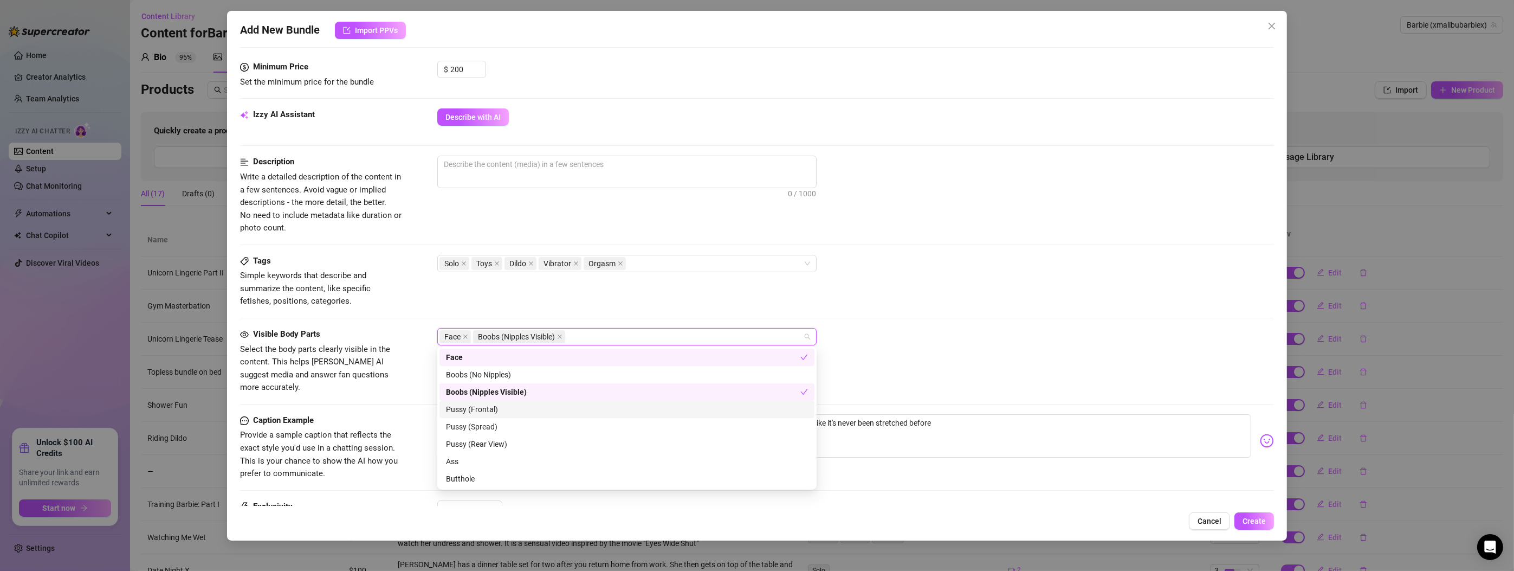
click at [488, 409] on div "Pussy (Frontal)" at bounding box center [627, 409] width 362 height 12
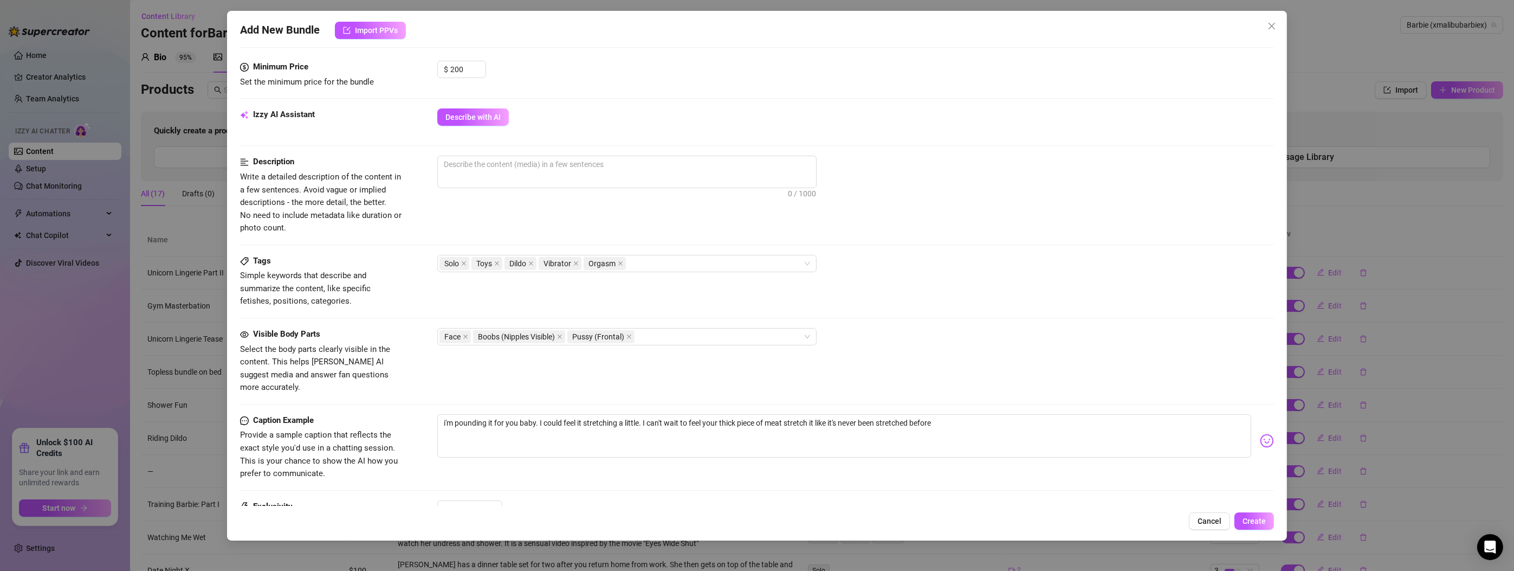
click at [964, 379] on div "Visible Body Parts Select the body parts clearly visible in the content. This h…" at bounding box center [757, 361] width 1034 height 66
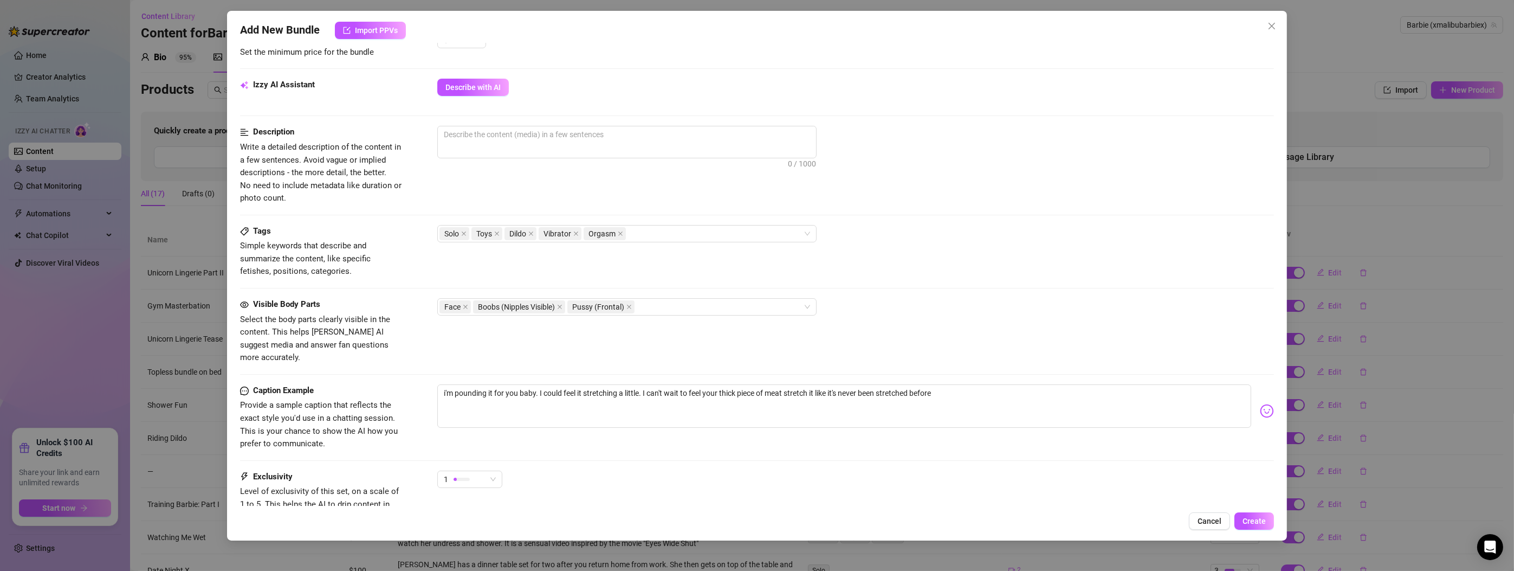
scroll to position [364, 0]
click at [470, 469] on div "1" at bounding box center [465, 477] width 42 height 16
click at [542, 551] on div at bounding box center [537, 555] width 22 height 10
drag, startPoint x: 484, startPoint y: 135, endPoint x: 490, endPoint y: 140, distance: 7.7
click at [484, 135] on textarea at bounding box center [627, 133] width 378 height 16
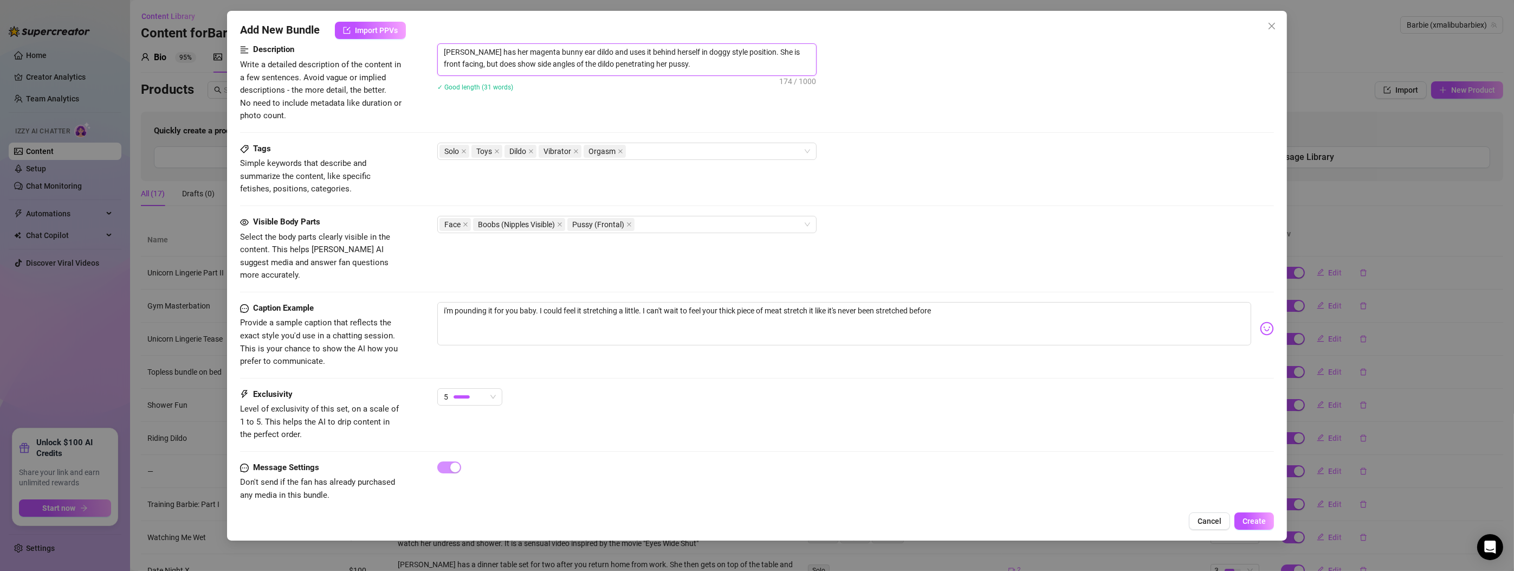
scroll to position [447, 0]
click at [1253, 518] on span "Create" at bounding box center [1254, 520] width 23 height 9
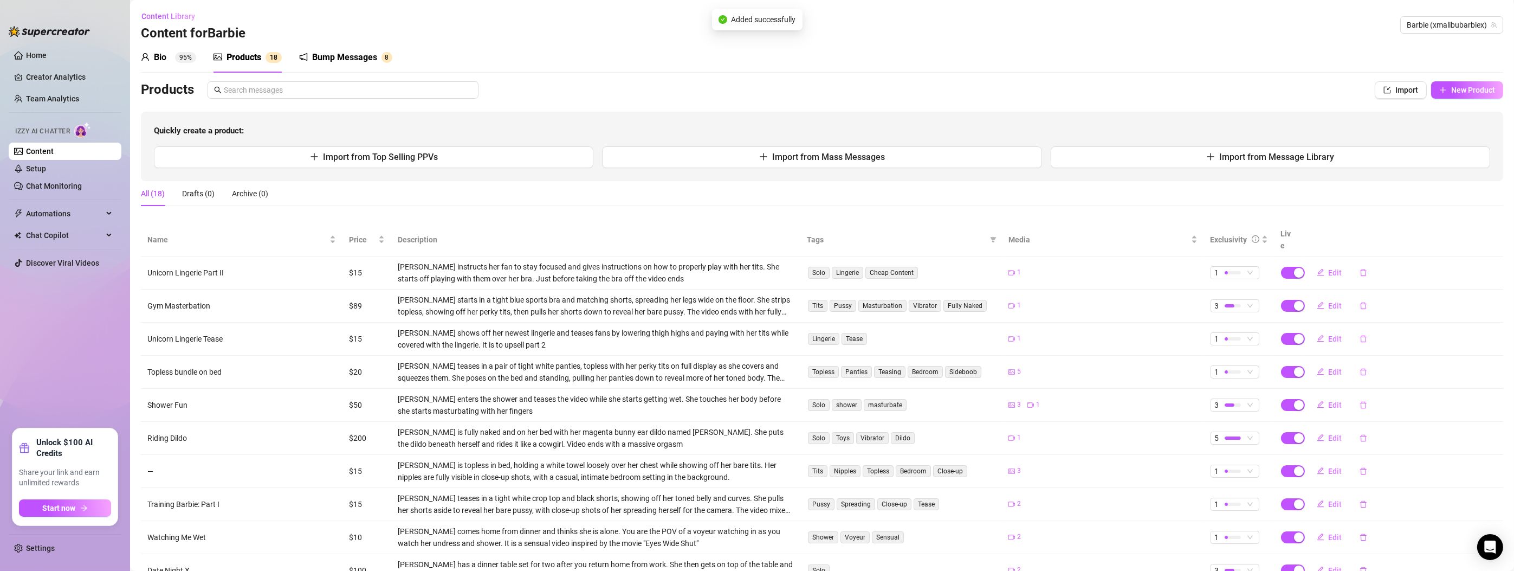
click at [353, 60] on div "Bump Messages" at bounding box center [344, 57] width 65 height 13
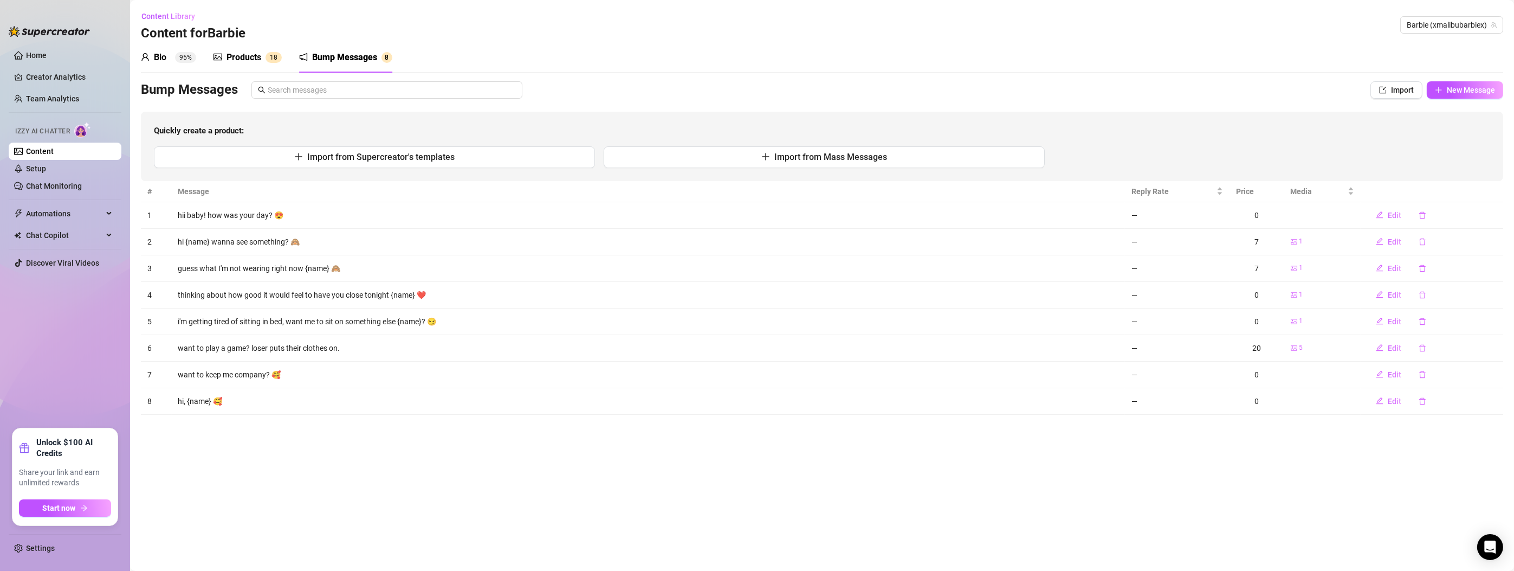
click at [803, 143] on div "Quickly create a product: Import from Supercreator's templates Import from Mass…" at bounding box center [822, 146] width 1362 height 69
click at [810, 152] on span "Import from Mass Messages" at bounding box center [830, 157] width 113 height 10
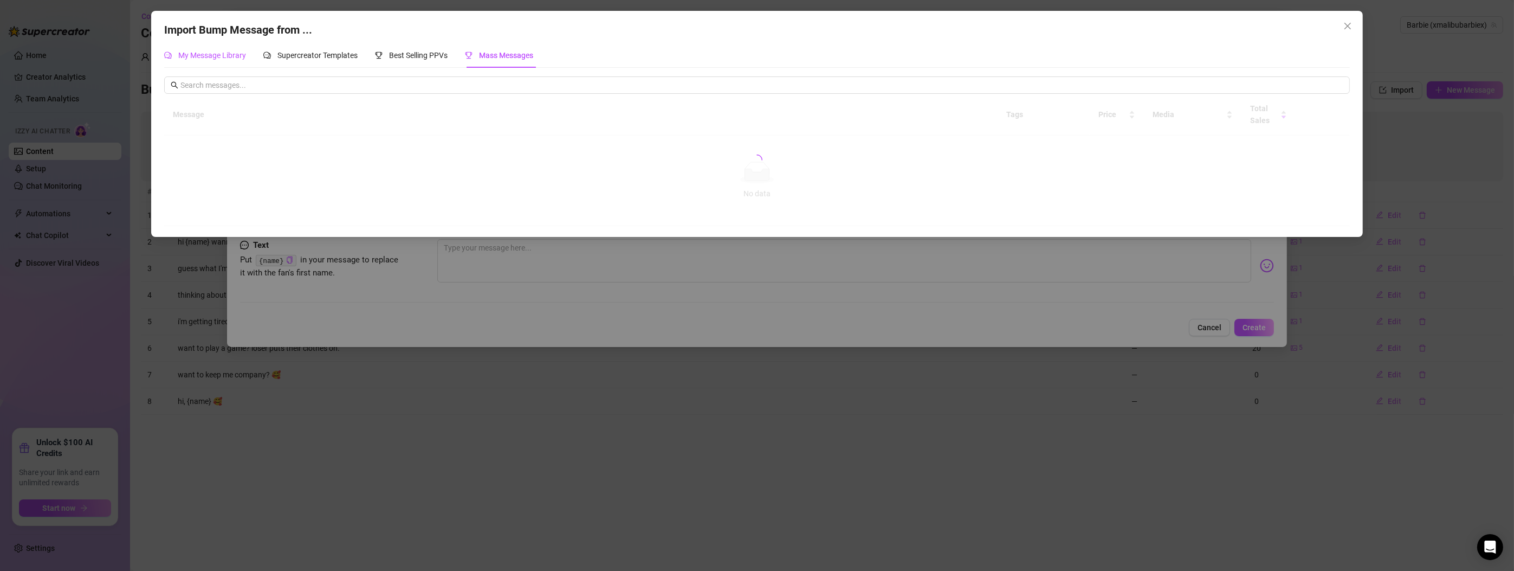
click at [204, 51] on span "My Message Library" at bounding box center [212, 55] width 68 height 9
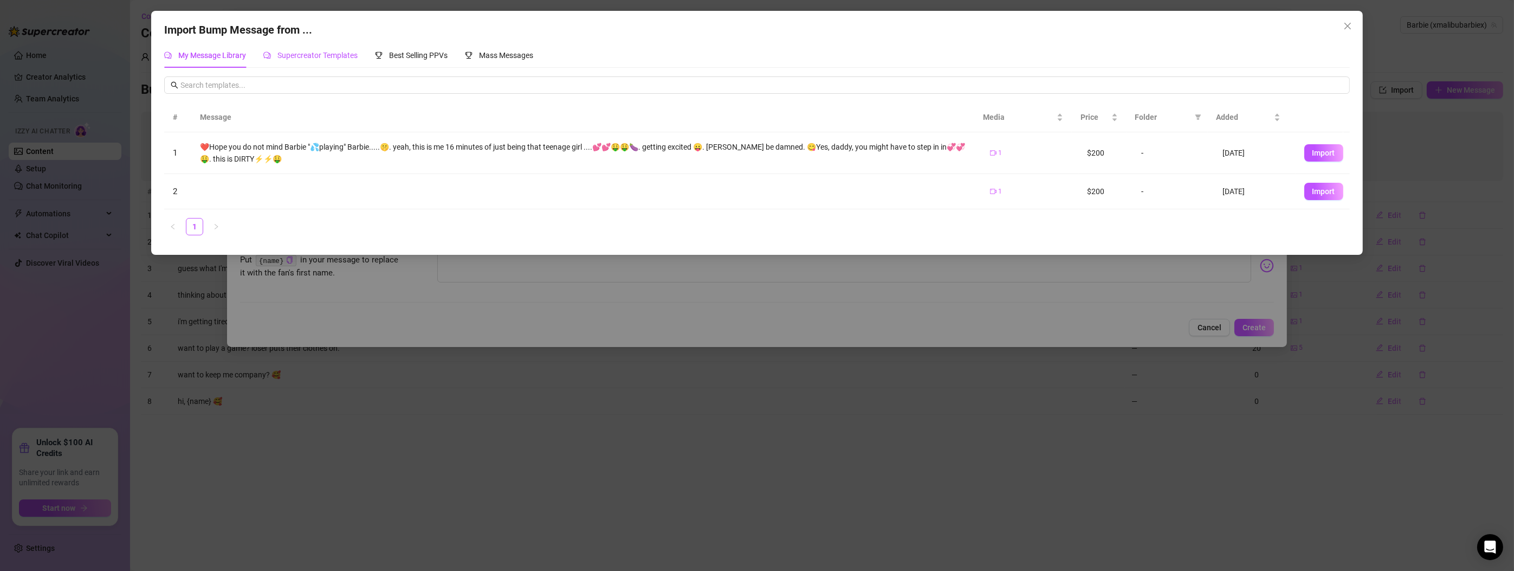
click at [325, 57] on span "Supercreator Templates" at bounding box center [317, 55] width 80 height 9
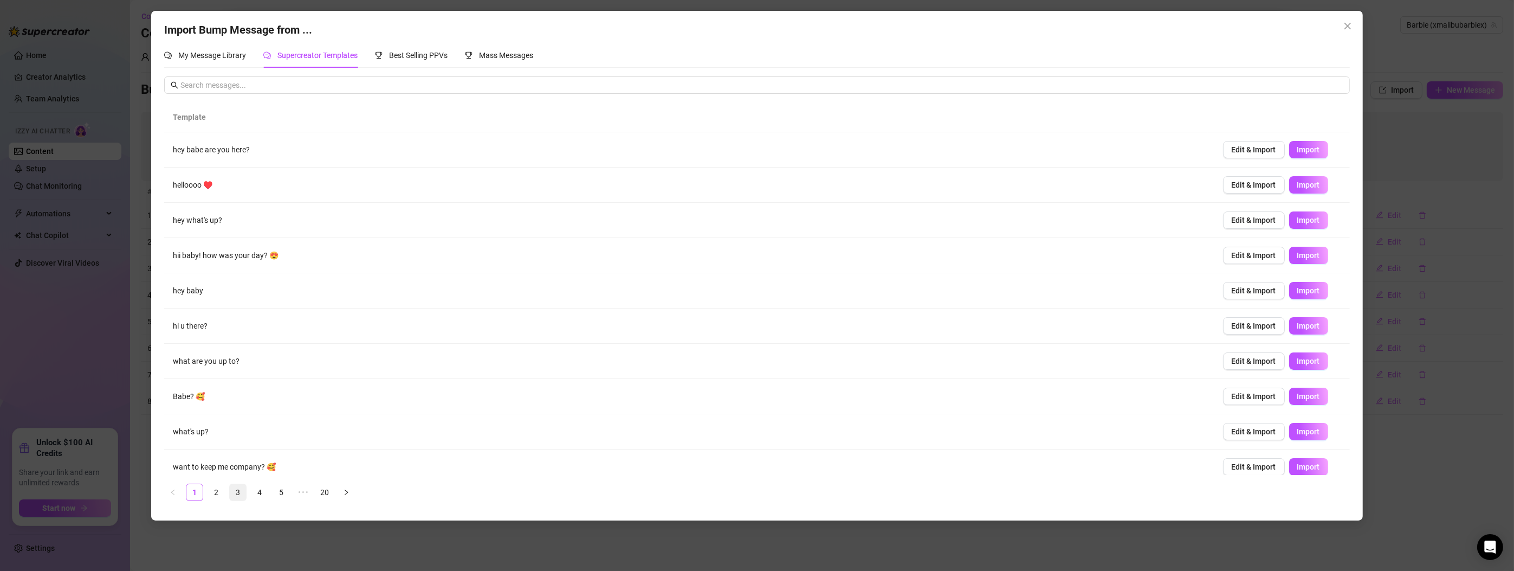
click at [241, 488] on link "3" at bounding box center [238, 492] width 16 height 16
click at [1299, 399] on button "Import" at bounding box center [1308, 395] width 39 height 17
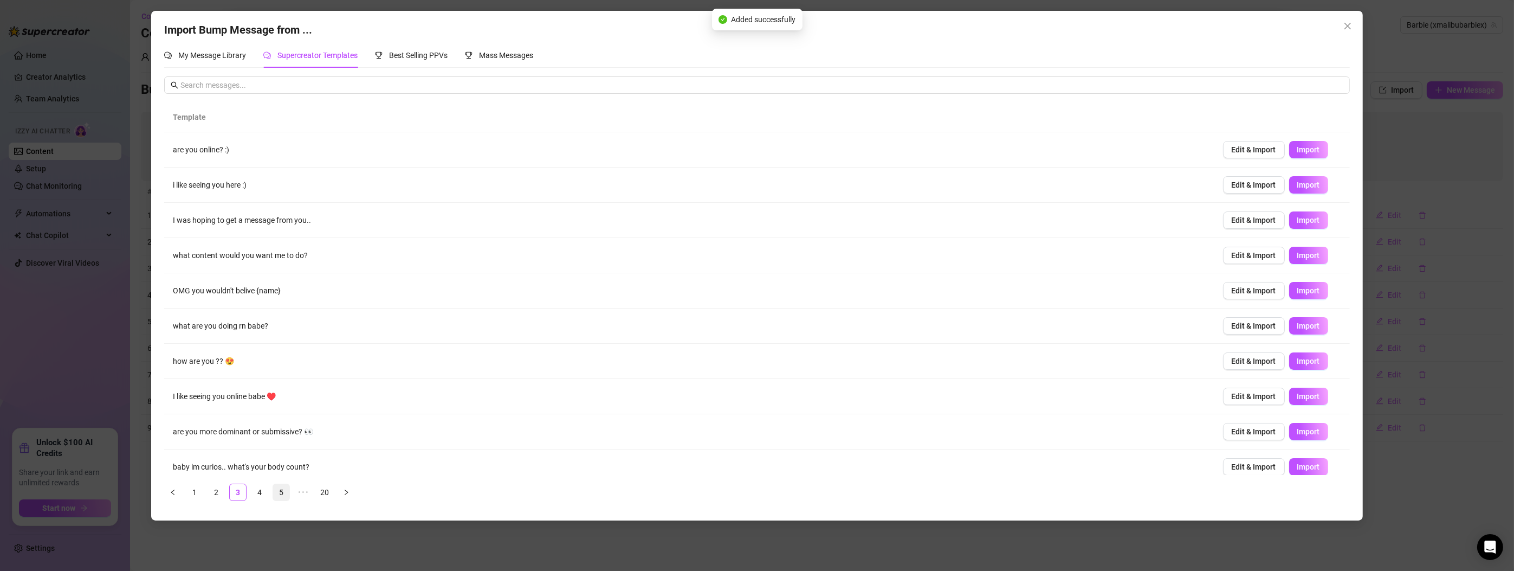
click at [282, 490] on link "5" at bounding box center [281, 492] width 16 height 16
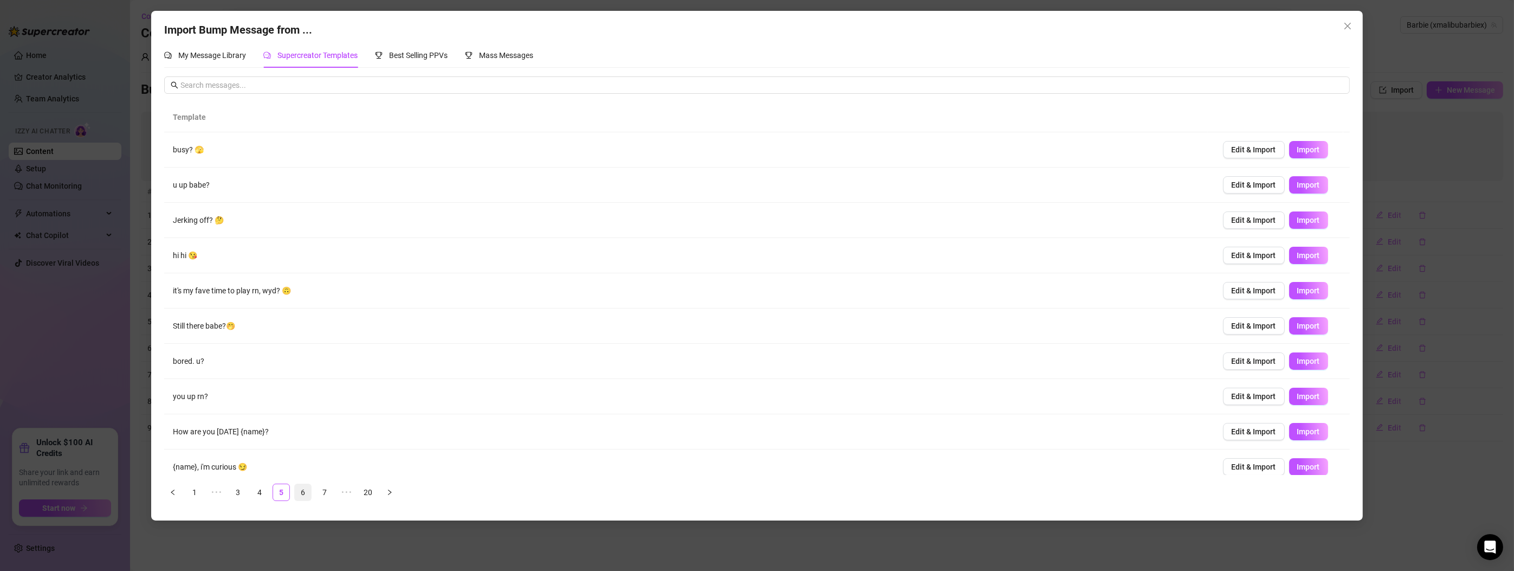
click at [302, 489] on link "6" at bounding box center [303, 492] width 16 height 16
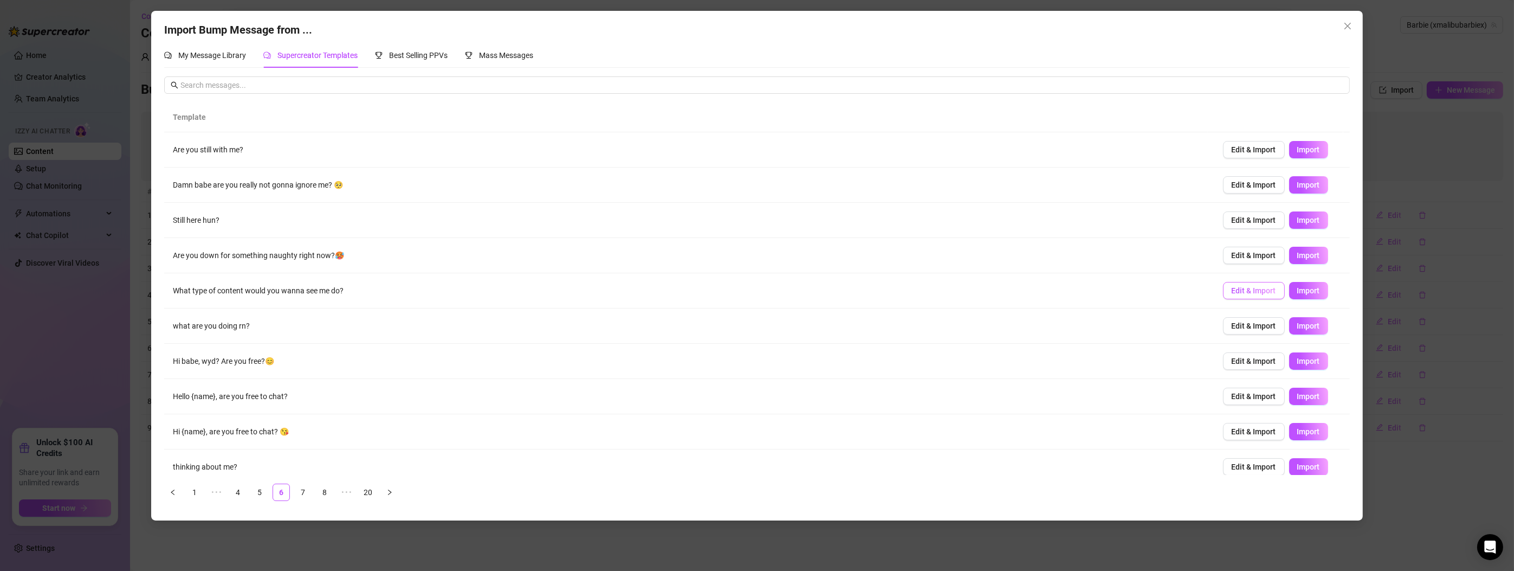
click at [1232, 288] on span "Edit & Import" at bounding box center [1254, 290] width 44 height 9
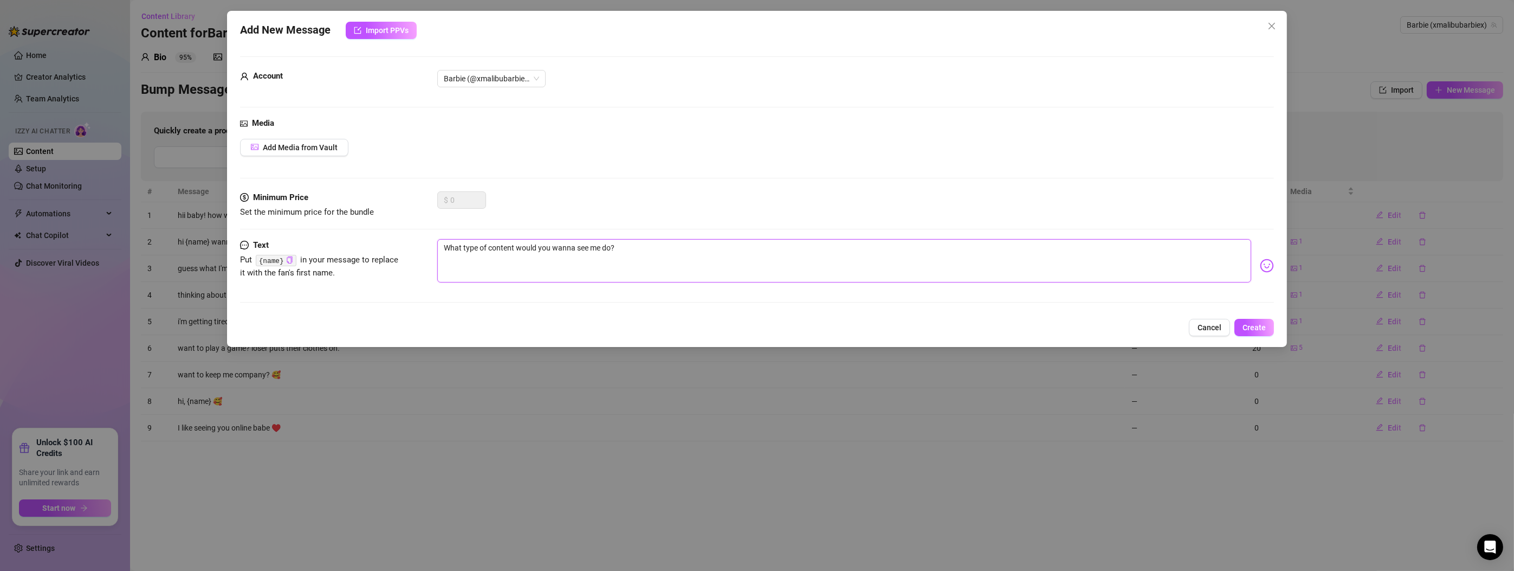
drag, startPoint x: 450, startPoint y: 246, endPoint x: 437, endPoint y: 250, distance: 13.0
click at [437, 250] on textarea "What type of content would you wanna see me do?" at bounding box center [844, 260] width 814 height 43
click at [640, 253] on textarea "what type of content would you wanna see me do?" at bounding box center [844, 260] width 814 height 43
click at [1260, 263] on img at bounding box center [1267, 265] width 14 height 14
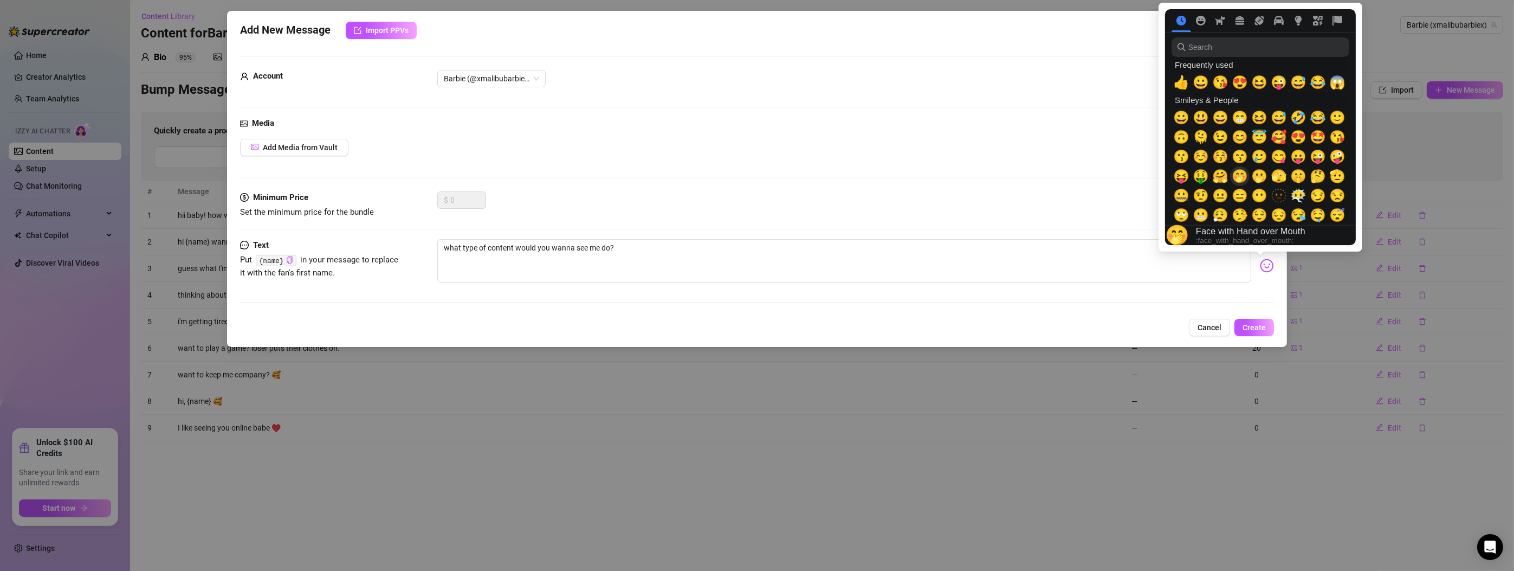
click at [1239, 179] on span "🤭" at bounding box center [1240, 176] width 16 height 15
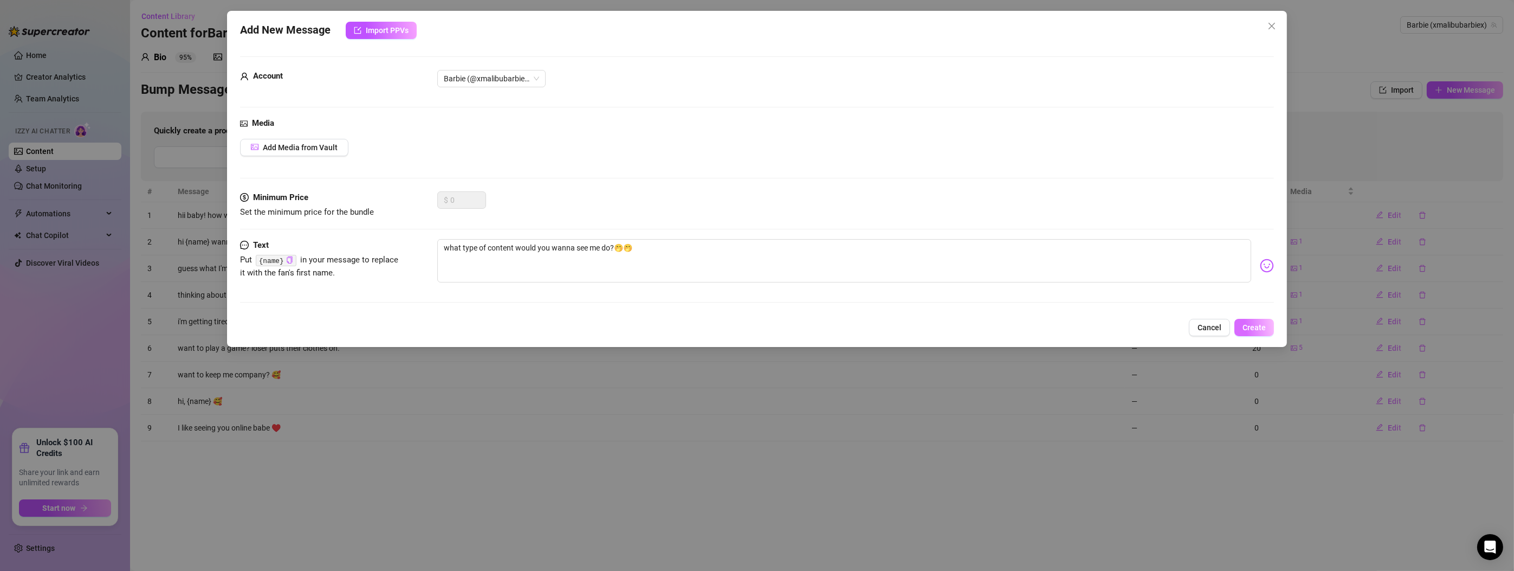
click at [1254, 323] on span "Create" at bounding box center [1254, 327] width 23 height 9
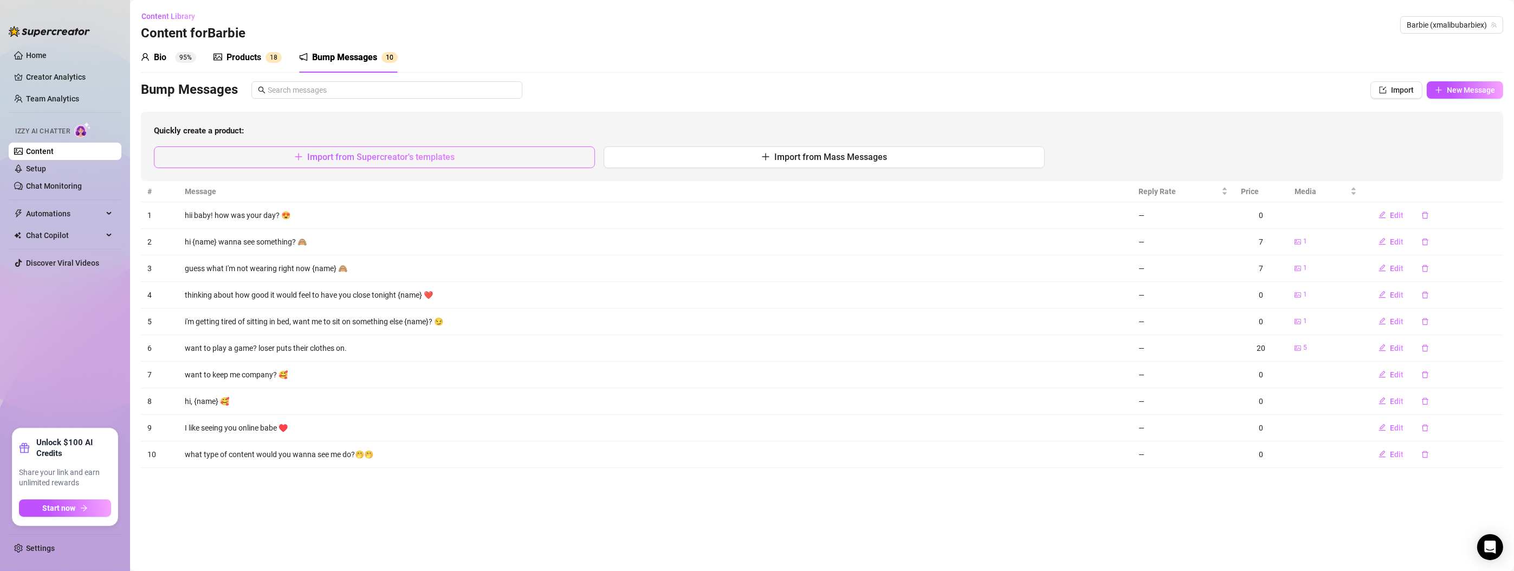
click at [375, 158] on span "Import from Supercreator's templates" at bounding box center [380, 157] width 147 height 10
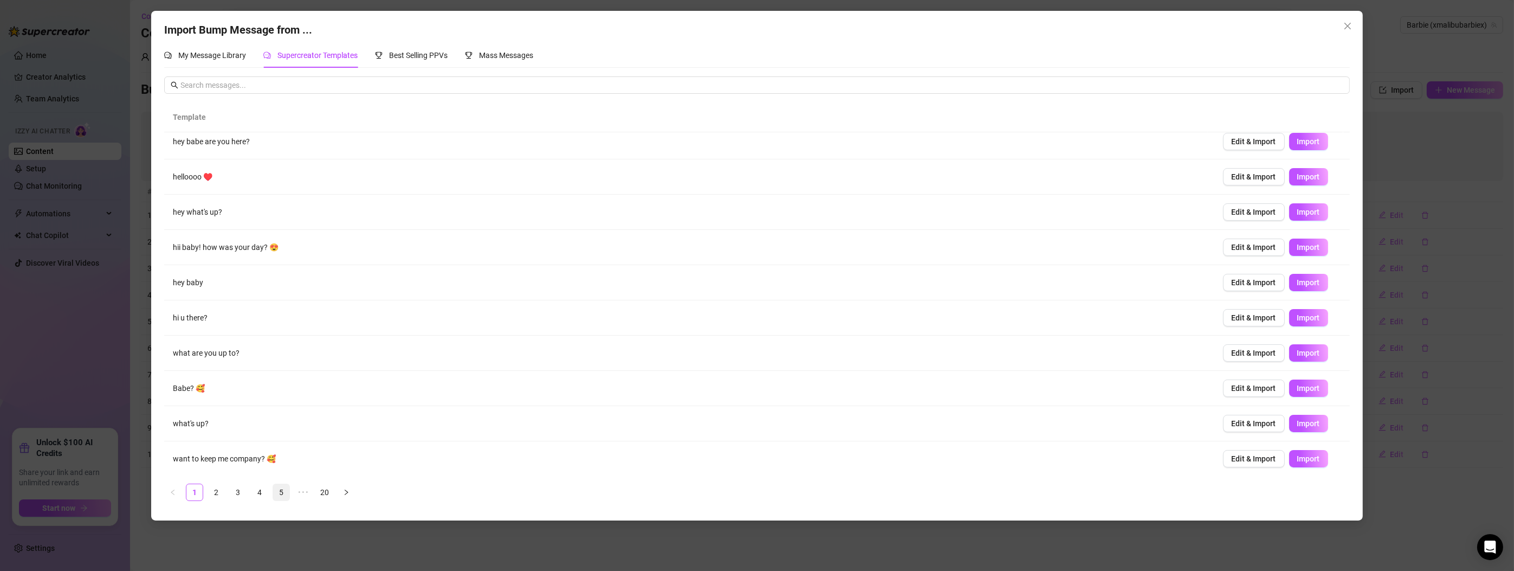
click at [281, 489] on link "5" at bounding box center [281, 492] width 16 height 16
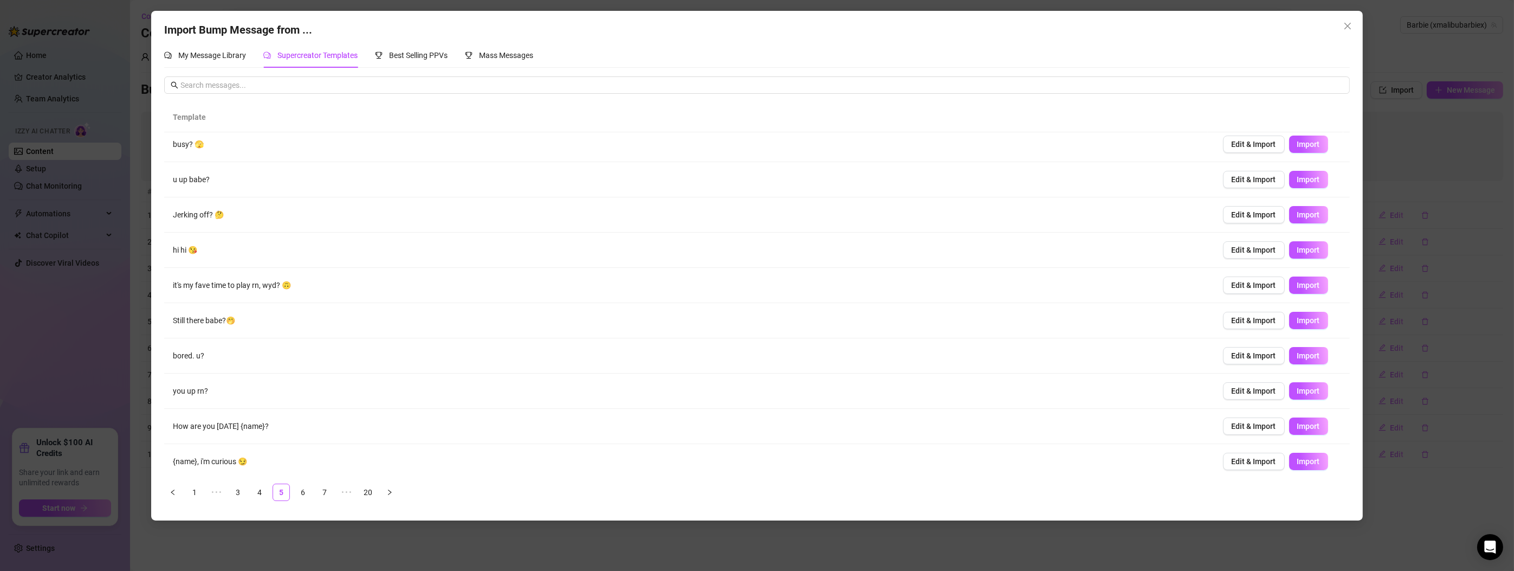
scroll to position [8, 0]
click at [305, 490] on link "6" at bounding box center [303, 492] width 16 height 16
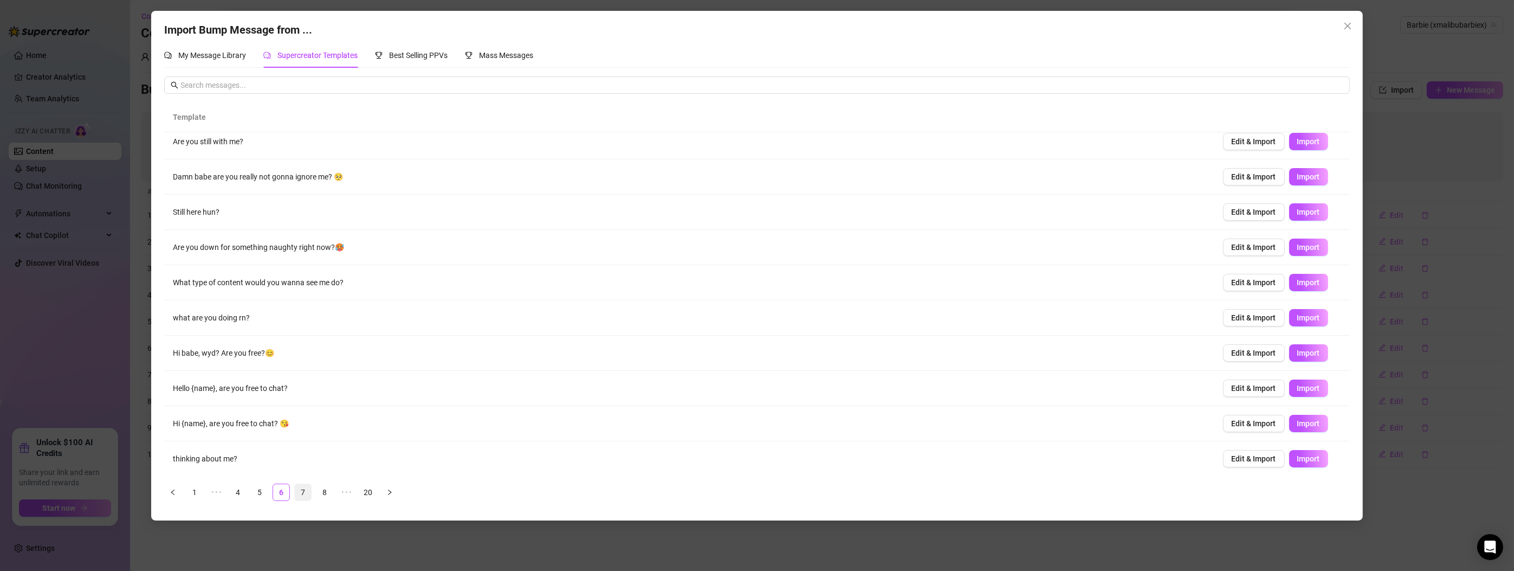
click at [305, 493] on link "7" at bounding box center [303, 492] width 16 height 16
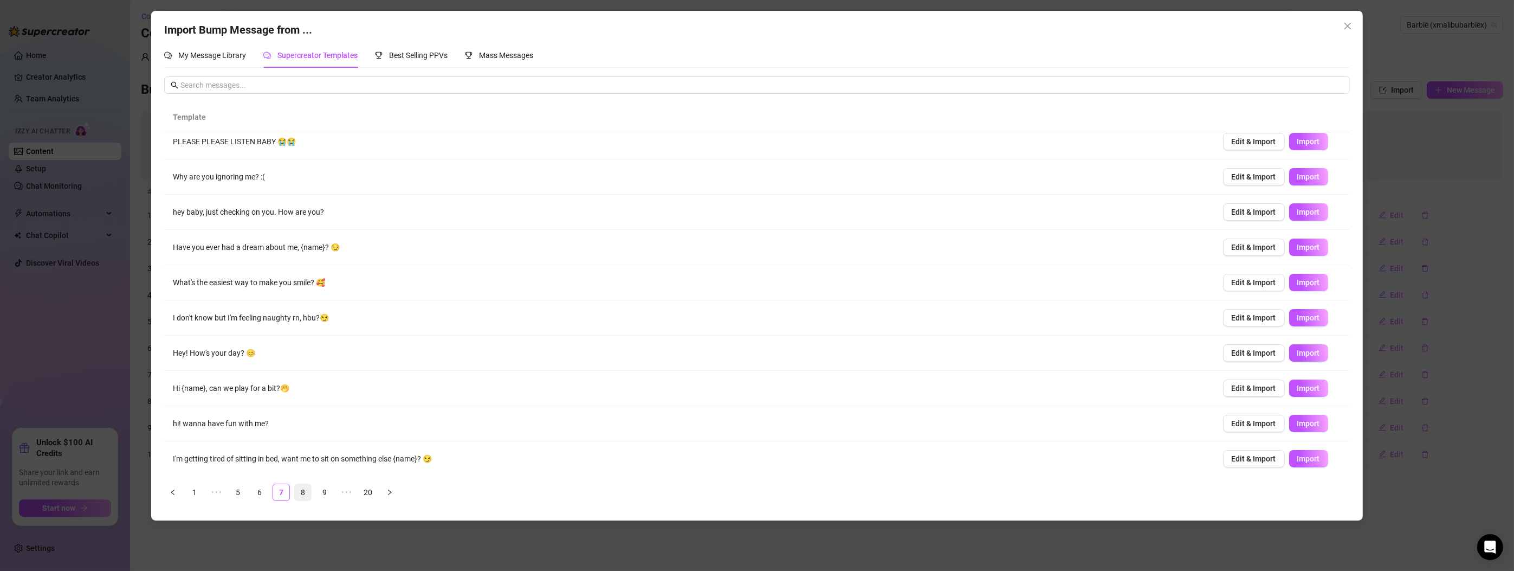
click at [306, 490] on link "8" at bounding box center [303, 492] width 16 height 16
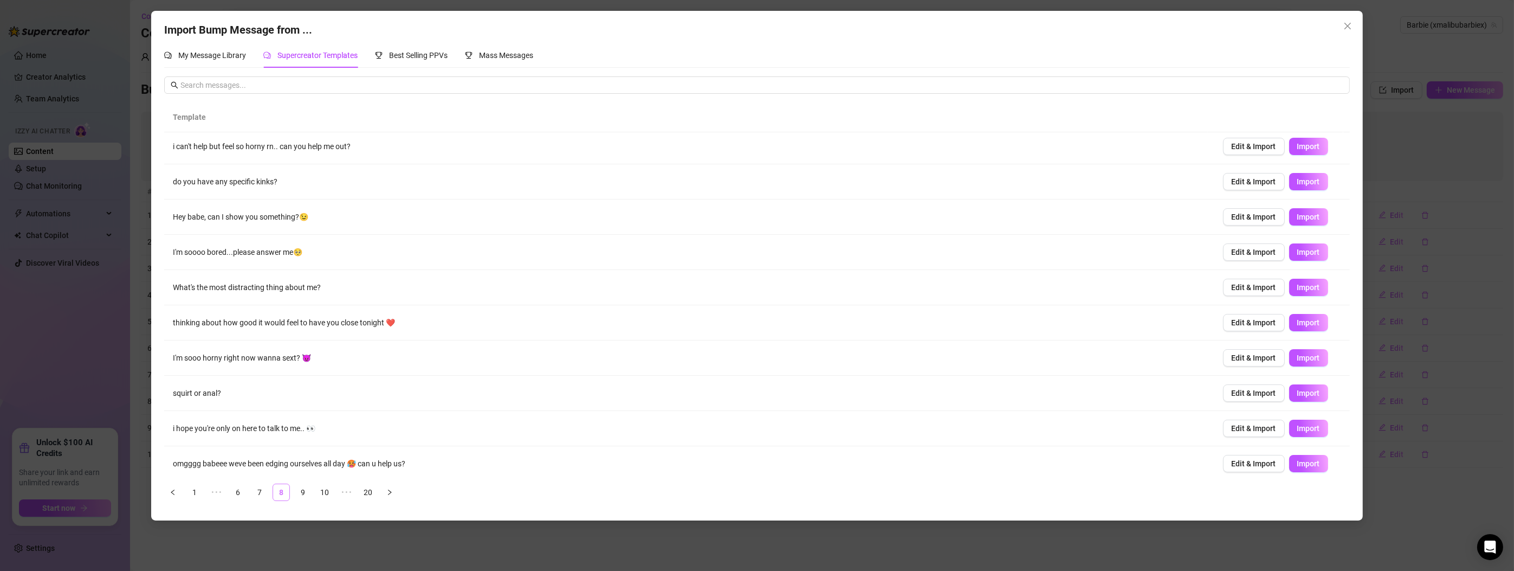
scroll to position [0, 0]
click at [318, 359] on td "I'm sooo horny right now wanna sext? 😈" at bounding box center [689, 361] width 1050 height 35
click at [1297, 361] on span "Import" at bounding box center [1308, 361] width 23 height 9
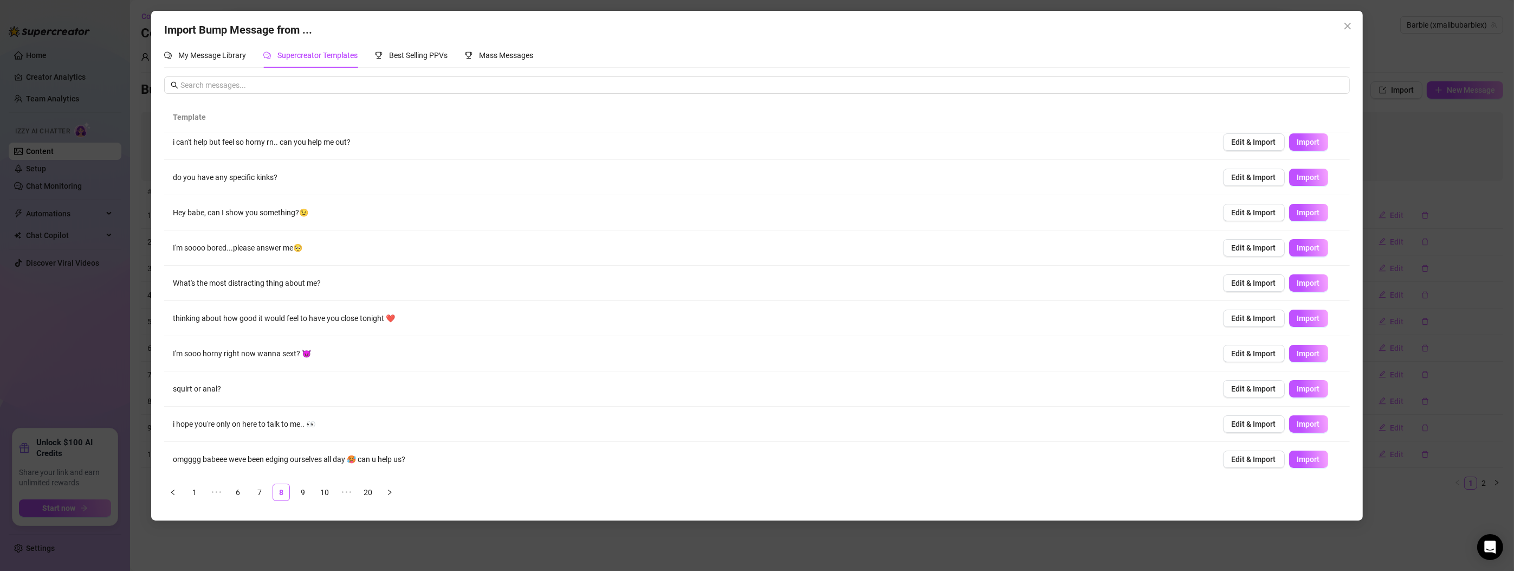
scroll to position [8, 0]
click at [299, 488] on link "9" at bounding box center [303, 492] width 16 height 16
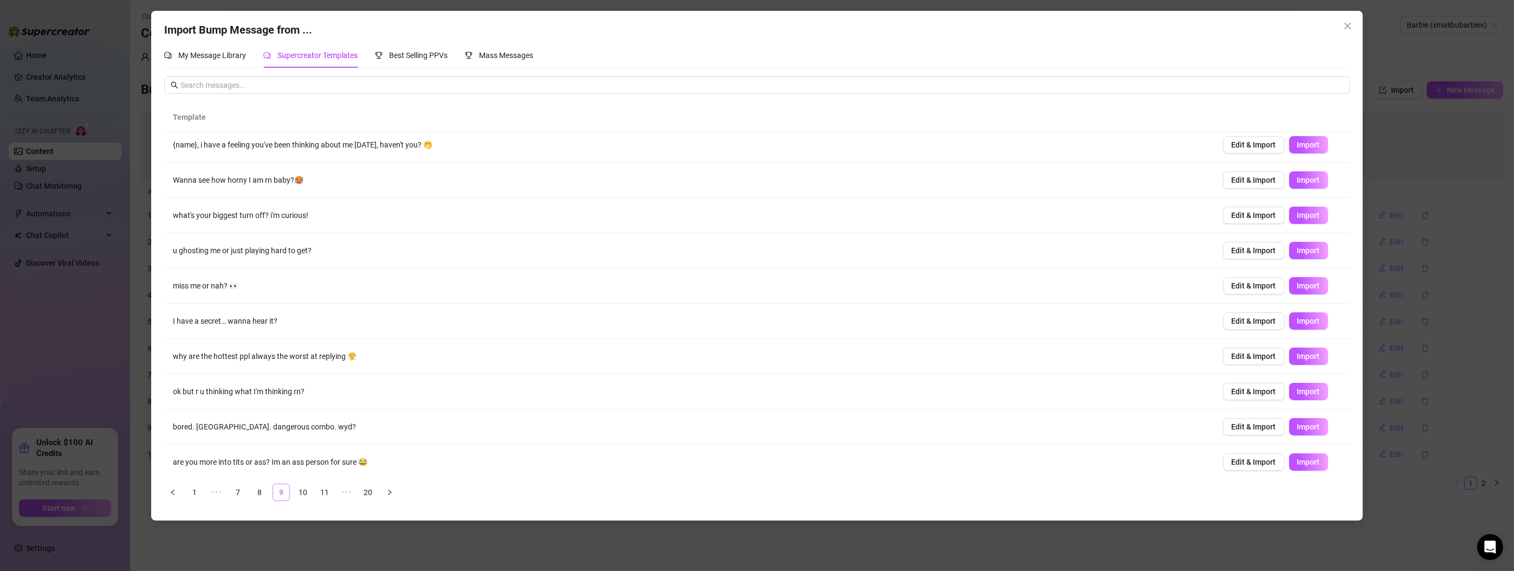
scroll to position [0, 0]
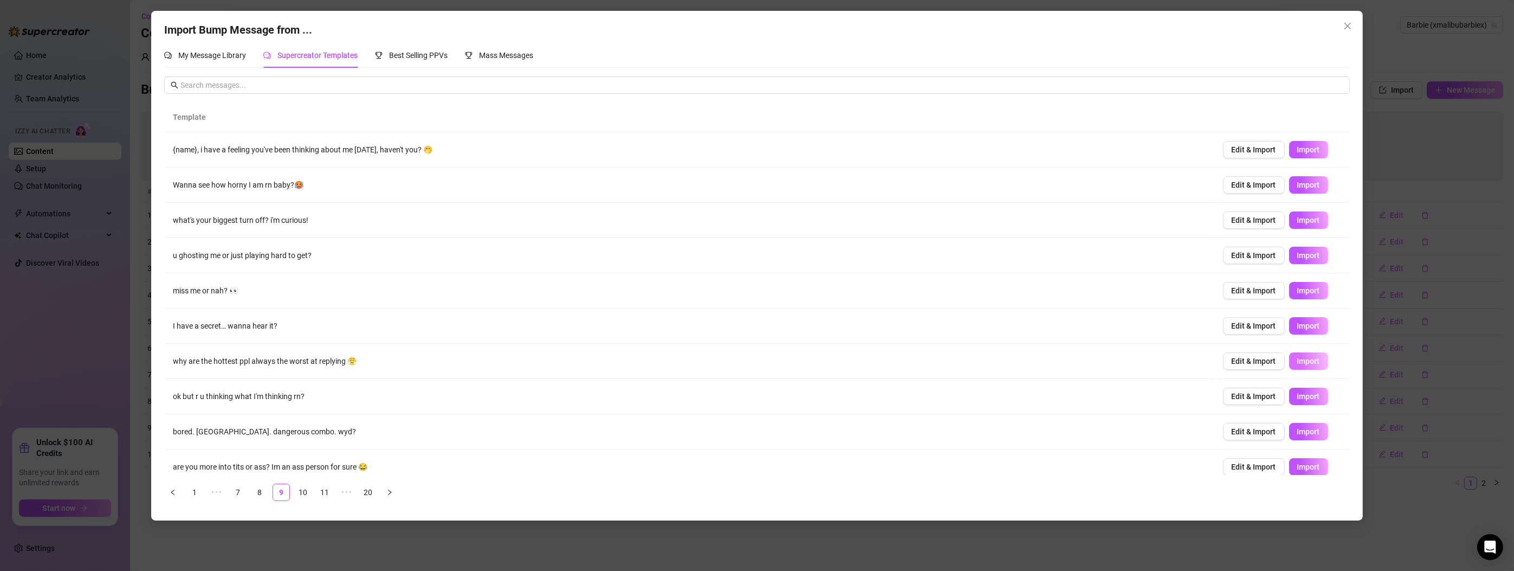
click at [1308, 361] on span "Import" at bounding box center [1308, 361] width 23 height 9
click at [300, 487] on link "10" at bounding box center [303, 492] width 16 height 16
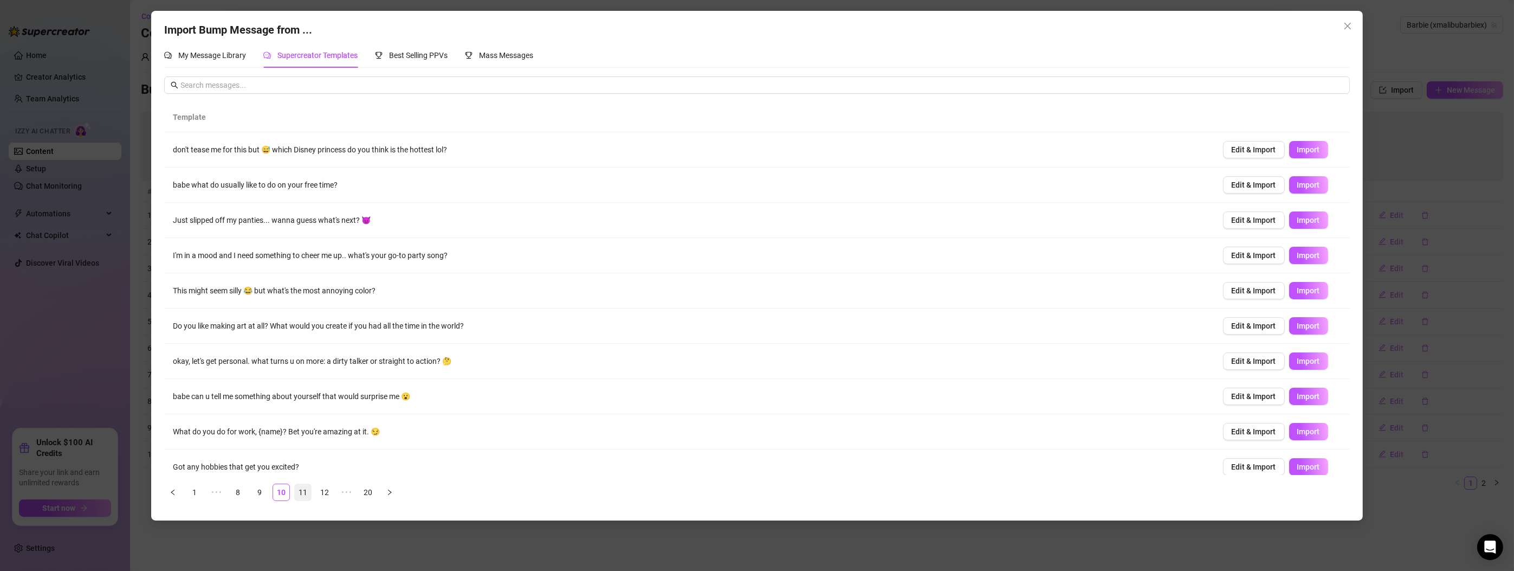
click at [300, 484] on link "11" at bounding box center [303, 492] width 16 height 16
click at [301, 490] on link "12" at bounding box center [303, 492] width 16 height 16
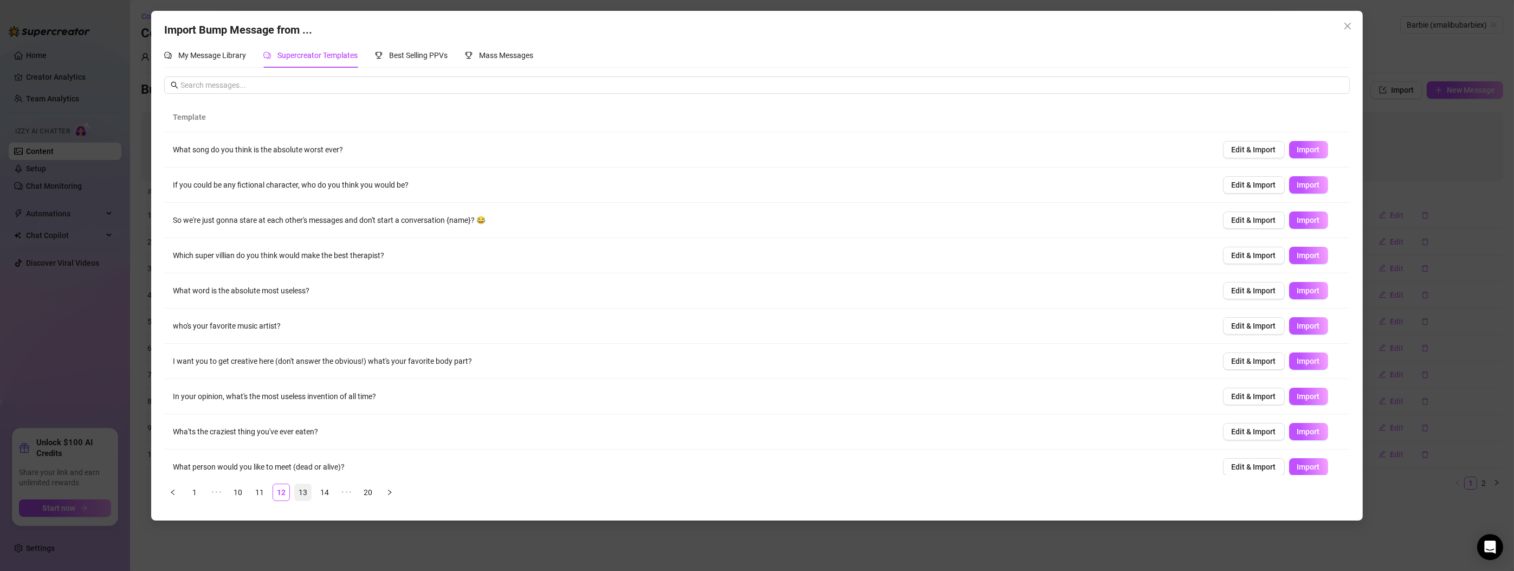
click at [308, 486] on link "13" at bounding box center [303, 492] width 16 height 16
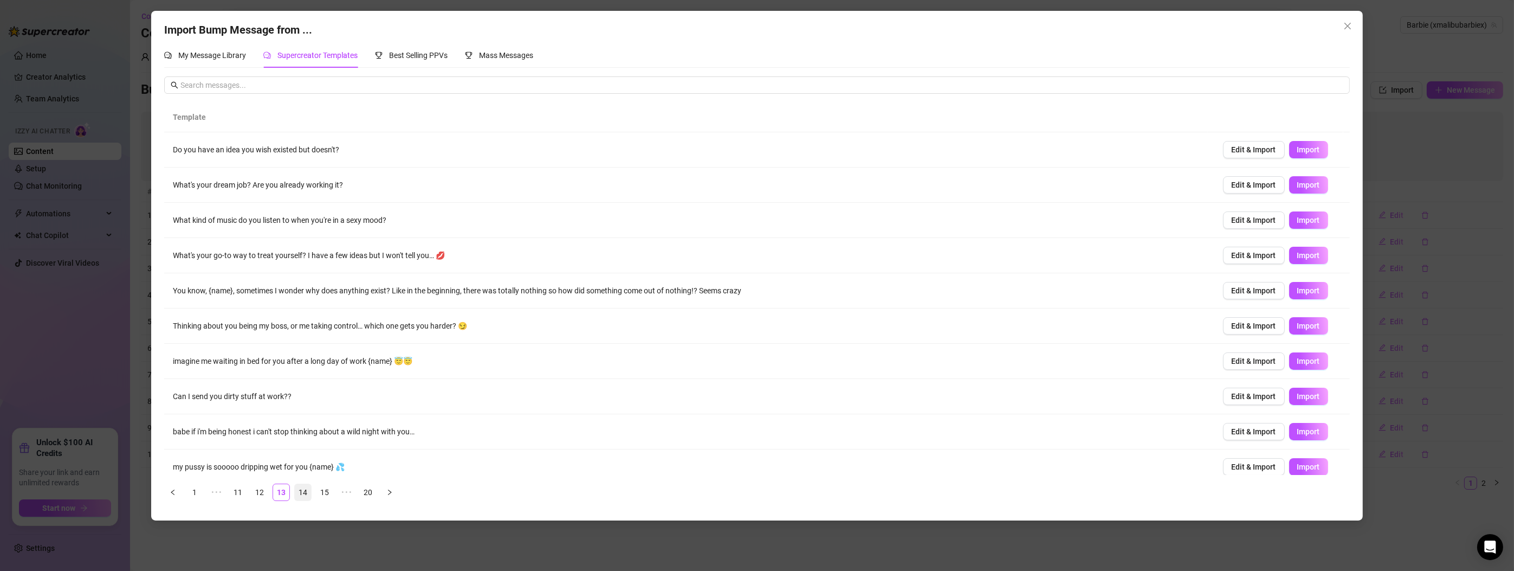
click at [305, 490] on link "14" at bounding box center [303, 492] width 16 height 16
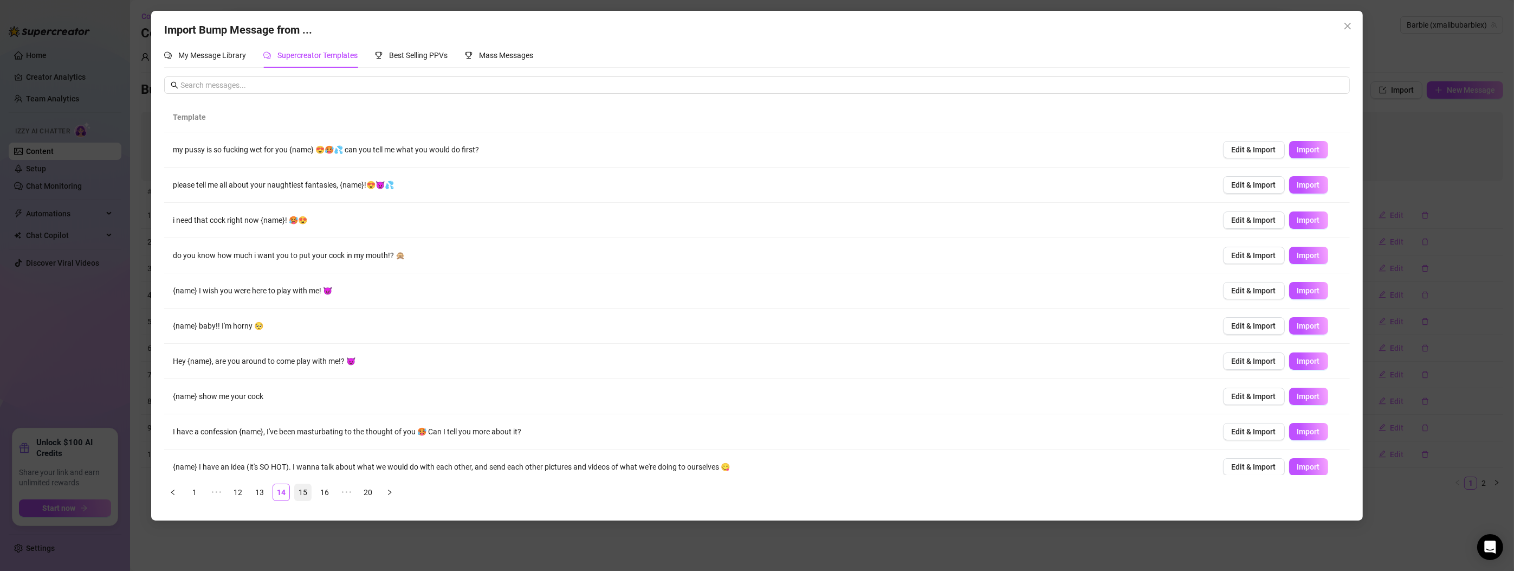
click at [303, 492] on link "15" at bounding box center [303, 492] width 16 height 16
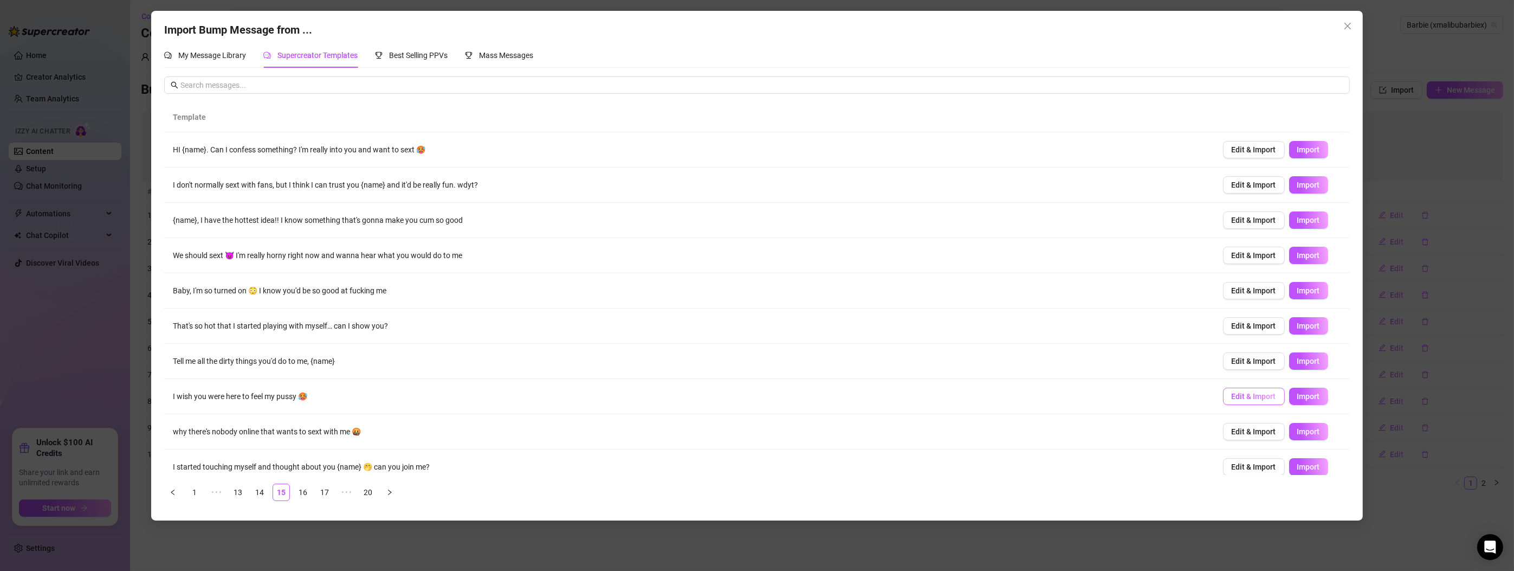
click at [1251, 387] on button "Edit & Import" at bounding box center [1254, 395] width 62 height 17
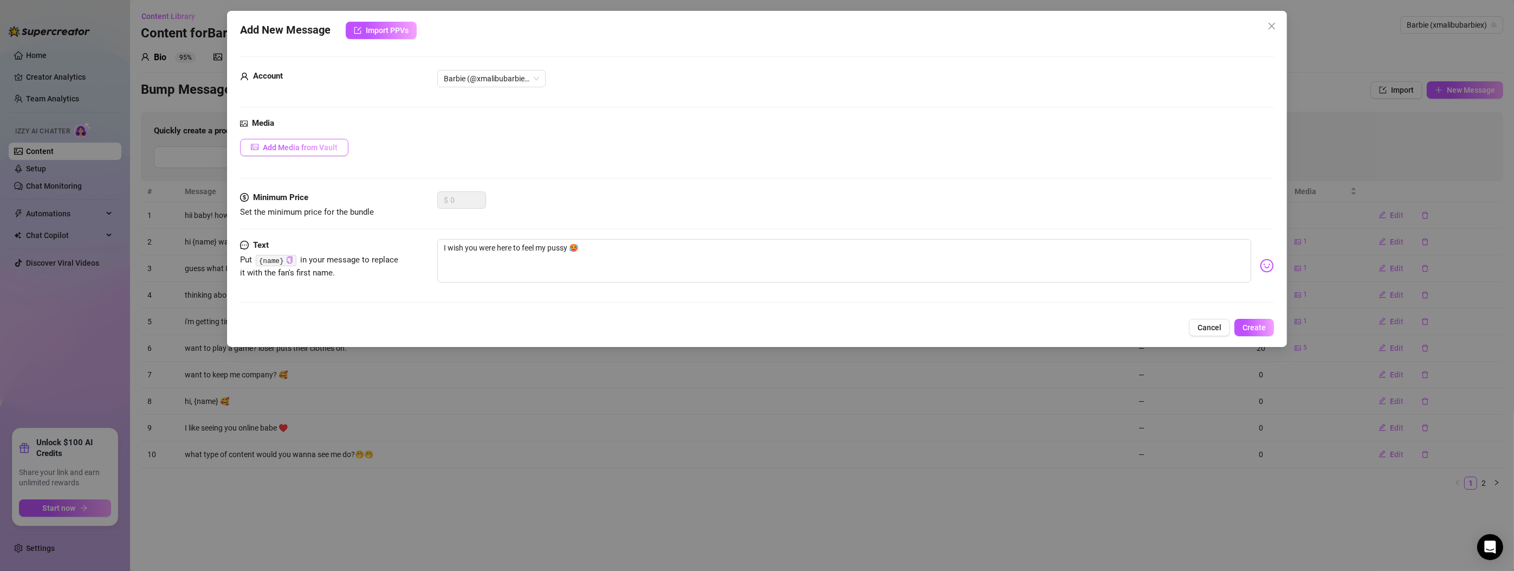
click at [305, 140] on button "Add Media from Vault" at bounding box center [294, 147] width 108 height 17
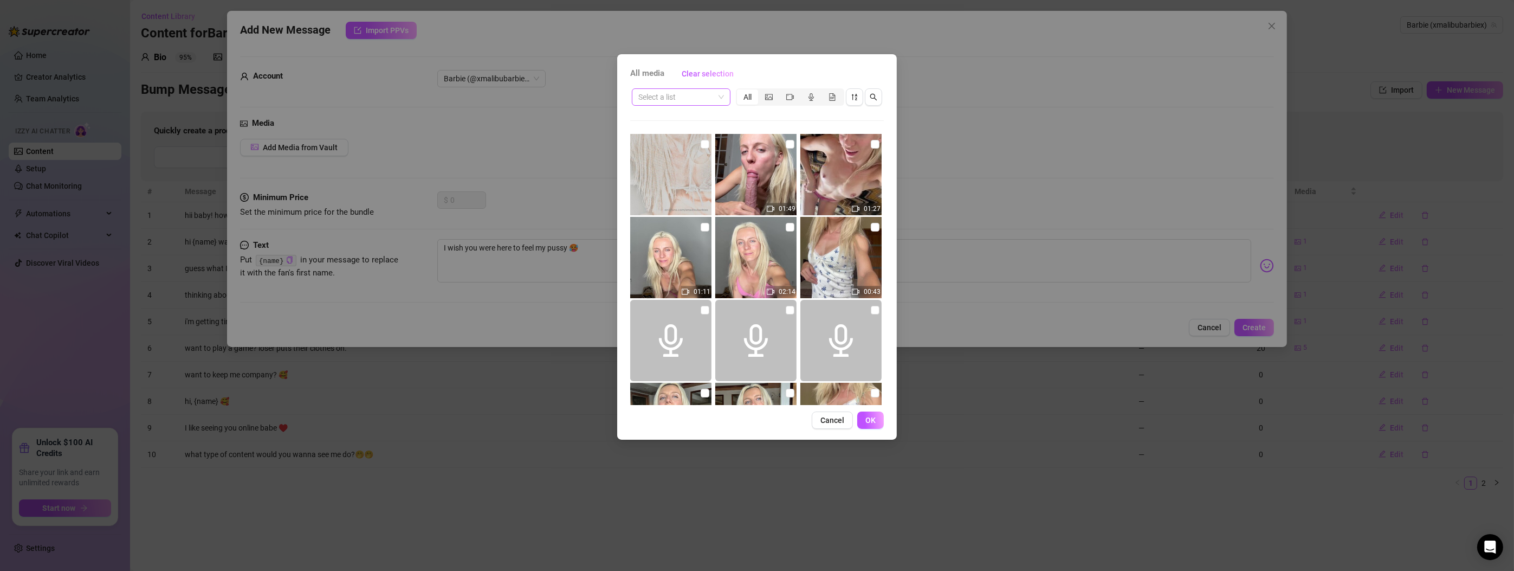
click at [708, 94] on input "search" at bounding box center [676, 97] width 76 height 16
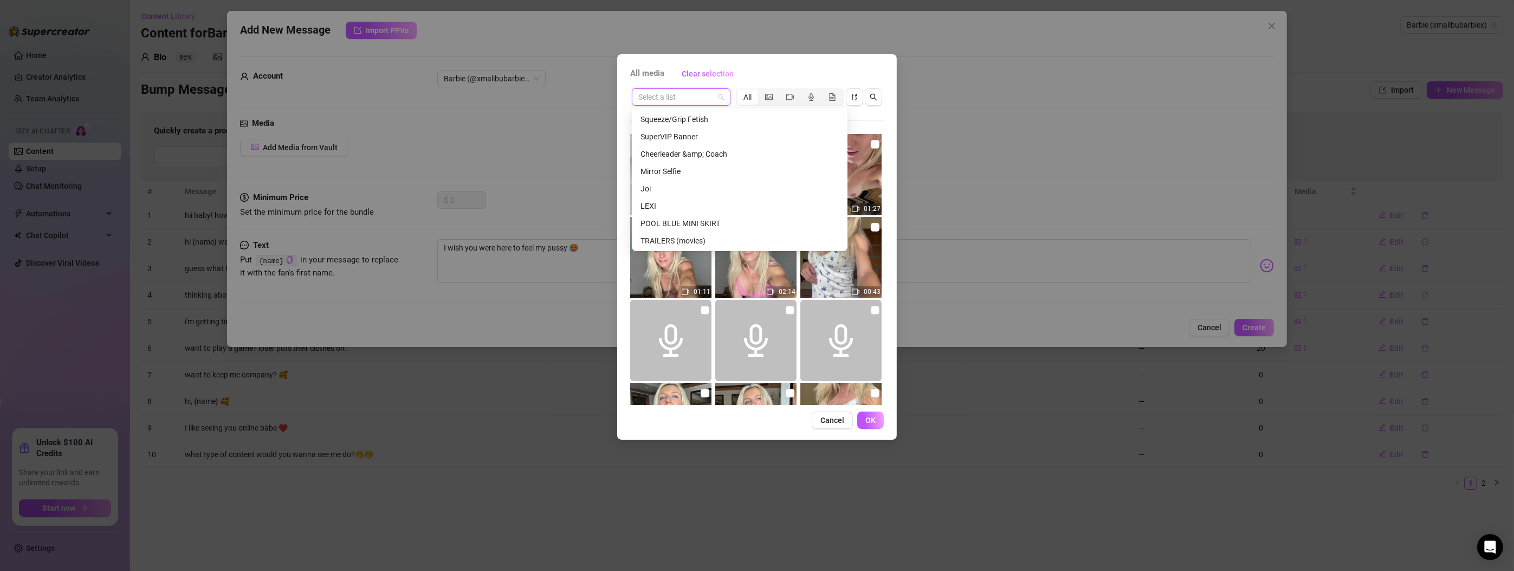
scroll to position [1075, 0]
click at [689, 150] on div "MASTURBATION" at bounding box center [740, 154] width 198 height 12
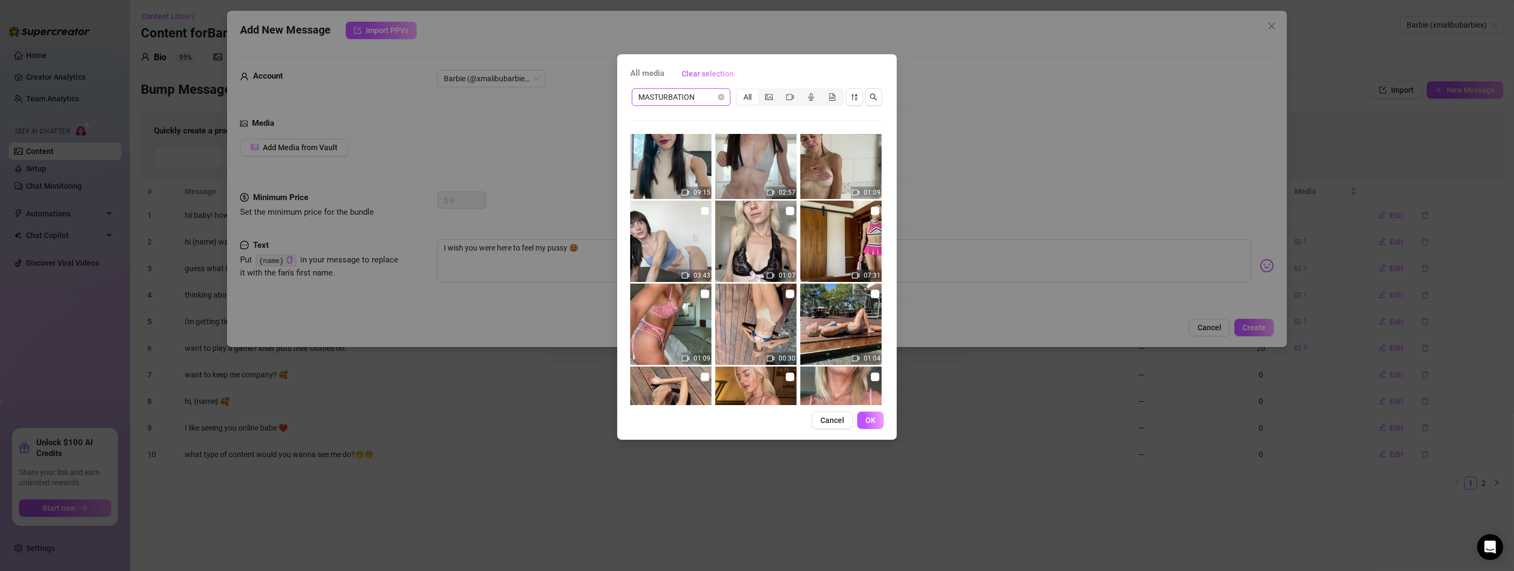
scroll to position [1072, 0]
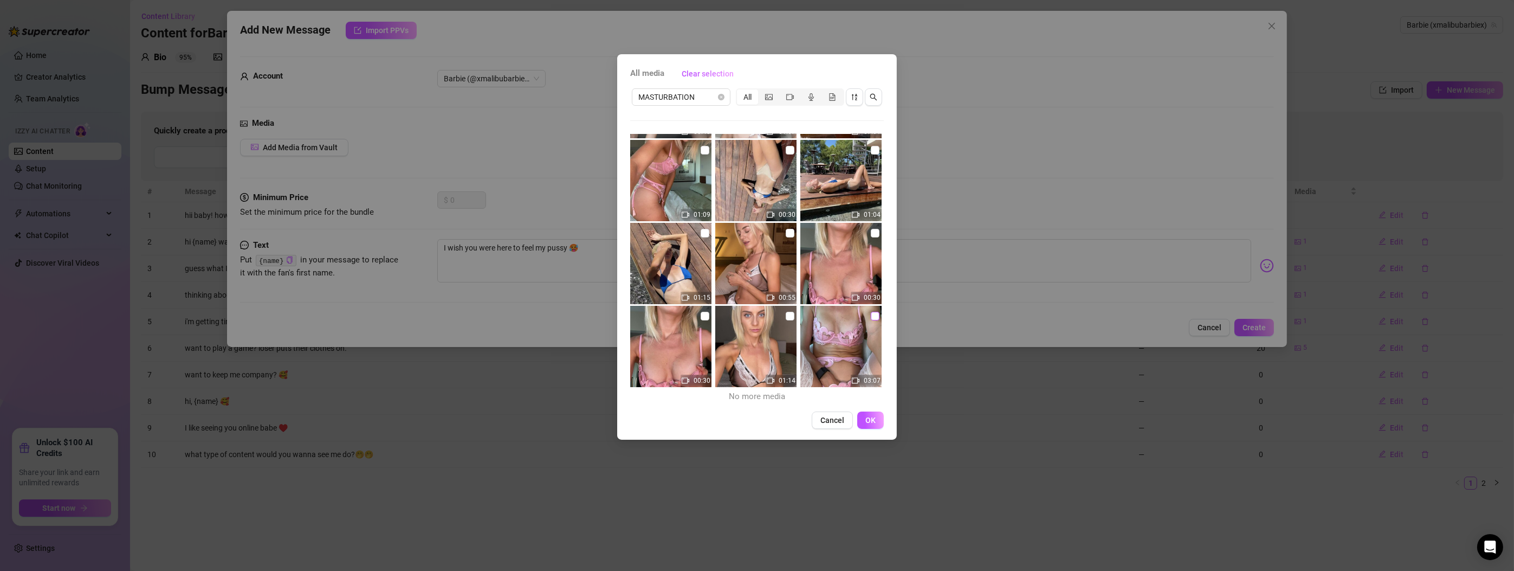
click at [871, 314] on input "checkbox" at bounding box center [875, 316] width 9 height 9
click at [871, 418] on span "OK" at bounding box center [870, 420] width 10 height 9
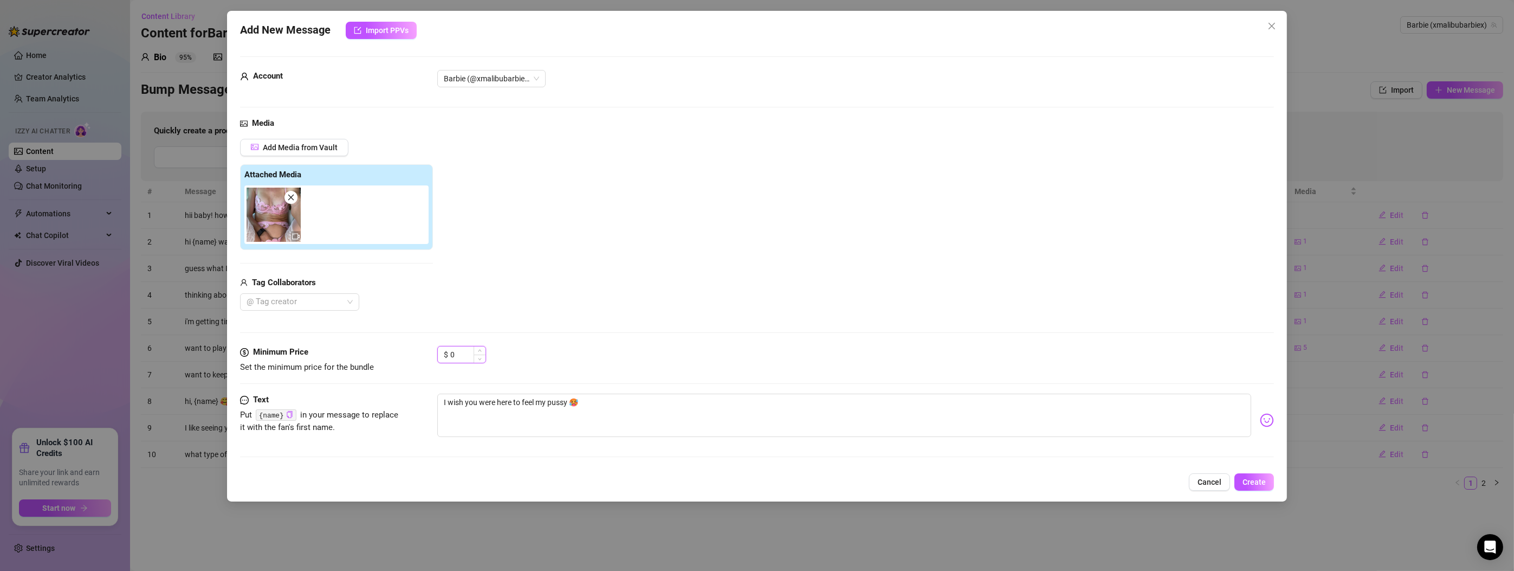
click at [455, 354] on input "0" at bounding box center [467, 354] width 35 height 16
drag, startPoint x: 463, startPoint y: 354, endPoint x: 385, endPoint y: 347, distance: 77.9
click at [385, 347] on div "Minimum Price Set the minimum price for the bundle $ 0" at bounding box center [757, 360] width 1034 height 28
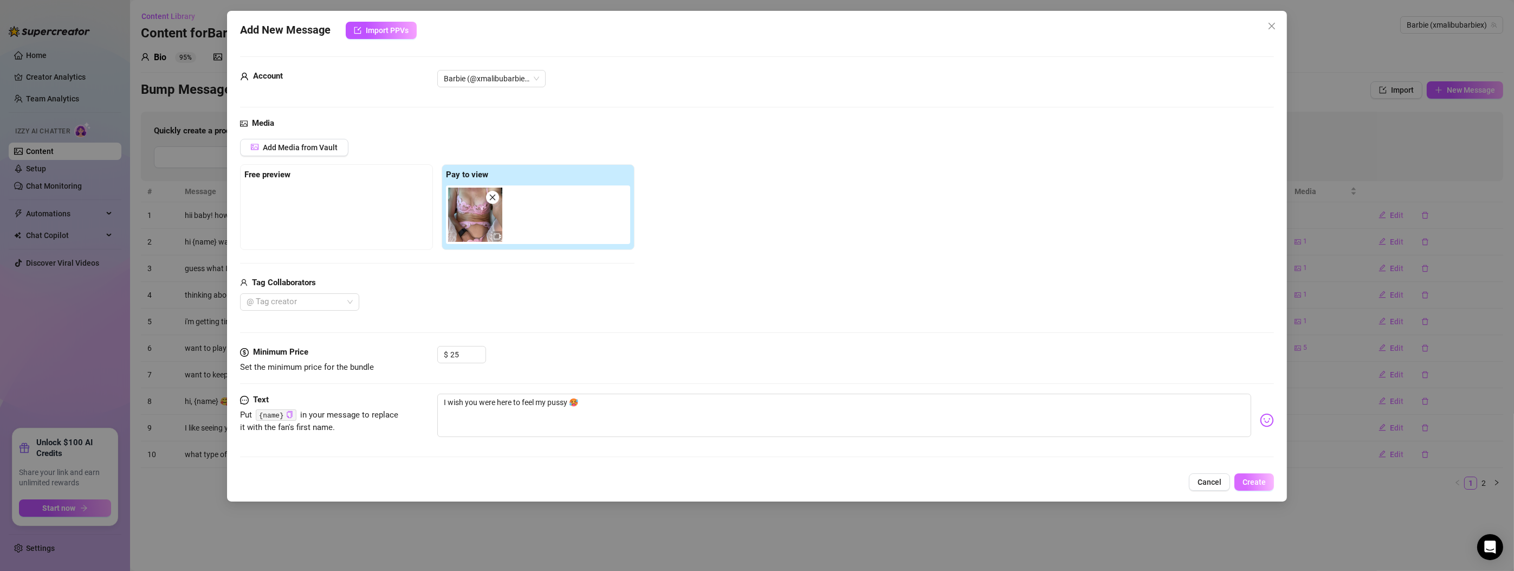
click at [1246, 480] on span "Create" at bounding box center [1254, 481] width 23 height 9
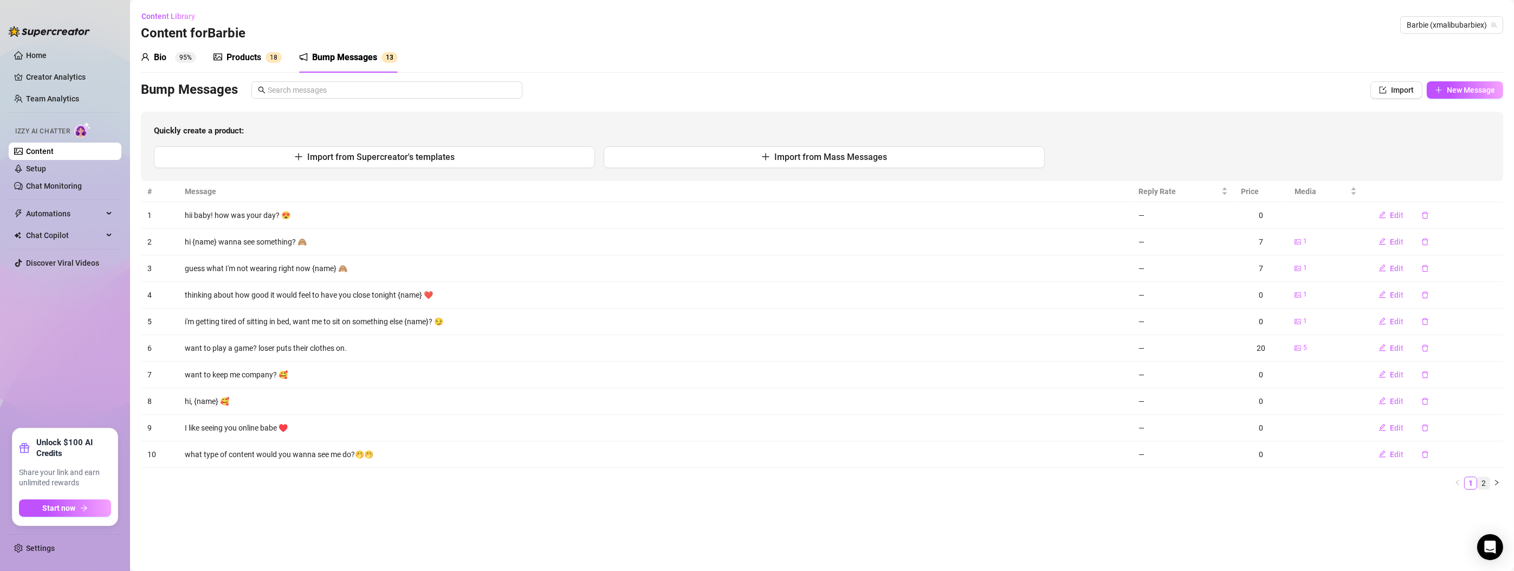
click at [1481, 479] on link "2" at bounding box center [1484, 483] width 12 height 12
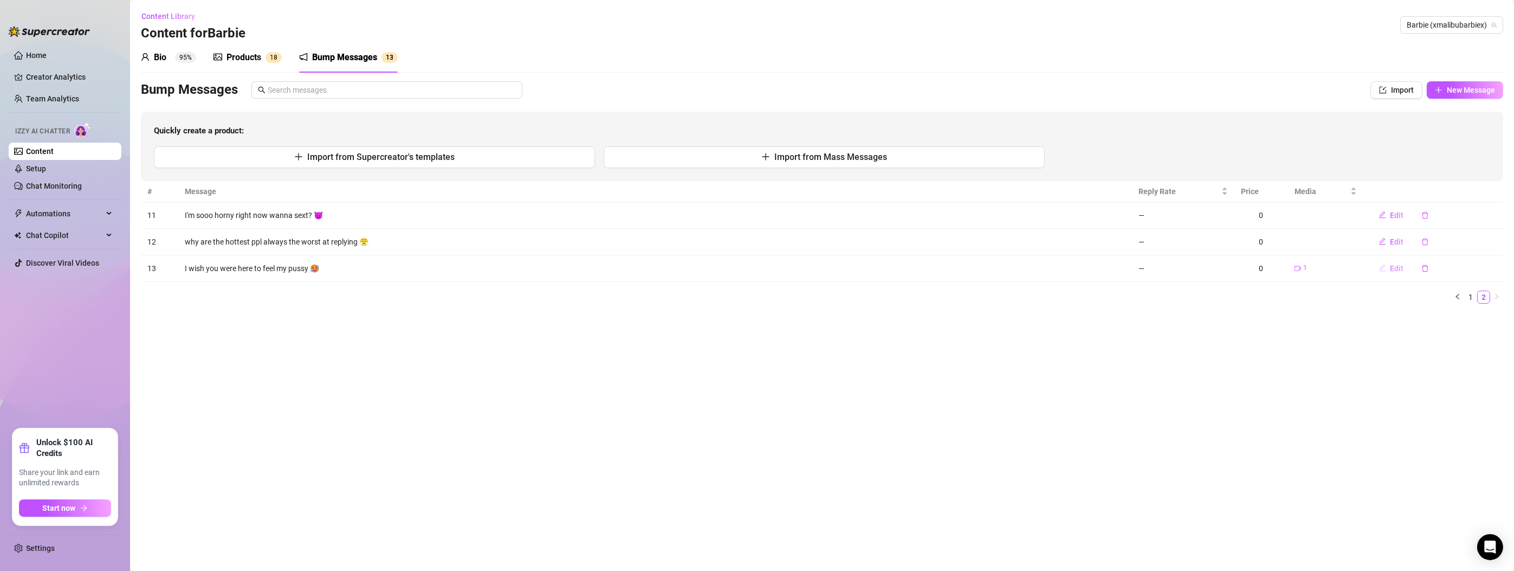
click at [1396, 264] on span "Edit" at bounding box center [1398, 268] width 14 height 9
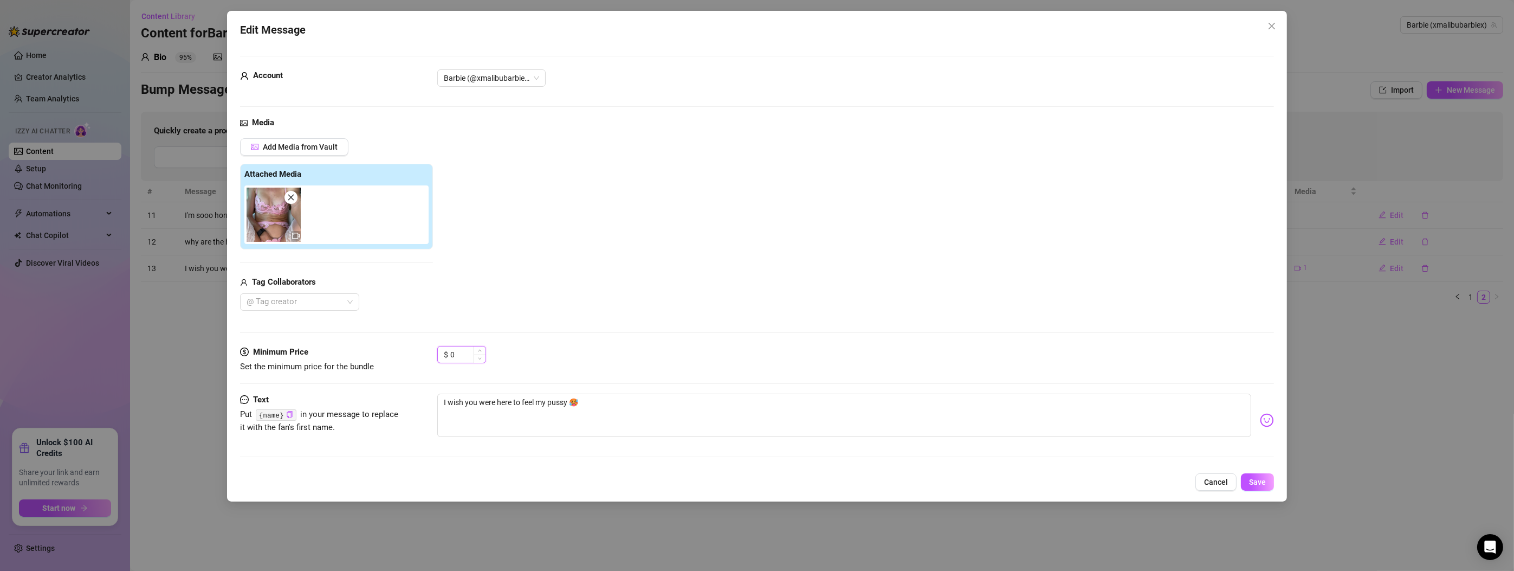
drag, startPoint x: 466, startPoint y: 350, endPoint x: 437, endPoint y: 354, distance: 28.6
click at [437, 354] on div "$ 0" at bounding box center [461, 354] width 49 height 17
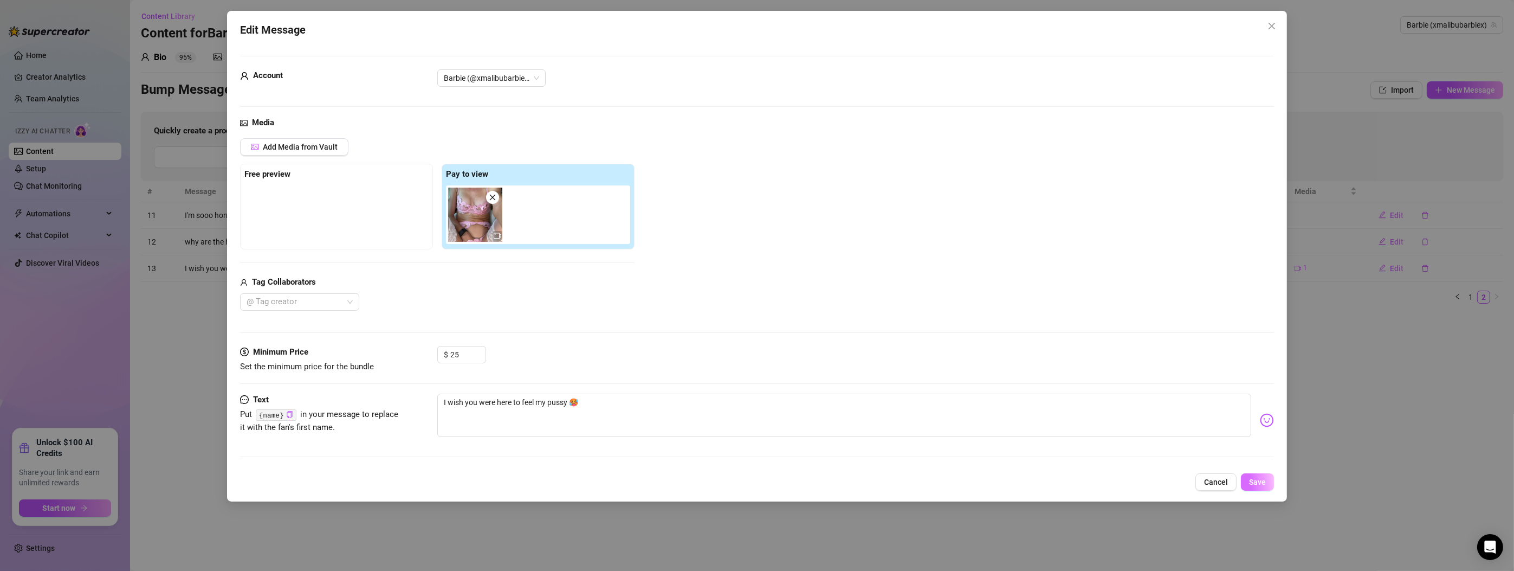
click at [1261, 479] on span "Save" at bounding box center [1257, 481] width 17 height 9
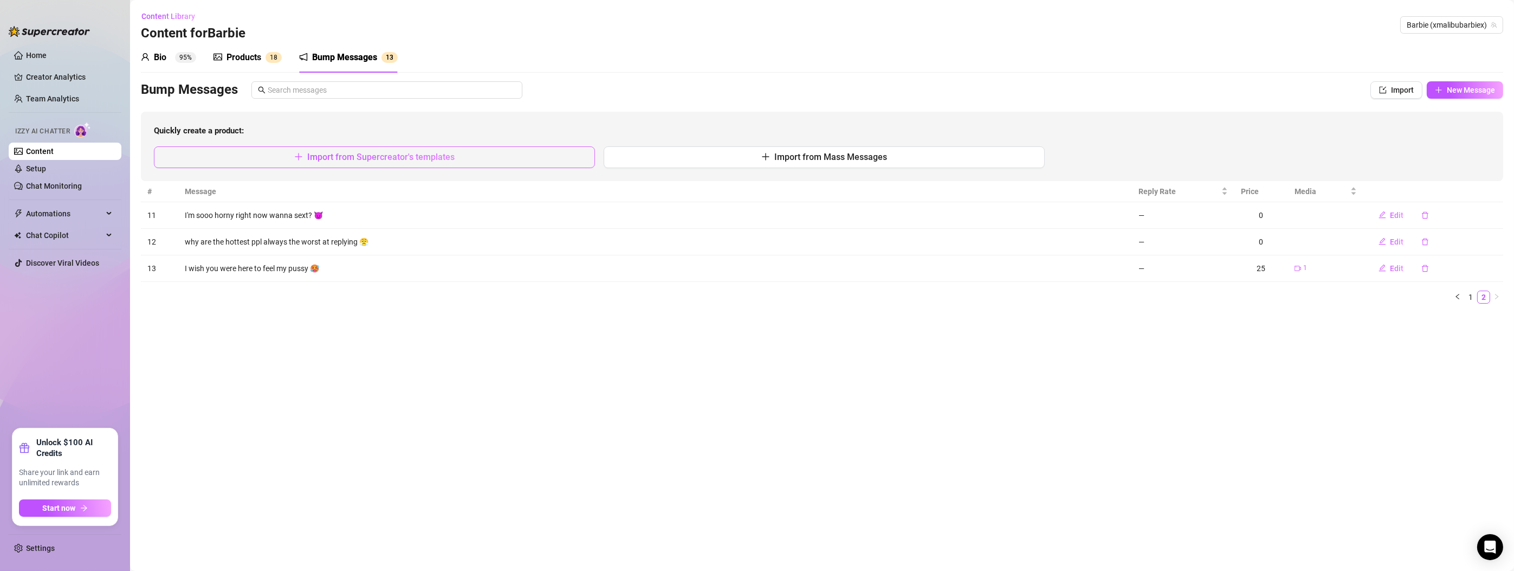
click at [429, 154] on span "Import from Supercreator's templates" at bounding box center [380, 157] width 147 height 10
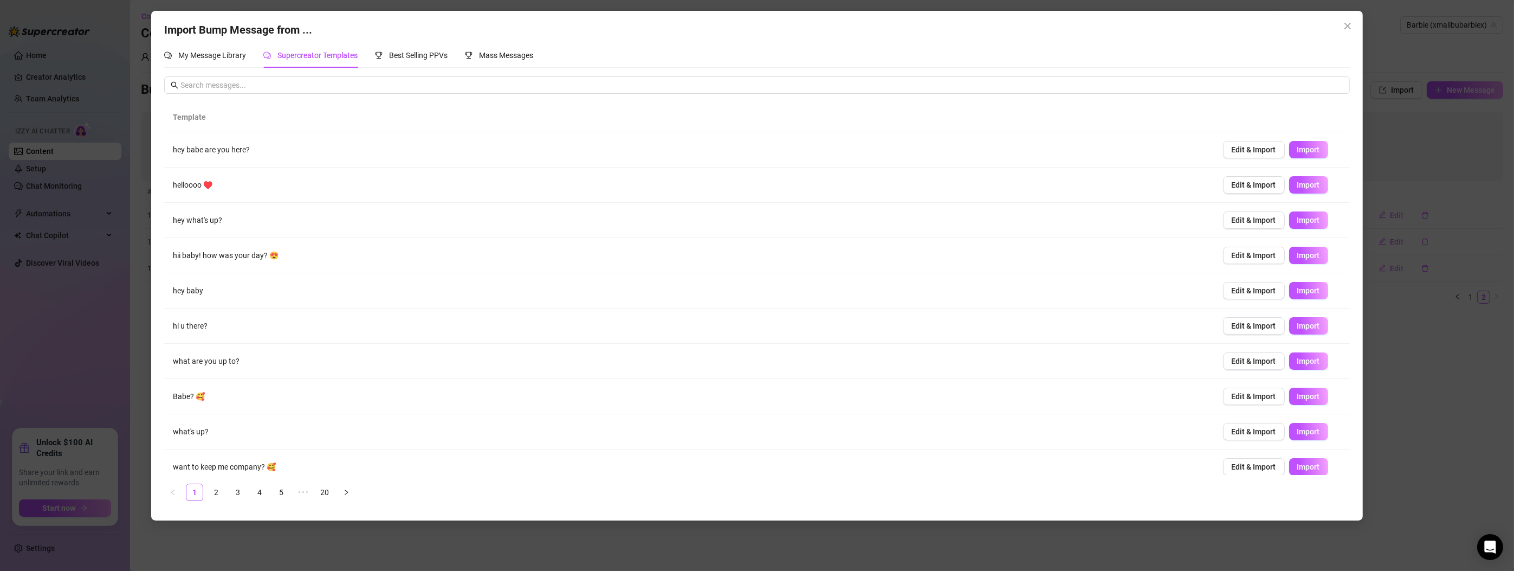
click at [312, 489] on ul "1 2 3 4 5 ••• 20" at bounding box center [756, 491] width 1185 height 17
click at [322, 488] on link "20" at bounding box center [324, 492] width 16 height 16
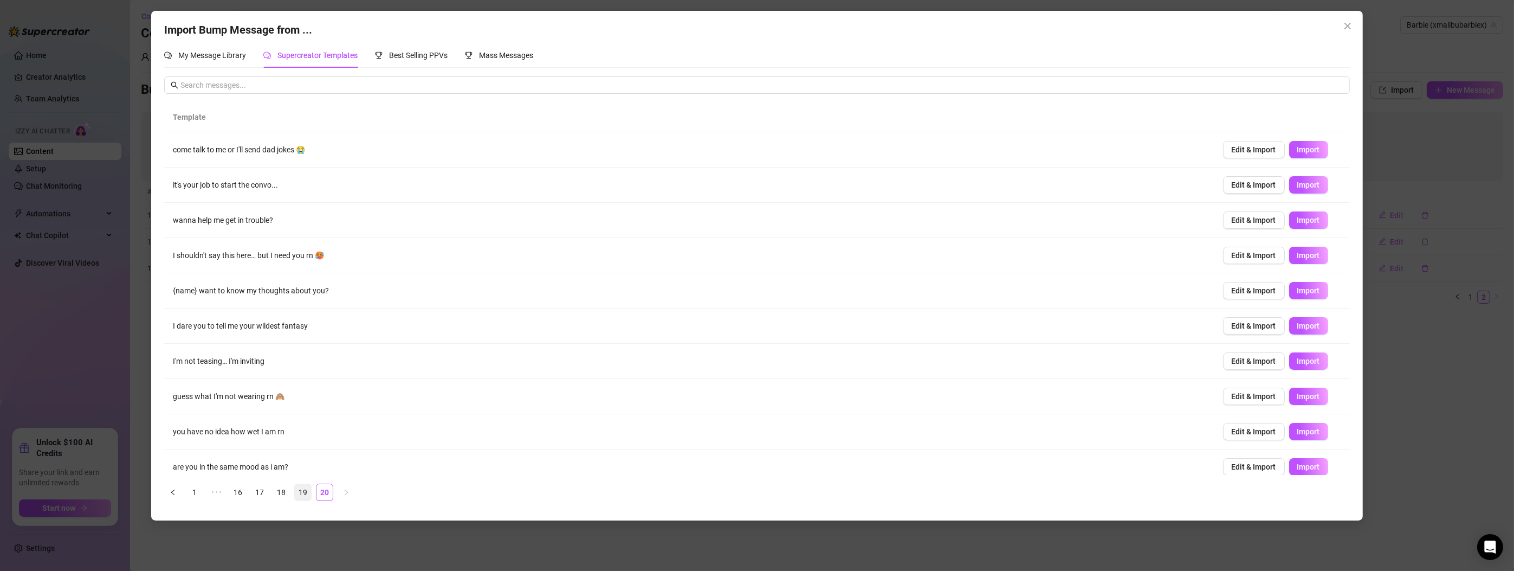
click at [300, 487] on link "19" at bounding box center [303, 492] width 16 height 16
click at [1301, 469] on span "Import" at bounding box center [1308, 466] width 23 height 9
click at [275, 488] on link "18" at bounding box center [281, 492] width 16 height 16
click at [1299, 392] on span "Import" at bounding box center [1308, 396] width 23 height 9
click at [1242, 184] on span "Edit & Import" at bounding box center [1254, 184] width 44 height 9
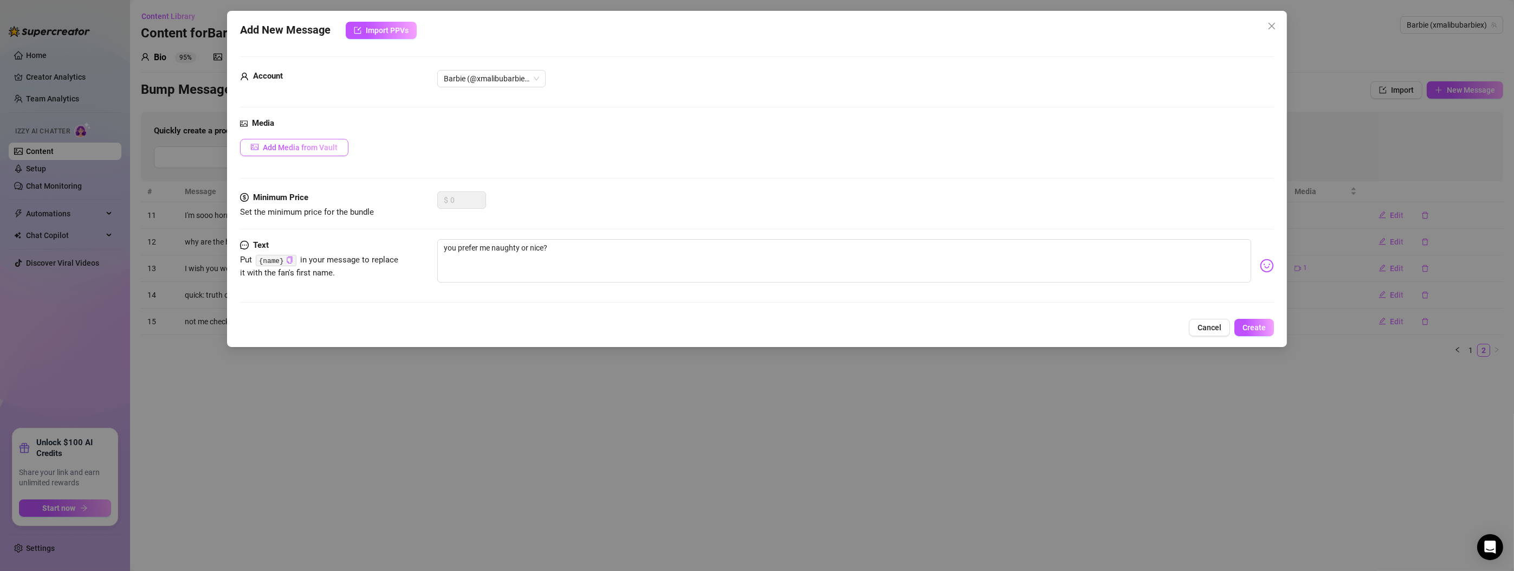
click at [288, 143] on span "Add Media from Vault" at bounding box center [300, 147] width 75 height 9
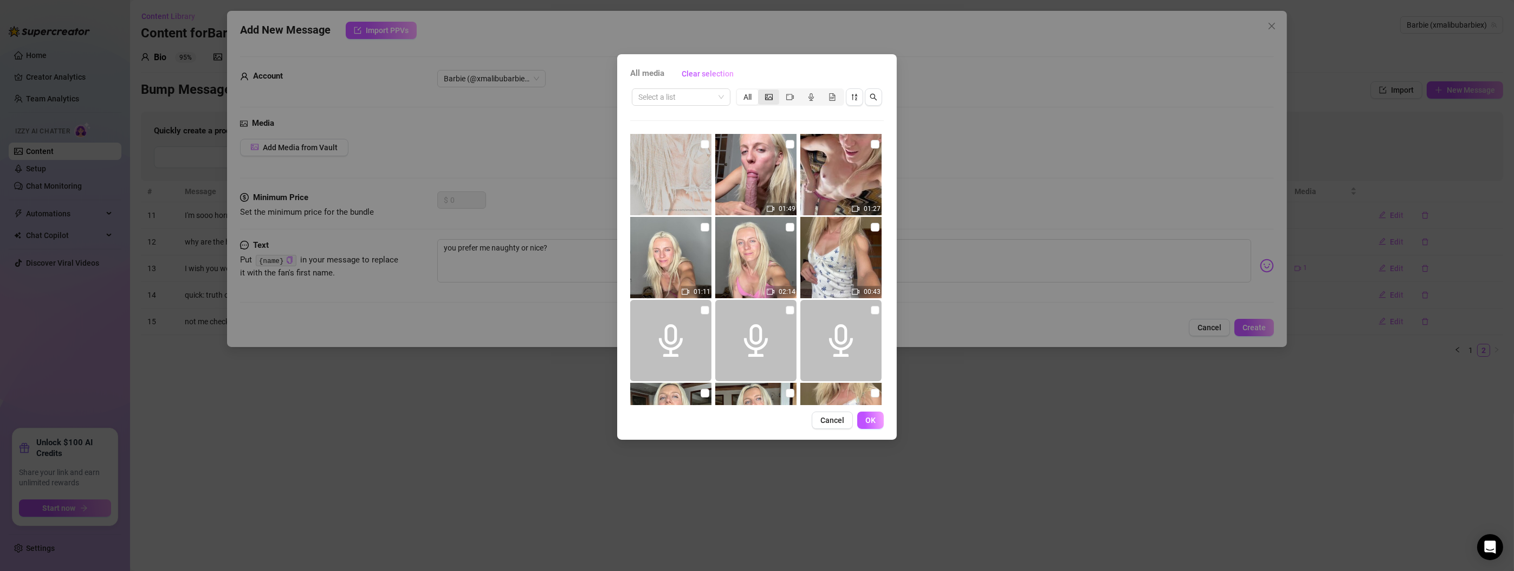
click at [765, 92] on div "segmented control" at bounding box center [768, 96] width 21 height 15
click at [761, 91] on input "segmented control" at bounding box center [761, 91] width 0 height 0
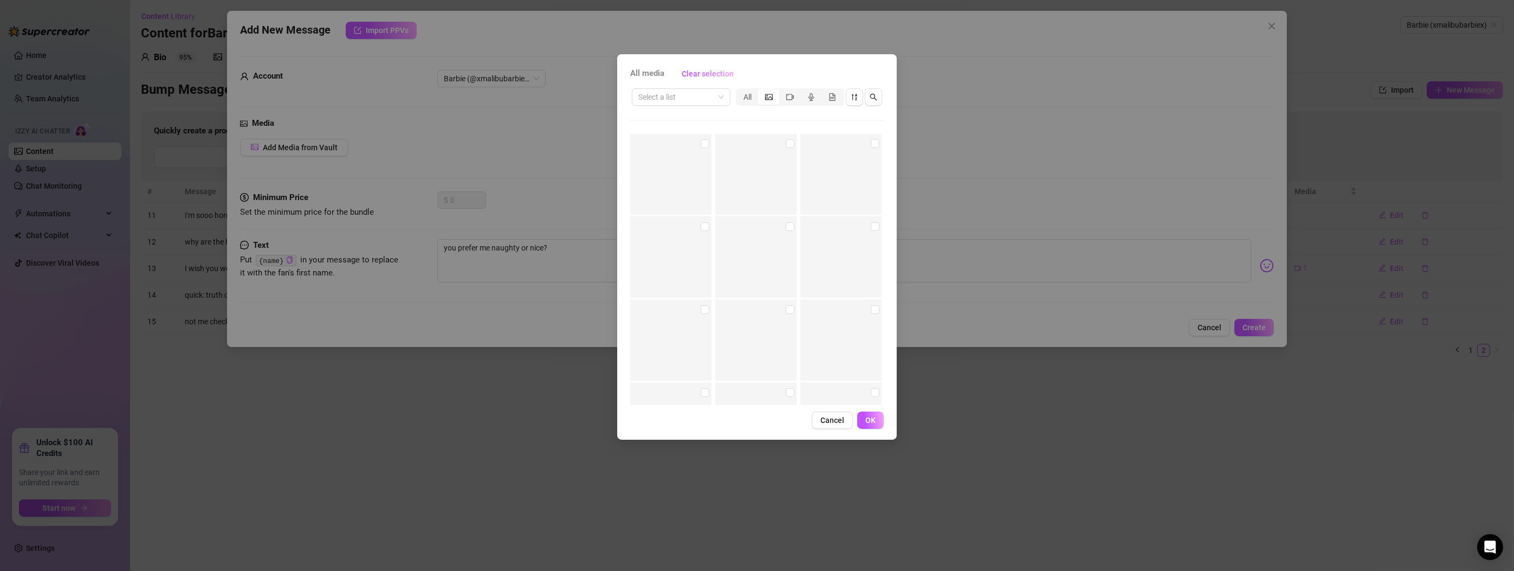
scroll to position [11473, 0]
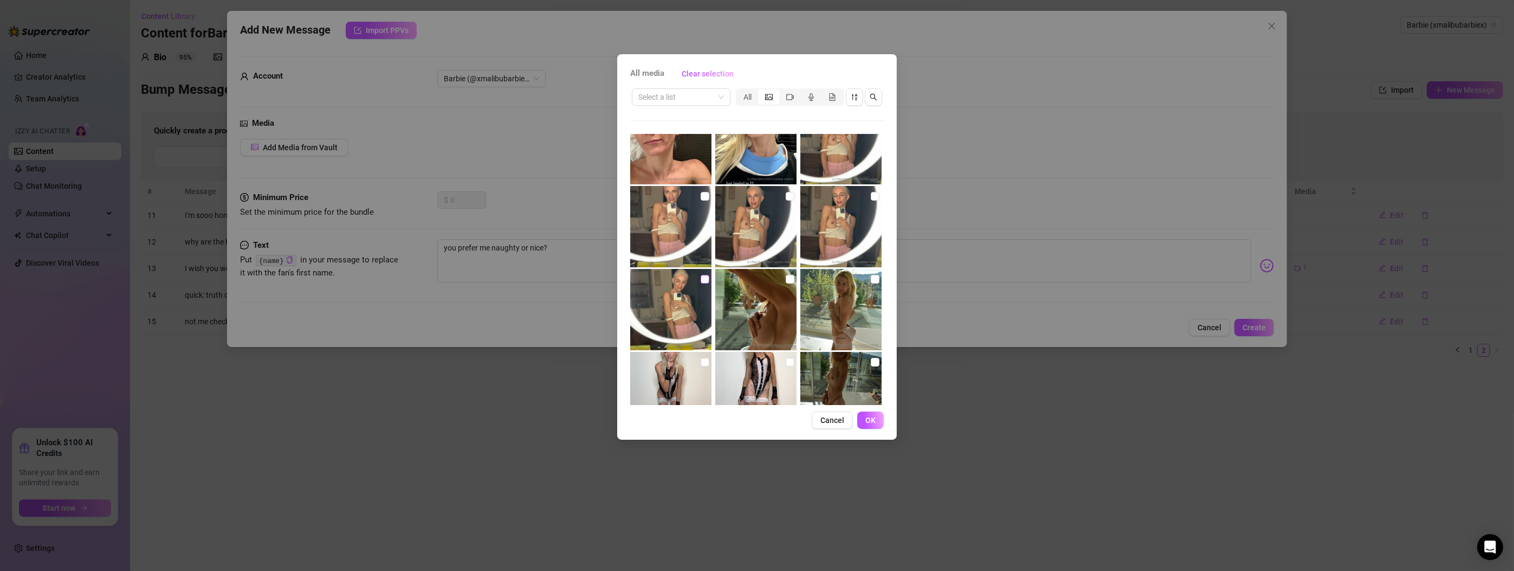
click at [702, 279] on input "checkbox" at bounding box center [705, 279] width 9 height 9
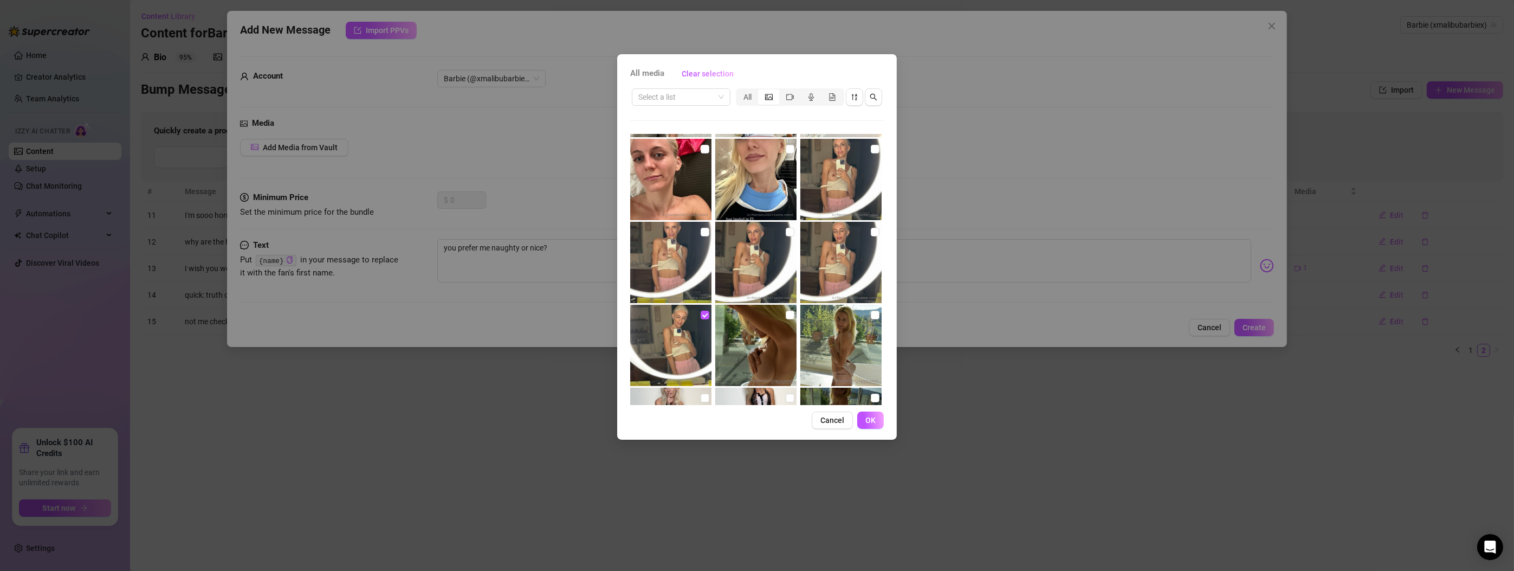
scroll to position [11434, 0]
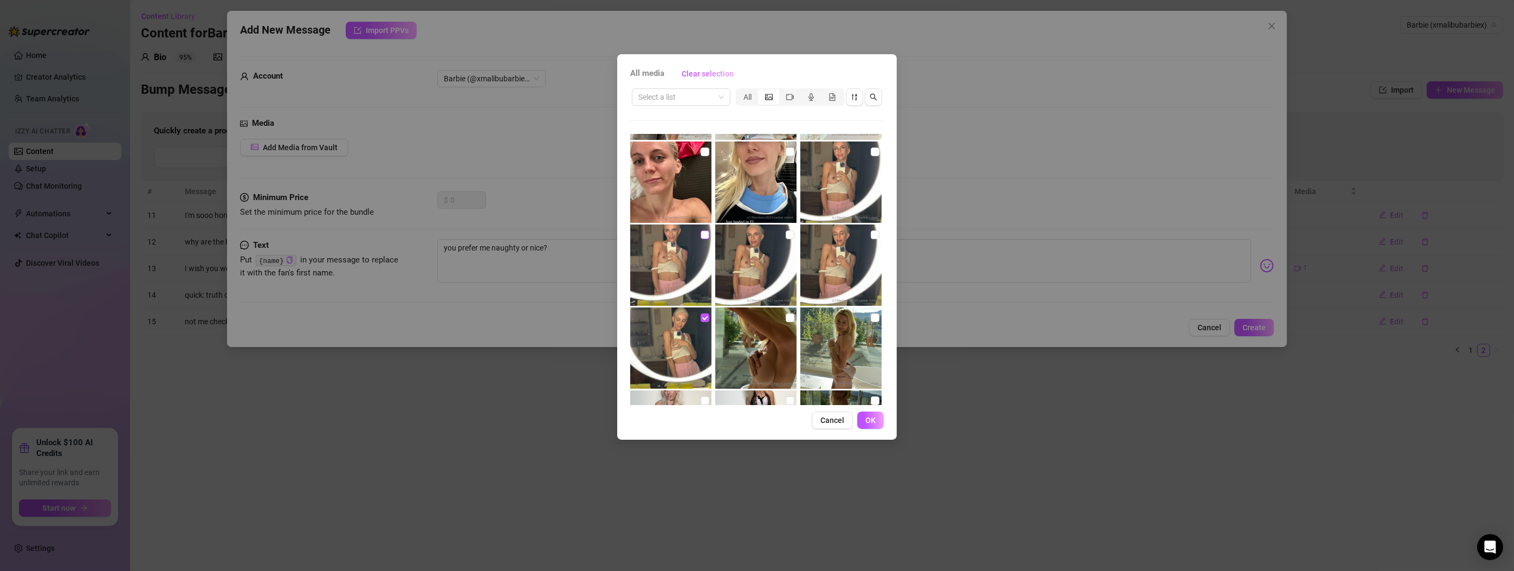
click at [701, 232] on input "checkbox" at bounding box center [705, 234] width 9 height 9
click at [871, 421] on span "OK" at bounding box center [870, 420] width 10 height 9
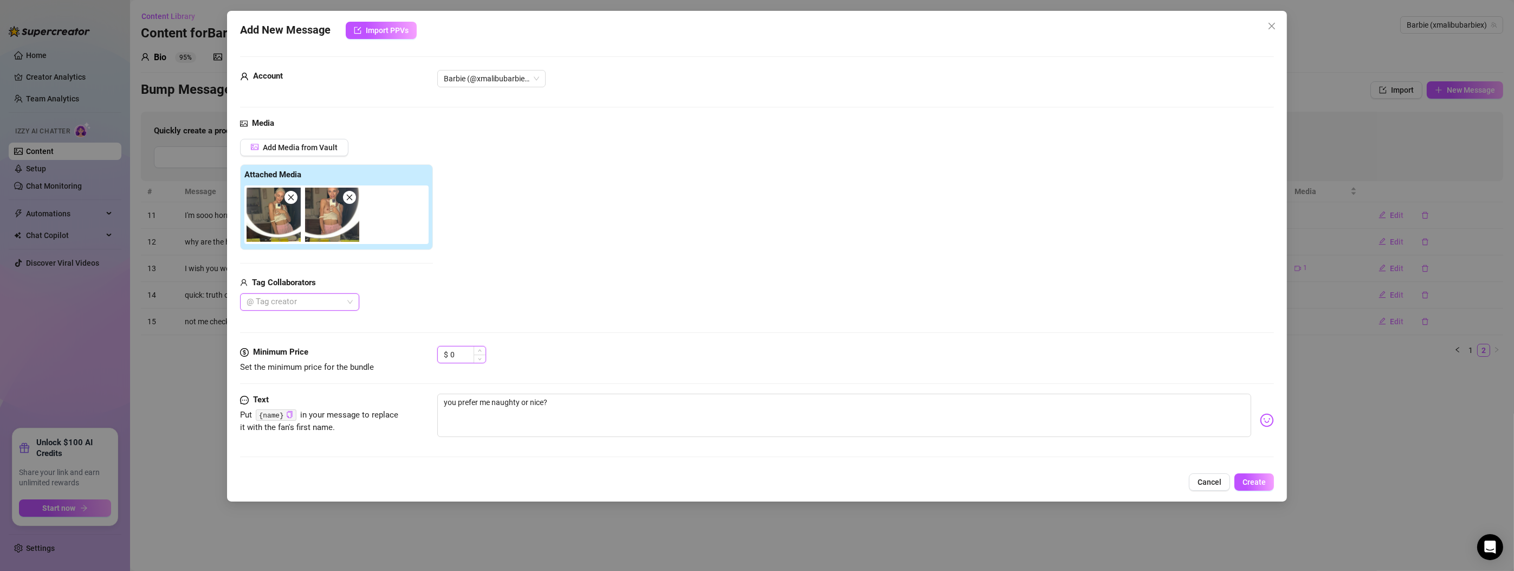
click at [456, 357] on input "0" at bounding box center [467, 354] width 35 height 16
drag, startPoint x: 462, startPoint y: 353, endPoint x: 423, endPoint y: 352, distance: 39.6
click at [423, 352] on div "Minimum Price Set the minimum price for the bundle $ 0" at bounding box center [757, 360] width 1034 height 28
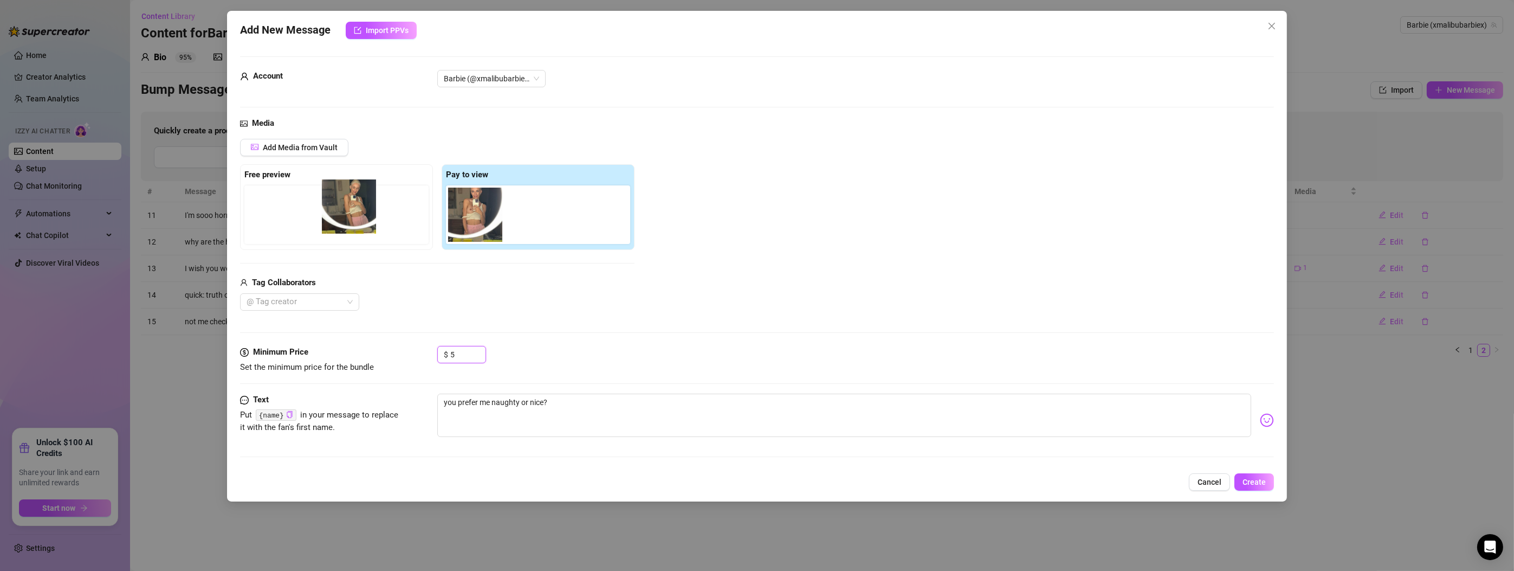
drag, startPoint x: 475, startPoint y: 221, endPoint x: 337, endPoint y: 213, distance: 138.4
click at [337, 213] on div "Free preview Pay to view" at bounding box center [437, 207] width 395 height 86
click at [1250, 482] on span "Create" at bounding box center [1254, 481] width 23 height 9
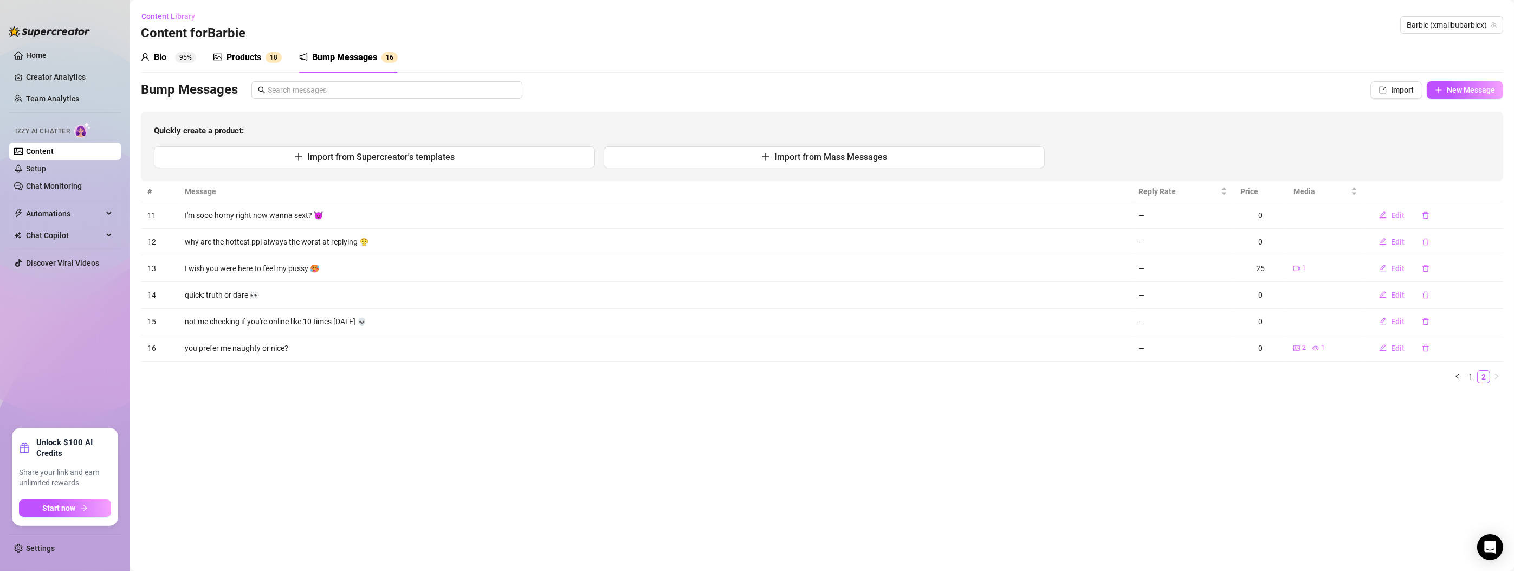
click at [1257, 342] on div "0" at bounding box center [1260, 348] width 40 height 12
click at [1385, 345] on icon "edit" at bounding box center [1383, 347] width 7 height 7
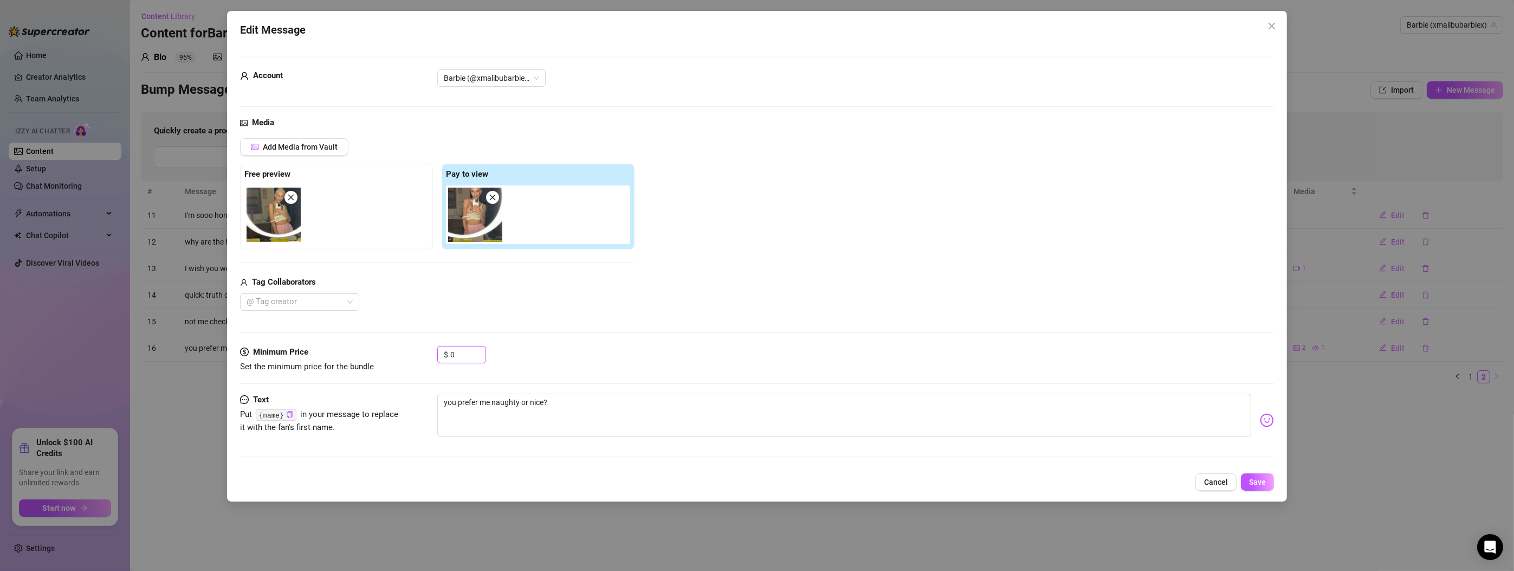
drag, startPoint x: 466, startPoint y: 351, endPoint x: 294, endPoint y: 320, distance: 174.0
click at [301, 324] on form "Account Barbie (@xmalibubarbiex) Media Add Media from Vault Free preview Pay to…" at bounding box center [757, 261] width 1034 height 410
drag, startPoint x: 461, startPoint y: 351, endPoint x: 423, endPoint y: 351, distance: 37.4
click at [423, 351] on div "Minimum Price Set the minimum price for the bundle $ 5" at bounding box center [757, 360] width 1034 height 28
click at [1265, 477] on span "Save" at bounding box center [1257, 481] width 17 height 9
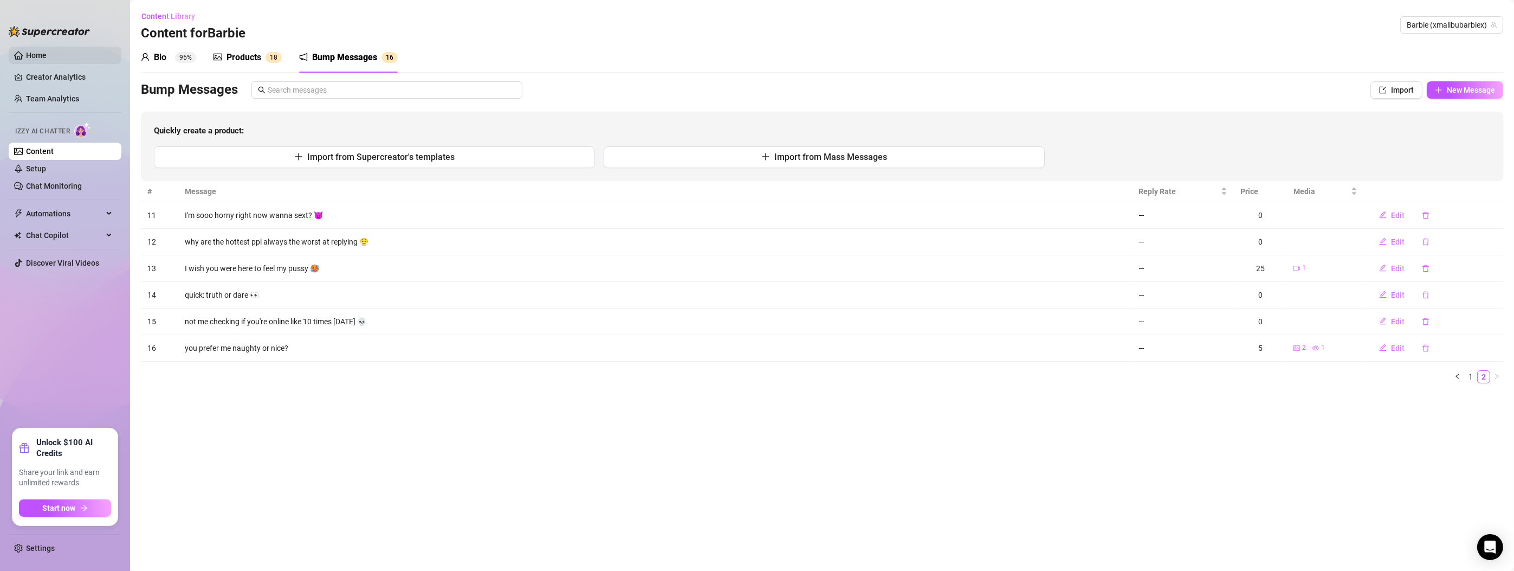
click at [26, 55] on link "Home" at bounding box center [36, 55] width 21 height 9
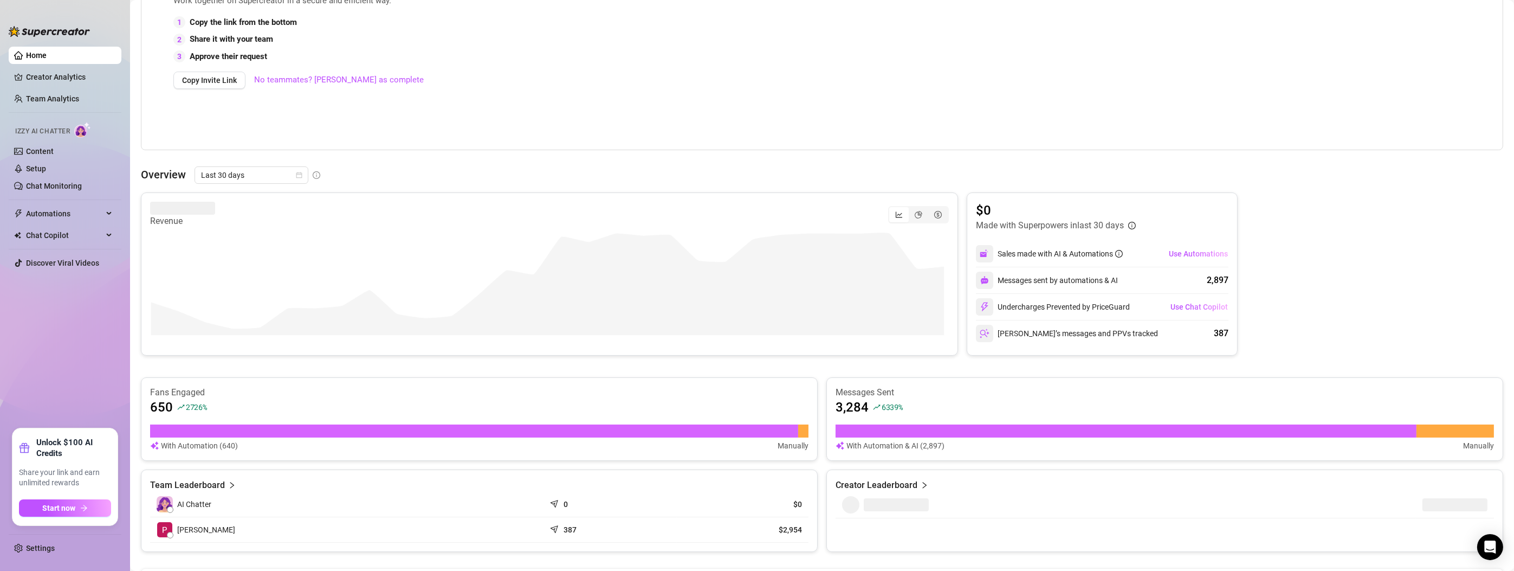
scroll to position [436, 0]
